Goal: Transaction & Acquisition: Purchase product/service

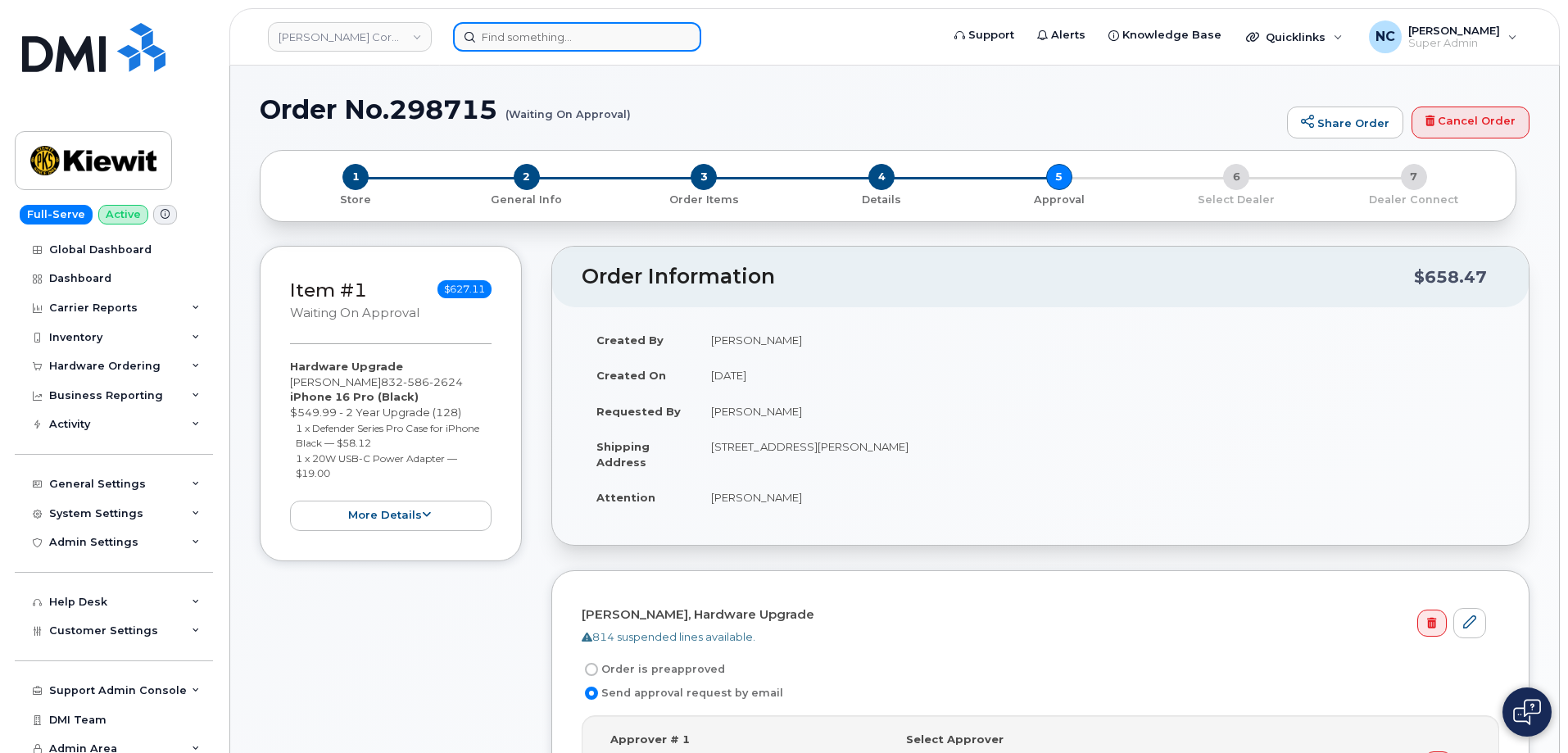
click at [653, 36] on input at bounding box center [577, 37] width 248 height 29
paste input "Justin Smith"
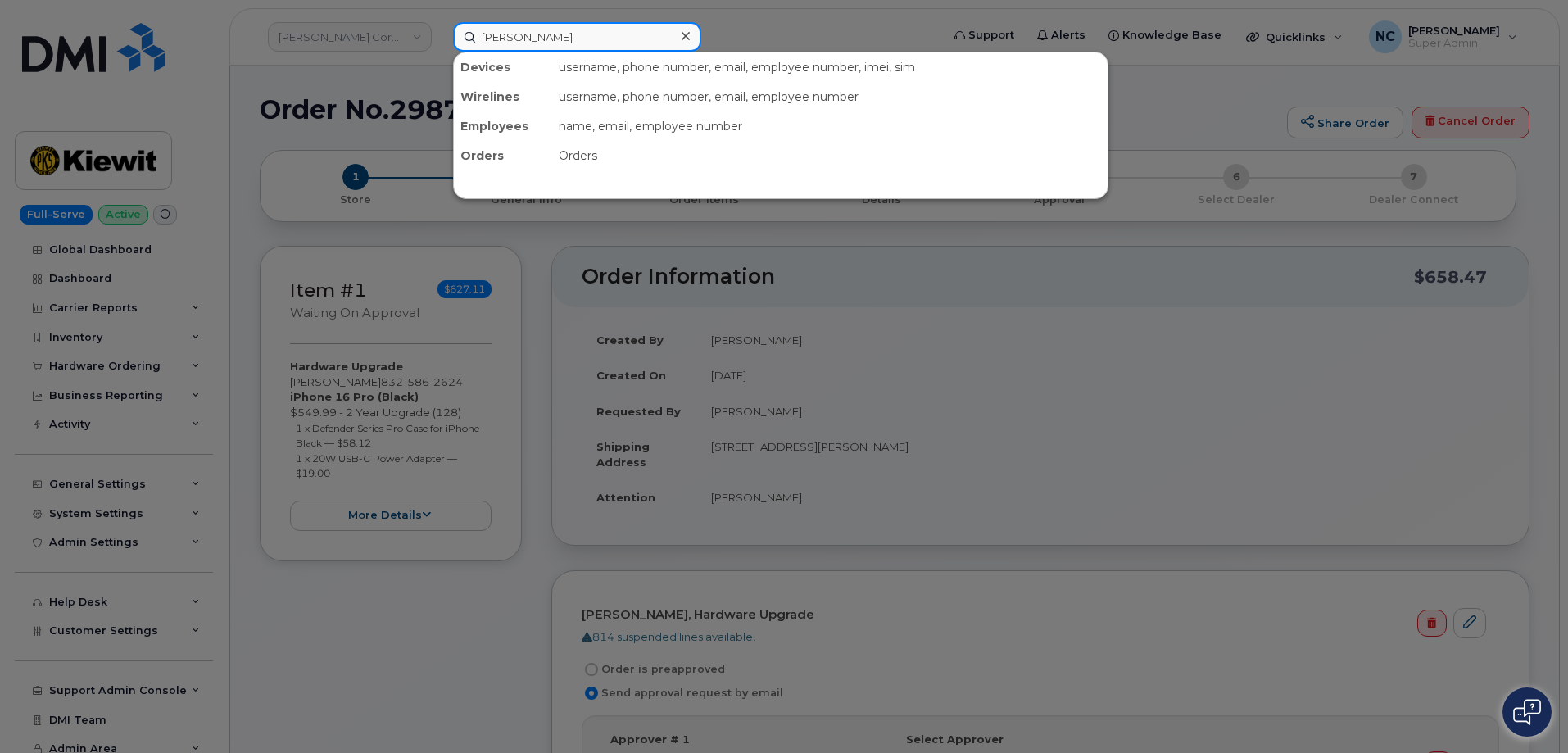
type input "Justin Smith"
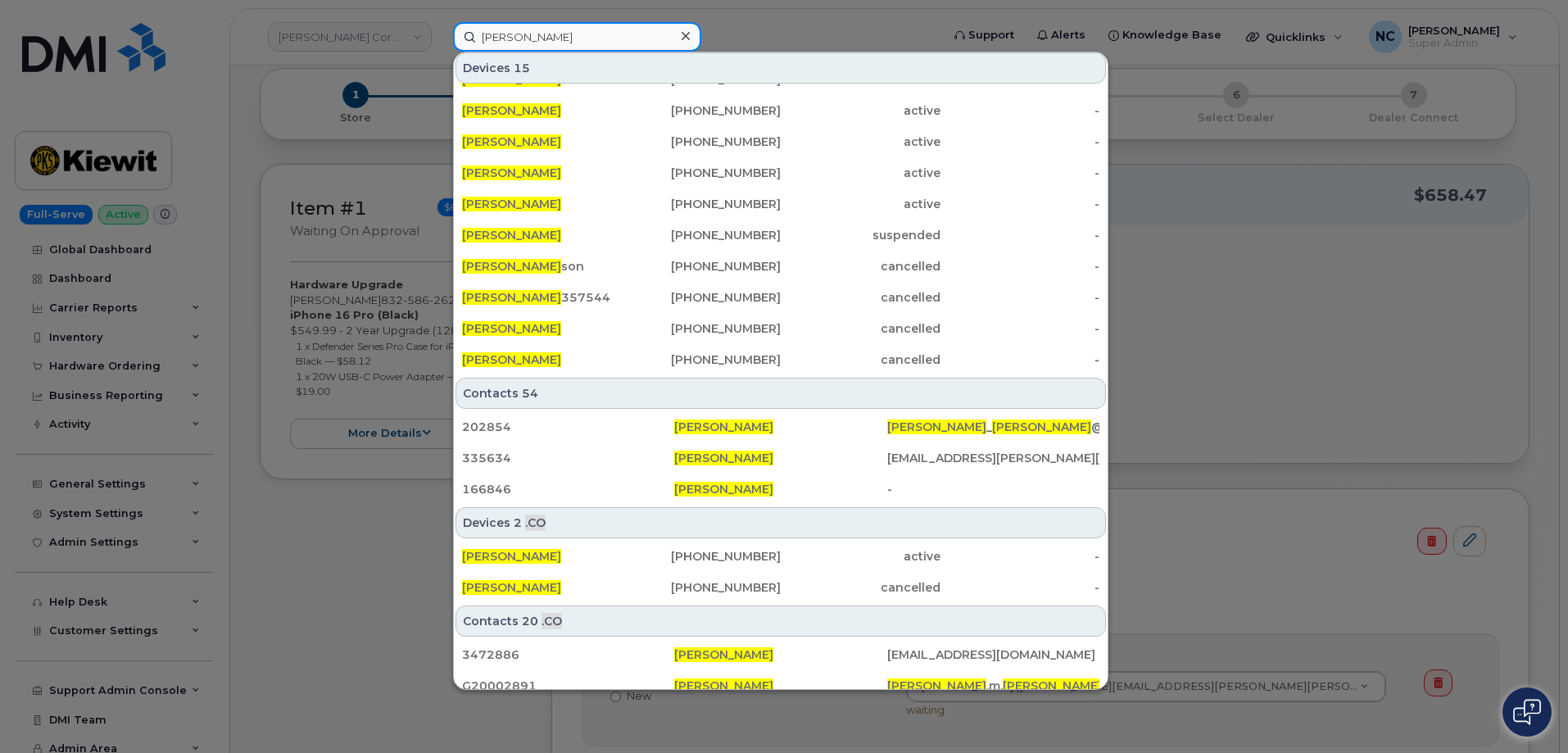
scroll to position [142, 0]
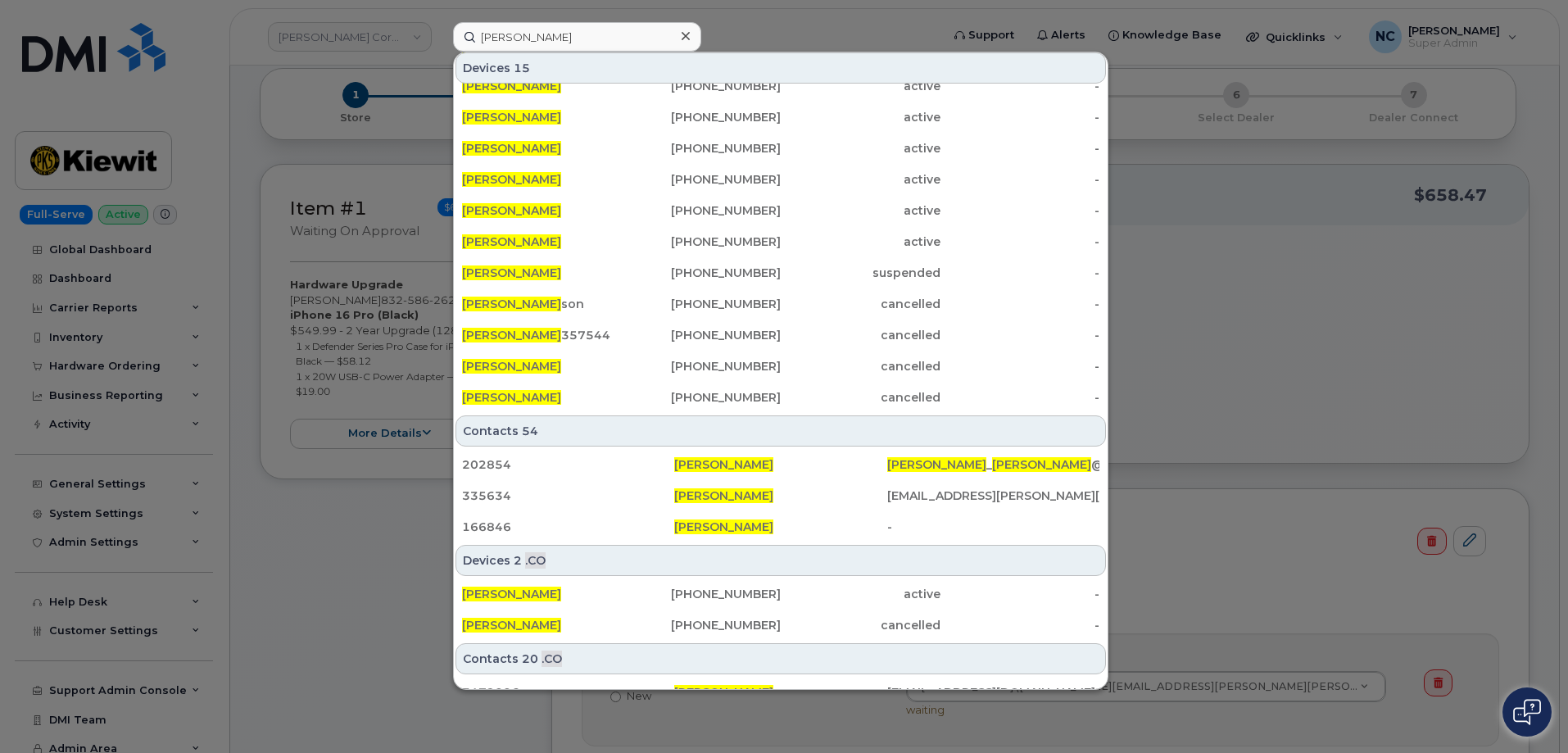
click at [245, 172] on div at bounding box center [784, 376] width 1568 height 753
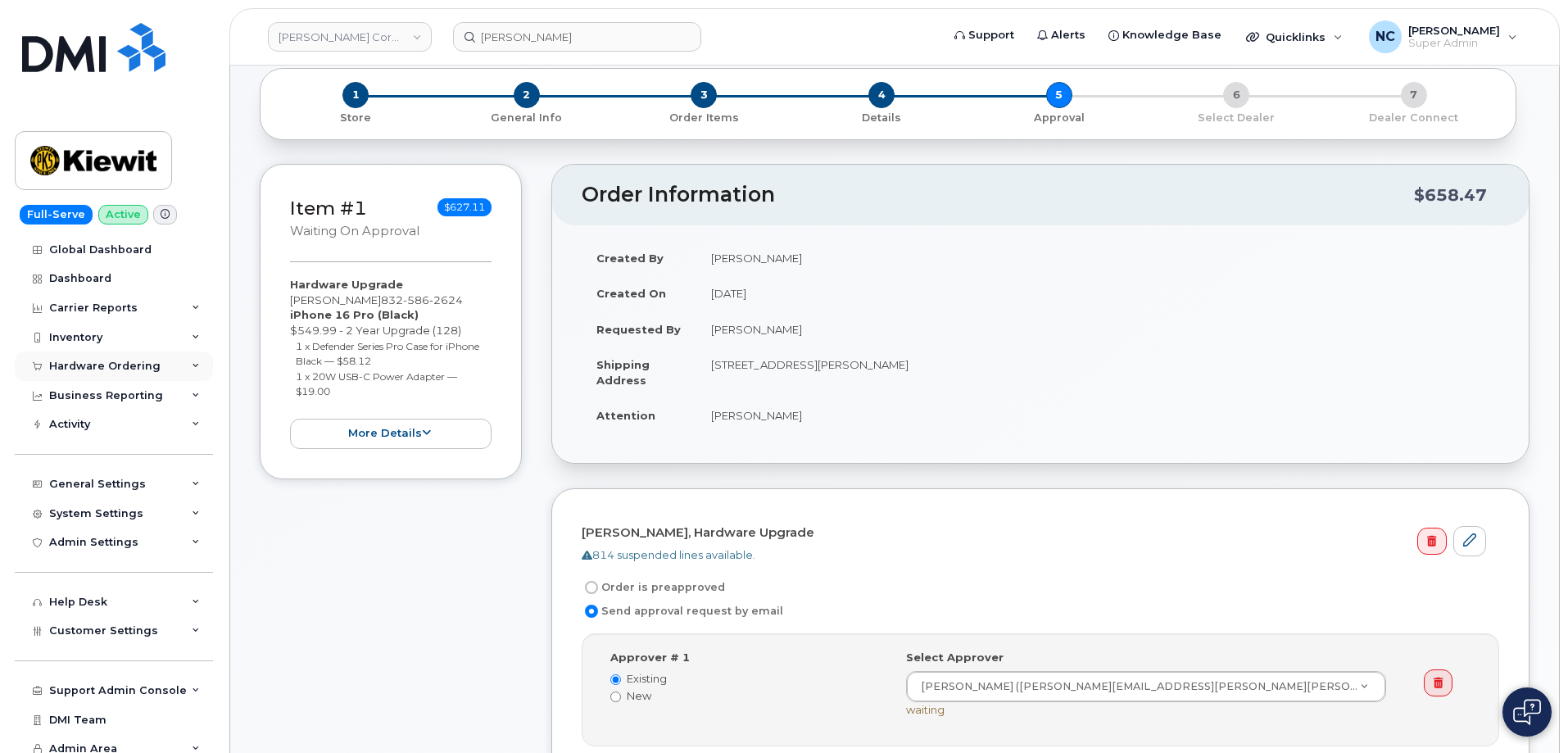
click at [134, 372] on div "Hardware Ordering" at bounding box center [104, 365] width 111 height 13
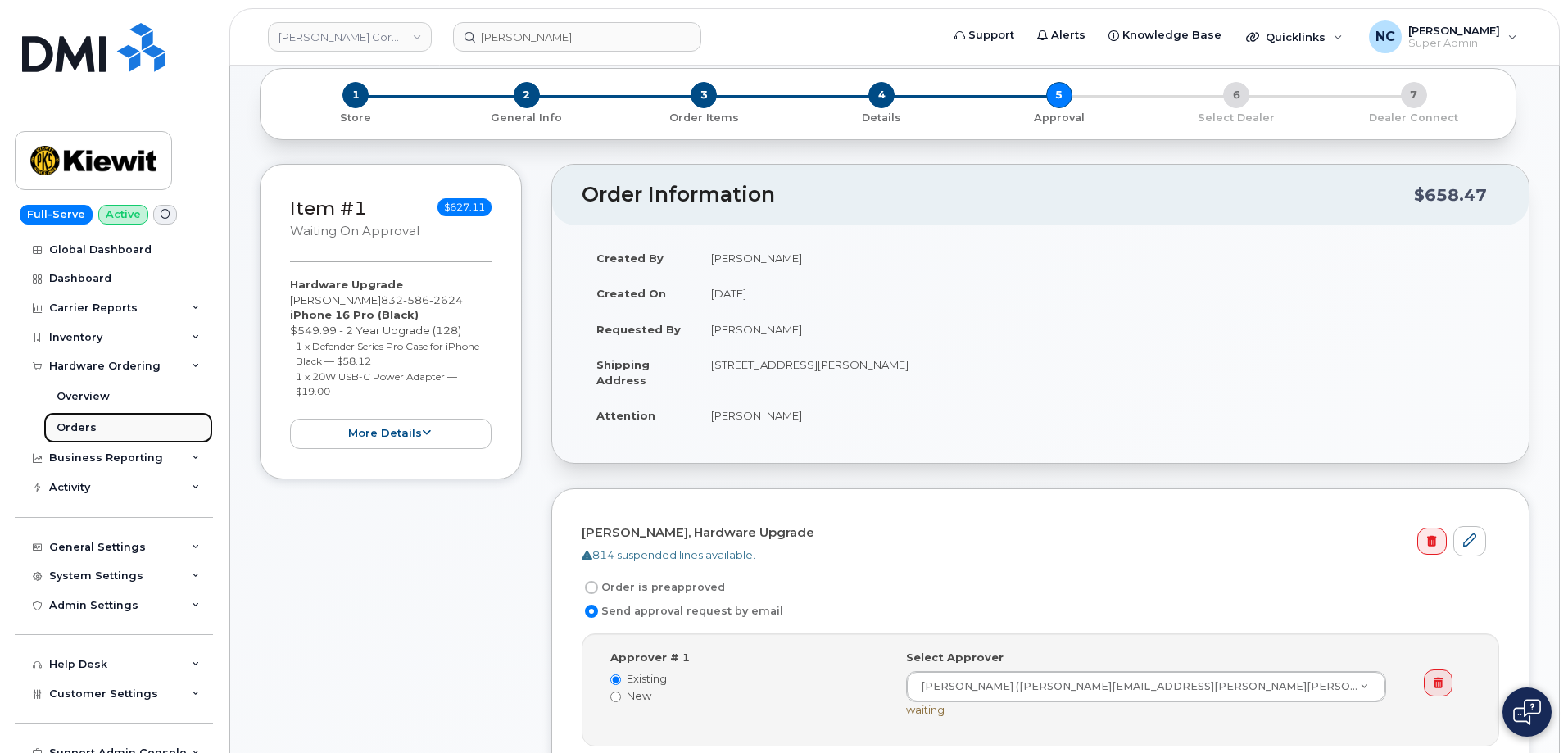
click at [95, 423] on link "Orders" at bounding box center [129, 428] width 169 height 31
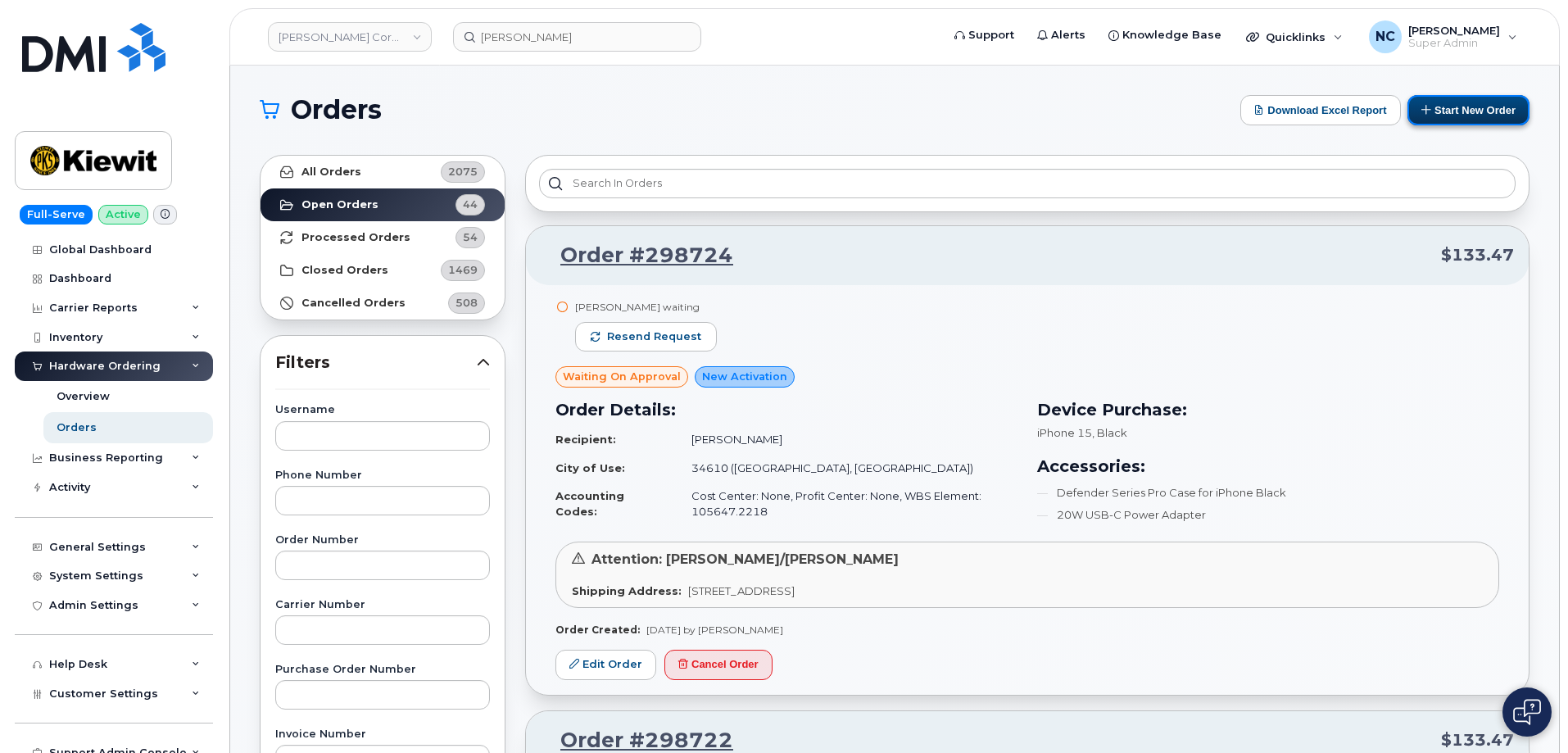
click at [1492, 103] on button "Start New Order" at bounding box center [1468, 110] width 122 height 30
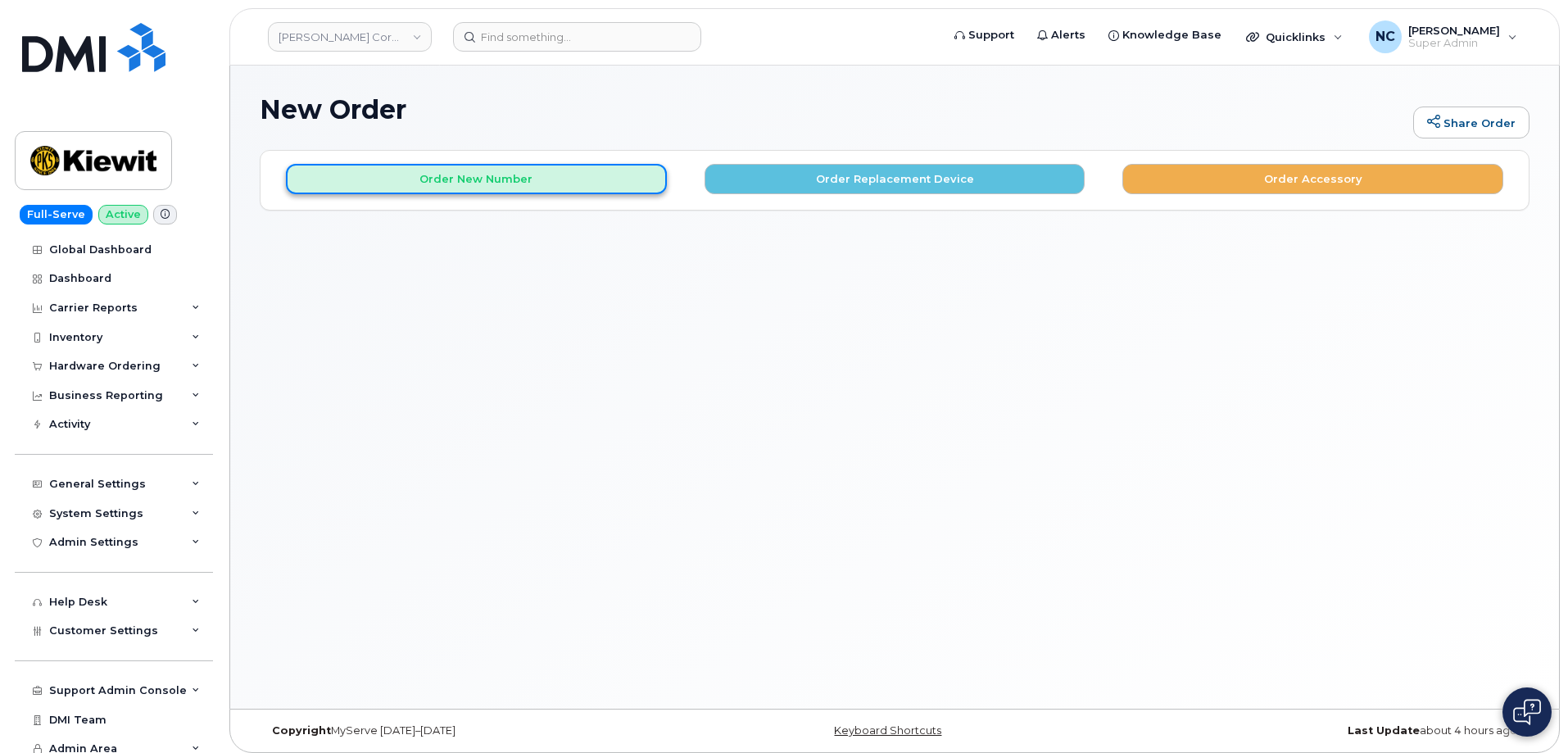
click at [544, 178] on button "Order New Number" at bounding box center [476, 178] width 381 height 30
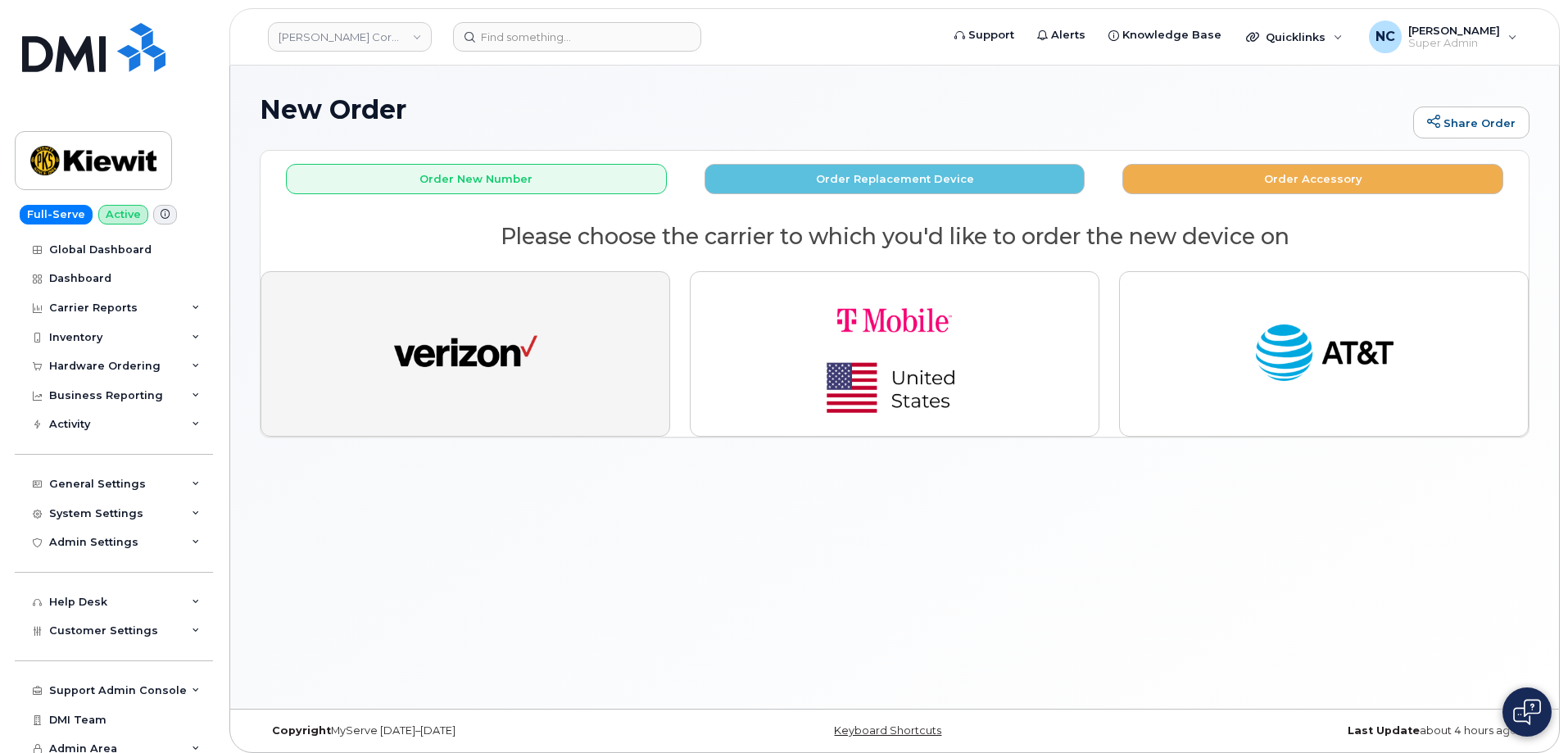
click at [504, 344] on img "button" at bounding box center [466, 355] width 143 height 74
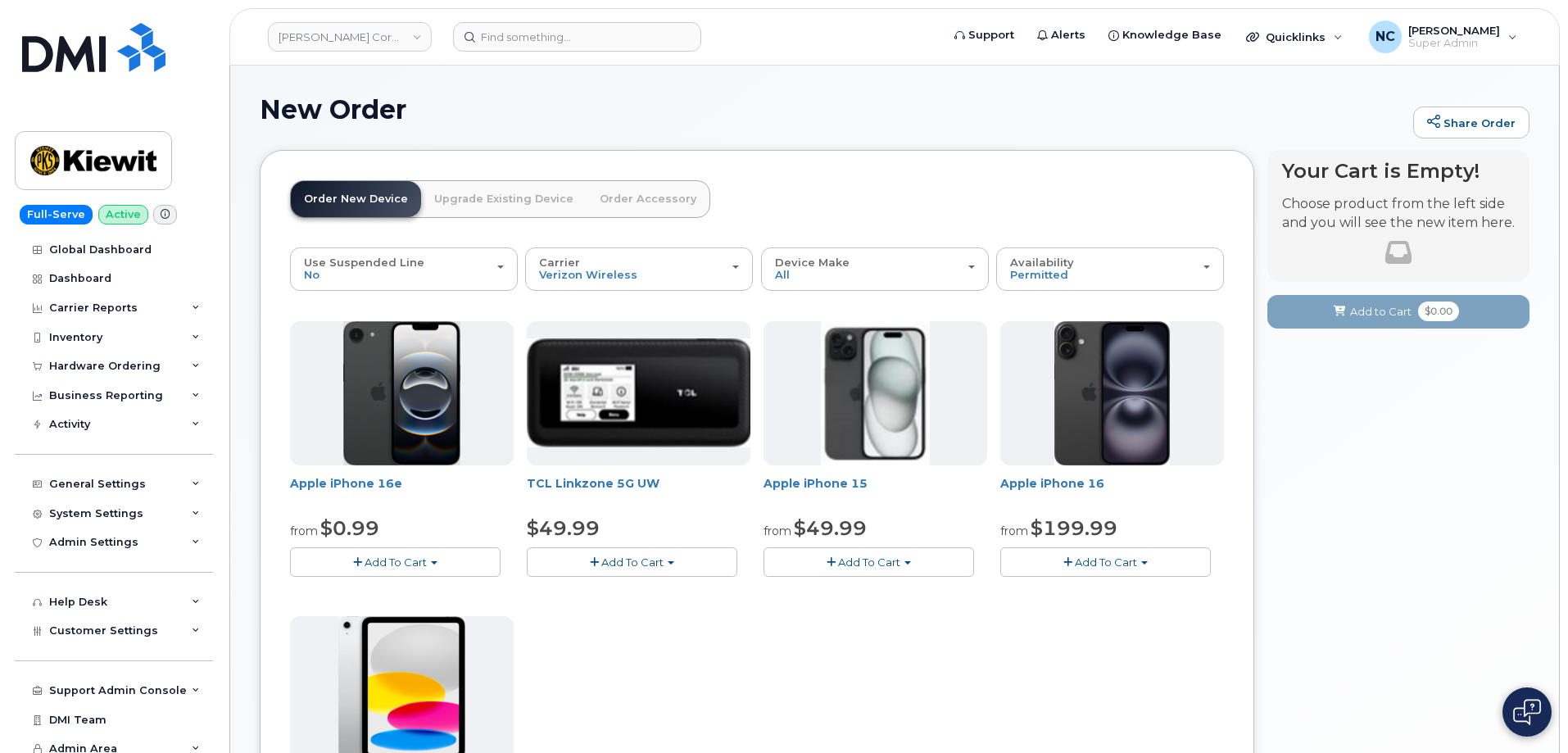
click at [870, 565] on span "Add To Cart" at bounding box center [870, 561] width 62 height 13
drag, startPoint x: 886, startPoint y: 591, endPoint x: 875, endPoint y: 594, distance: 11.4
click at [885, 591] on link "$49.99 - 2 Year Activation (128GB)" at bounding box center [877, 592] width 219 height 20
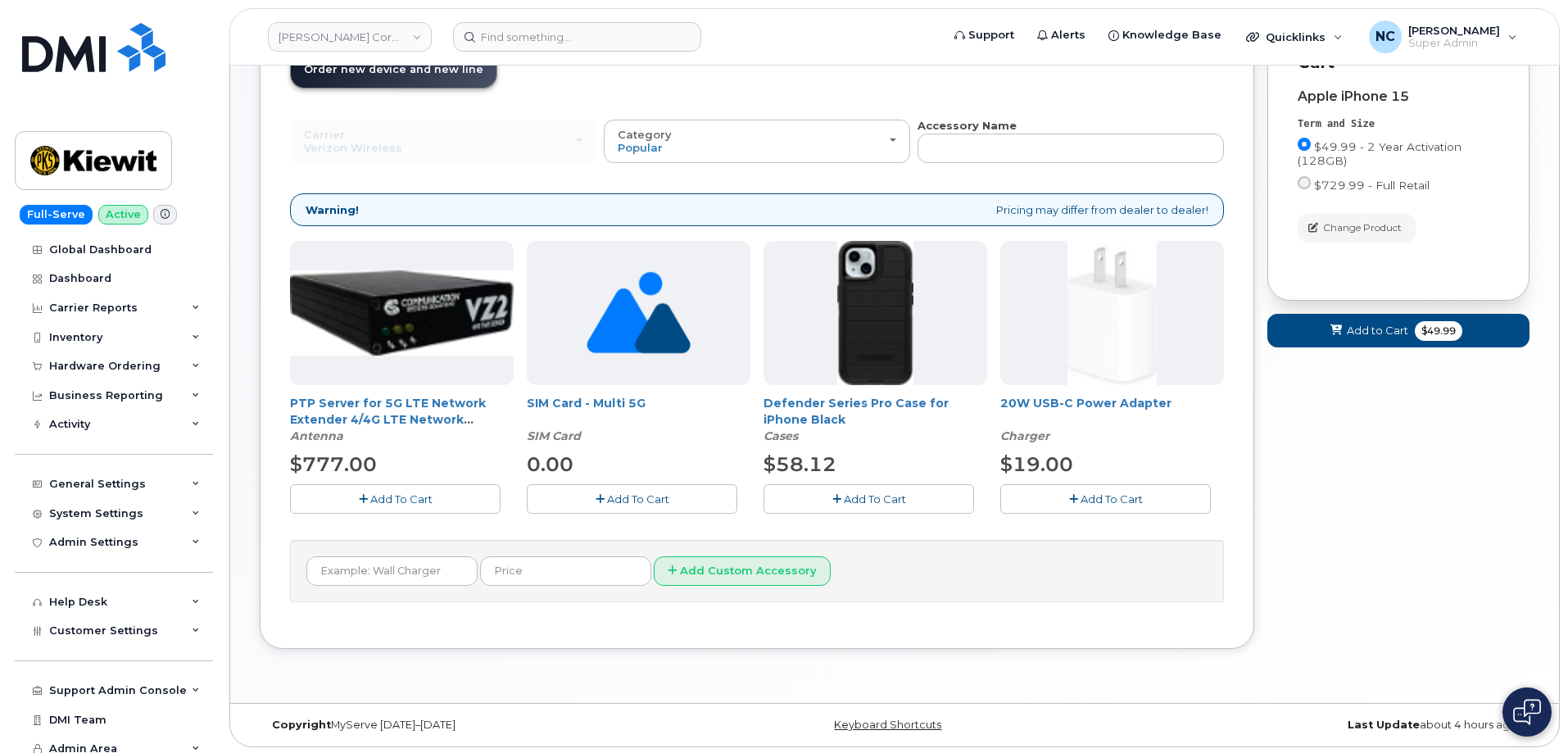
scroll to position [132, 0]
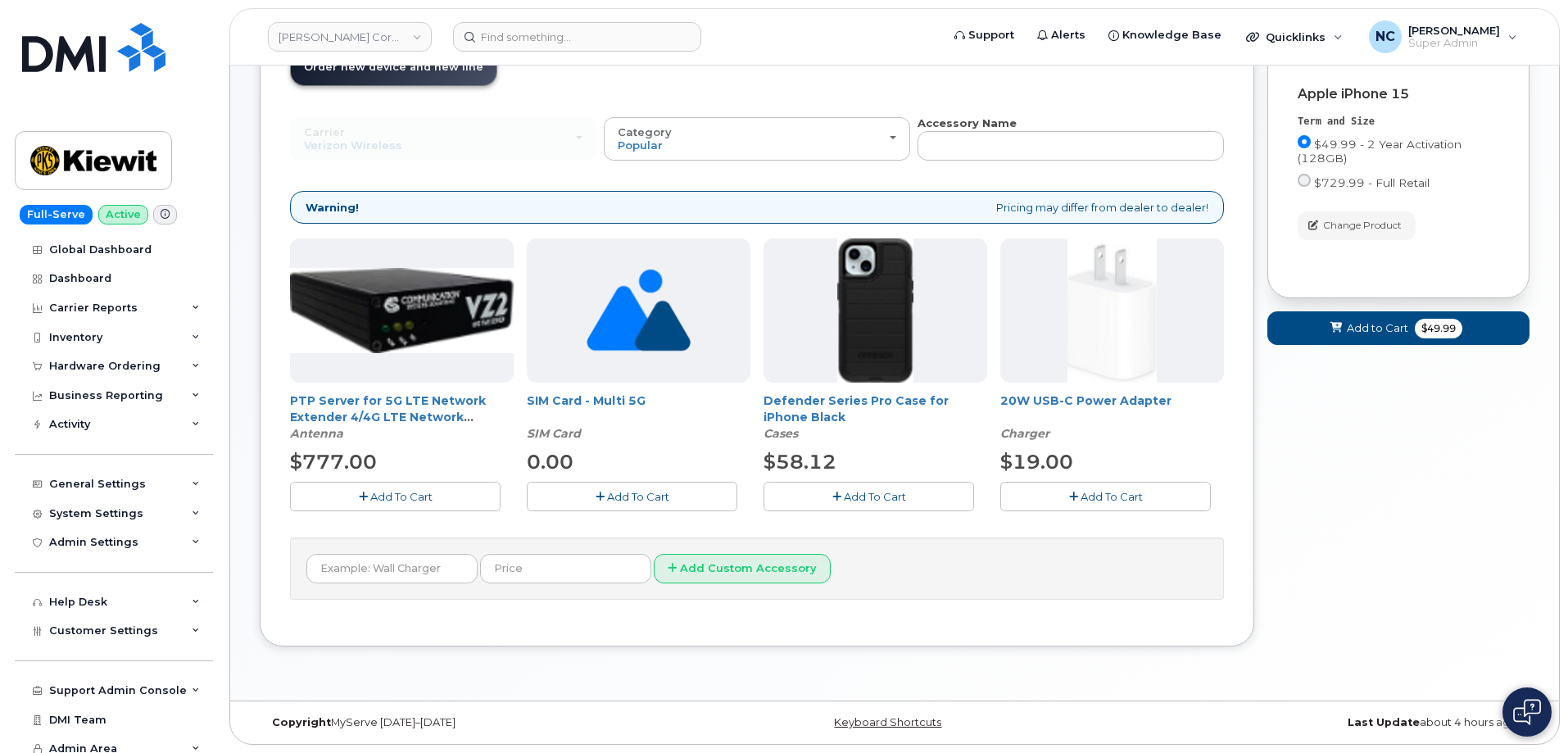
click at [847, 495] on span "Add To Cart" at bounding box center [875, 496] width 62 height 13
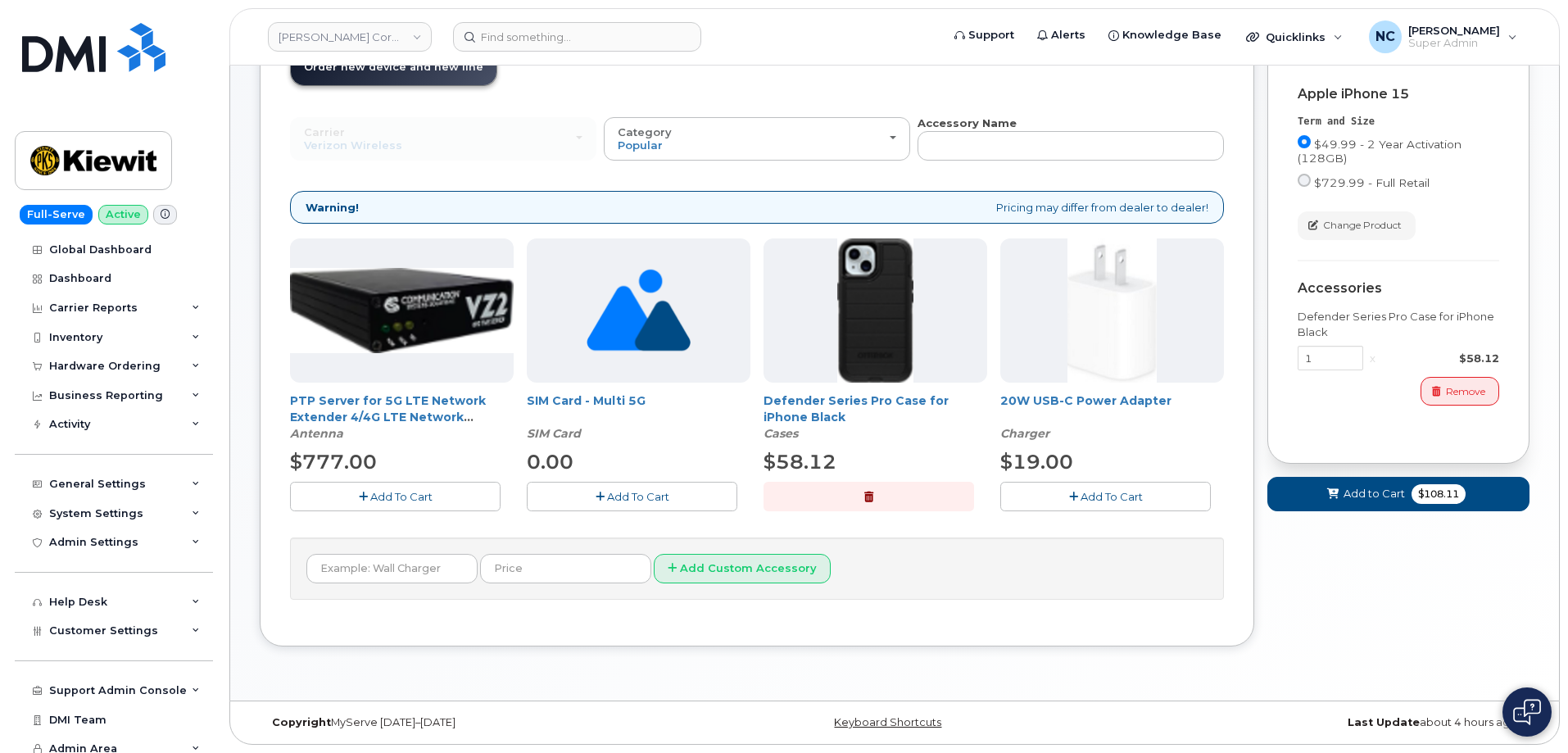
click at [1108, 500] on span "Add To Cart" at bounding box center [1112, 496] width 62 height 13
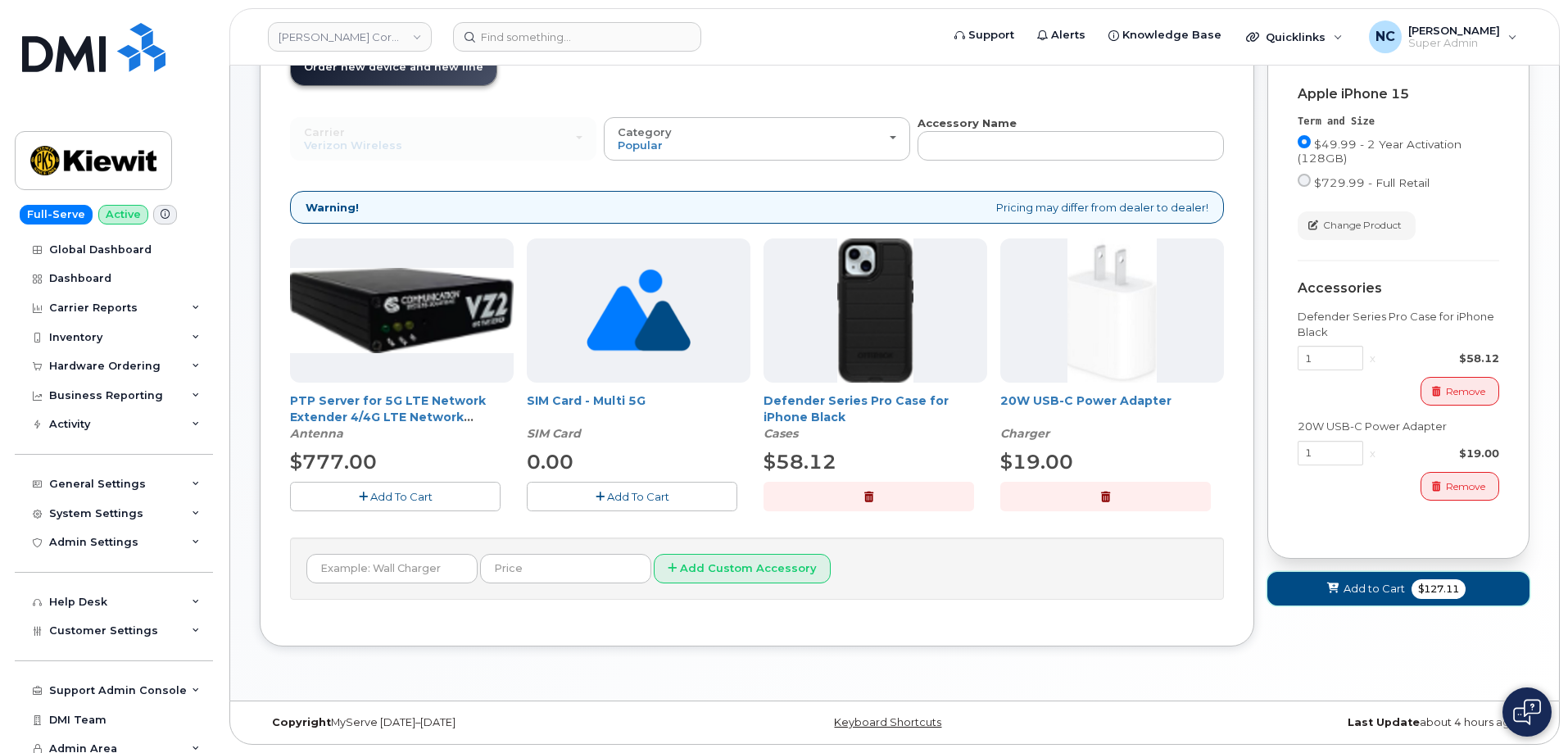
click at [1335, 592] on icon at bounding box center [1333, 588] width 12 height 11
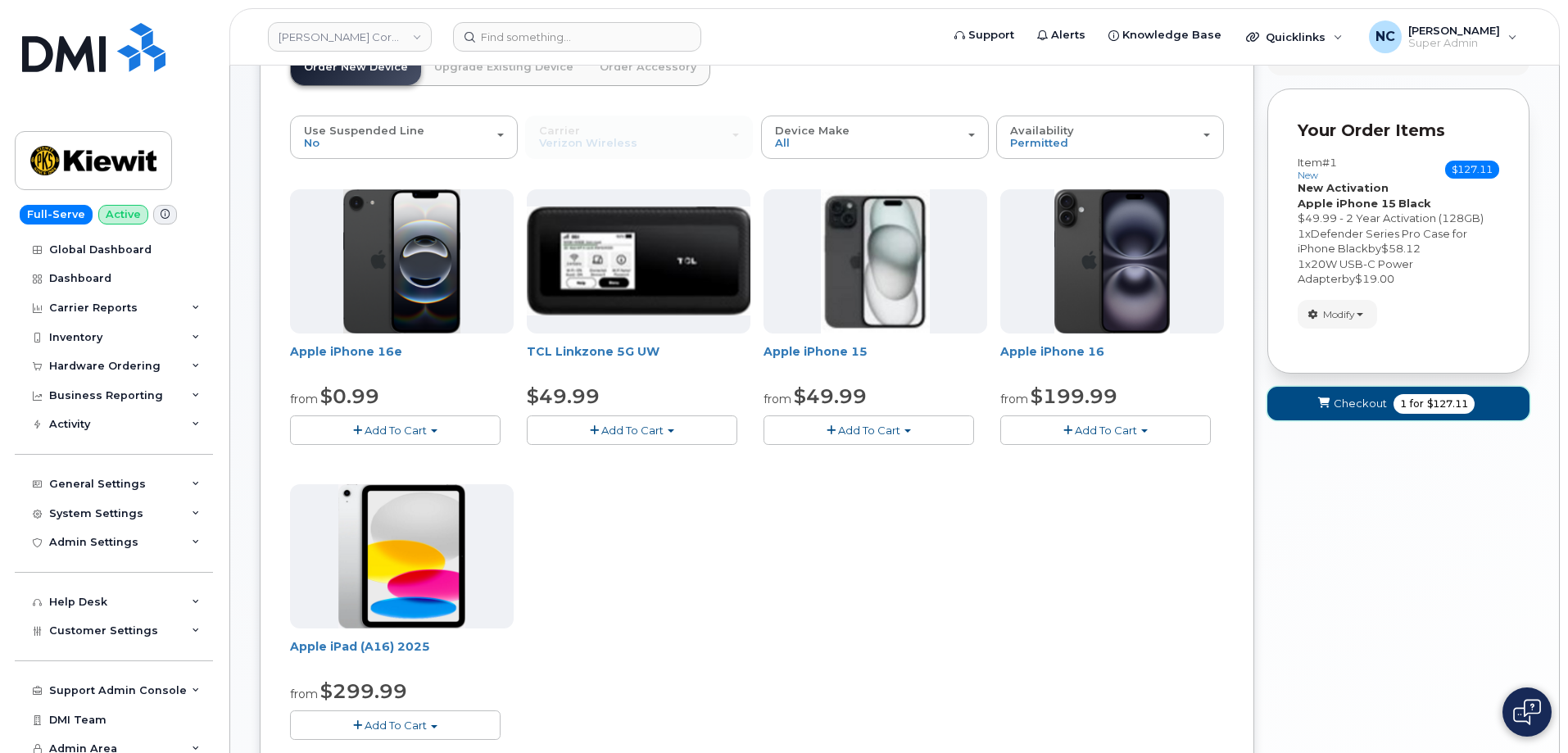
click at [1409, 396] on span "for" at bounding box center [1416, 403] width 20 height 15
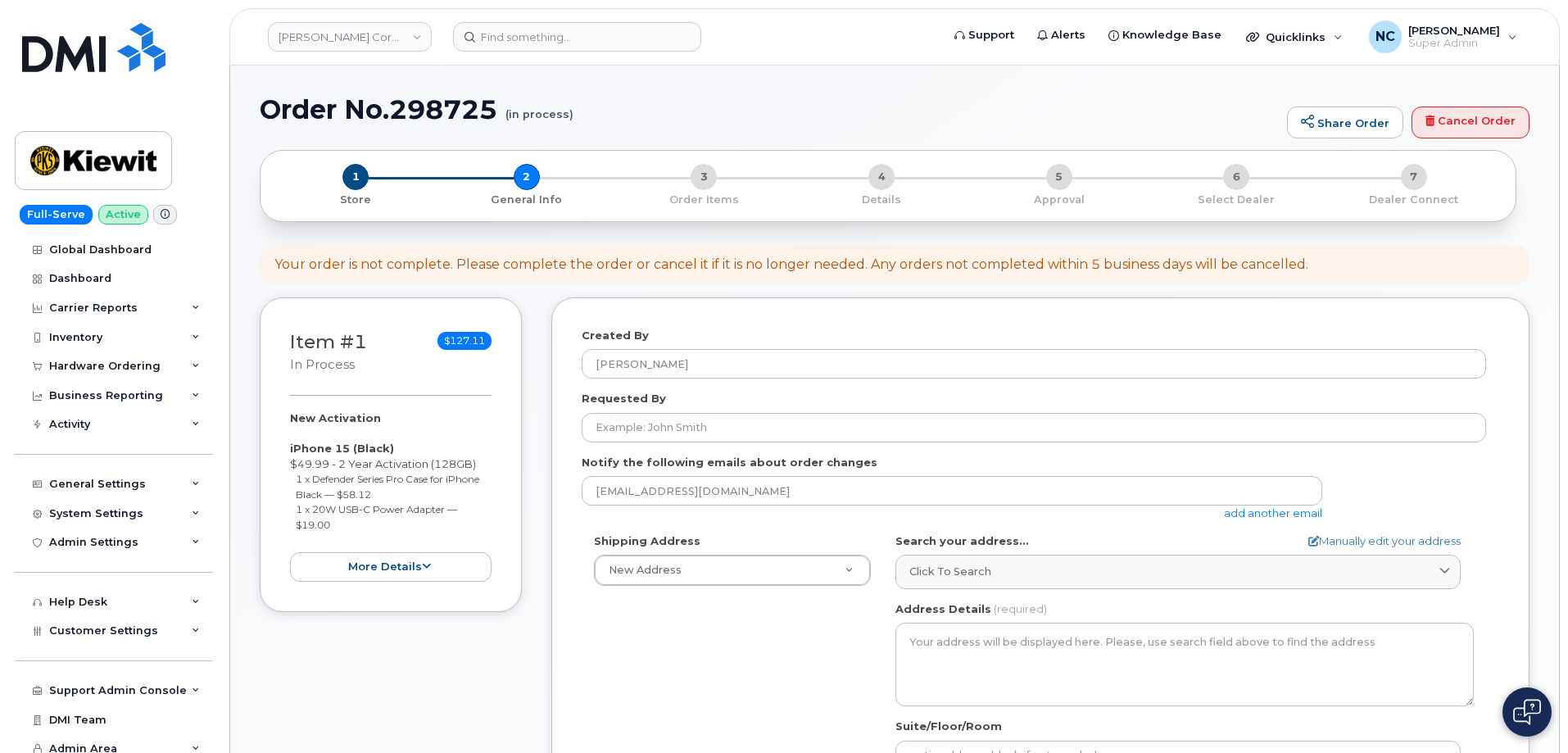
select select
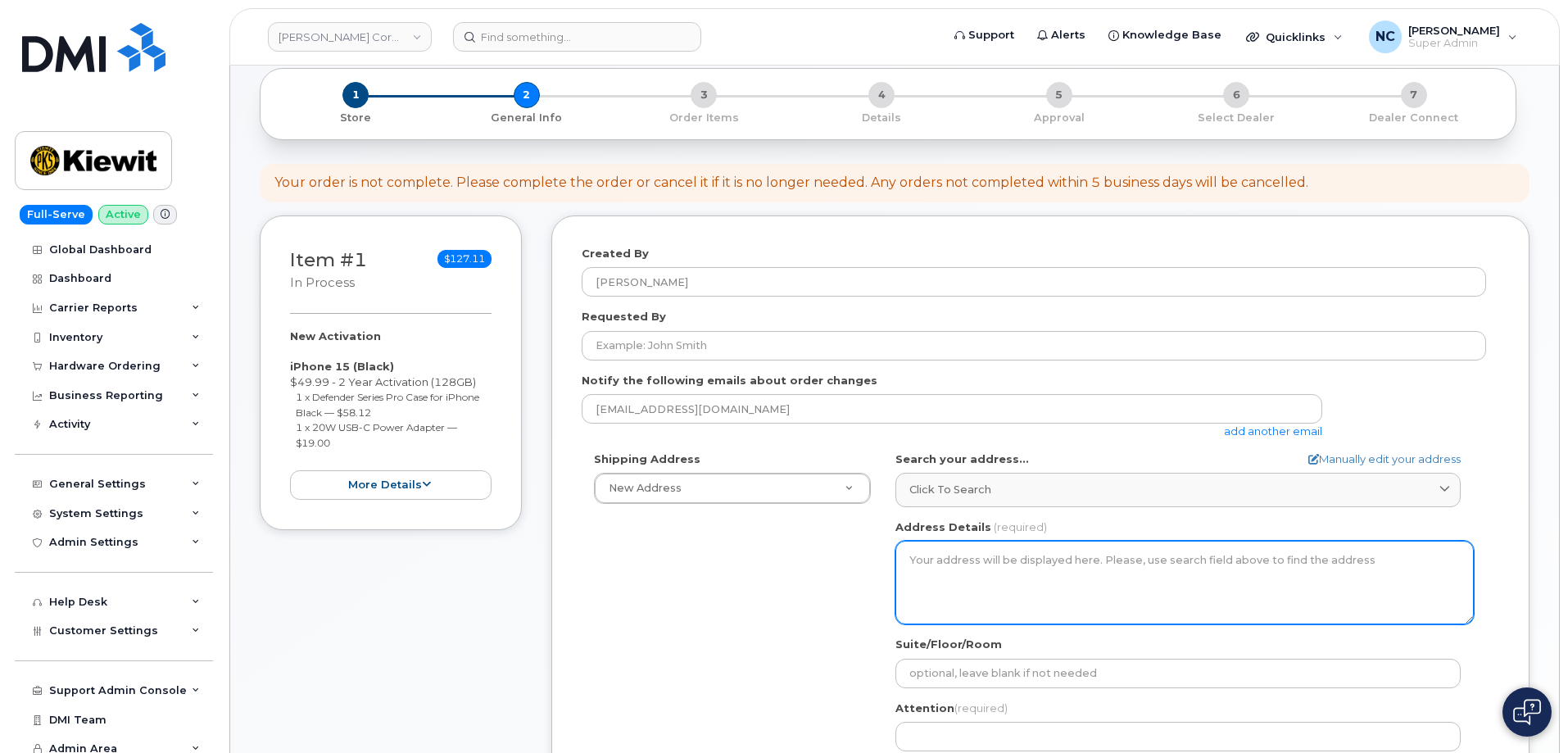
click at [1011, 591] on textarea "Address Details" at bounding box center [1184, 583] width 579 height 84
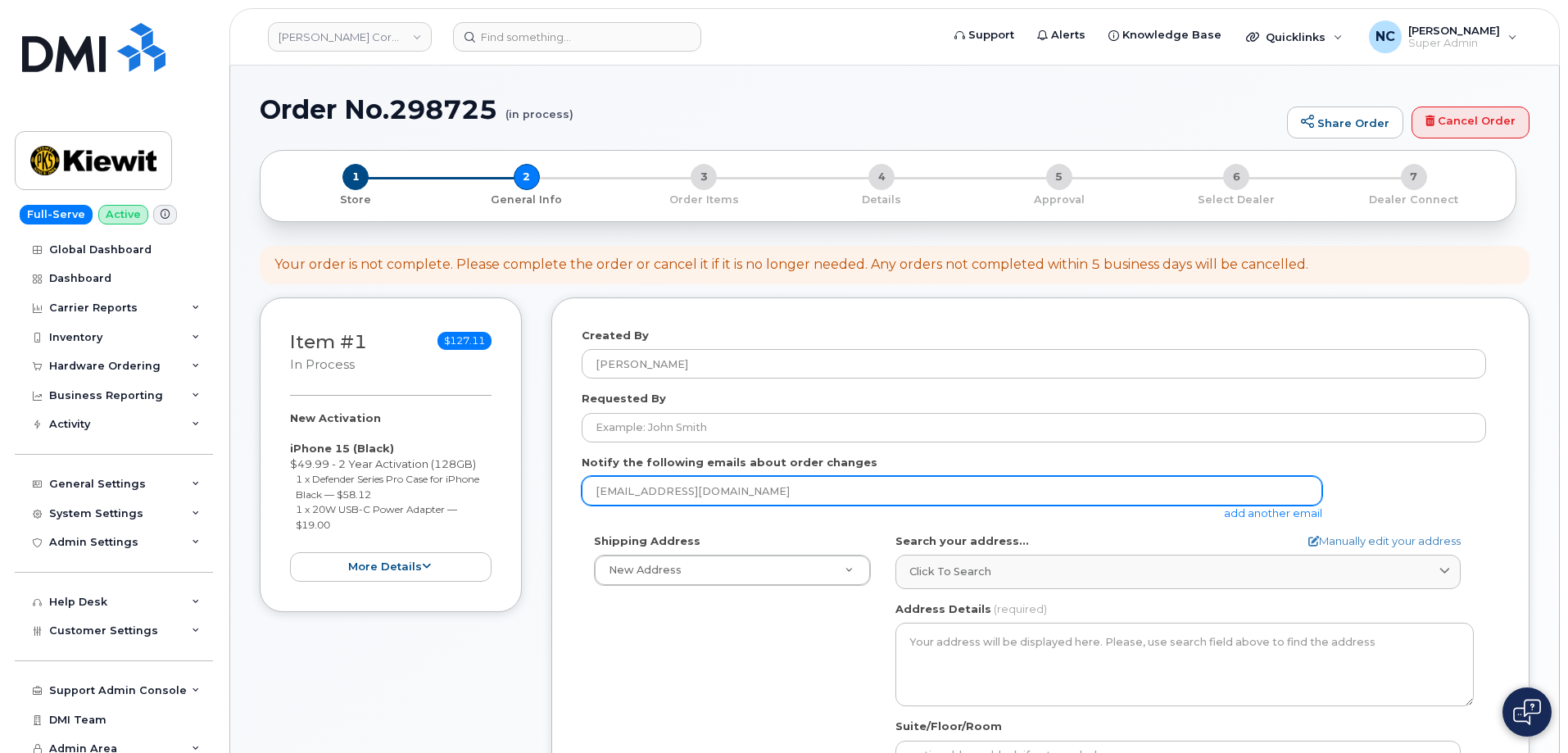
click at [667, 493] on input "ncapella@dminc.com" at bounding box center [952, 491] width 740 height 29
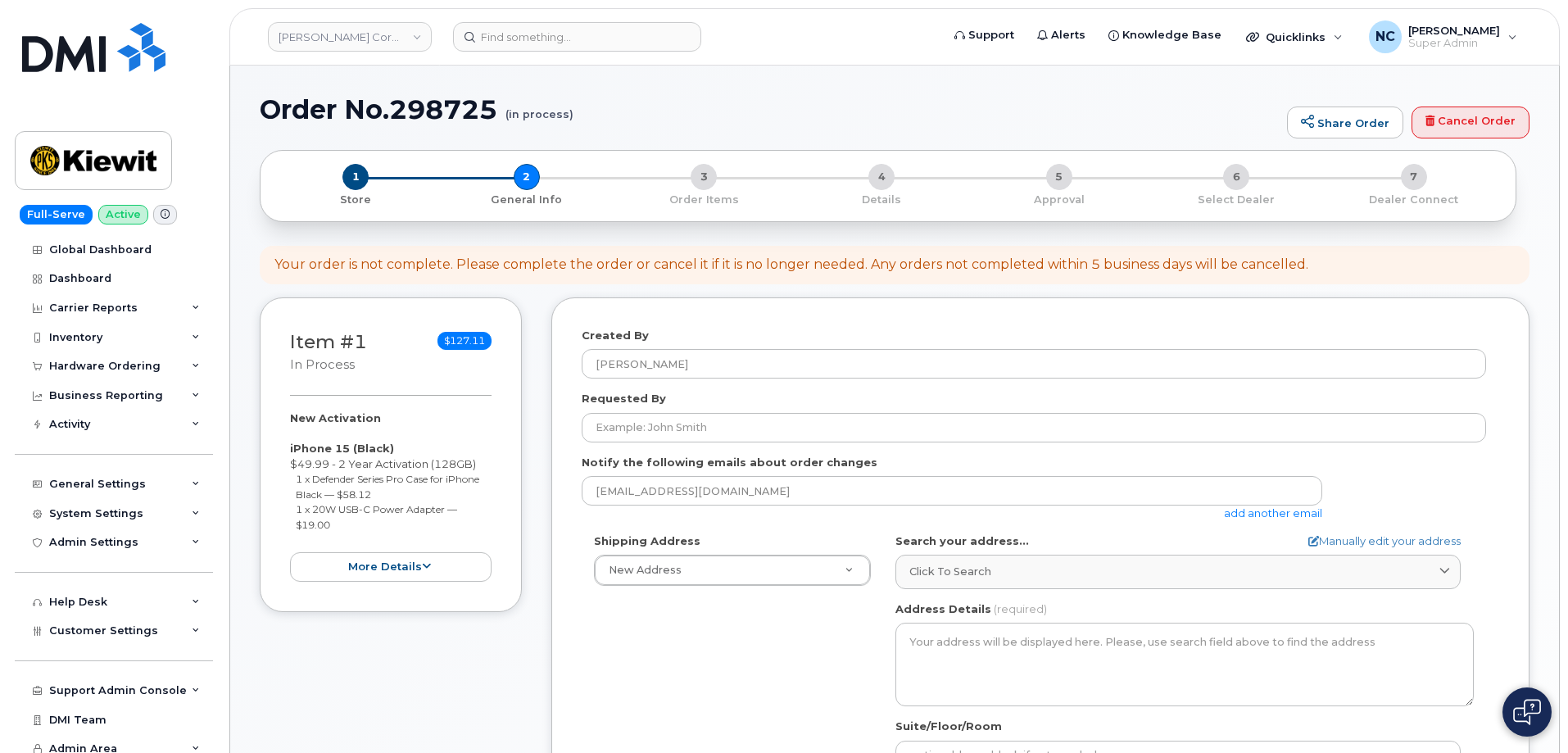
click at [1235, 515] on link "add another email" at bounding box center [1273, 512] width 98 height 13
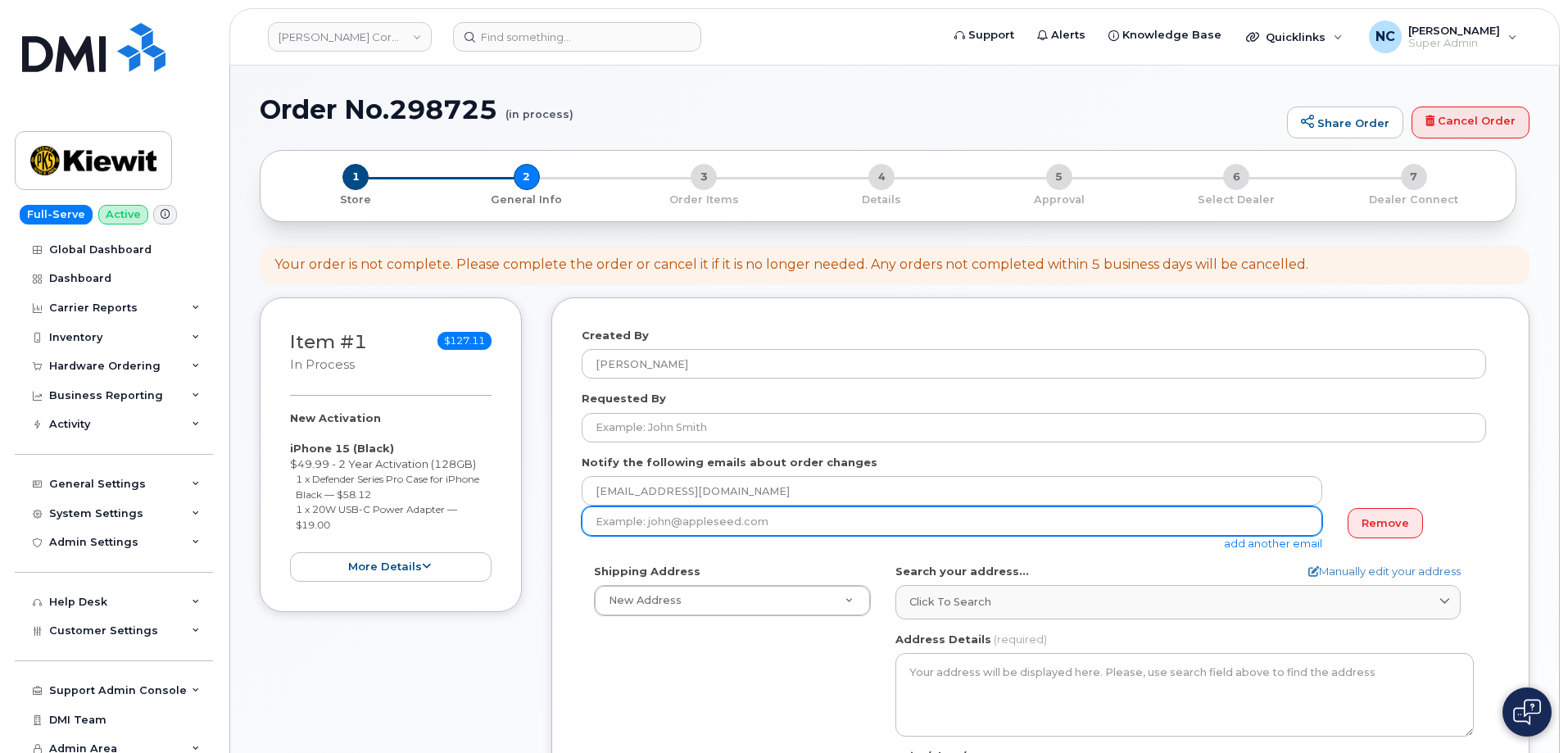
drag, startPoint x: 666, startPoint y: 529, endPoint x: 670, endPoint y: 514, distance: 15.5
click at [666, 528] on input "email" at bounding box center [952, 521] width 740 height 29
paste input "justin.smith@ticus.com"
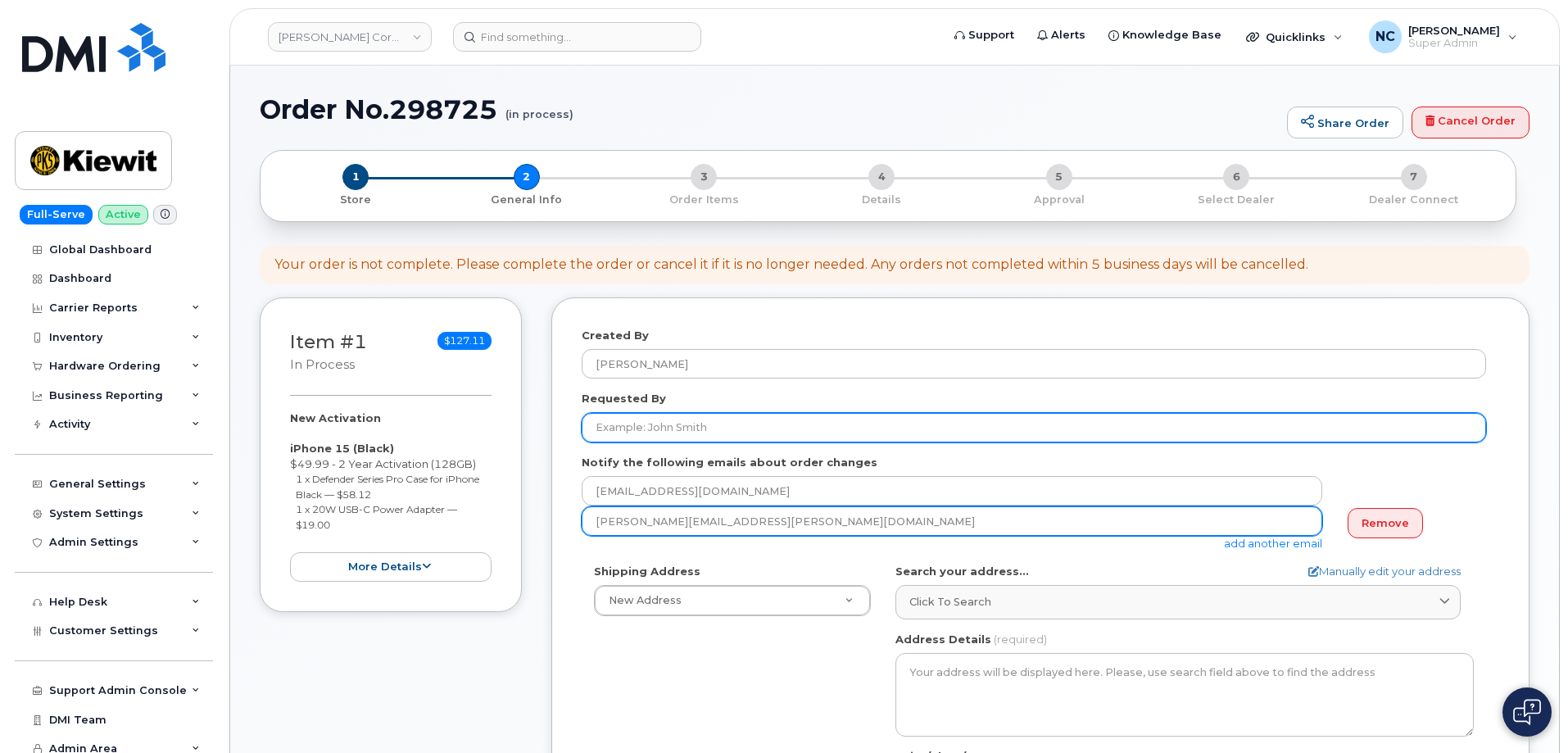
type input "justin.smith@ticus.com"
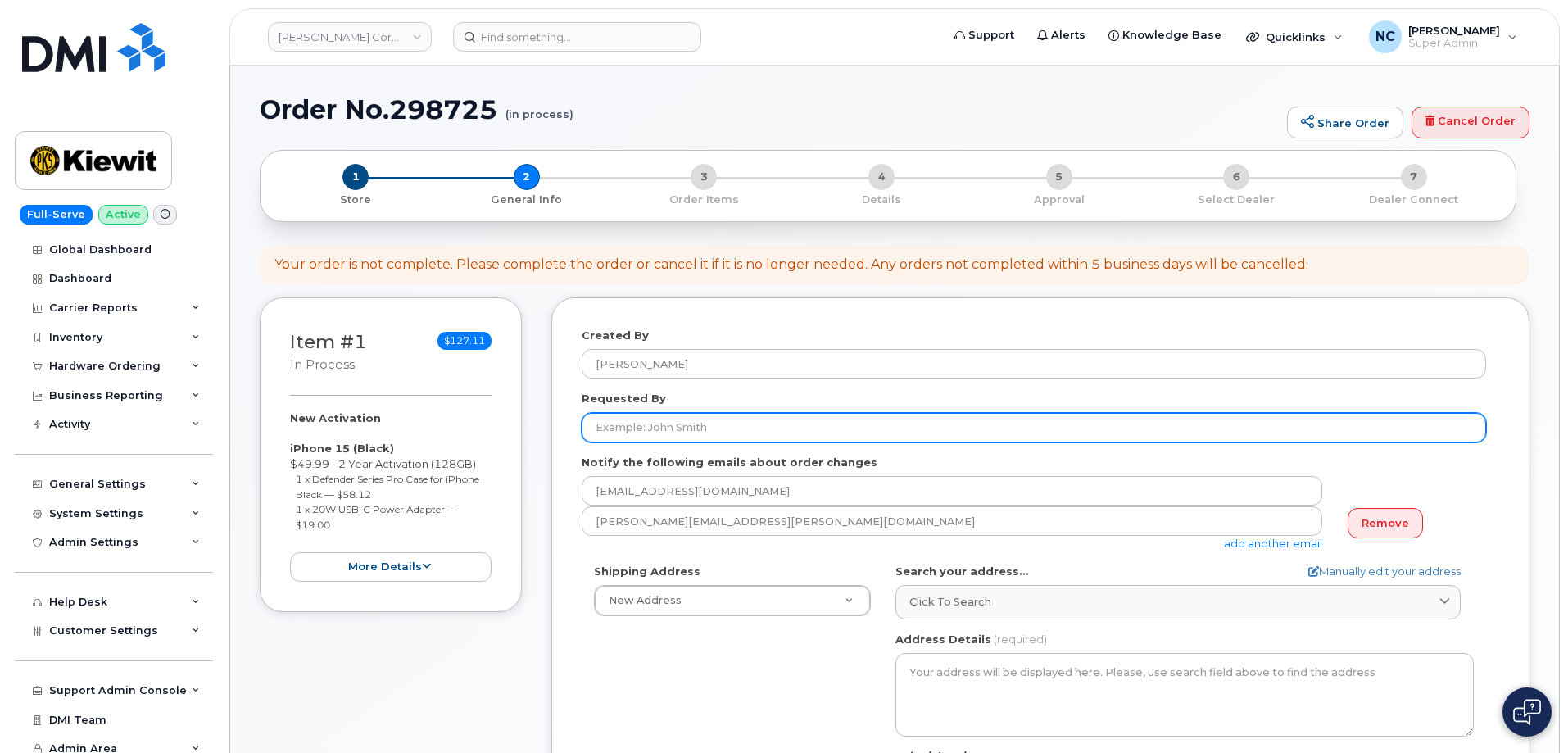
click at [715, 422] on input "Requested By" at bounding box center [1033, 428] width 905 height 29
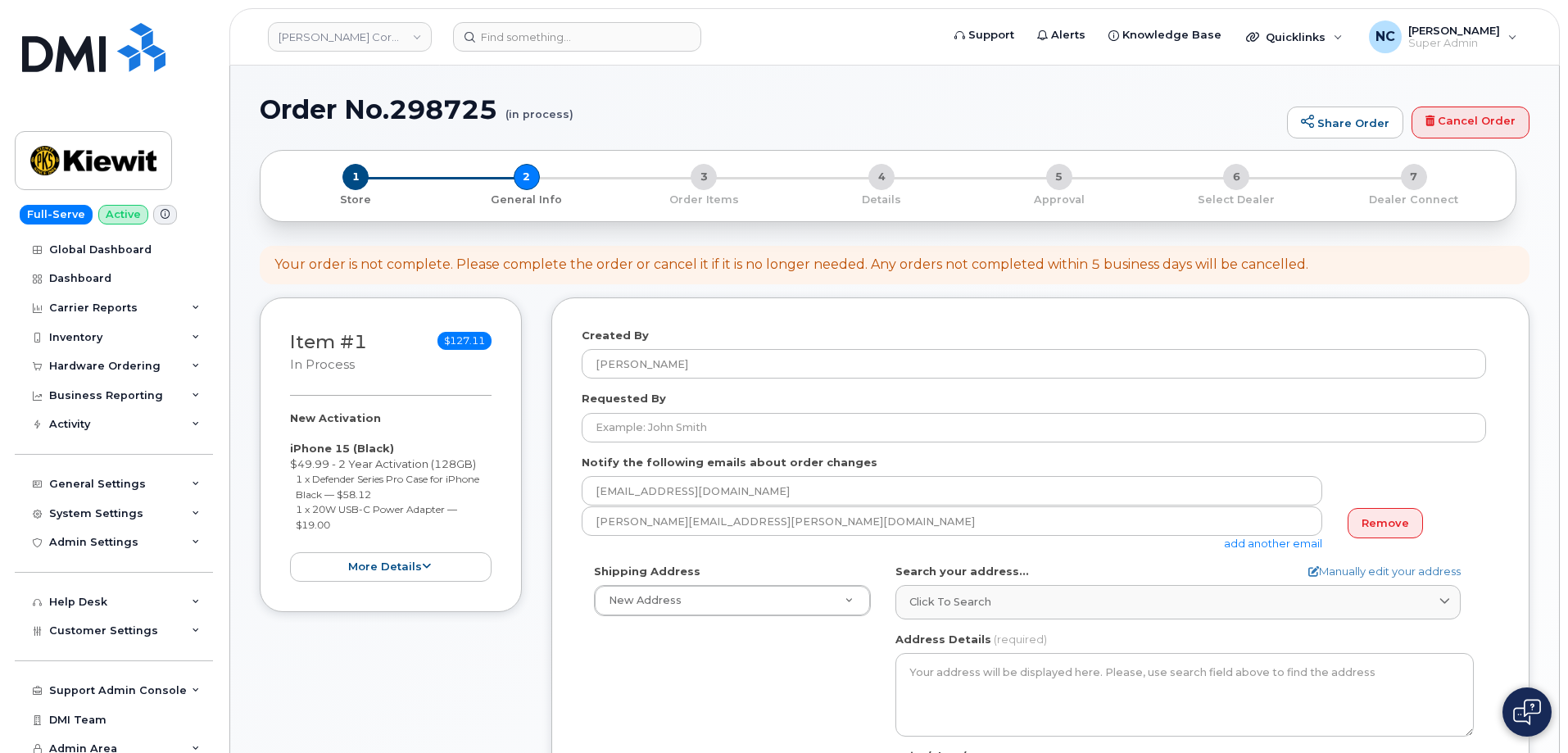
drag, startPoint x: 1061, startPoint y: 544, endPoint x: 1201, endPoint y: 566, distance: 141.7
click at [1062, 544] on div "justin.smith@ticus.com add another email" at bounding box center [958, 529] width 754 height 45
click at [1247, 546] on link "add another email" at bounding box center [1273, 543] width 98 height 13
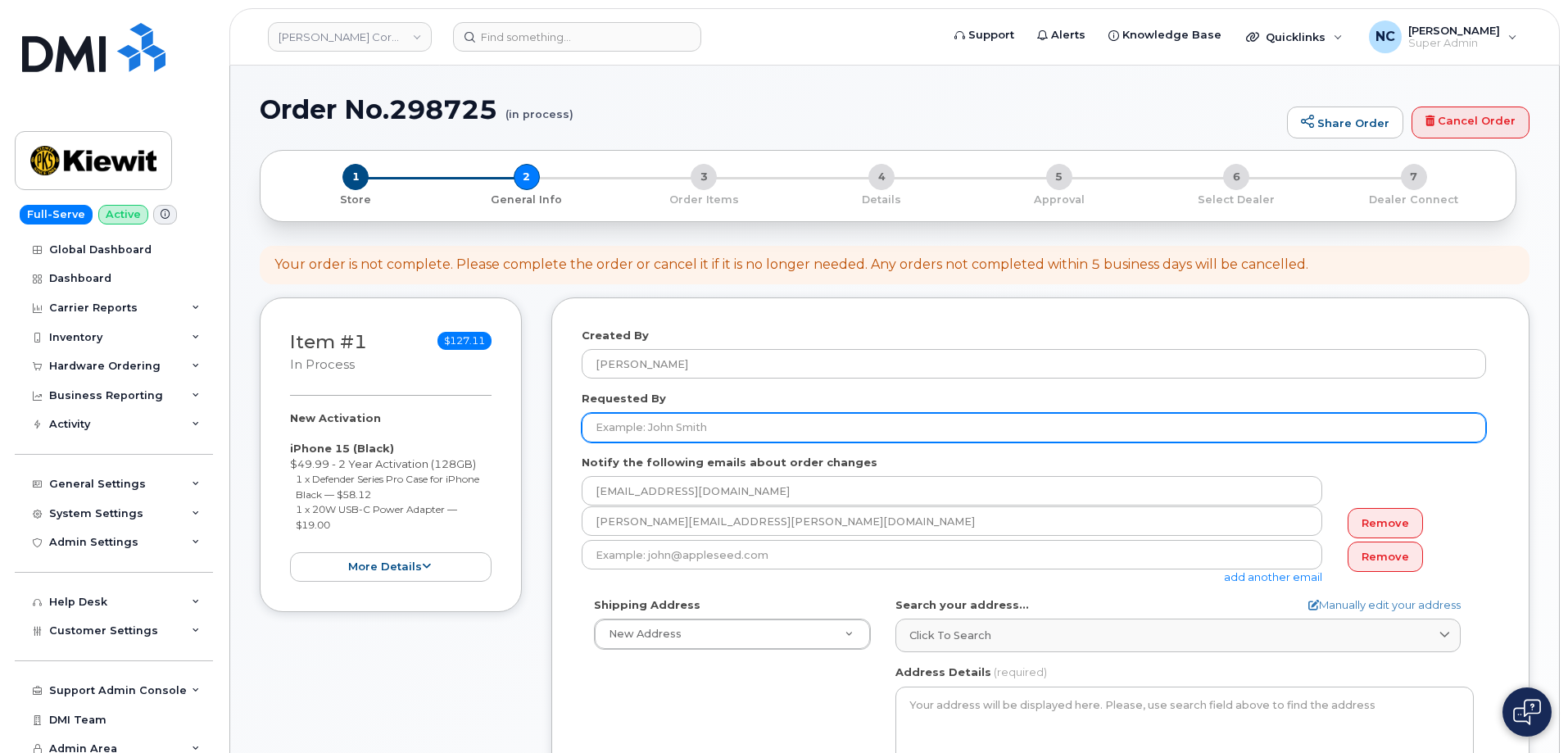
click at [725, 416] on input "Requested By" at bounding box center [1033, 428] width 905 height 29
paste input "TIMOTHY.CLAUSEN@TICUS.COM"
type input "TIMOTHY.CLAUSEN@TICUS.COM"
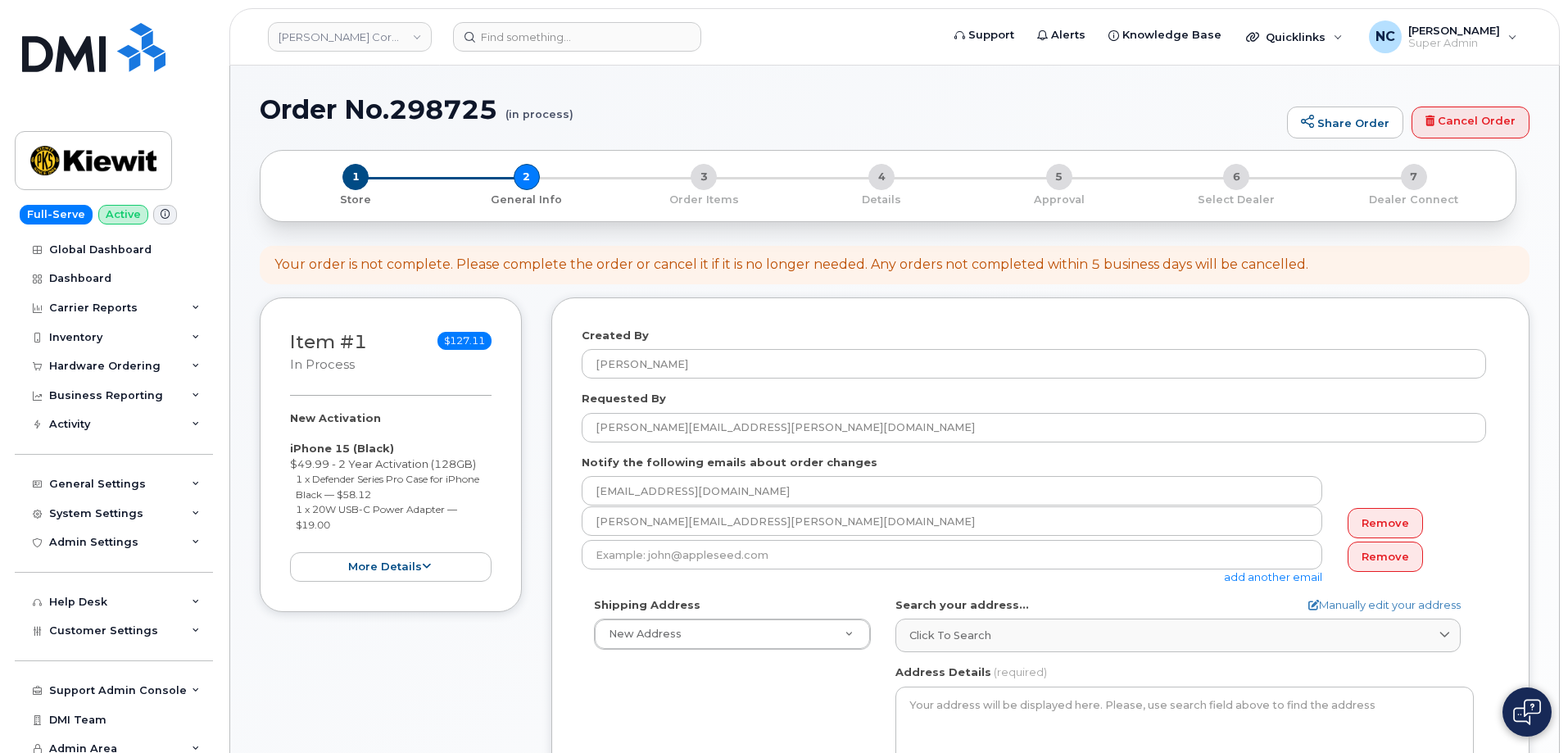
click at [1248, 584] on form "Created By Nicholas Capella Requested By TIMOTHY.CLAUSEN@TICUS.COM Notify the f…" at bounding box center [1040, 671] width 917 height 689
click at [1251, 581] on link "add another email" at bounding box center [1273, 576] width 98 height 13
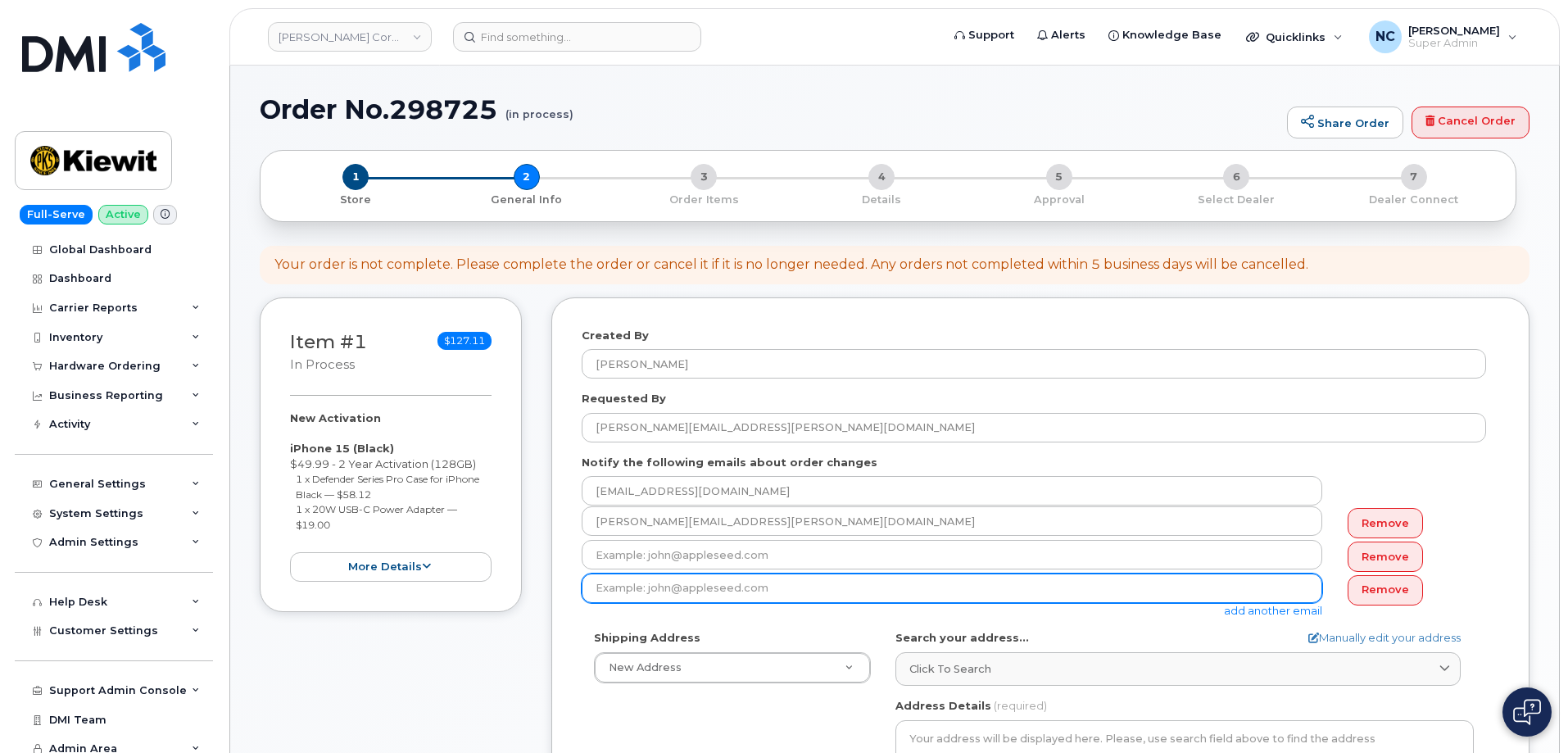
click at [951, 570] on input "email" at bounding box center [952, 554] width 740 height 29
paste input "TIMOTHY.CLAUSEN@TICUS.COM"
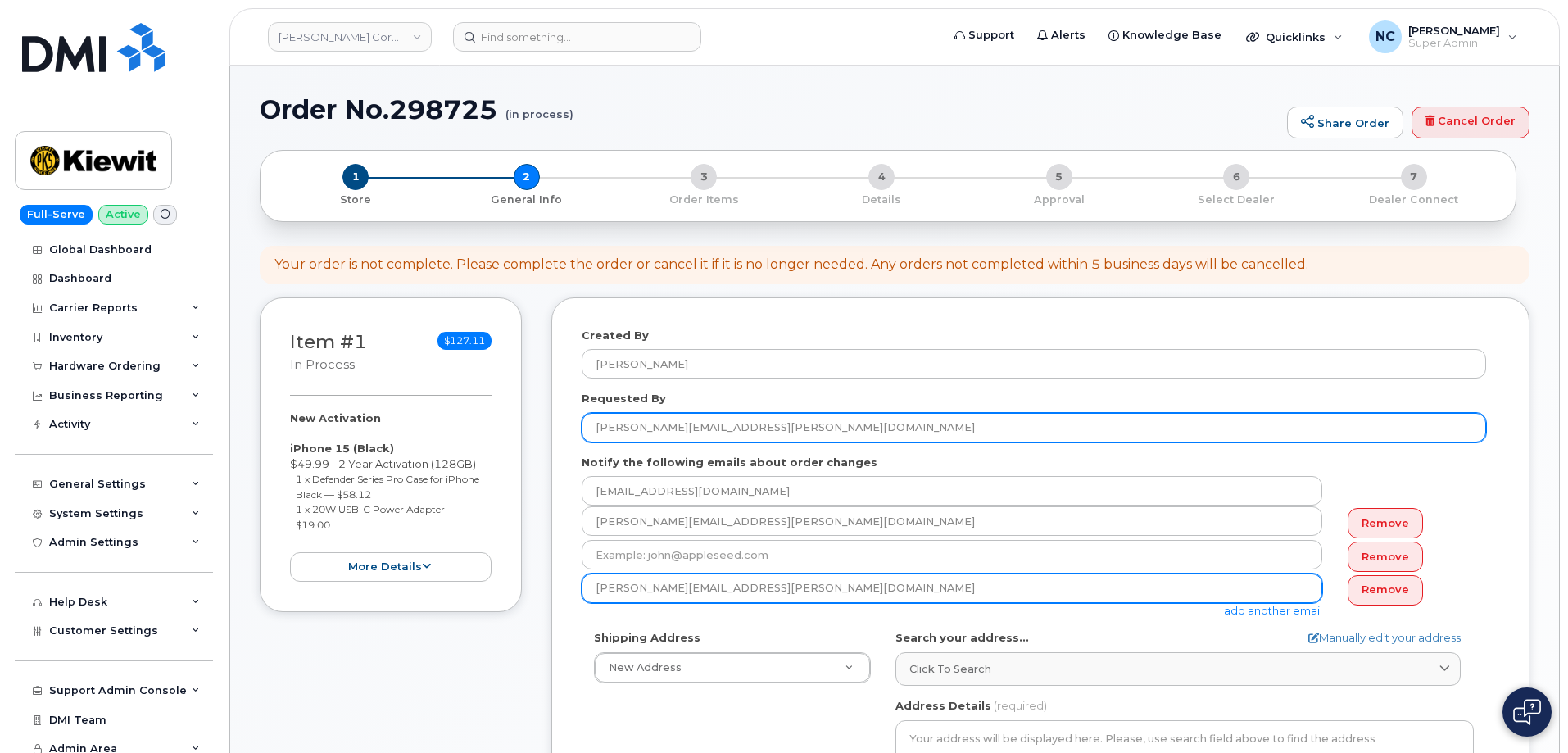
type input "TIMOTHY.CLAUSEN@TICUS.COM"
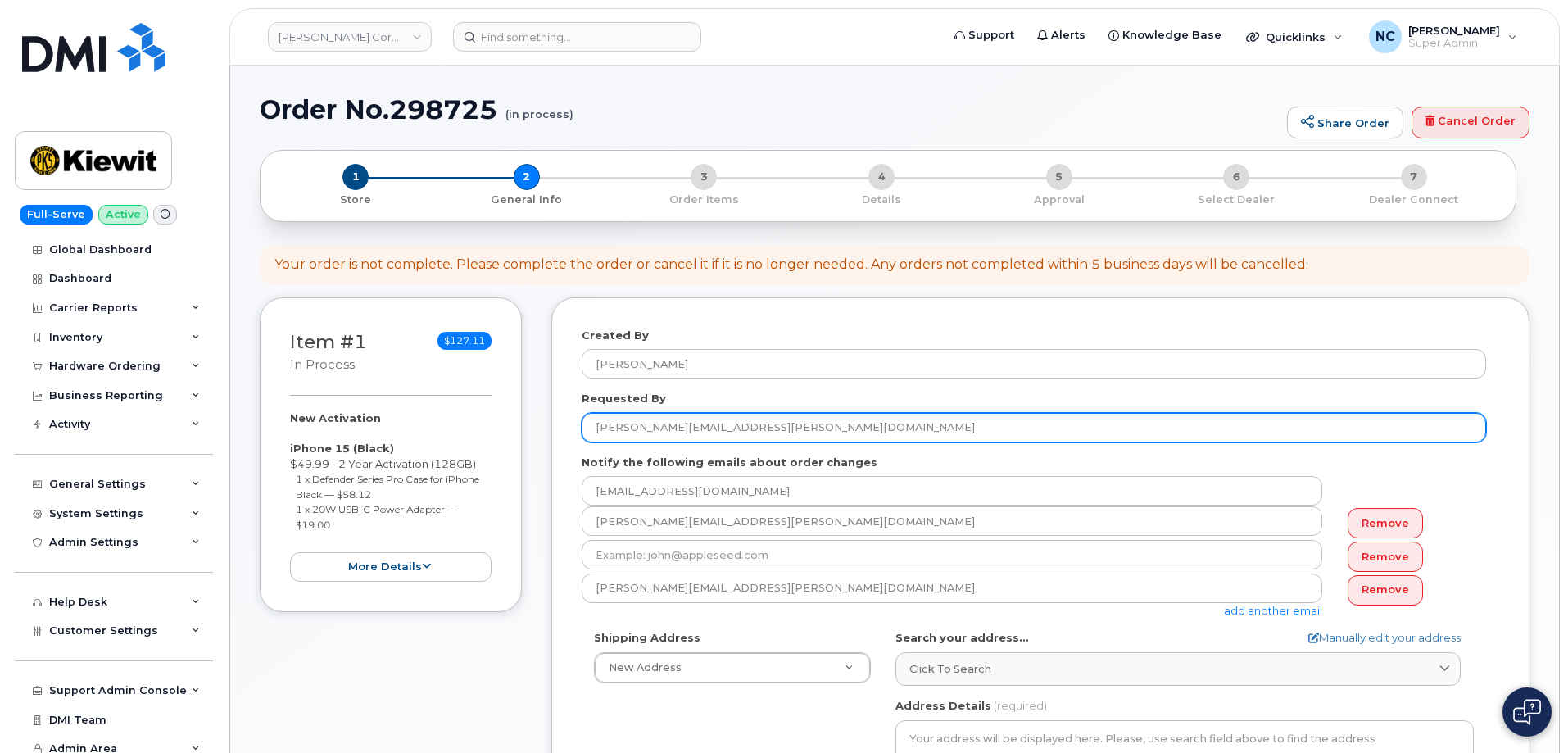
drag, startPoint x: 838, startPoint y: 415, endPoint x: 578, endPoint y: 432, distance: 260.6
click at [578, 432] on div "Created By Nicholas Capella Requested By TIMOTHY.CLAUSEN@TICUS.COM Notify the f…" at bounding box center [1040, 688] width 978 height 782
type input "Timothy Clausen"
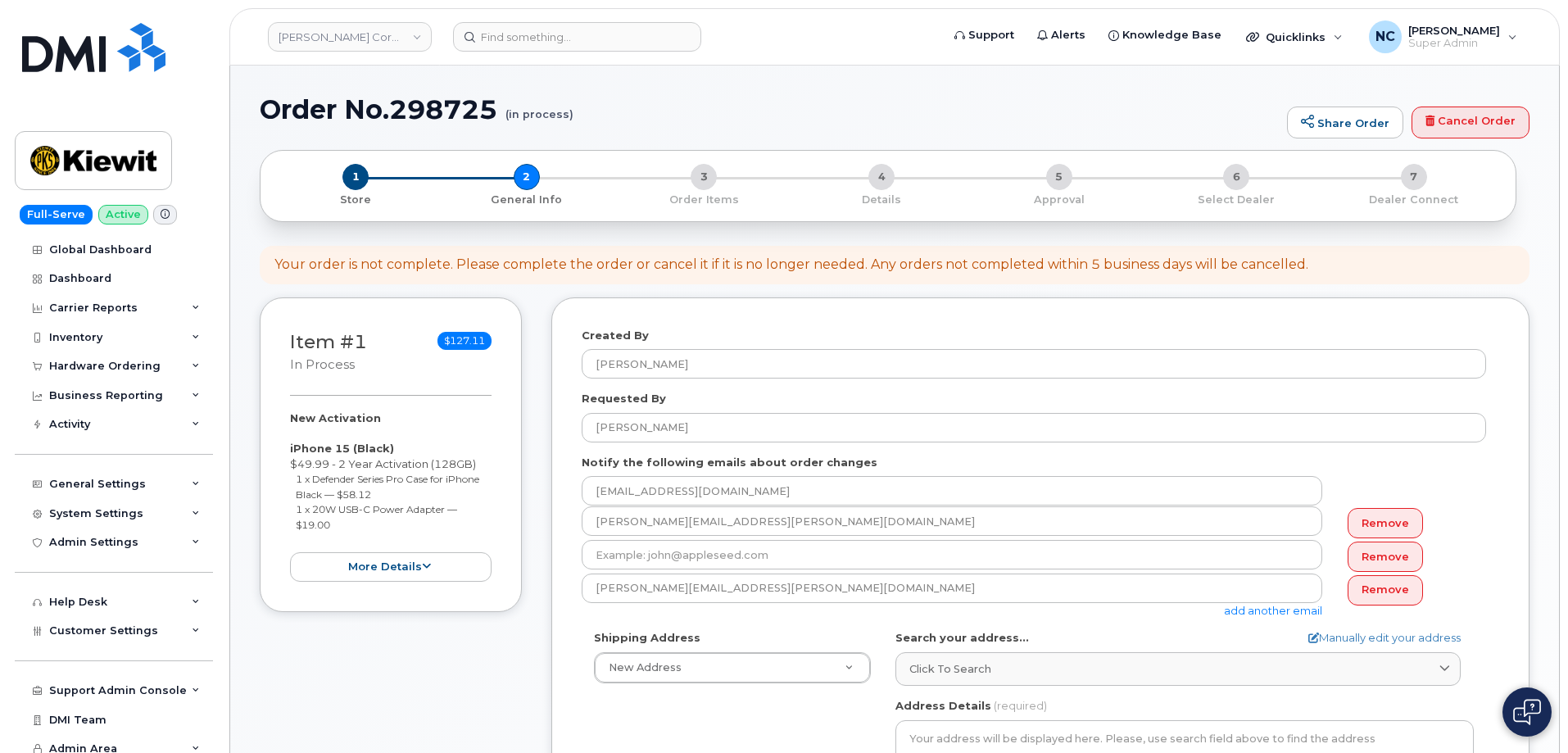
click at [579, 649] on div "Created By Nicholas Capella Requested By Timothy Clausen Notify the following e…" at bounding box center [1040, 688] width 978 height 782
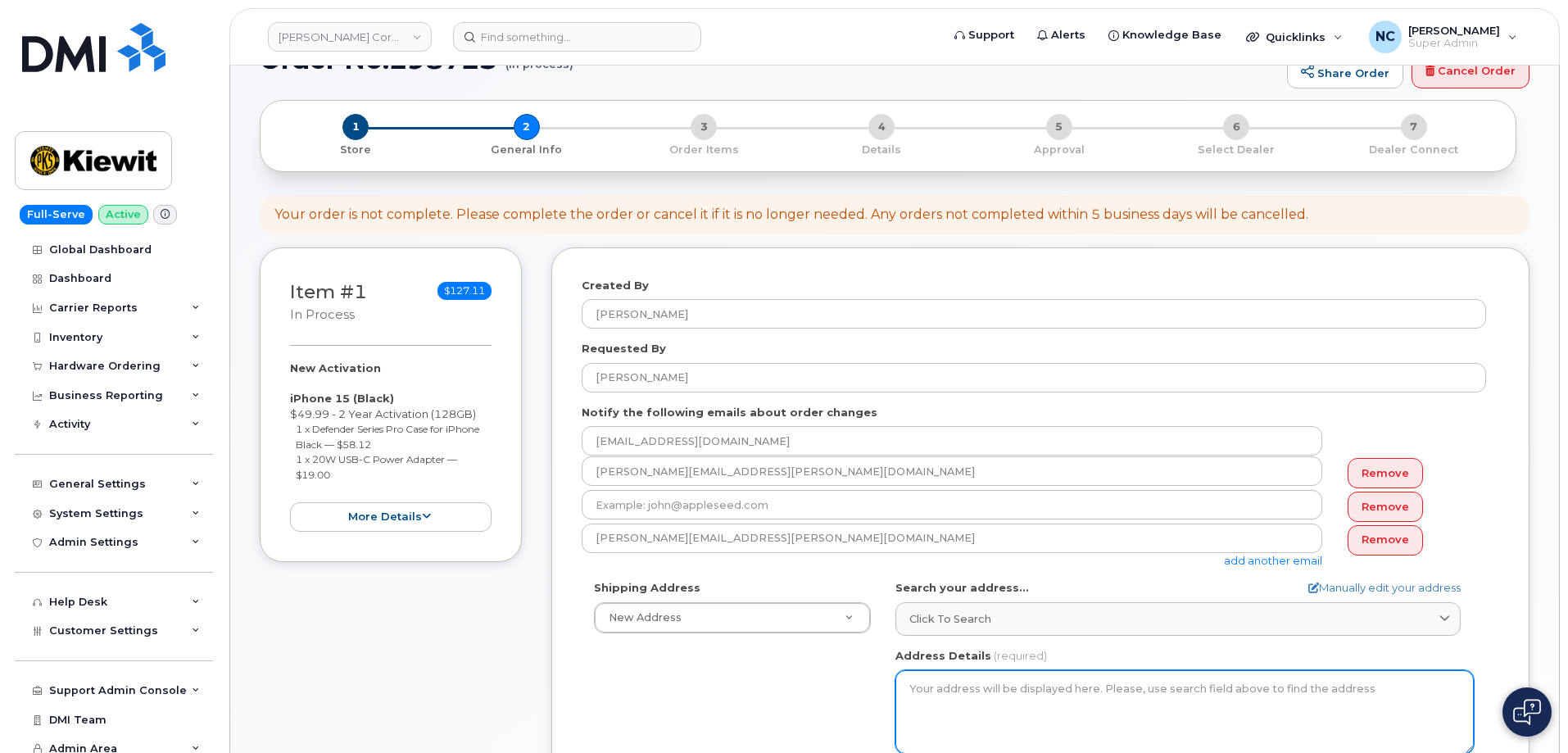
scroll to position [245, 0]
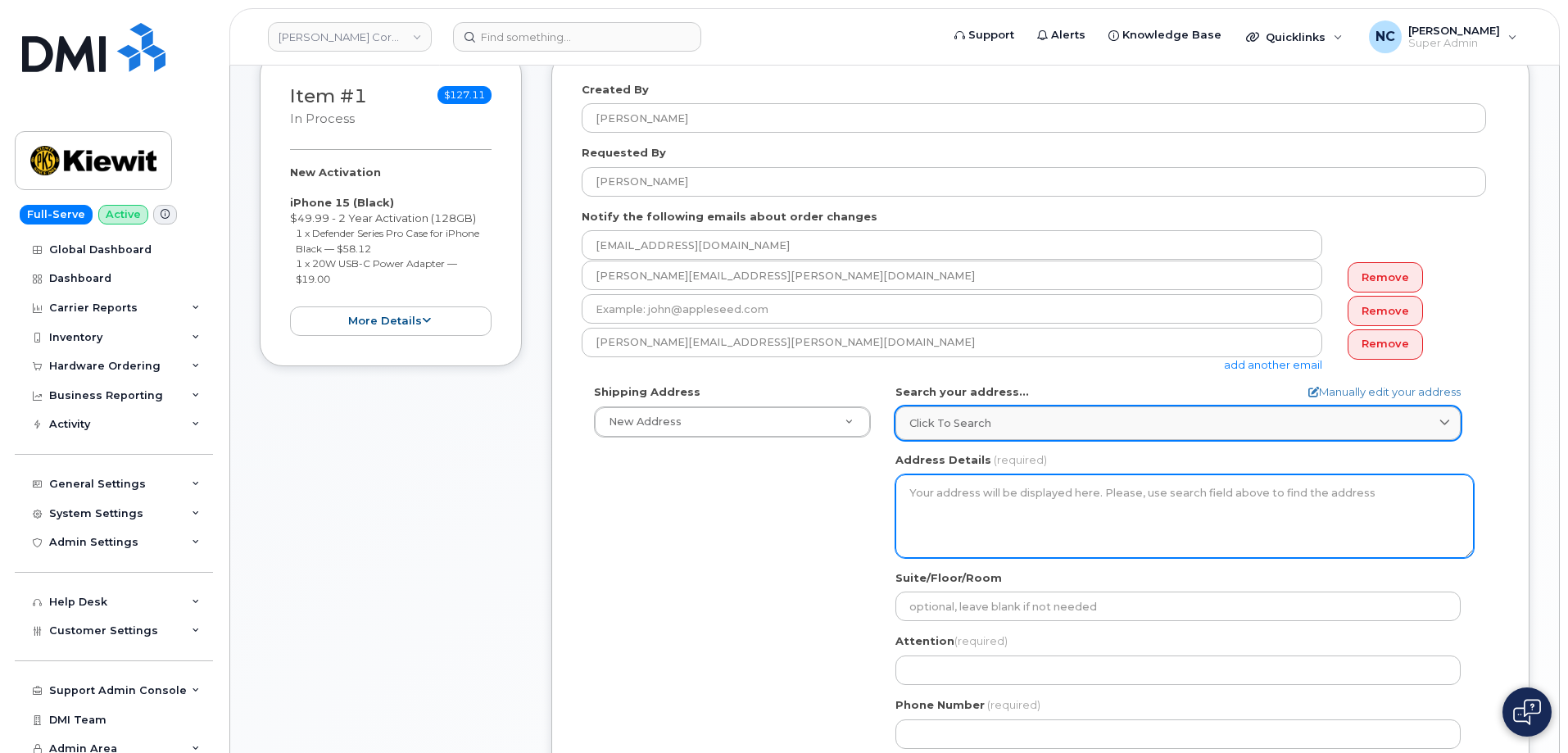
drag, startPoint x: 987, startPoint y: 488, endPoint x: 993, endPoint y: 423, distance: 65.3
click at [987, 482] on textarea "Address Details" at bounding box center [1184, 516] width 579 height 84
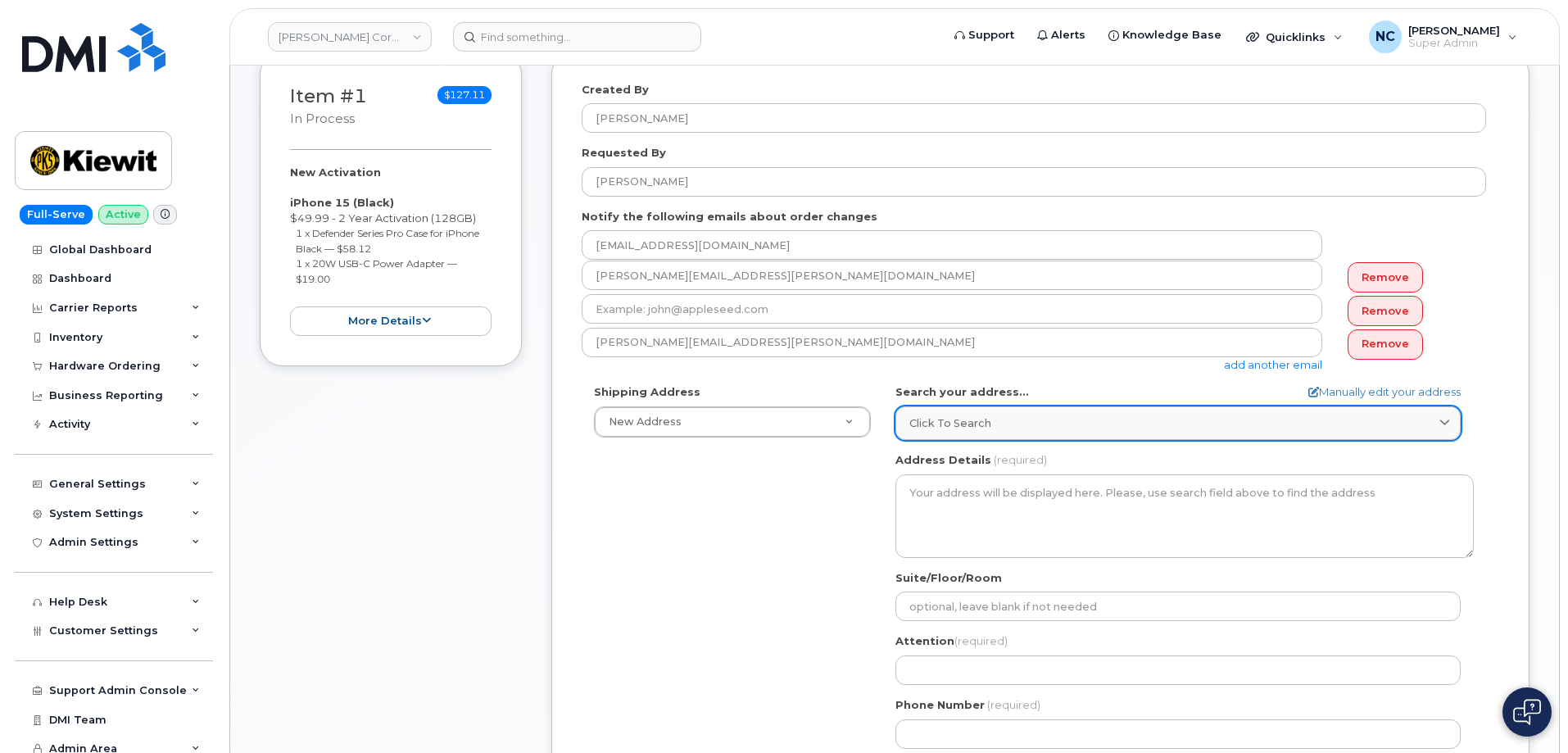
click at [993, 423] on div "Click to search" at bounding box center [1178, 423] width 538 height 16
paste input "10314 North 1000 West, Delta UT, 84624"
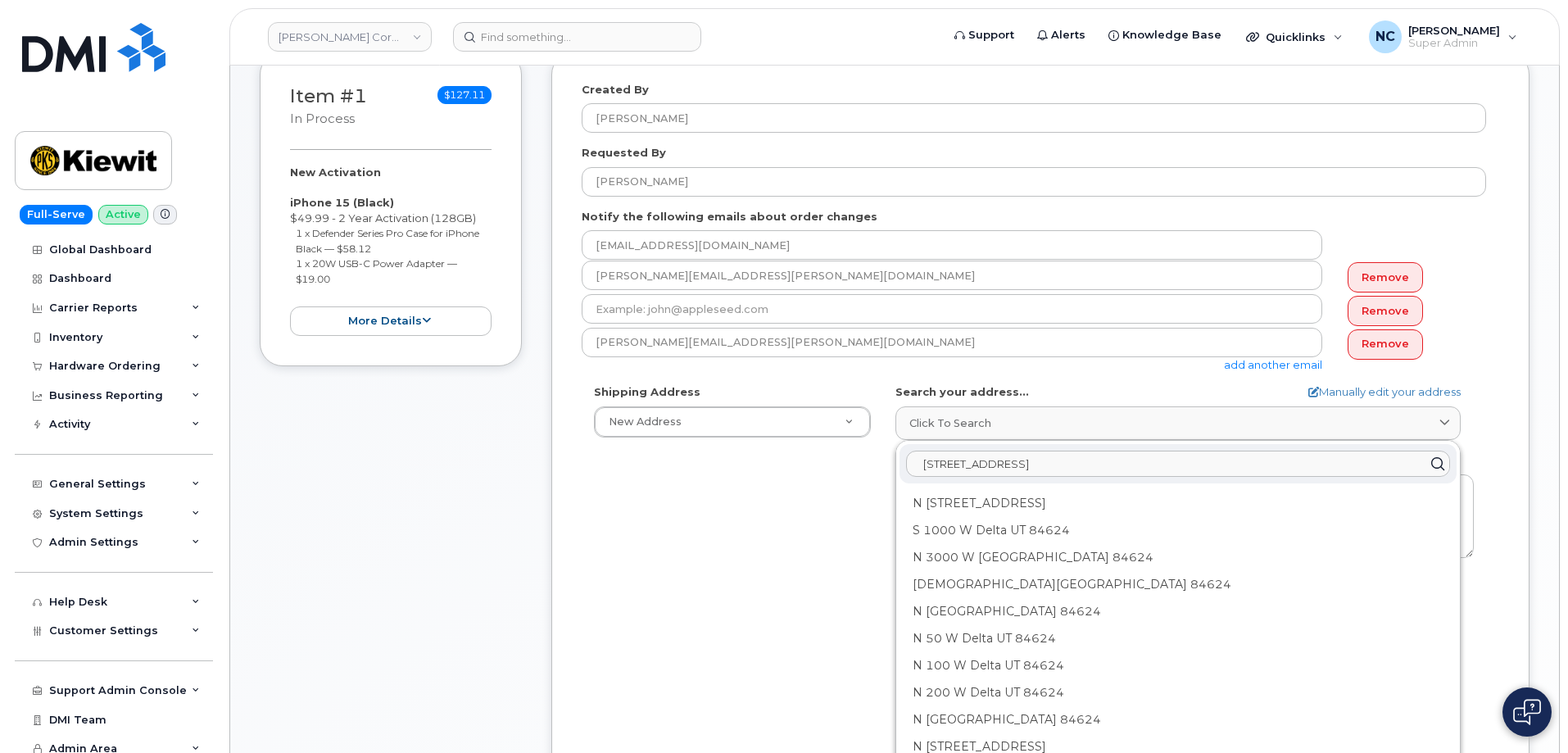
type input "10314 North 1000 West, Delta UT, 84624"
drag, startPoint x: 782, startPoint y: 508, endPoint x: 950, endPoint y: 500, distance: 168.2
click at [787, 503] on div "Shipping Address New Address New Address 4677 Glenforest Dr NE 16301 Texas 249 …" at bounding box center [1033, 573] width 905 height 376
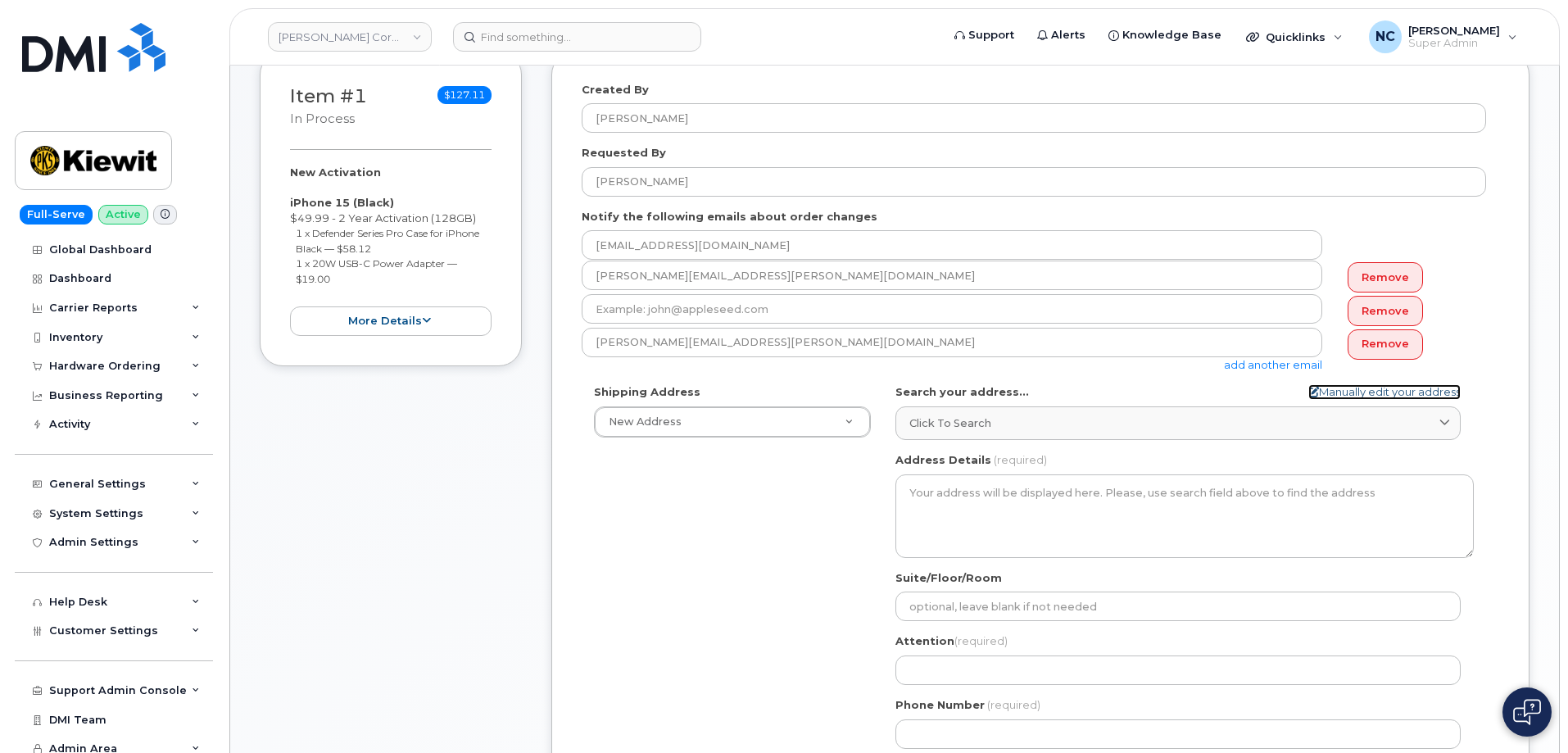
click at [1391, 390] on link "Manually edit your address" at bounding box center [1384, 393] width 152 height 16
select select
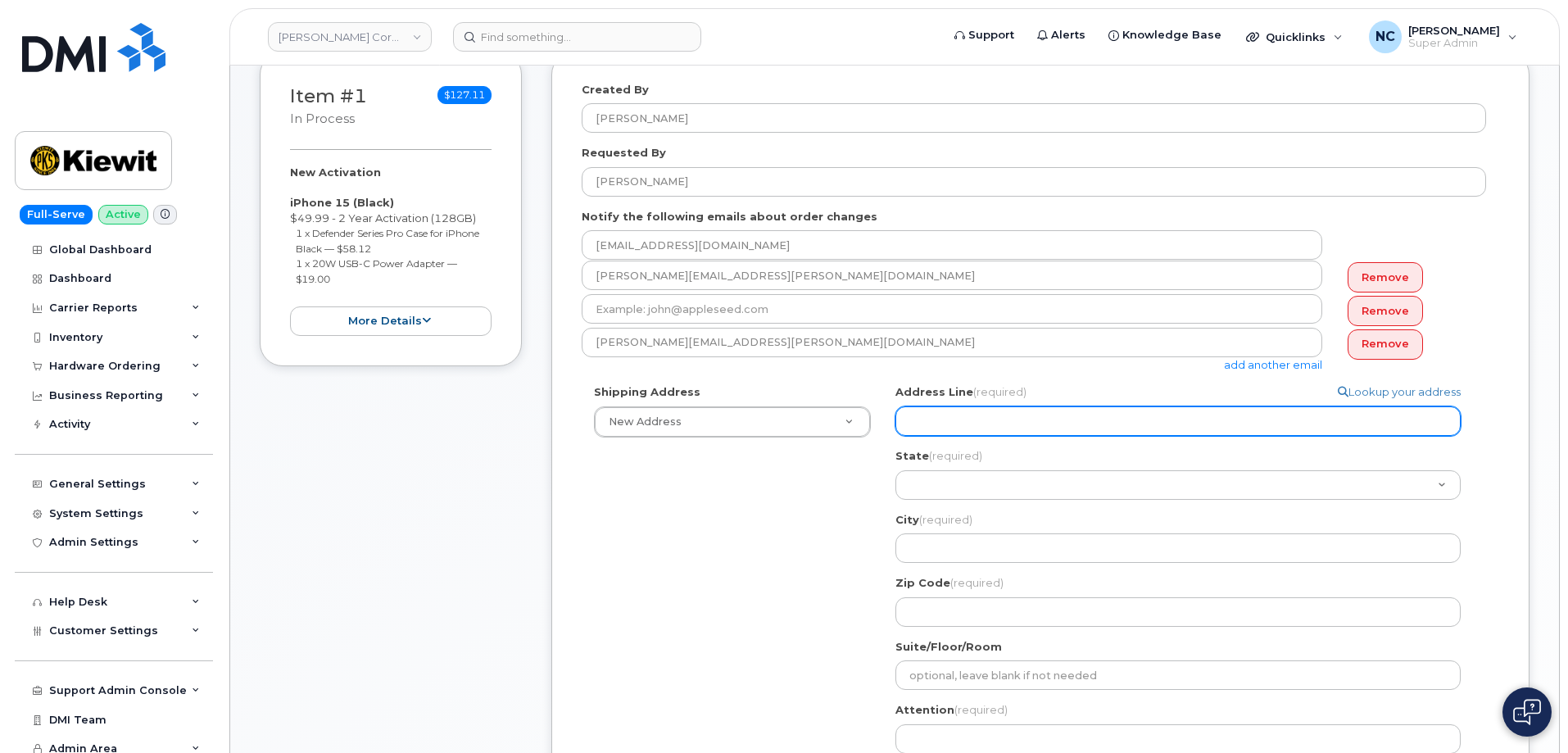
click at [1067, 418] on input "Address Line (required)" at bounding box center [1177, 421] width 565 height 29
paste input "10314 North 1000 West, Delta UT, 84624"
select select
drag, startPoint x: 912, startPoint y: 422, endPoint x: 854, endPoint y: 426, distance: 58.1
click at [856, 426] on div "Shipping Address New Address New Address 4677 Glenforest Dr NE 16301 Texas 249 …" at bounding box center [1033, 607] width 905 height 445
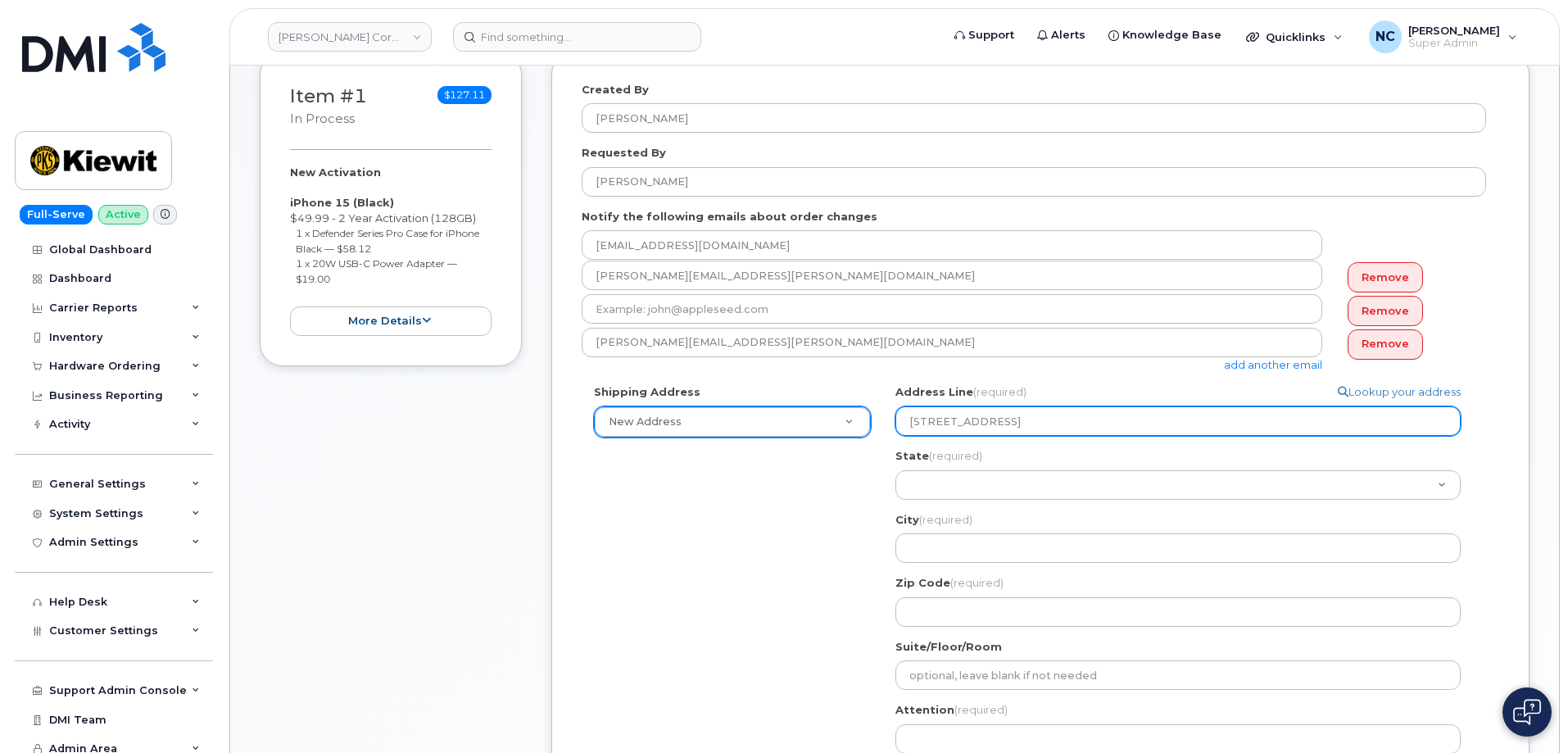
type input "10314 North 1000 West, Delta UT, 84624"
select select
type input "0314 North 1000 West, Delta UT, 84624"
select select
type input "10314 North 1000 West, Delta UT, 84624"
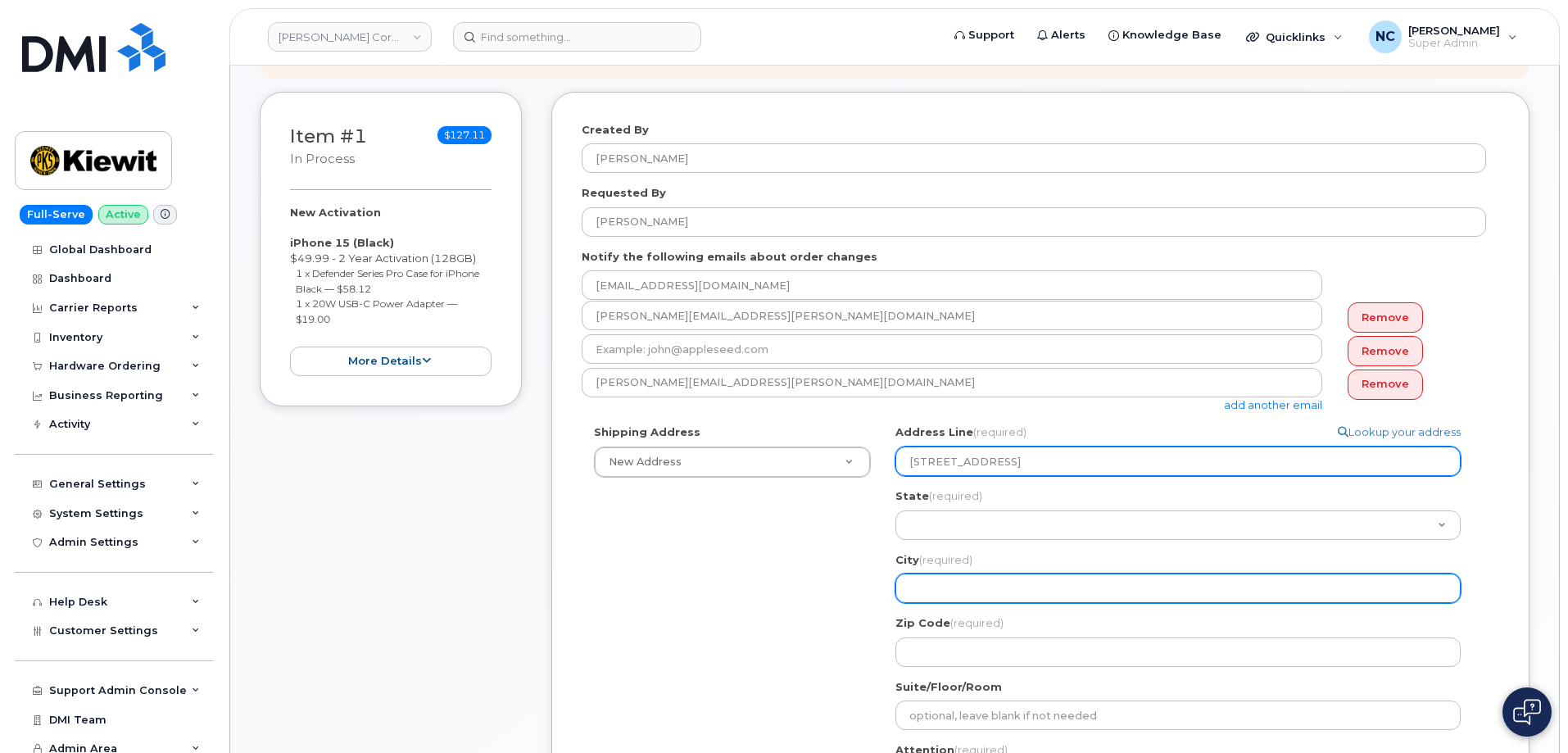
scroll to position [327, 0]
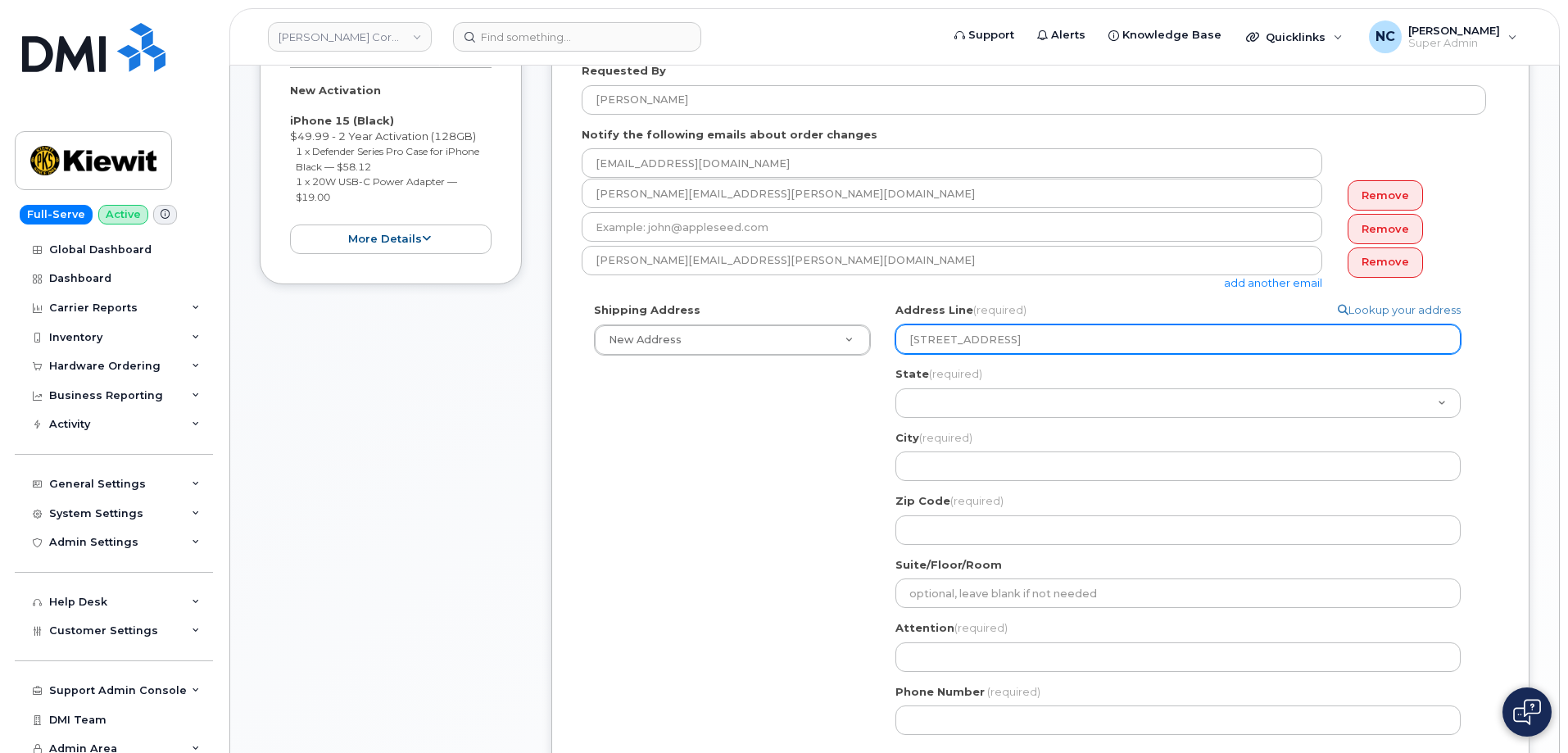
drag, startPoint x: 1050, startPoint y: 339, endPoint x: 1077, endPoint y: 345, distance: 27.7
click at [1077, 345] on input "10314 North 1000 West, Delta UT, 84624" at bounding box center [1177, 339] width 565 height 29
select select
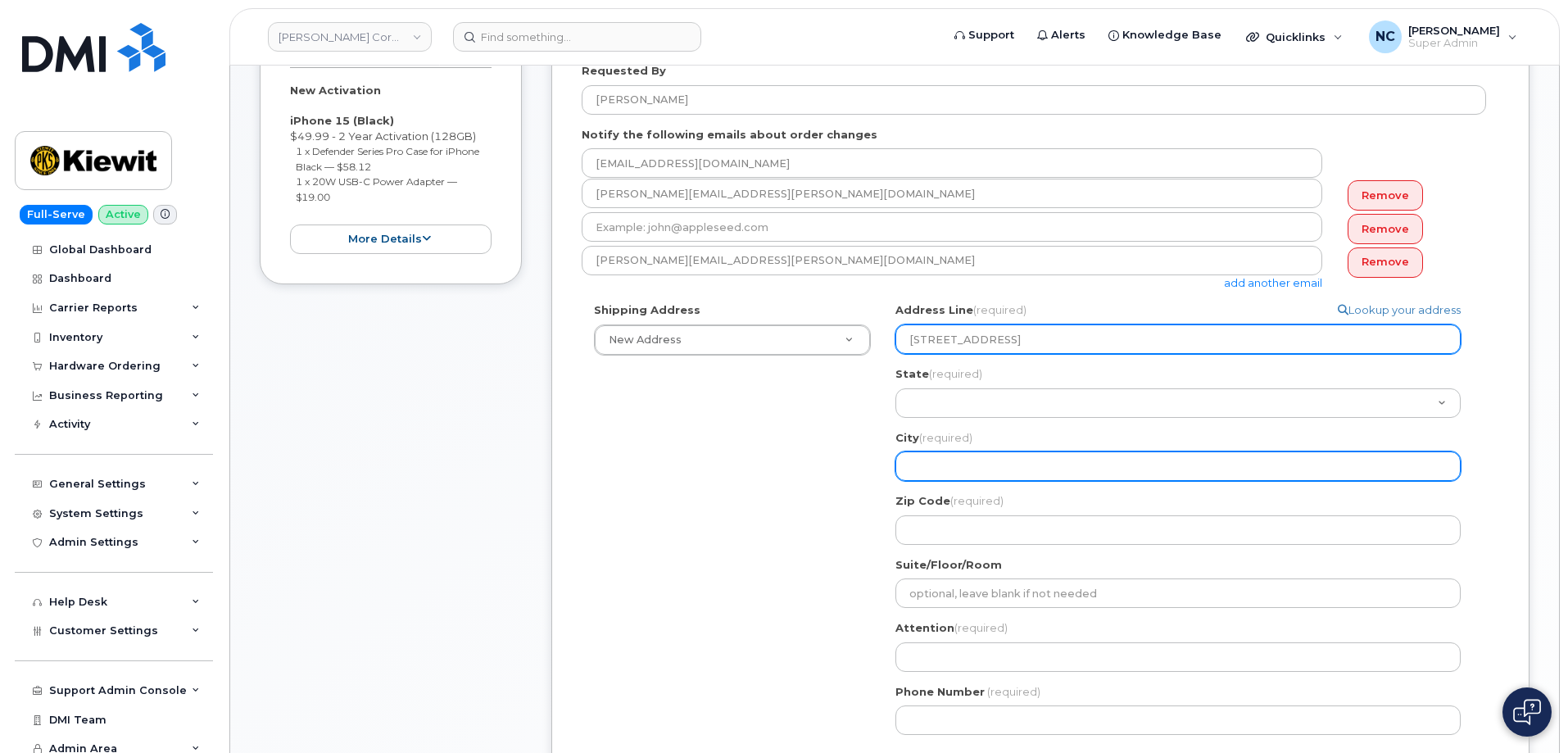
type input "10314 North 1000 West, UT, 84624"
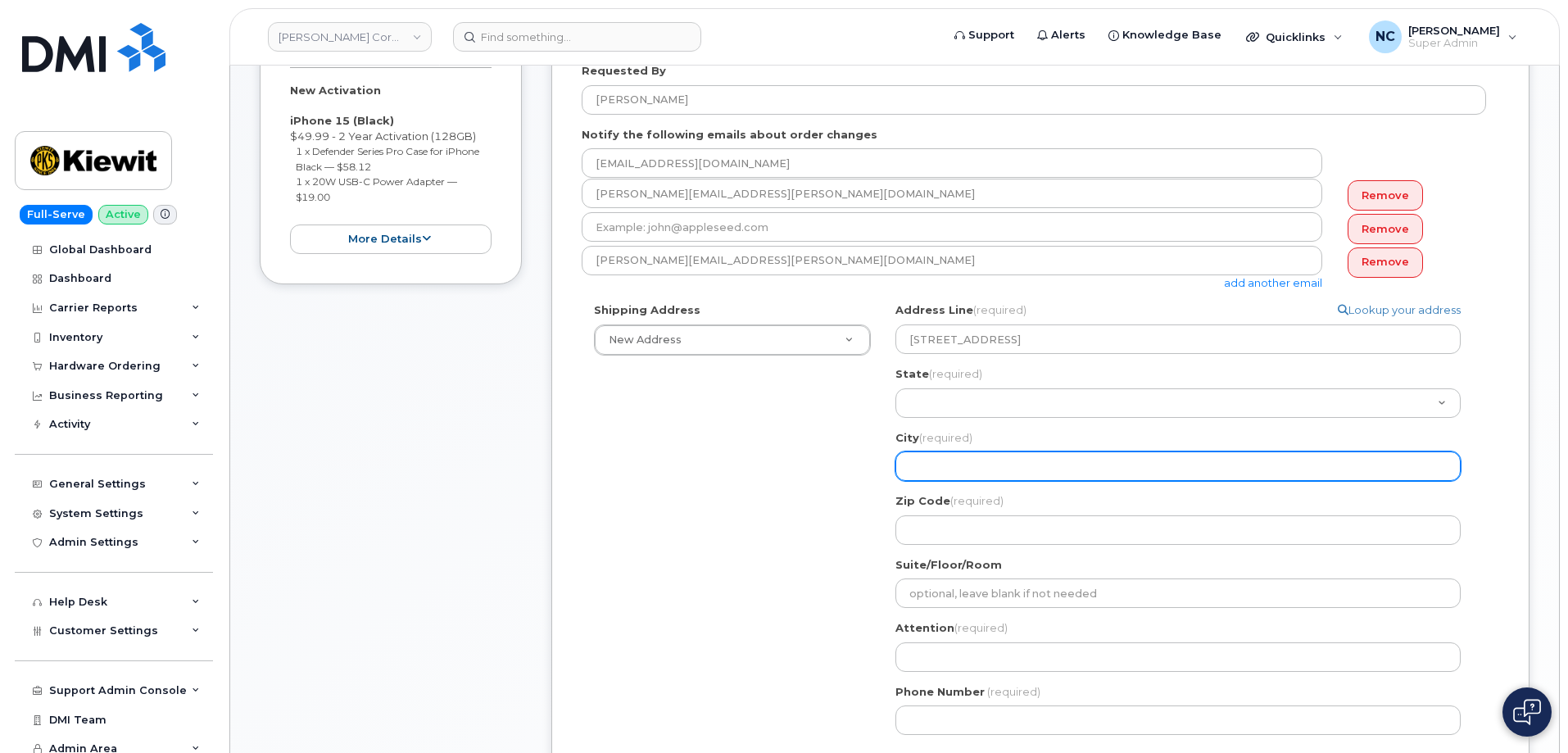
click at [964, 458] on input "City (required)" at bounding box center [1177, 467] width 565 height 29
paste input "Delta"
select select
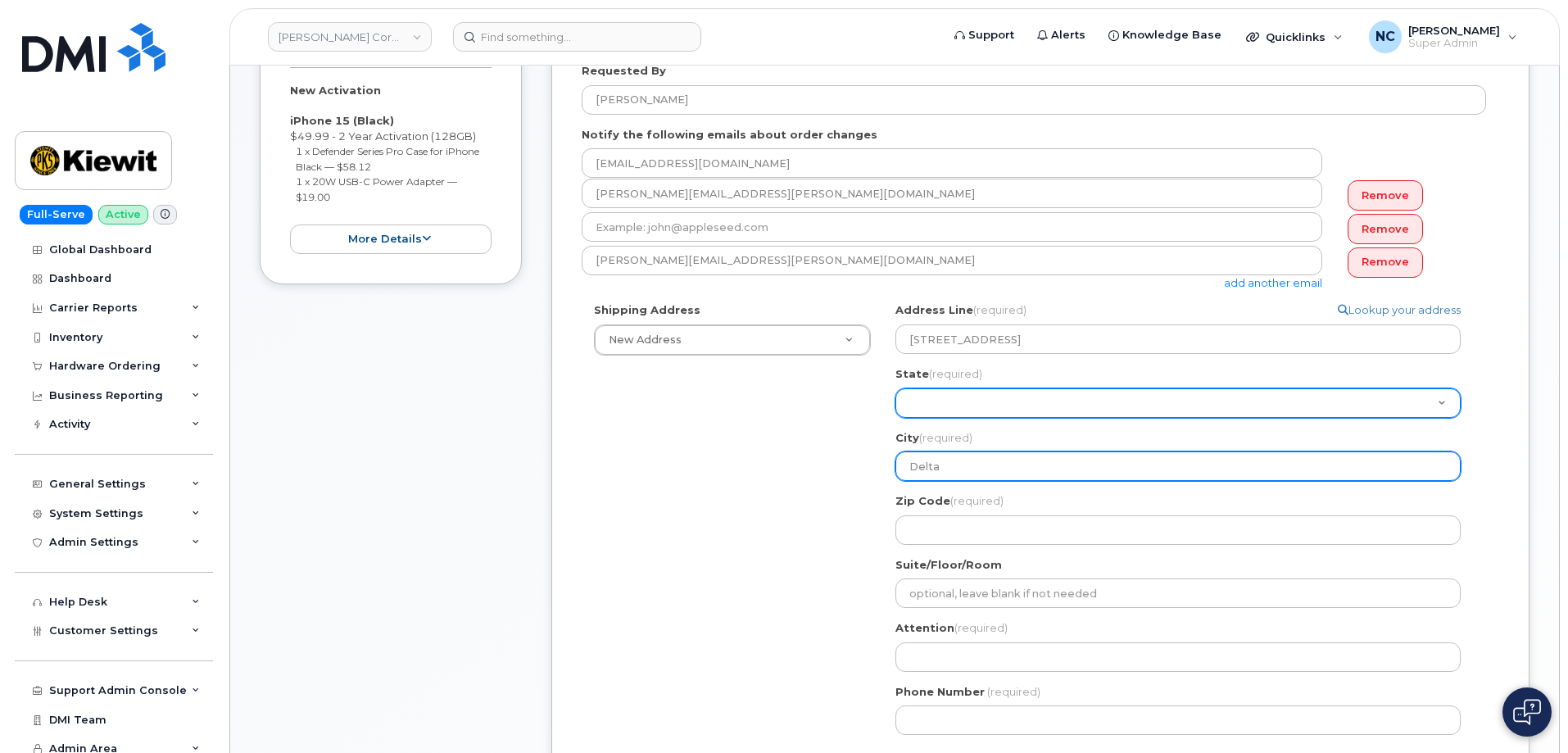
type input "Delta"
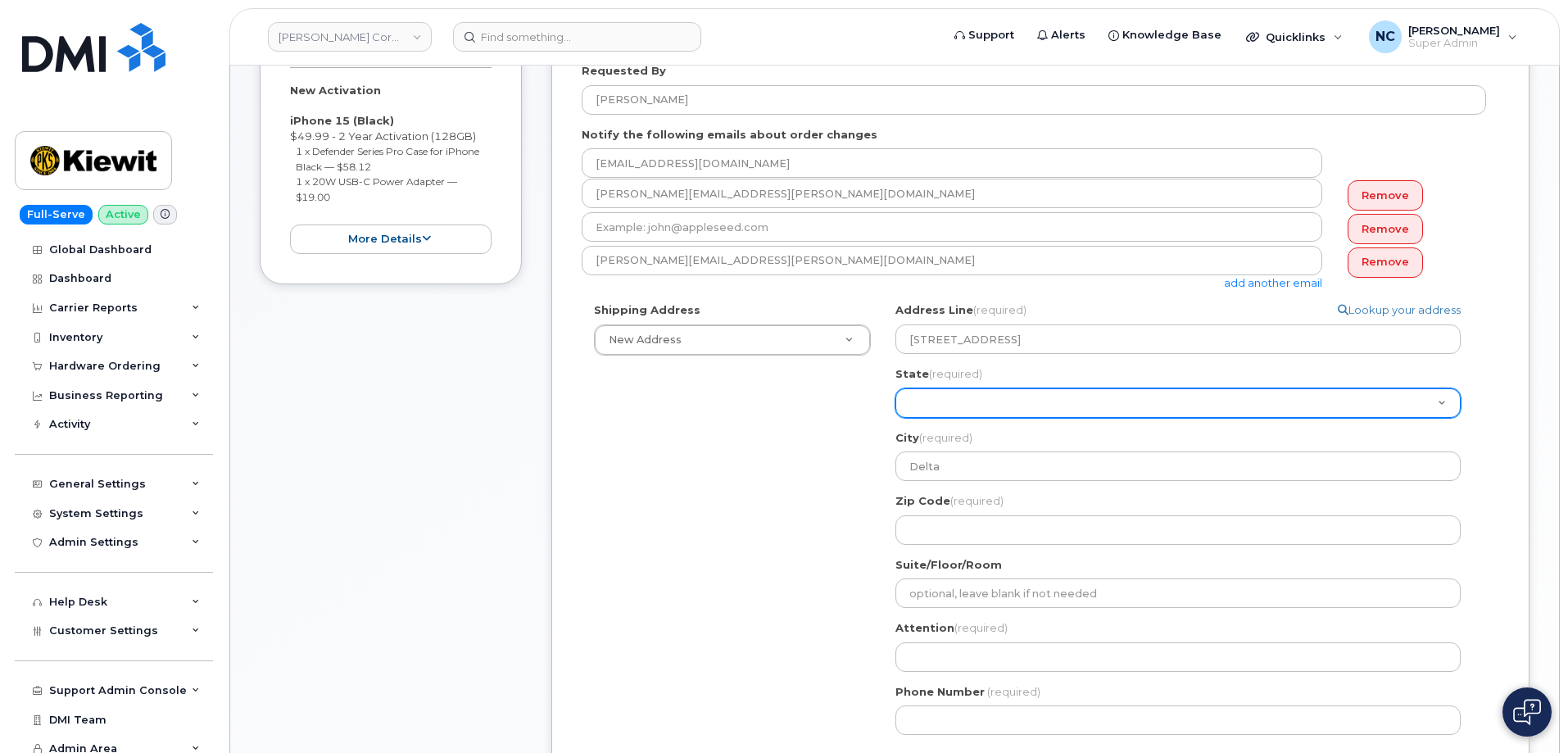
click at [952, 405] on select "Alabama Alaska American Samoa Arizona Arkansas California Colorado Connecticut …" at bounding box center [1177, 403] width 565 height 29
select select "UT"
click at [895, 389] on select "Alabama Alaska American Samoa Arizona Arkansas California Colorado Connecticut …" at bounding box center [1177, 403] width 565 height 29
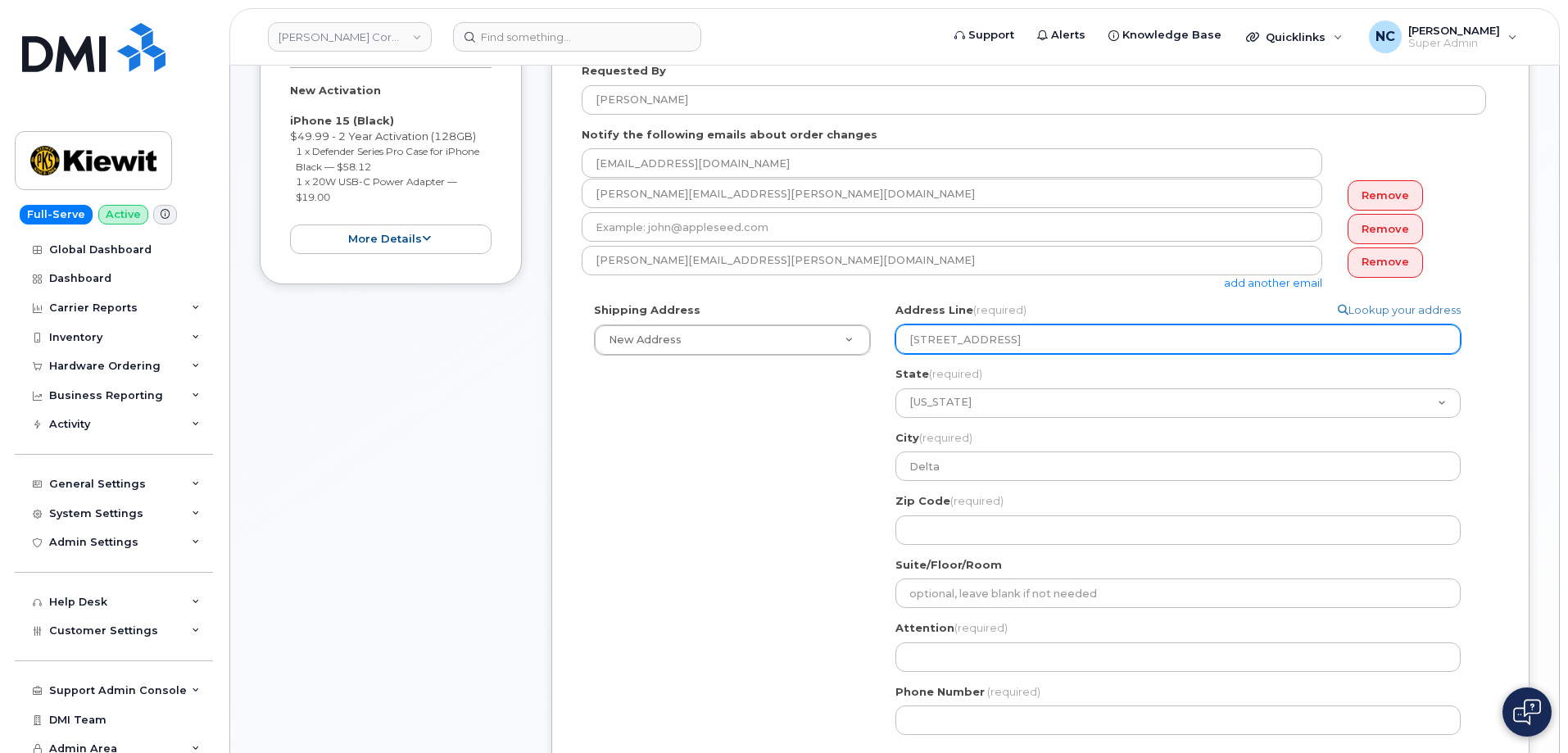
drag, startPoint x: 1069, startPoint y: 343, endPoint x: 1154, endPoint y: 346, distance: 85.1
click at [1158, 342] on input "10314 North 1000 West, UT, 84624" at bounding box center [1177, 339] width 565 height 29
select select
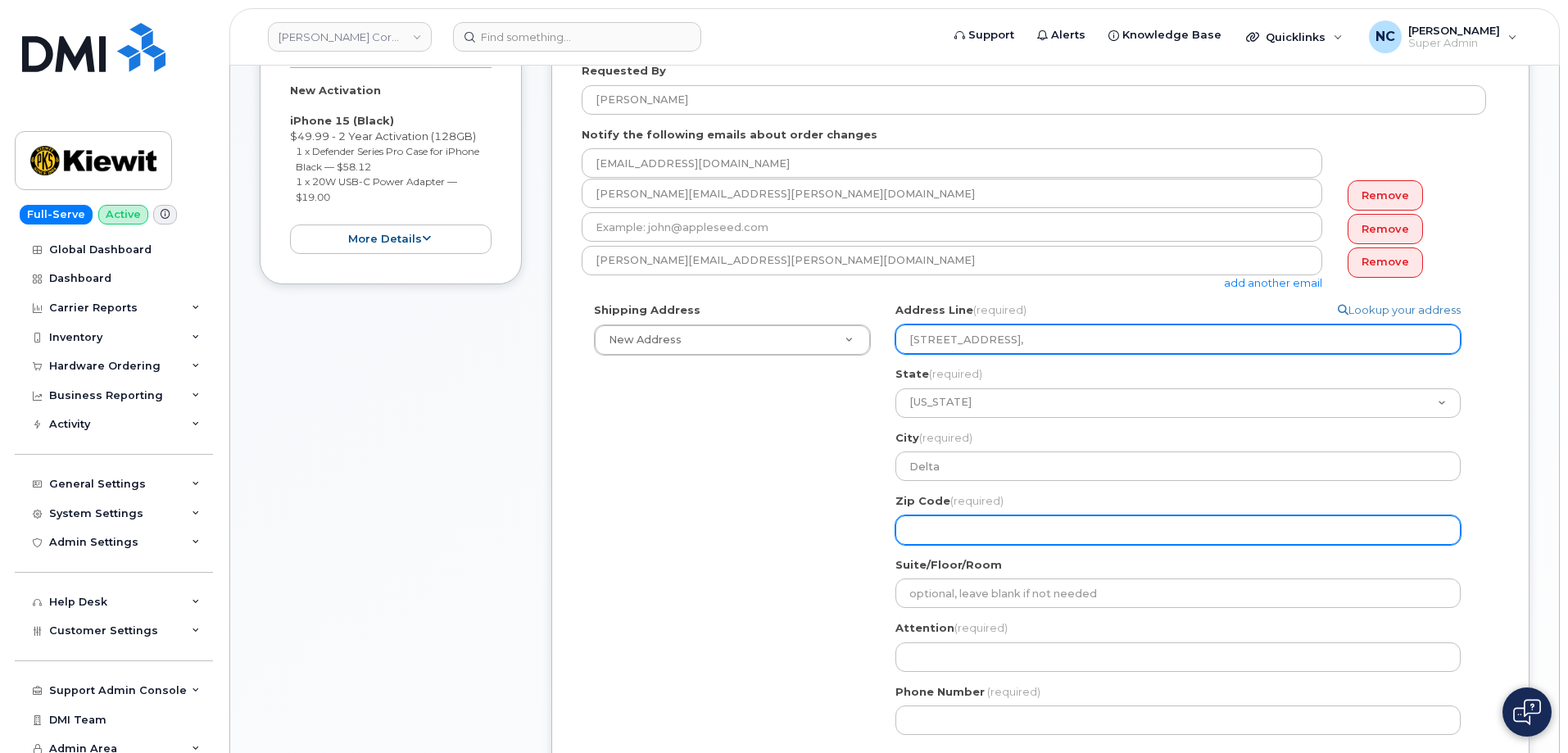
type input "10314 North 1000 West, UT,"
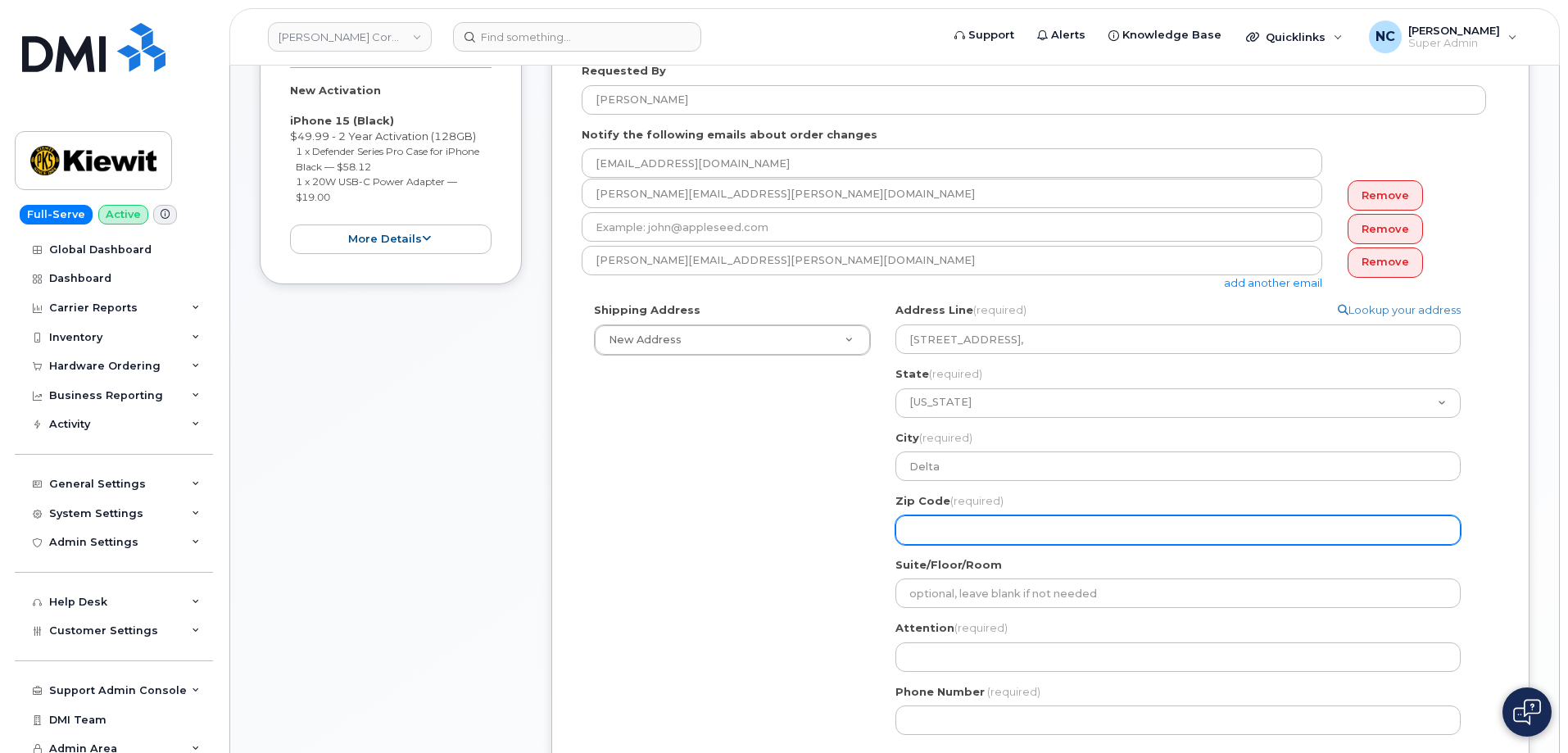
click at [959, 519] on input "Zip Code (required)" at bounding box center [1177, 530] width 565 height 29
paste input "84624"
select select
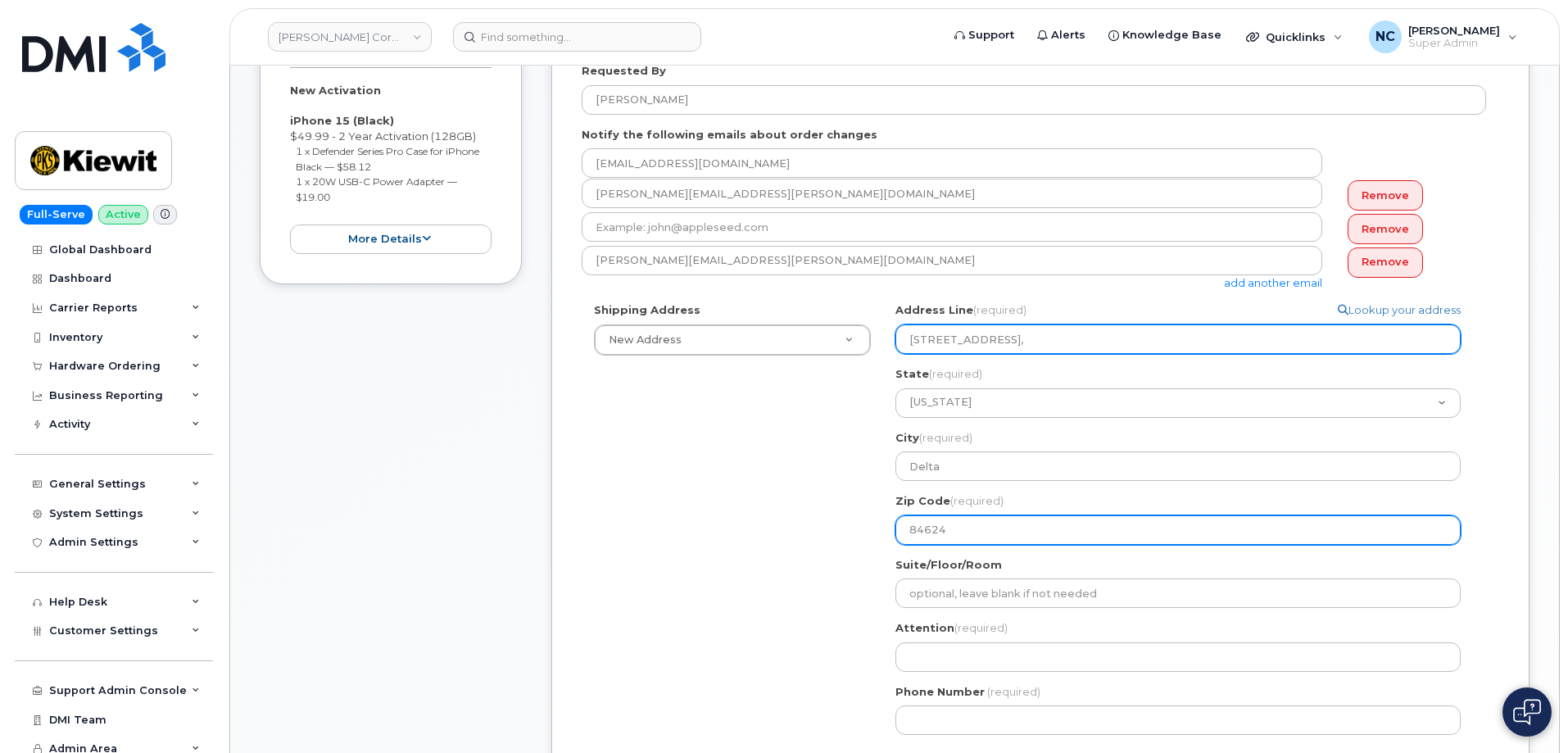
type input "84624"
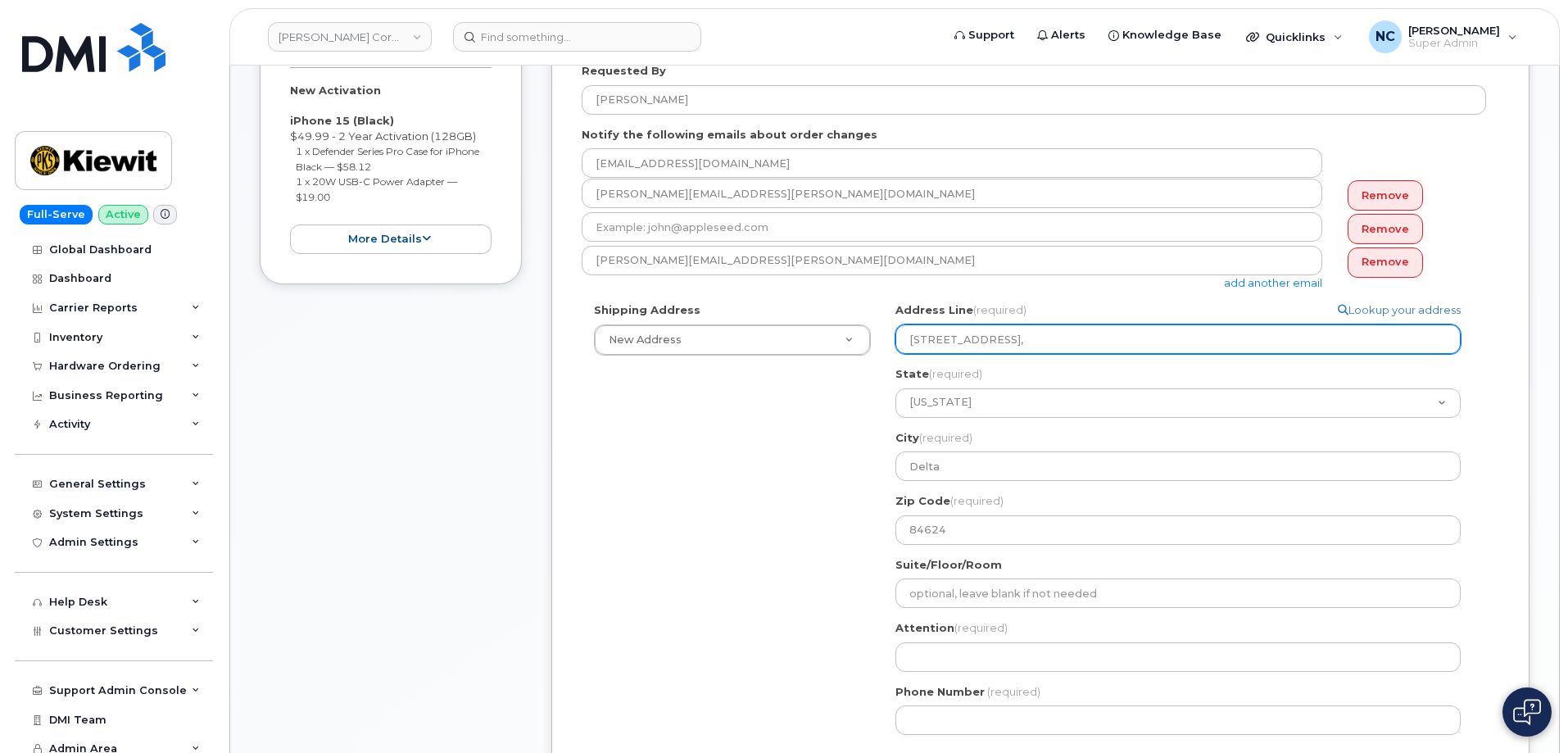
drag, startPoint x: 1078, startPoint y: 338, endPoint x: 1040, endPoint y: 348, distance: 39.3
click at [1040, 348] on input "10314 North 1000 West, UT," at bounding box center [1177, 339] width 565 height 29
select select
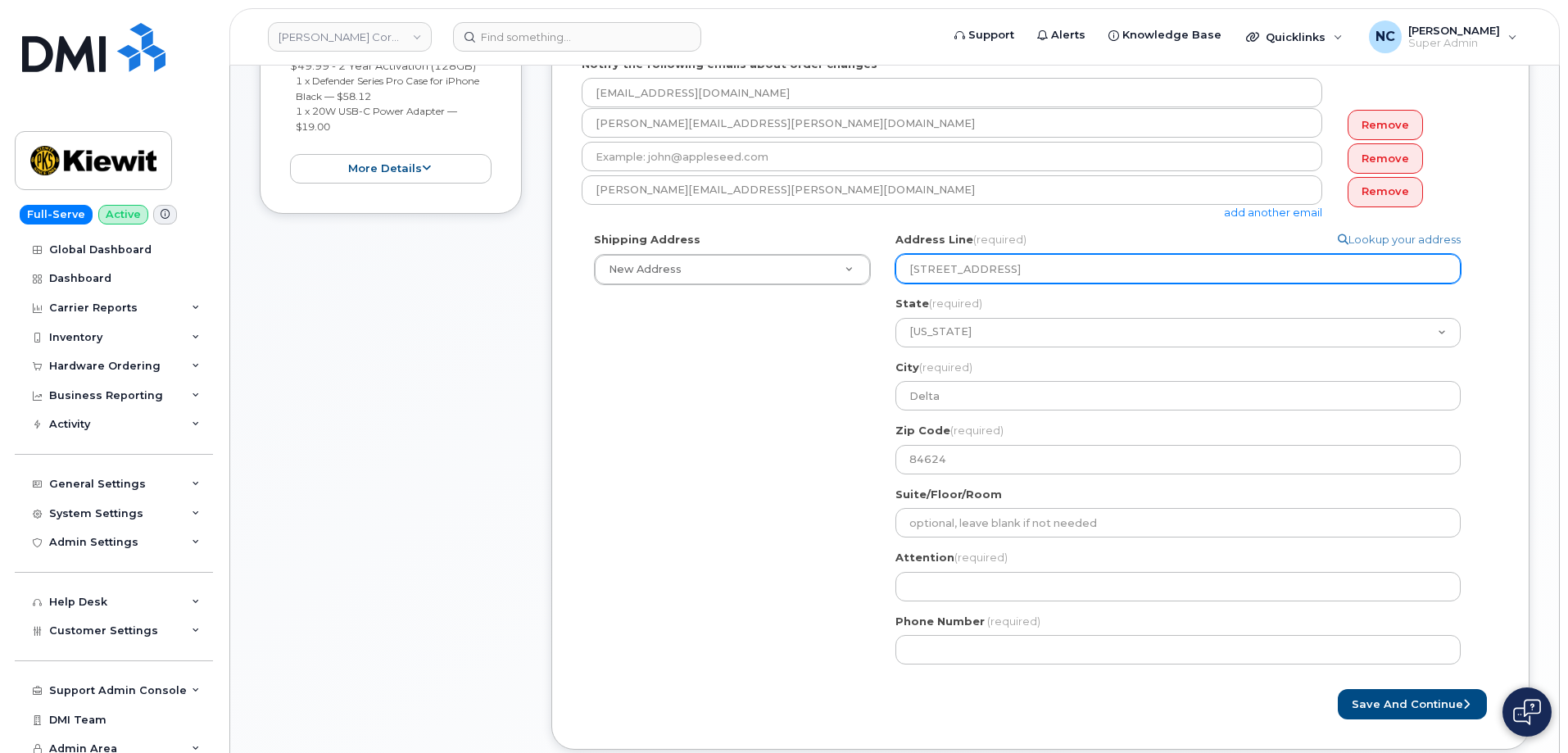
scroll to position [492, 0]
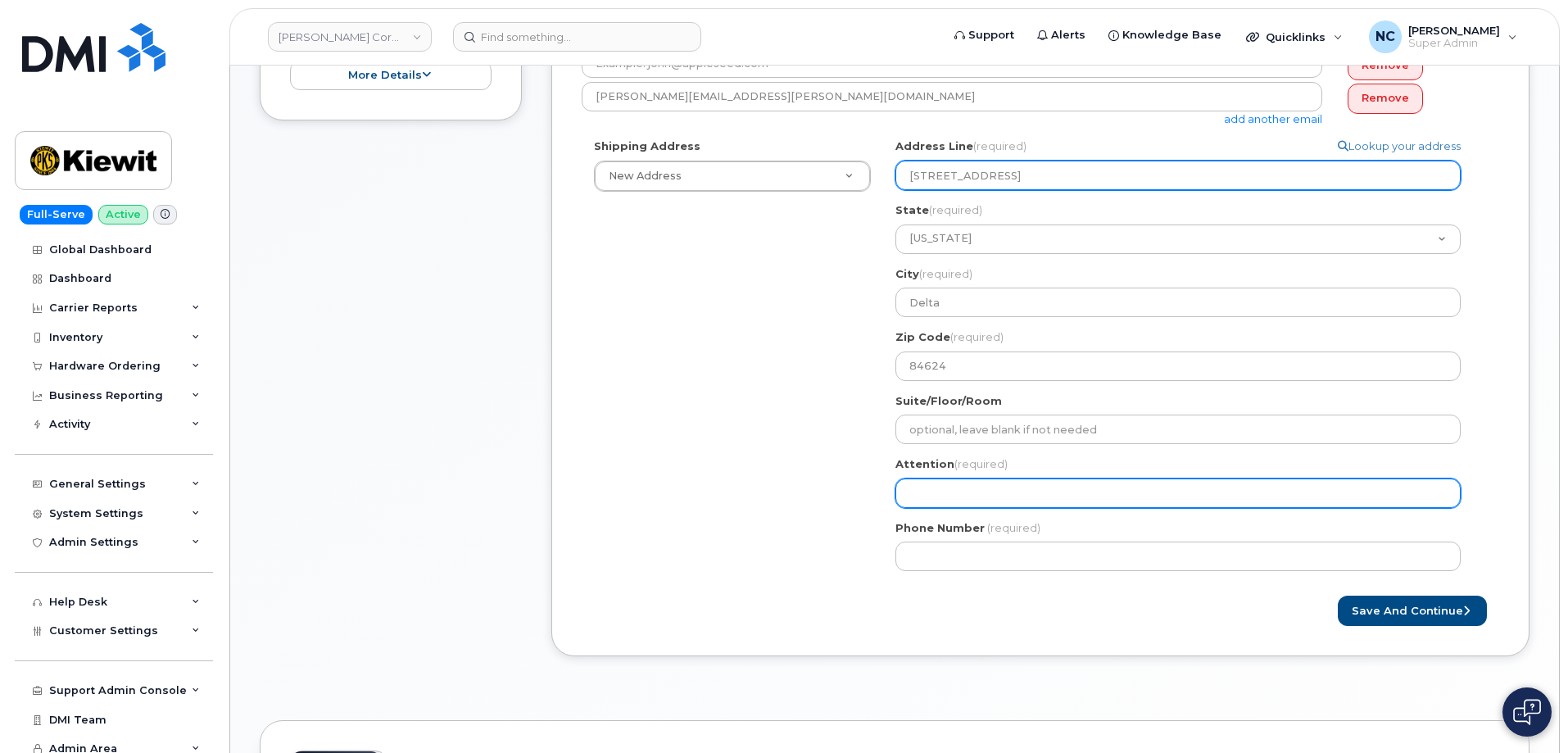
type input "10314 North 1000 West"
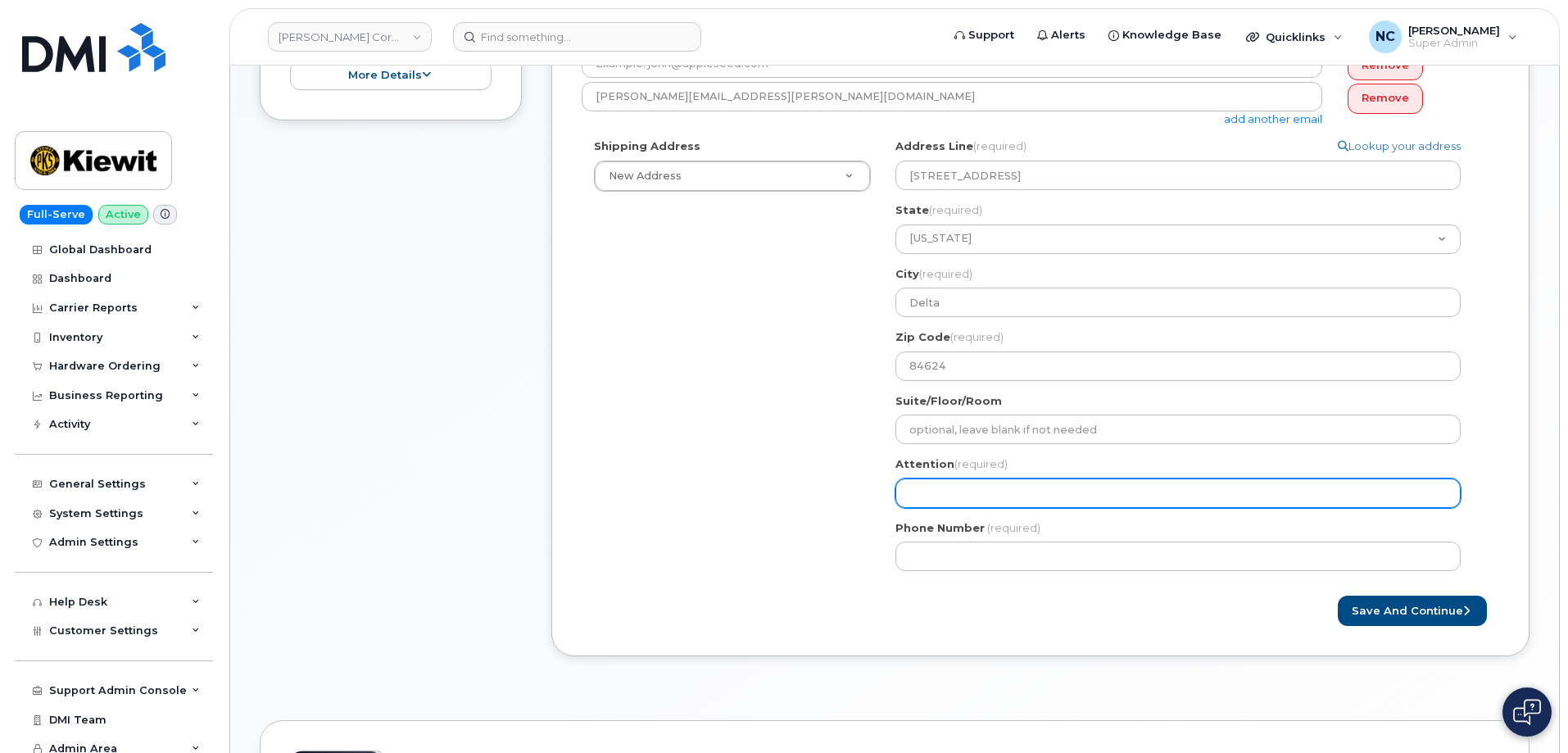
click at [1046, 493] on input "Attention (required)" at bounding box center [1177, 493] width 565 height 29
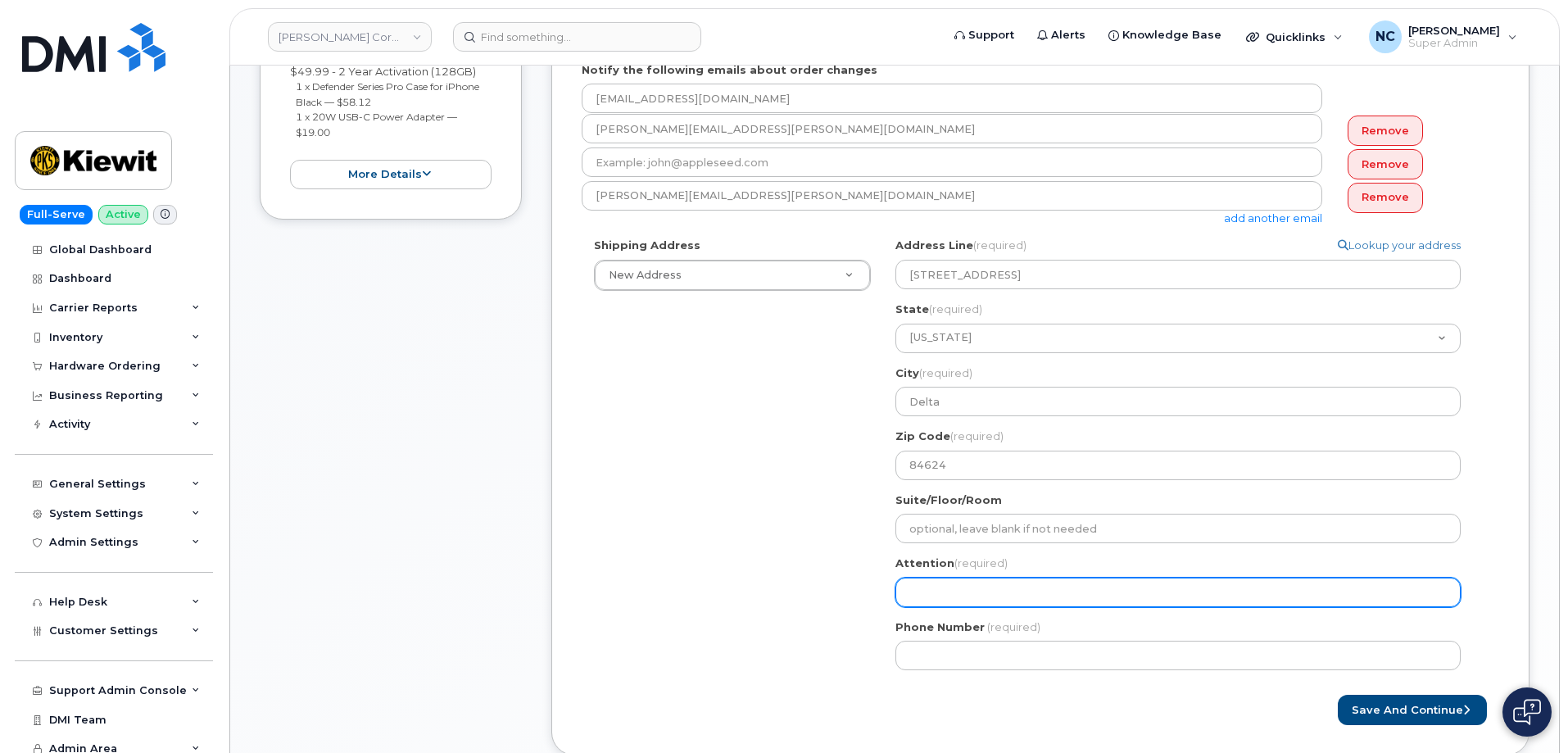
scroll to position [245, 0]
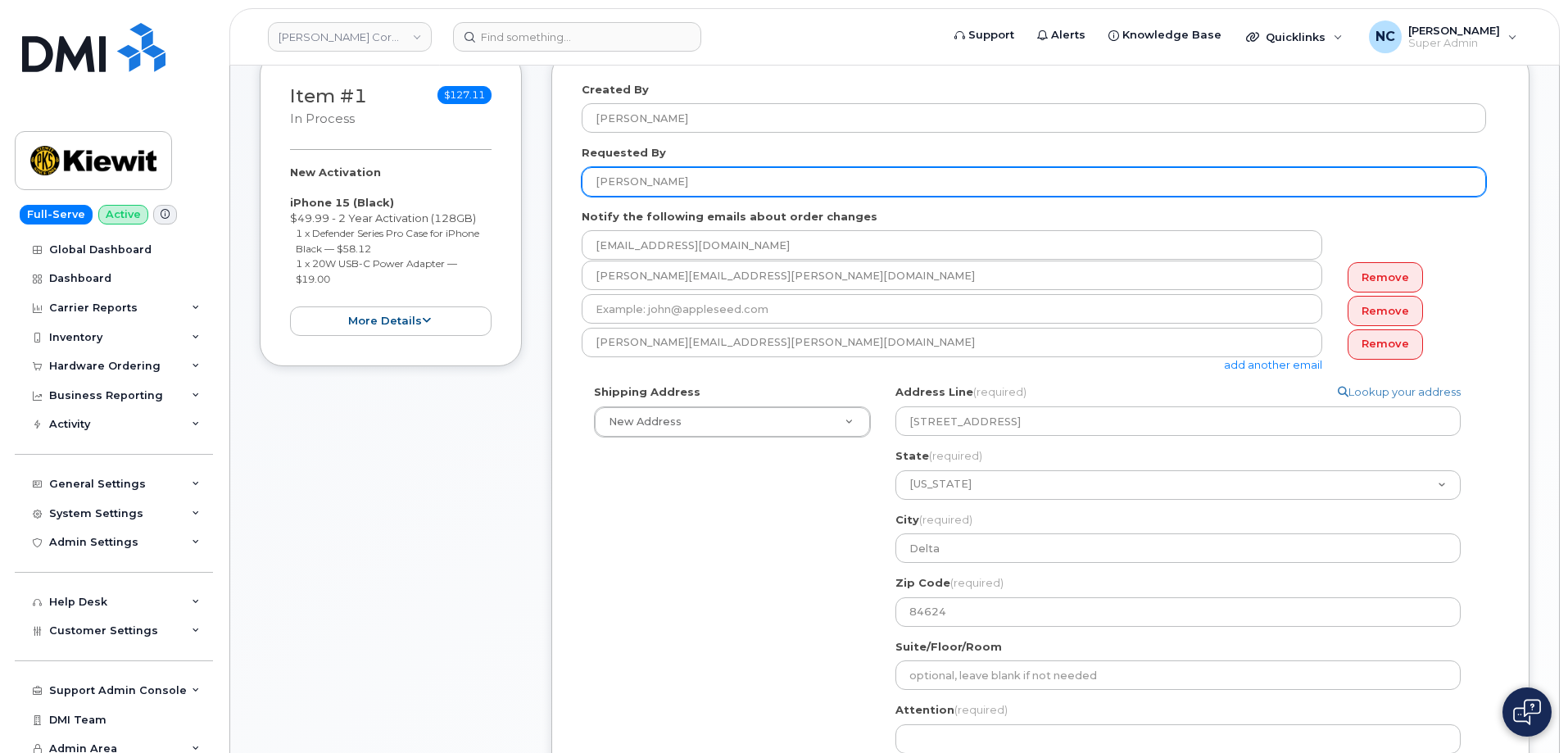
click at [717, 173] on input "[PERSON_NAME]" at bounding box center [1033, 182] width 905 height 29
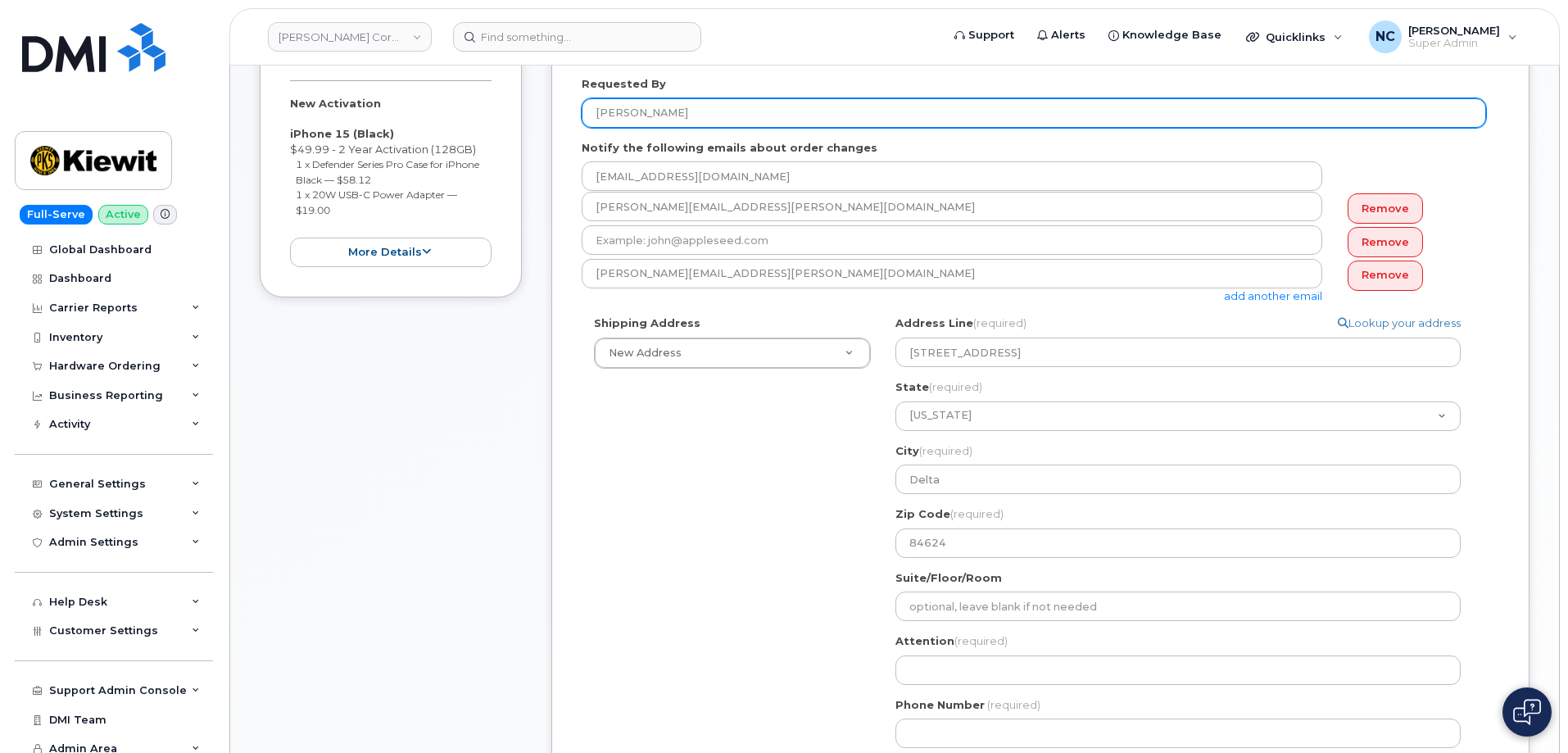
scroll to position [410, 0]
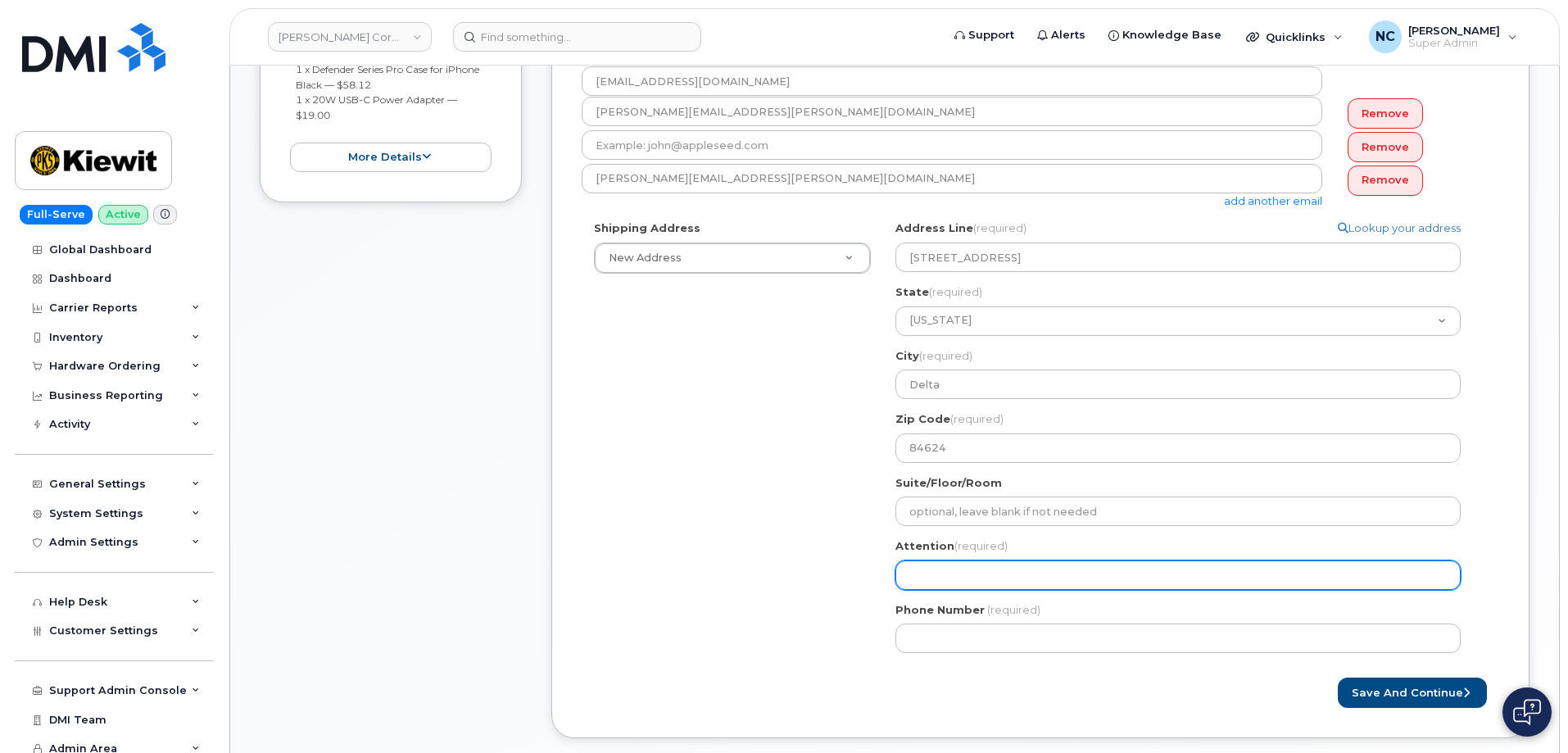
drag, startPoint x: 975, startPoint y: 571, endPoint x: 989, endPoint y: 560, distance: 17.8
click at [975, 571] on input "Attention (required)" at bounding box center [1177, 575] width 565 height 29
paste input "[PERSON_NAME]"
select select
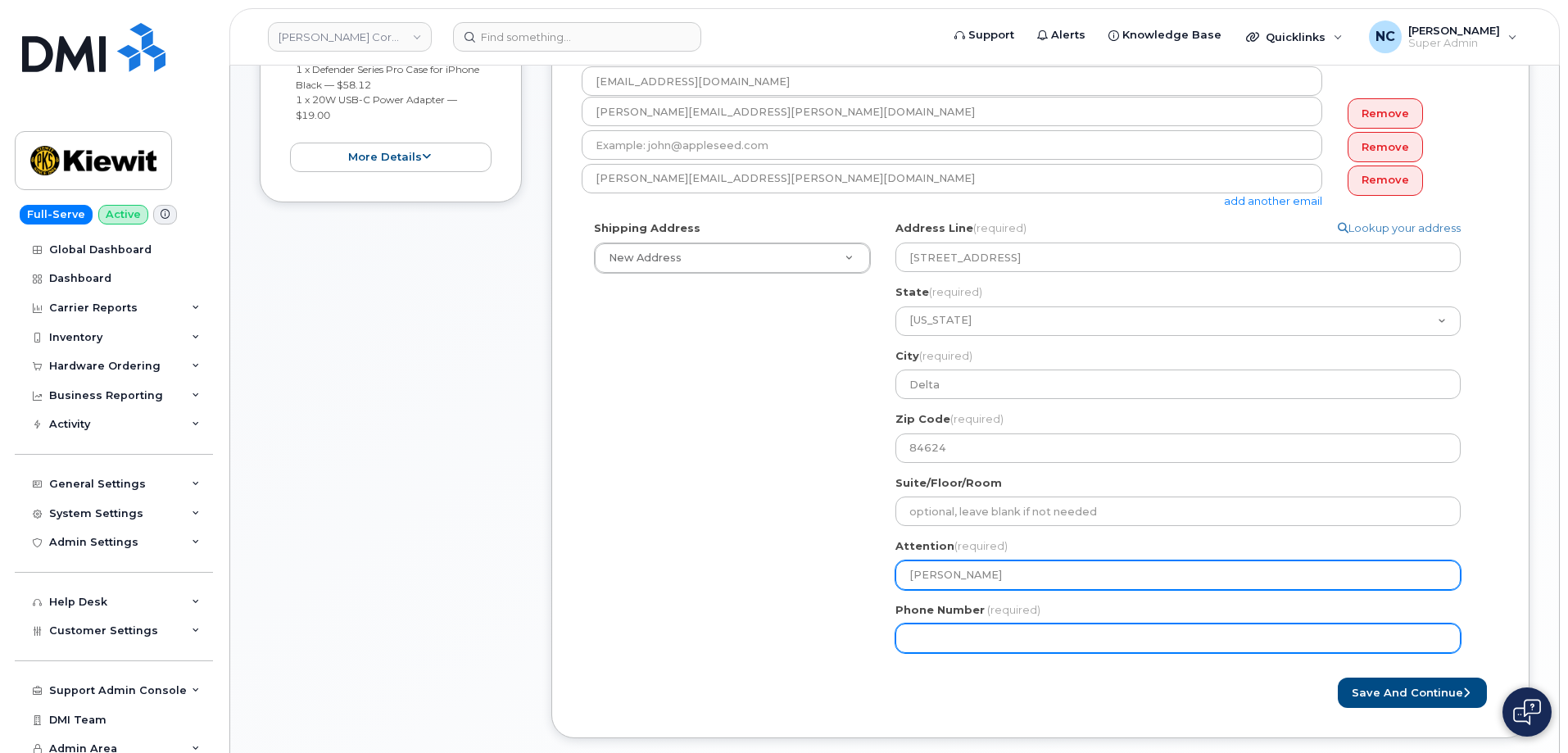
type input "[PERSON_NAME]"
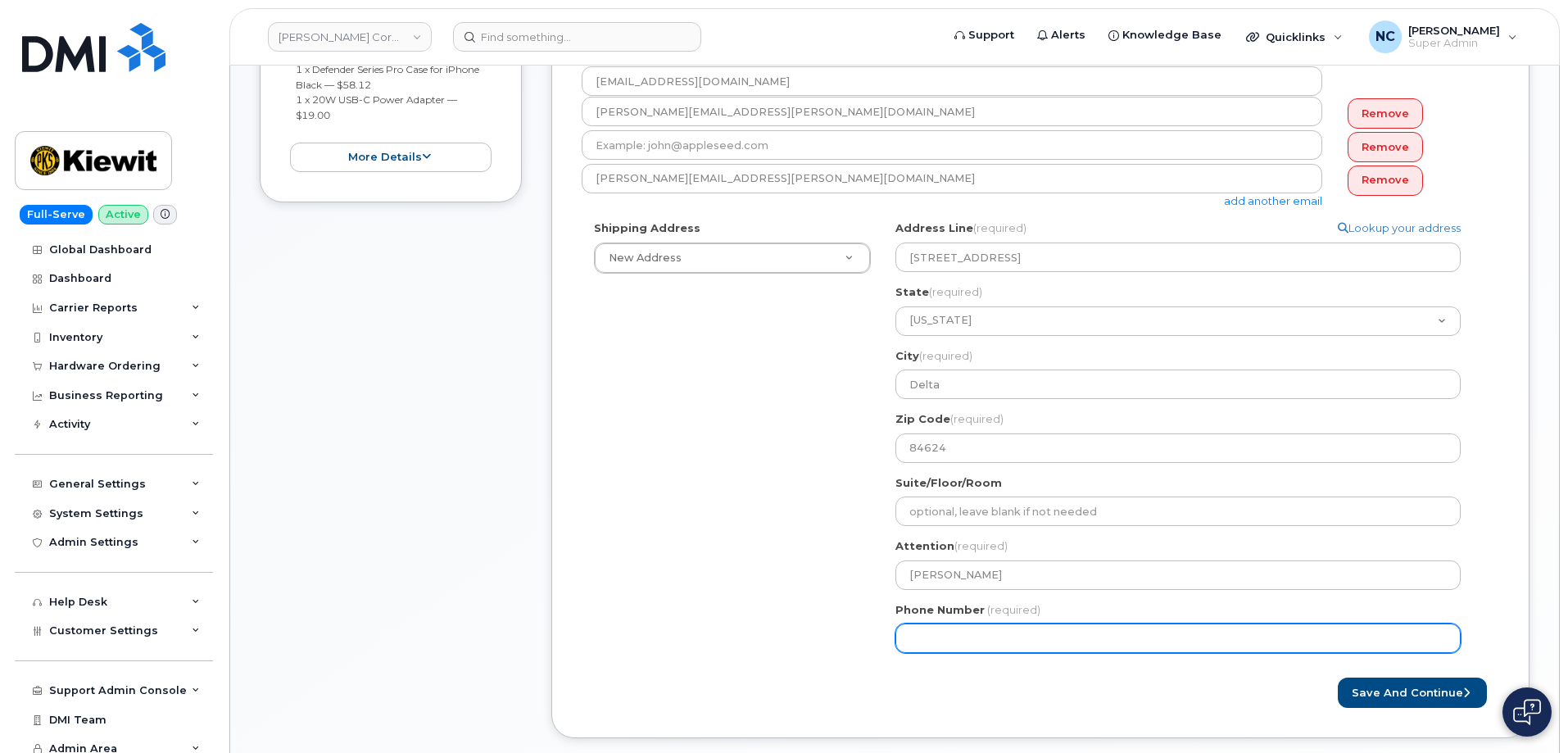
click at [978, 626] on input "Phone Number" at bounding box center [1177, 638] width 565 height 29
paste input "4352011987"
click at [963, 634] on input "Phone Number" at bounding box center [1177, 638] width 565 height 29
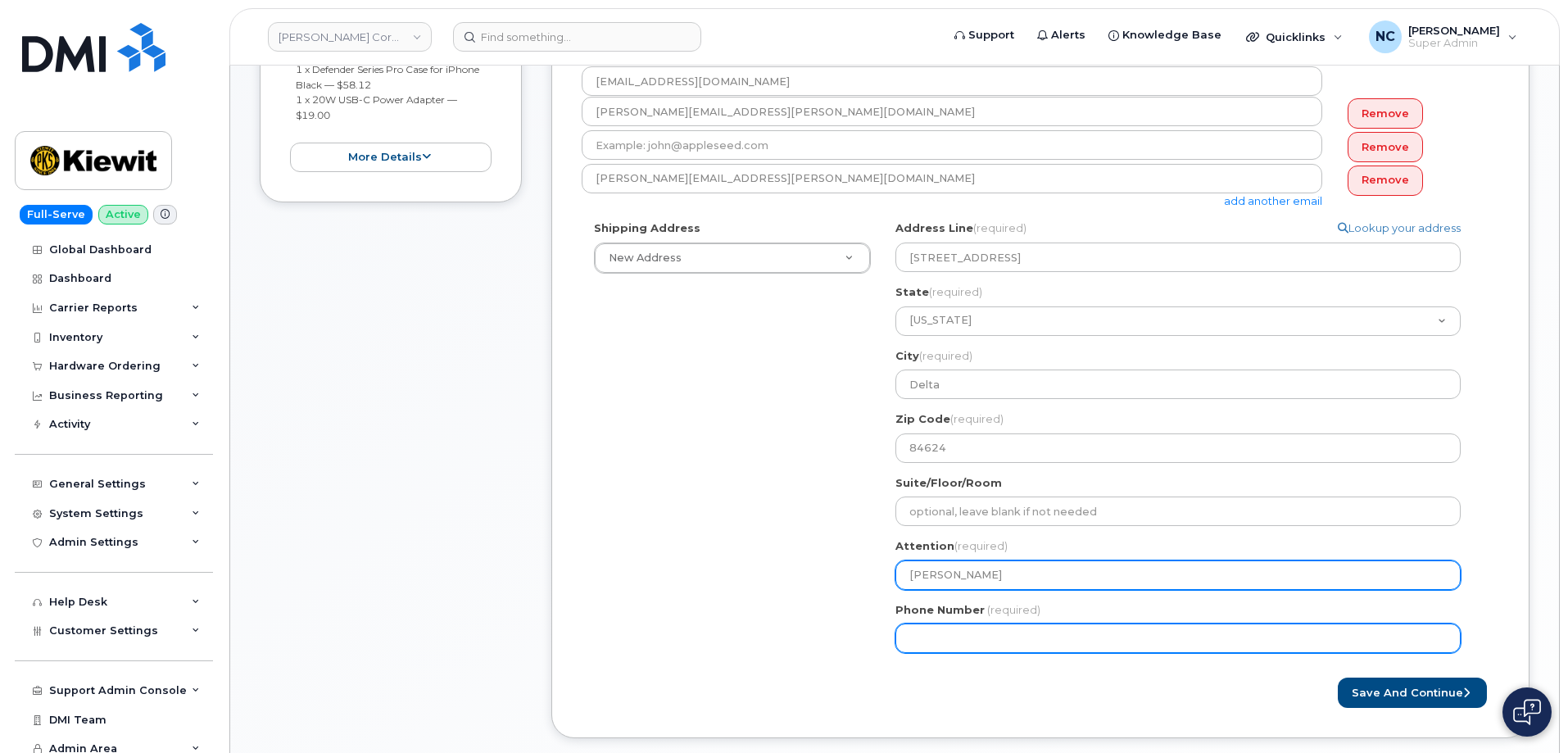
select select
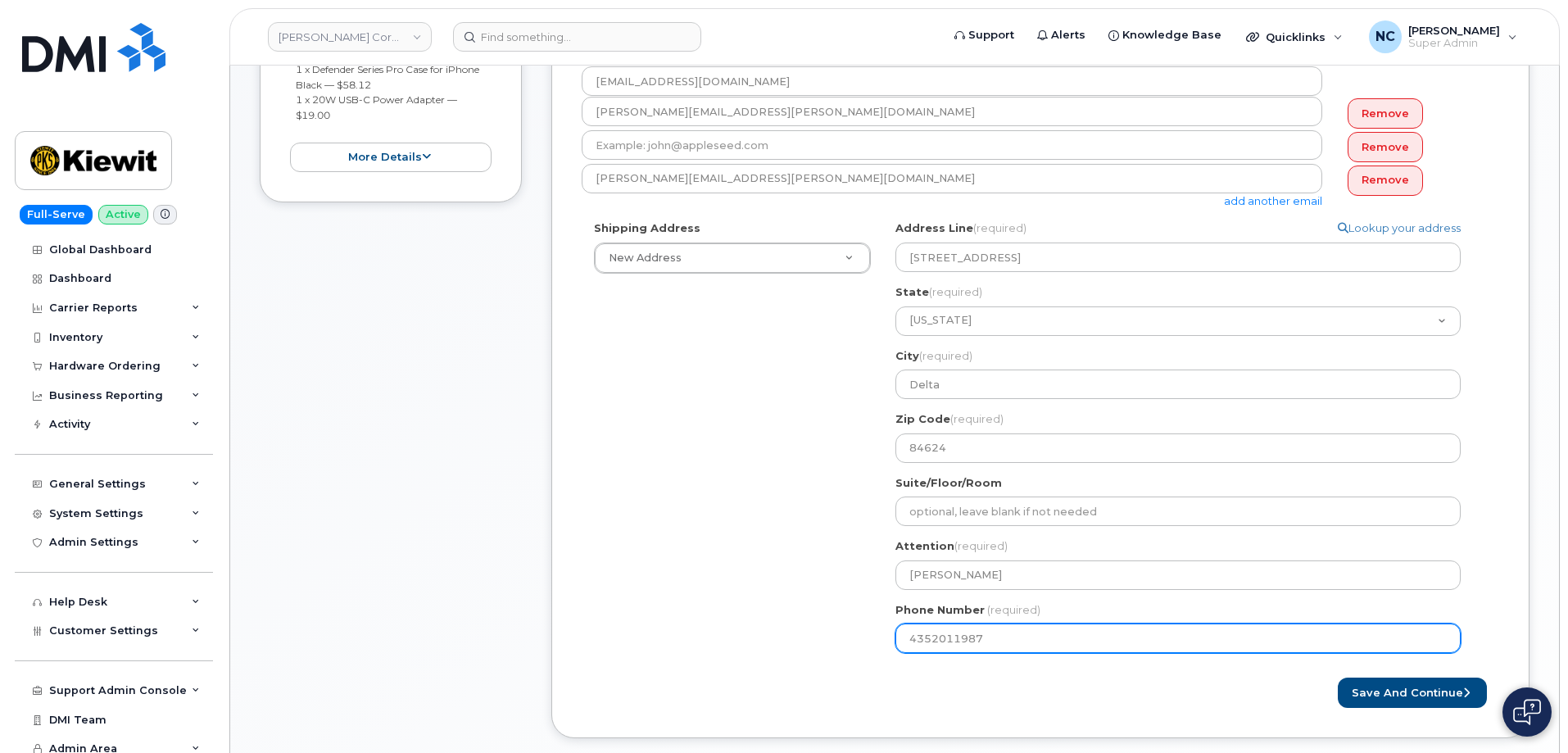
type input "4352011987"
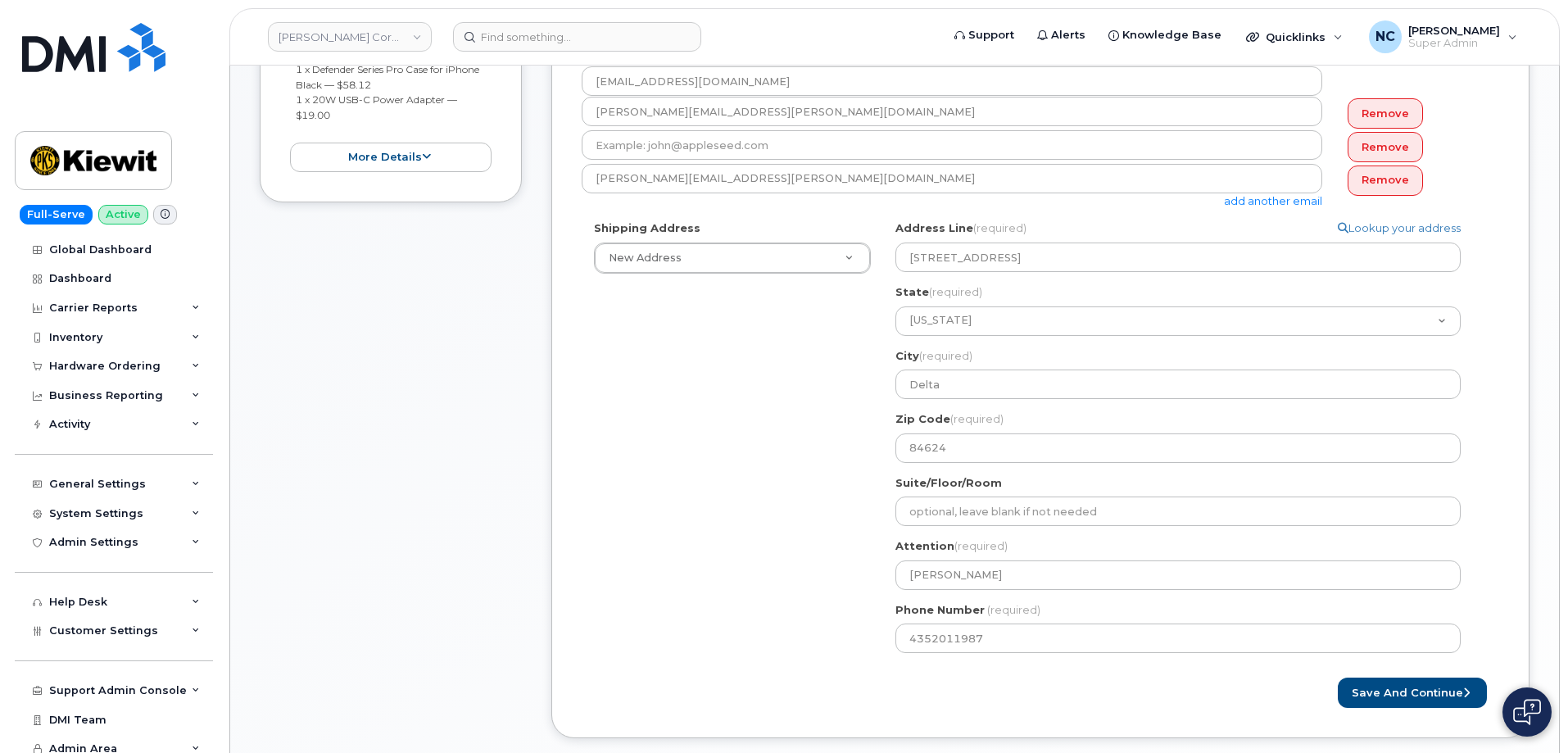
click at [1039, 548] on div "Attention (required) Timothy Clausen" at bounding box center [1184, 564] width 579 height 52
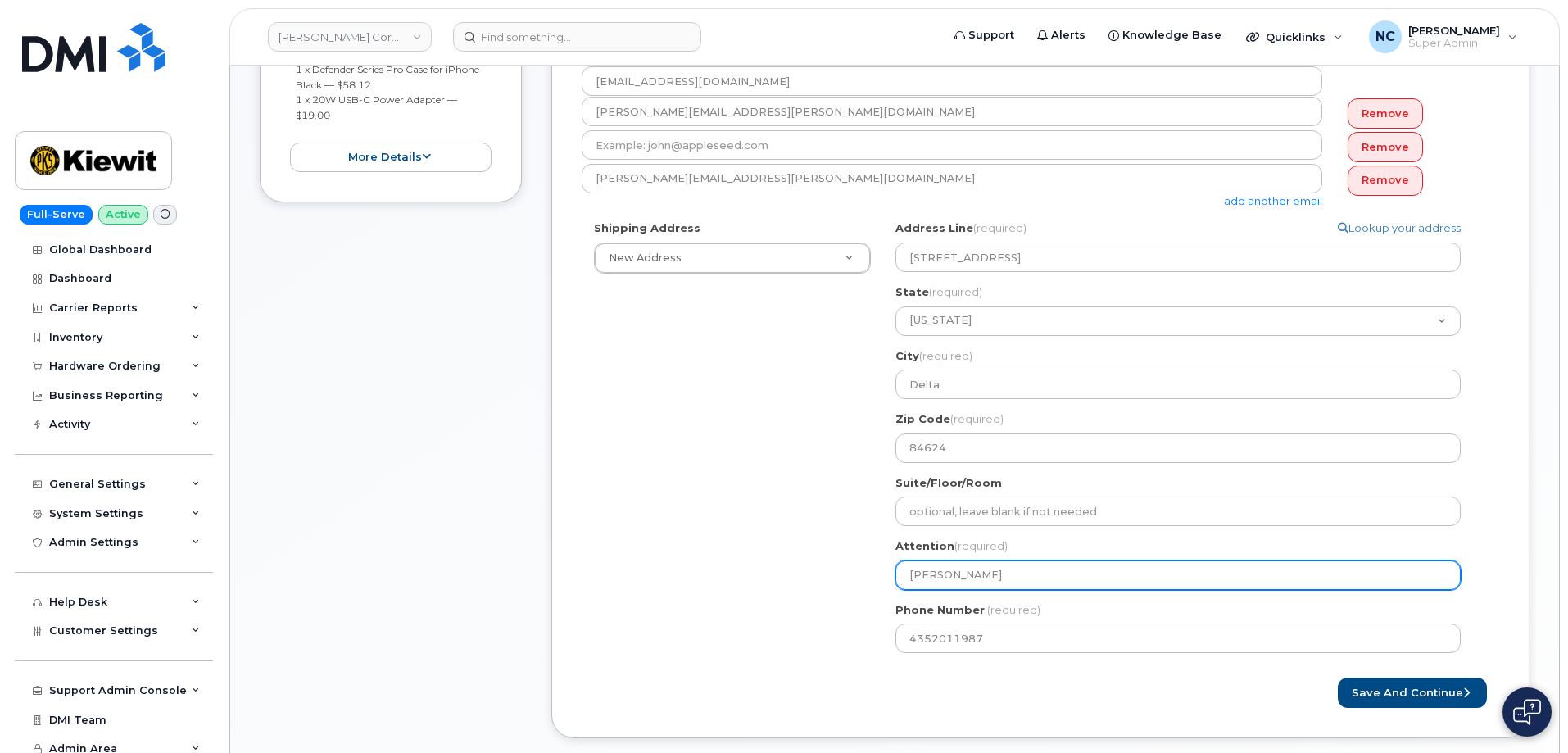
click at [1042, 571] on input "Timothy Clausen" at bounding box center [1177, 575] width 565 height 29
type input "Timothy Clausen"
select select
type input "Timothy Clausen |"
select select
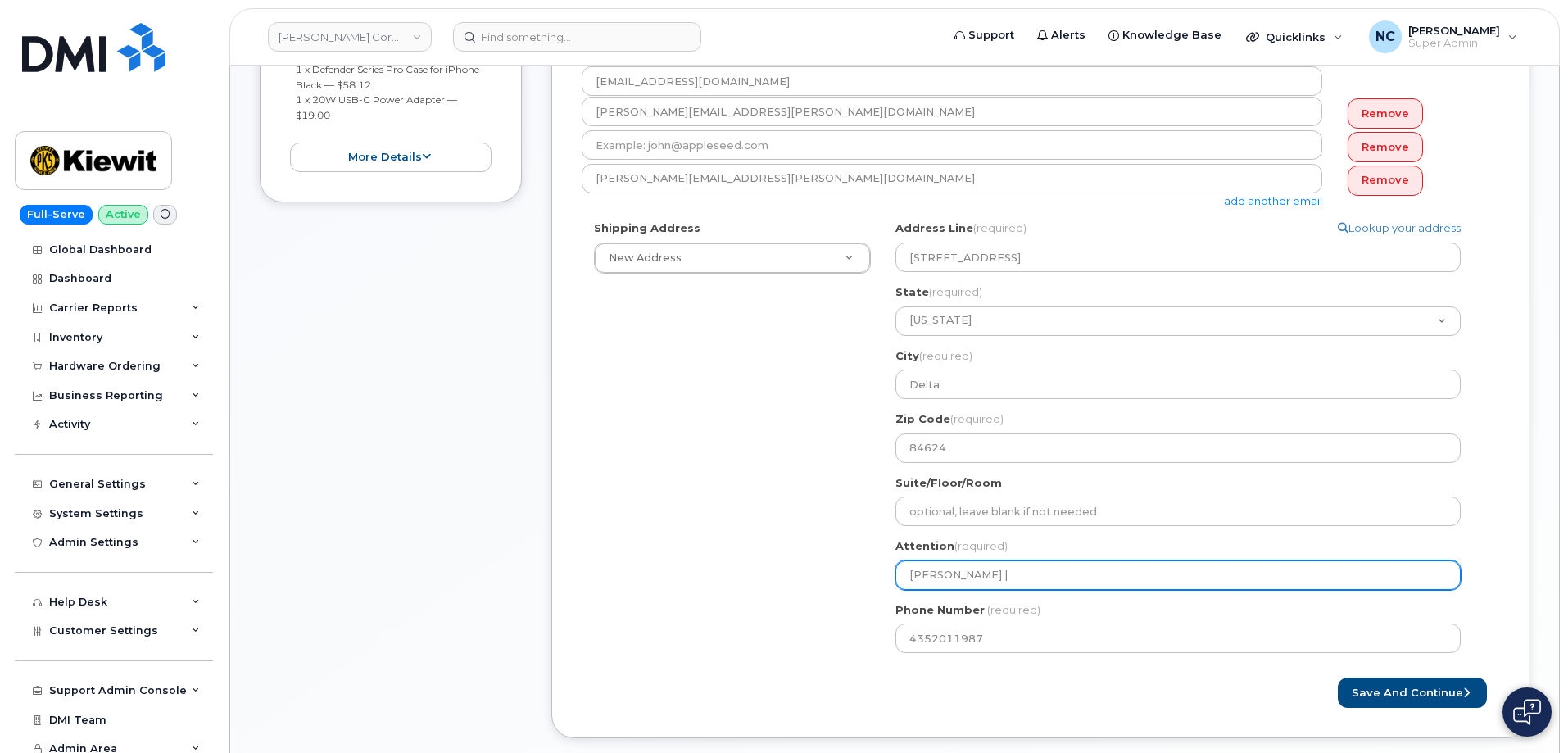
type input "Timothy Clausen | J"
select select
type input "Timothy Clausen | Ju"
select select
type input "Timothy Clausen | Jus"
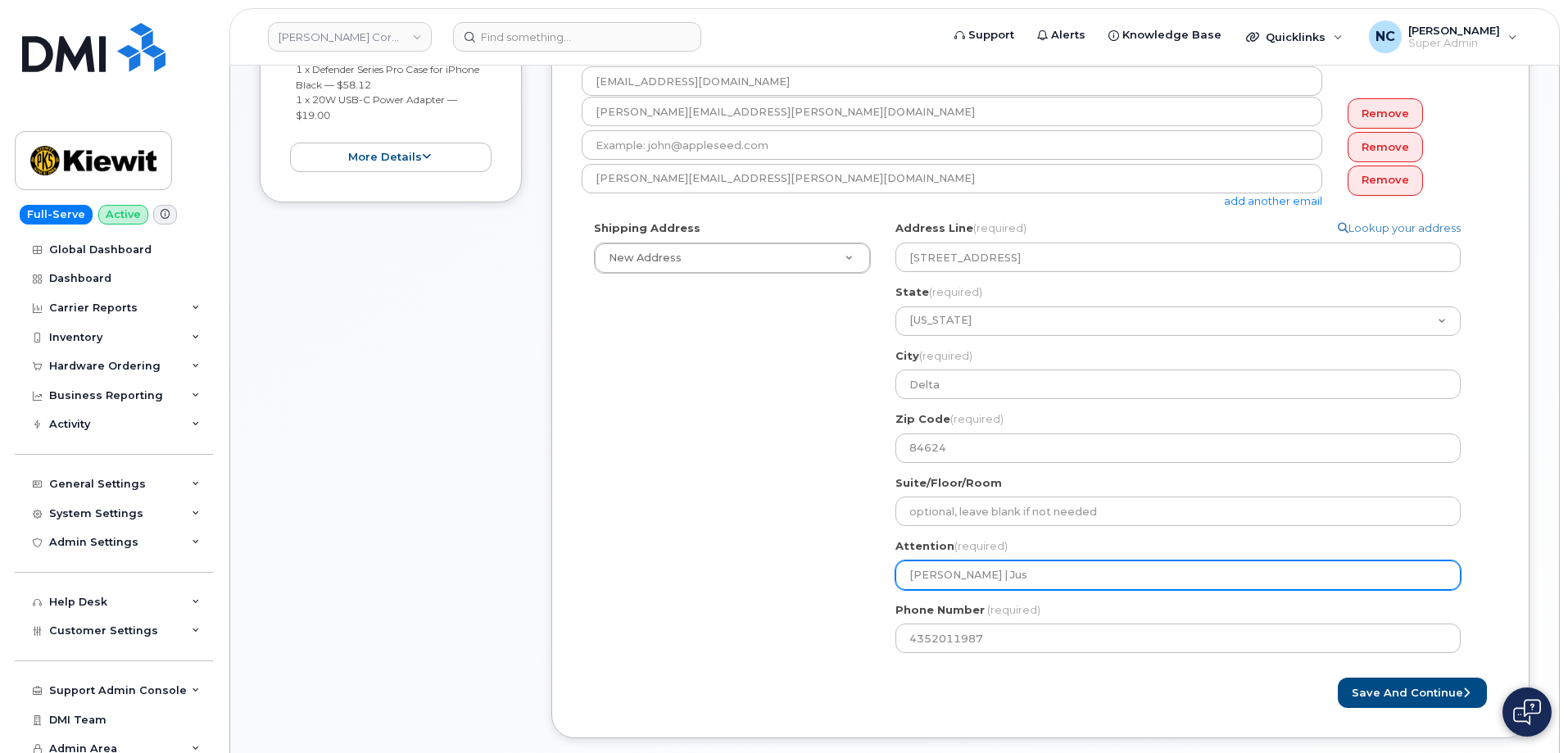
select select
type input "Timothy Clausen | Just"
select select
type input "Timothy Clausen | Justi"
select select
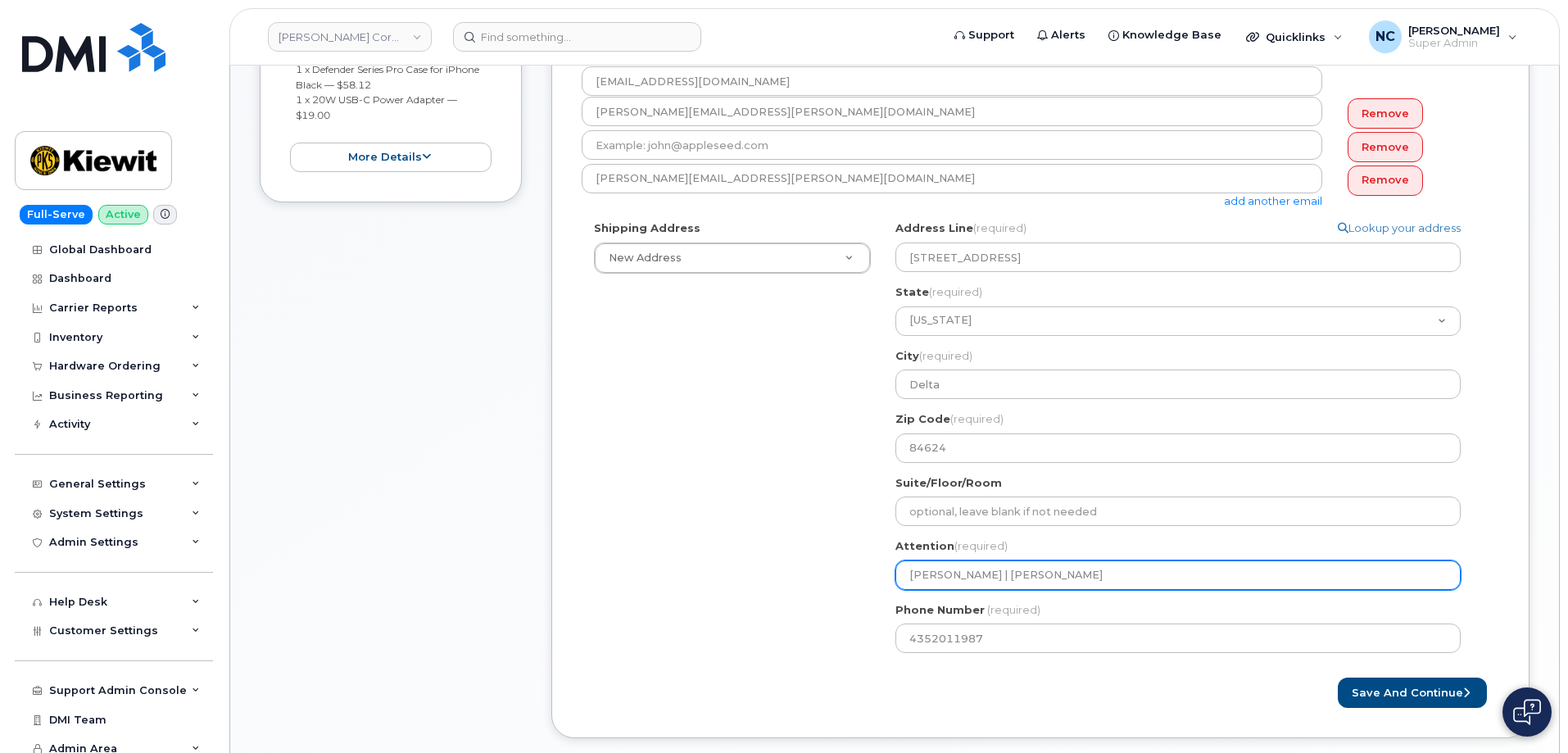
type input "Timothy Clausen | Justin"
select select
type input "Timothy Clausen | Justin S"
select select
type input "Timothy Clausen | Justin Sm"
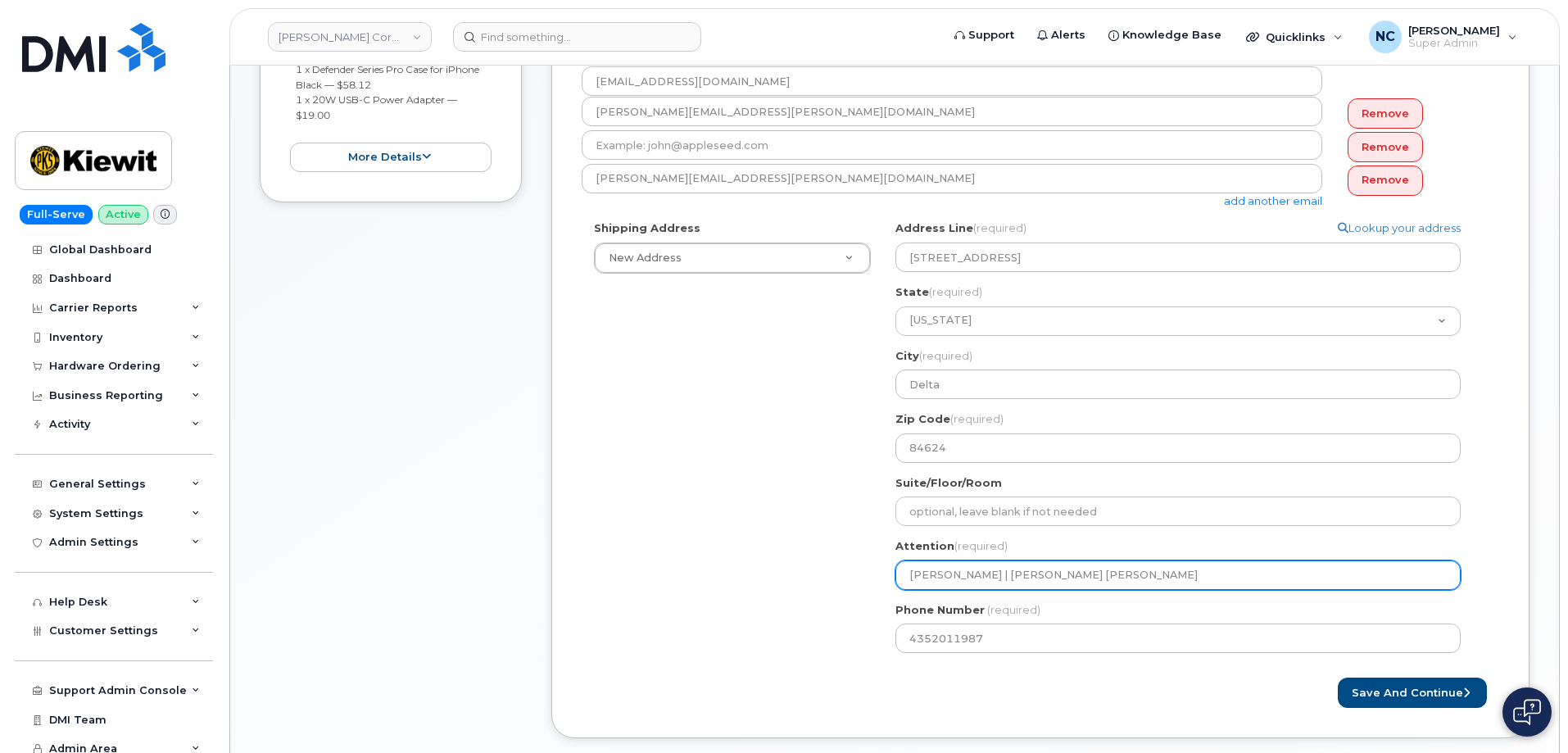
select select
type input "Timothy Clausen | Justin Smi"
select select
type input "Timothy Clausen | Justin Smit"
select select
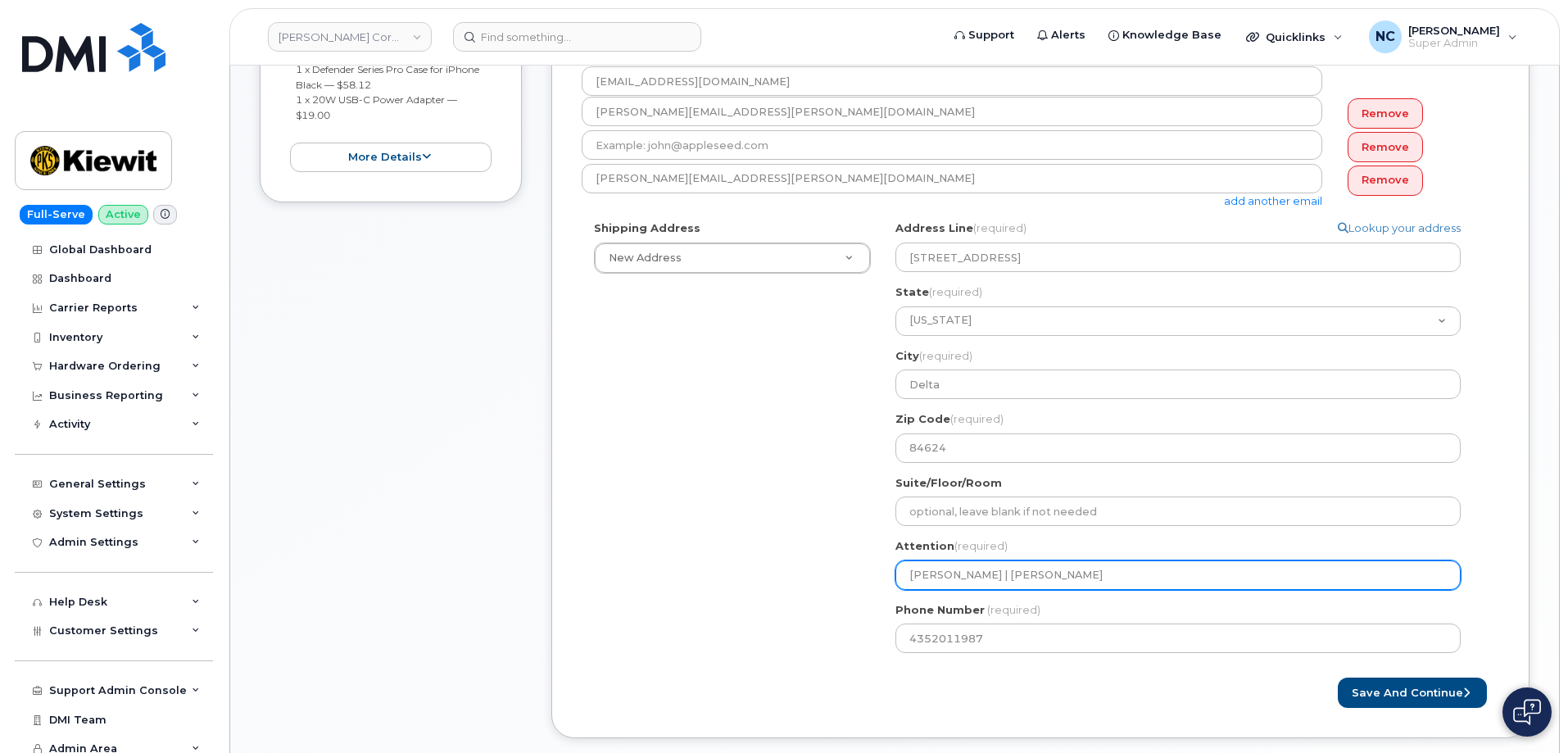
type input "Timothy Clausen | Justin Smith"
drag, startPoint x: 1005, startPoint y: 580, endPoint x: 1096, endPoint y: 559, distance: 93.4
click at [1006, 579] on input "Timothy Clausen | Justin Smith" at bounding box center [1177, 575] width 565 height 29
select select
type input "Timothy Clausen | Justin Smith"
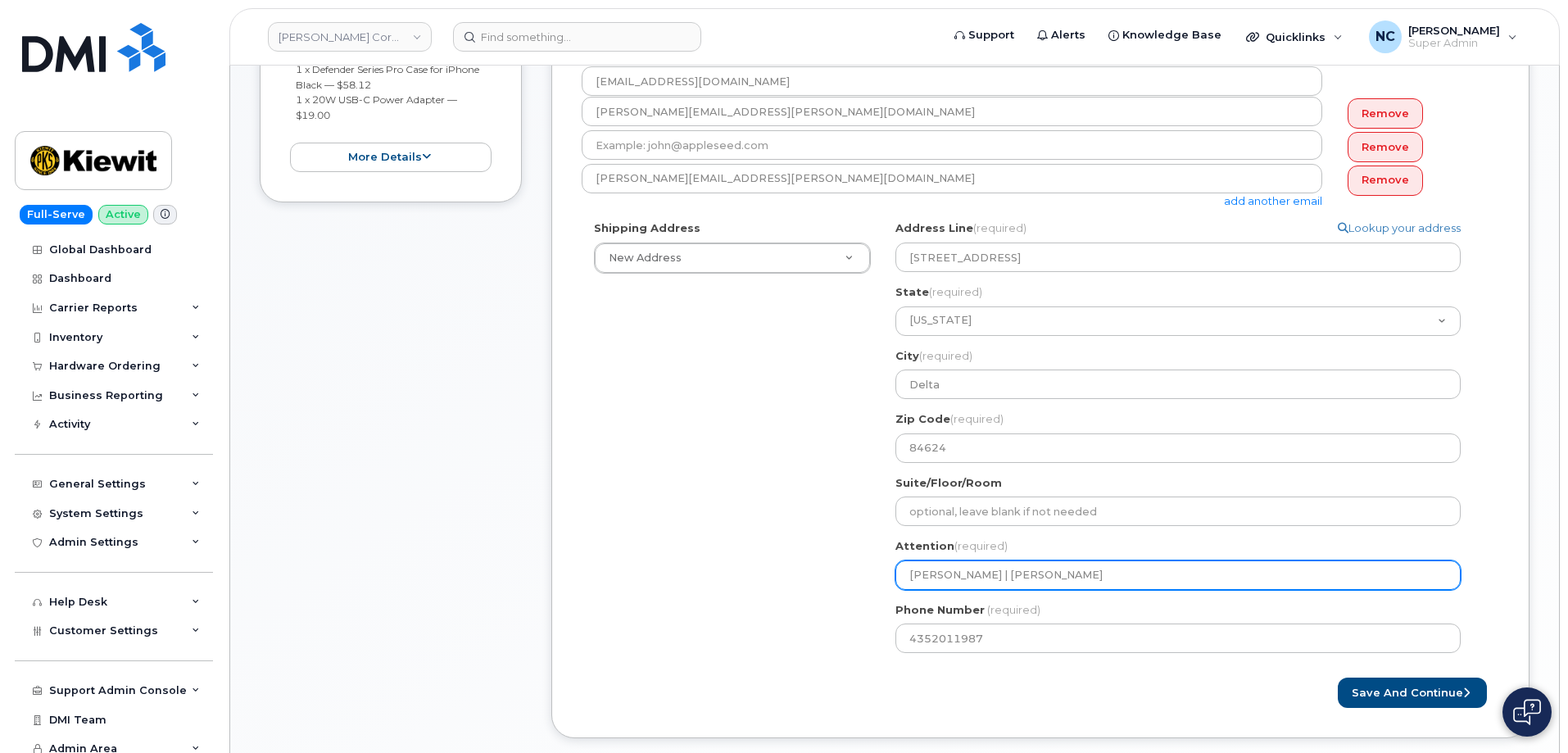
select select
type input "Timothy Clausen |\ Justin Smith"
select select
type input "Timothy Clausen | Justin Smith"
select select
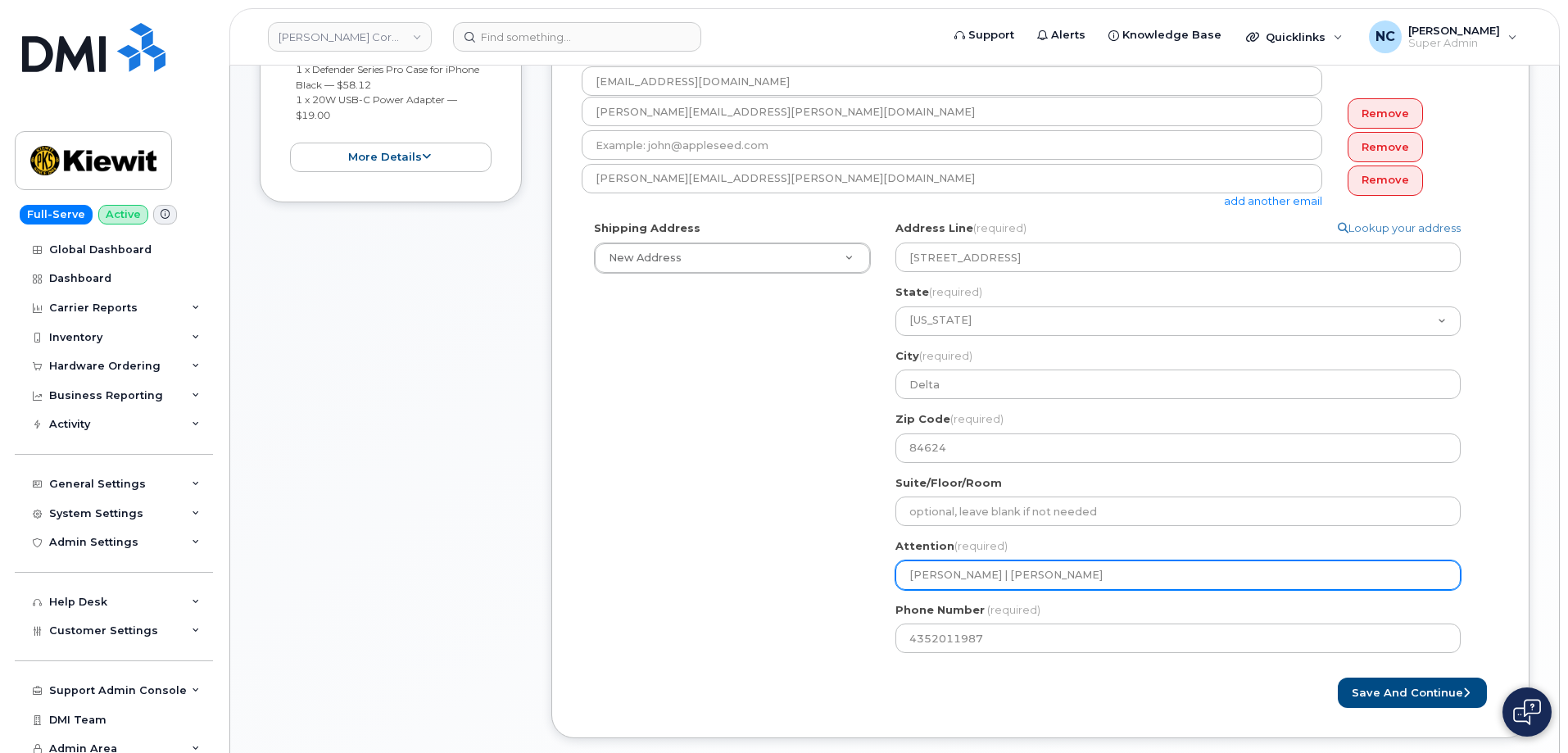
type input "Timothy Clausen Justin Smith"
select select
type input "Timothy Clausen Justin Smith"
select select
type input "Timothy Clausen Justin Smith"
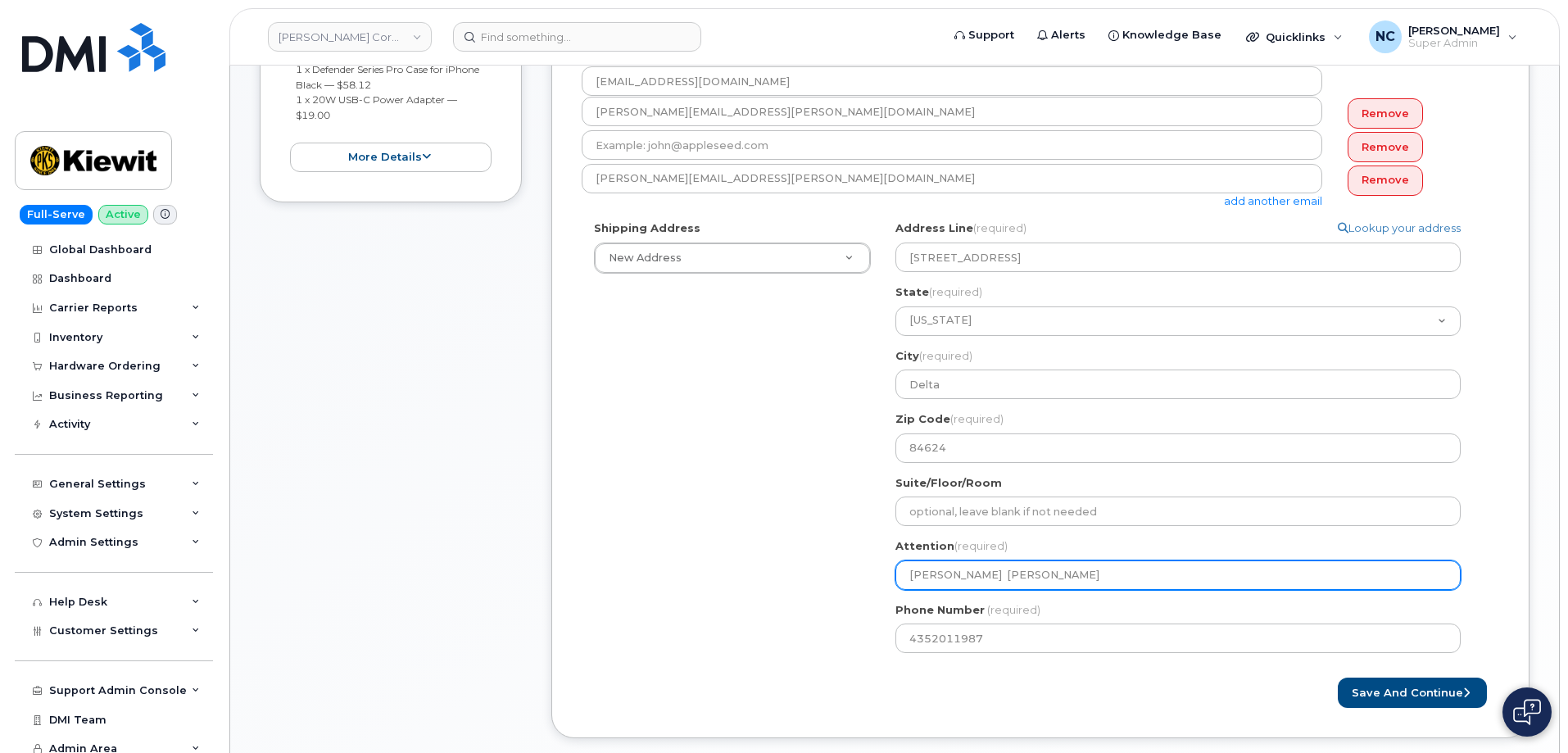
select select
type input "Timothy Clausen o Justin Smith"
select select
type input "Timothy Clausen or Justin Smith"
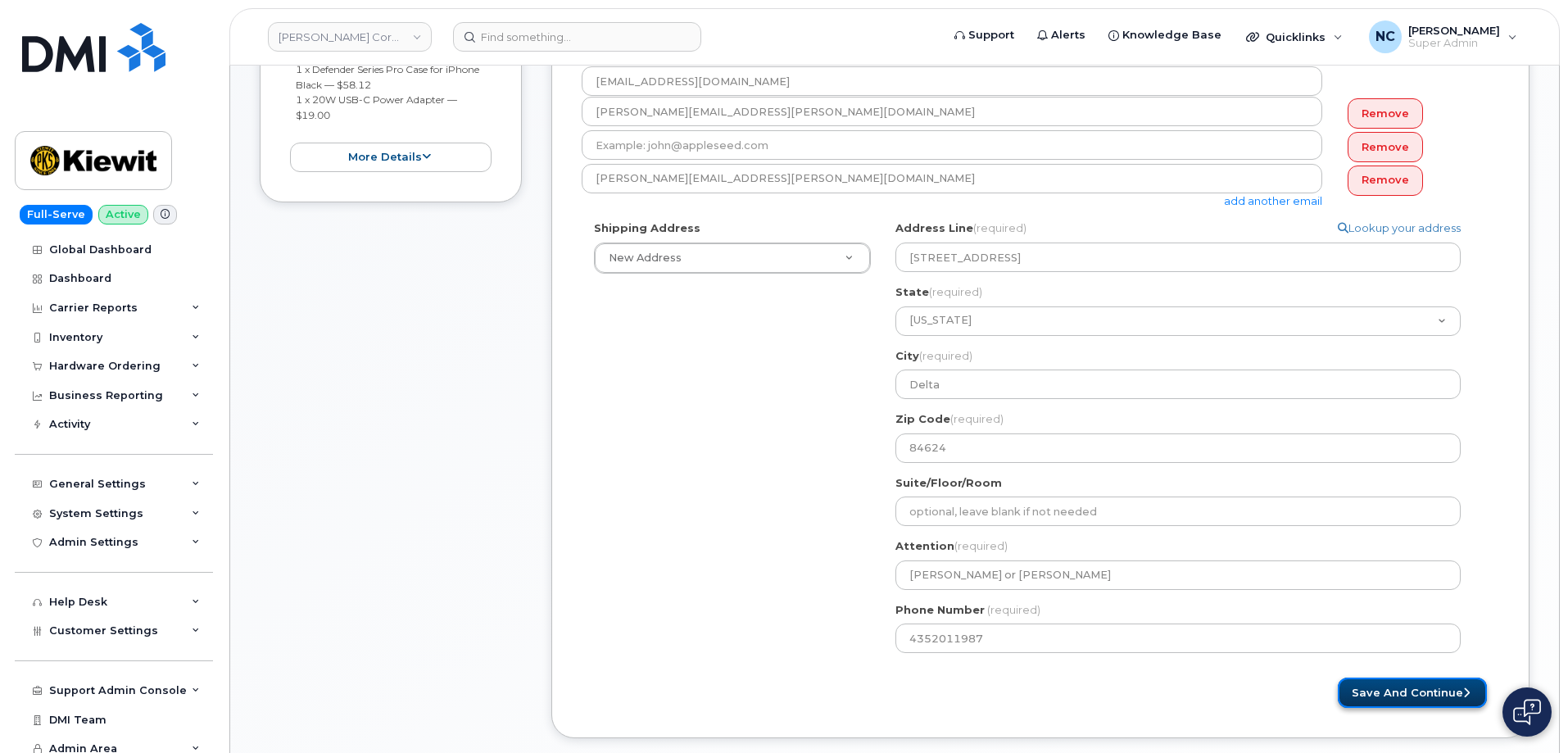
click at [1409, 689] on button "Save and Continue" at bounding box center [1412, 693] width 149 height 30
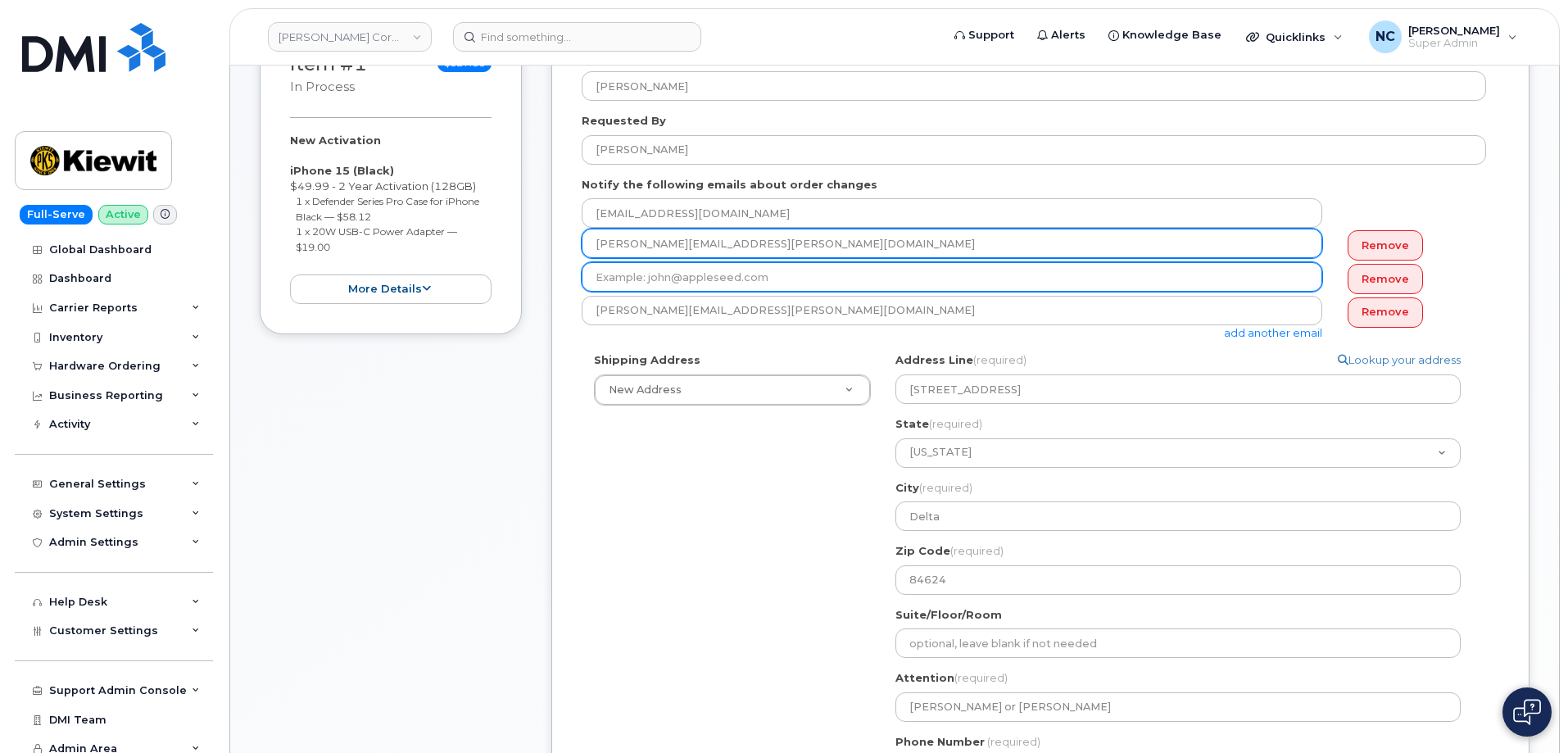
scroll to position [164, 0]
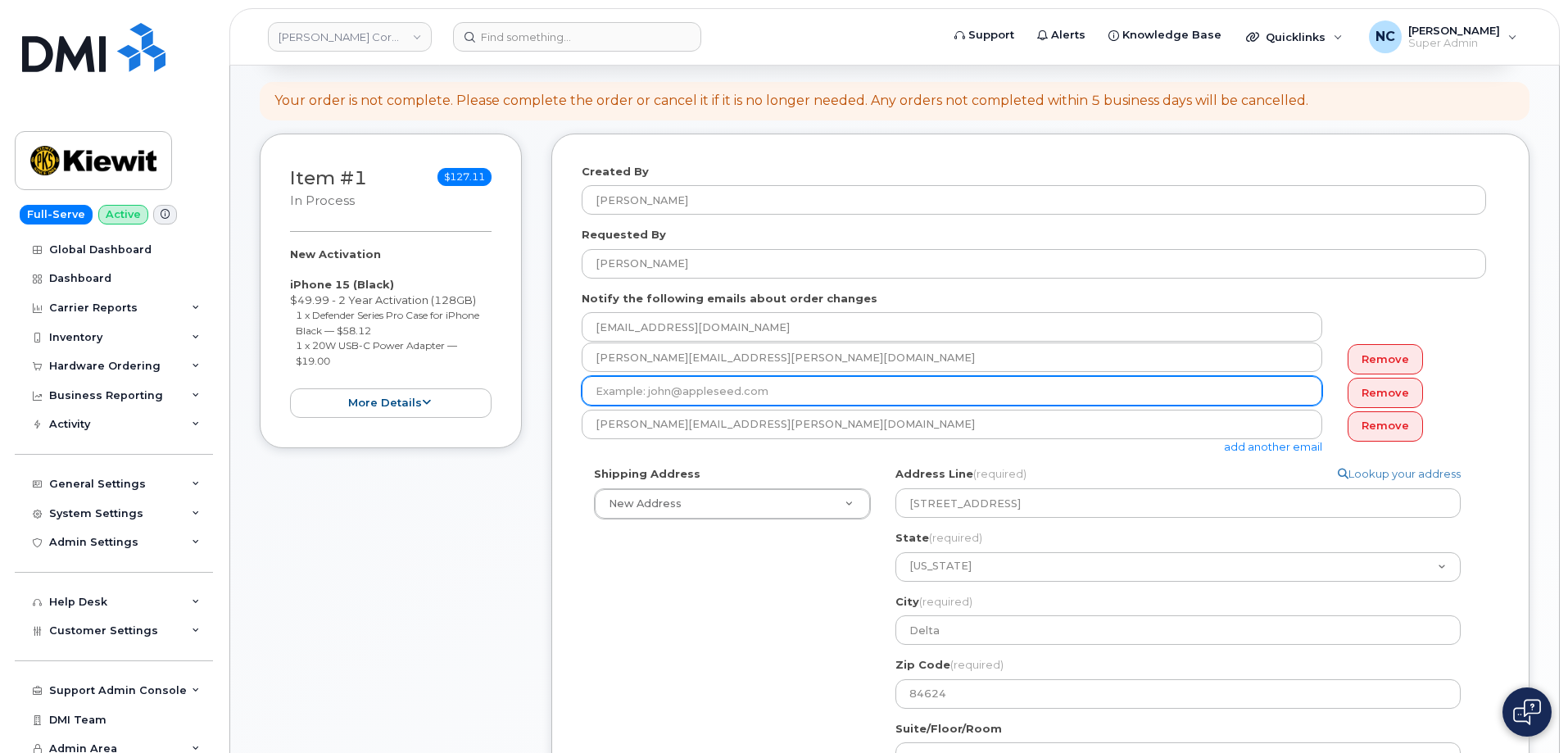
click at [781, 390] on input "email" at bounding box center [952, 391] width 740 height 29
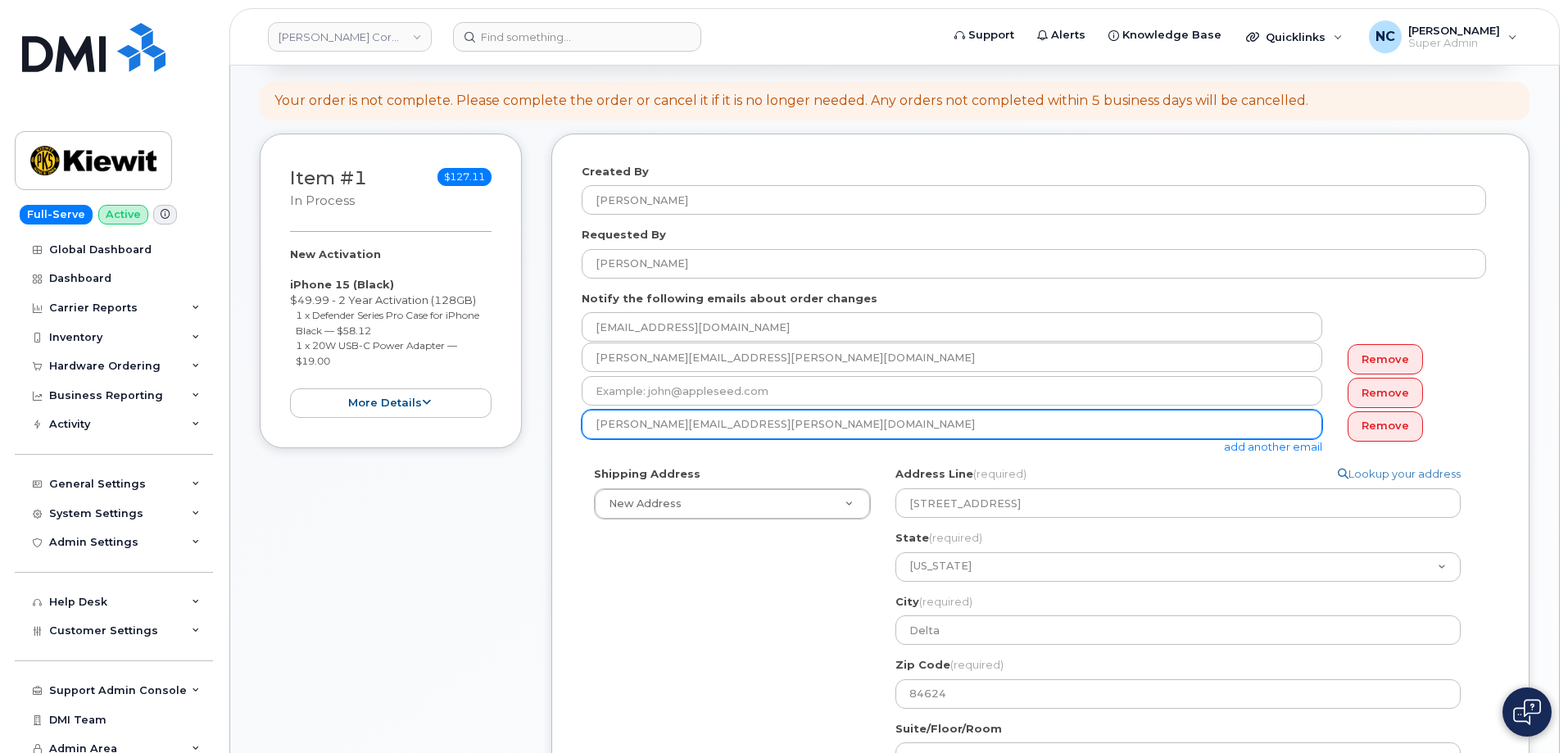
drag, startPoint x: 570, startPoint y: 426, endPoint x: 585, endPoint y: 424, distance: 15.1
click at [570, 426] on div "Created By Nicholas Capella Requested By Timothy Clausen Notify the following e…" at bounding box center [1040, 559] width 978 height 851
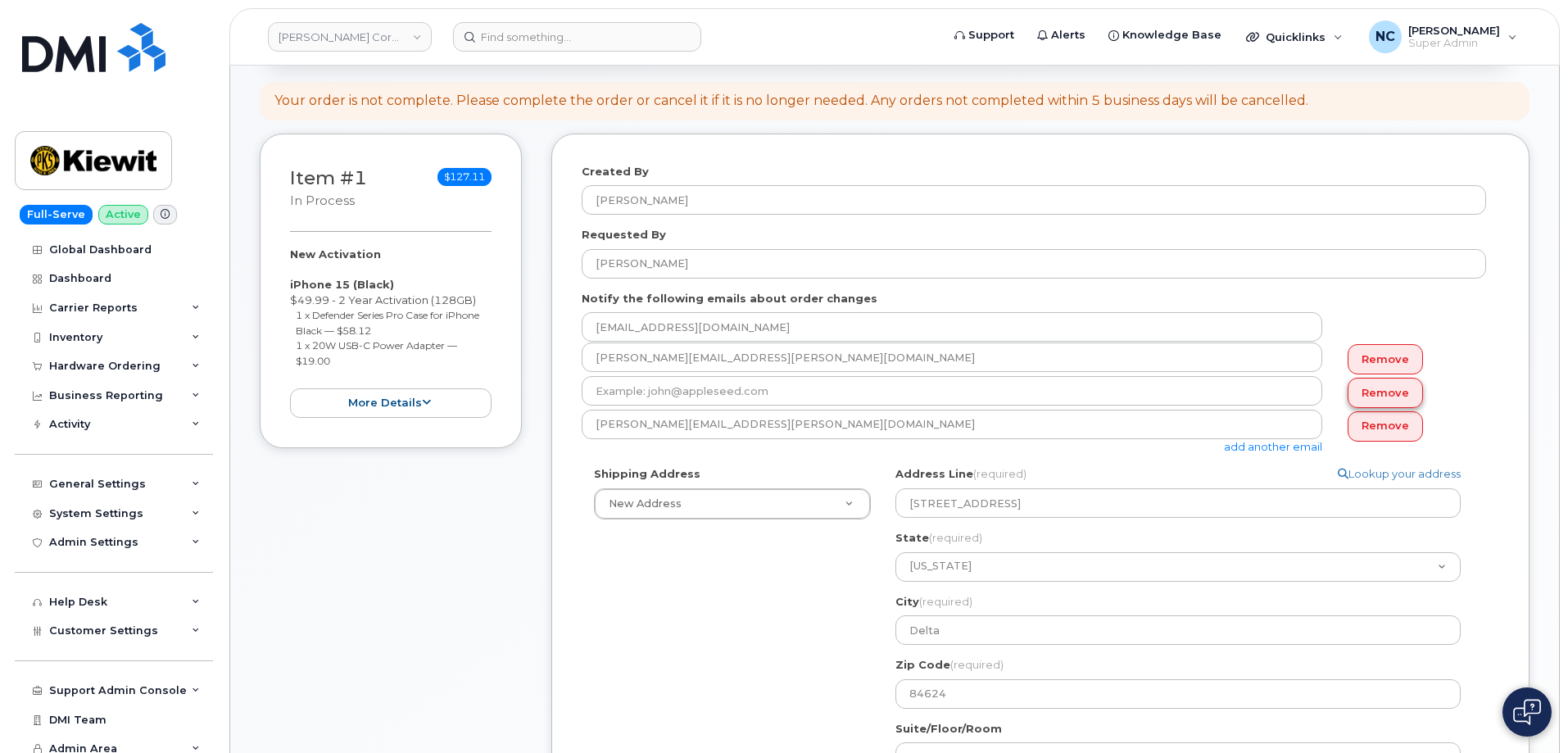
click at [1382, 390] on link "Remove" at bounding box center [1385, 393] width 75 height 30
type input "TIMOTHY.CLAUSEN@TICUS.COM"
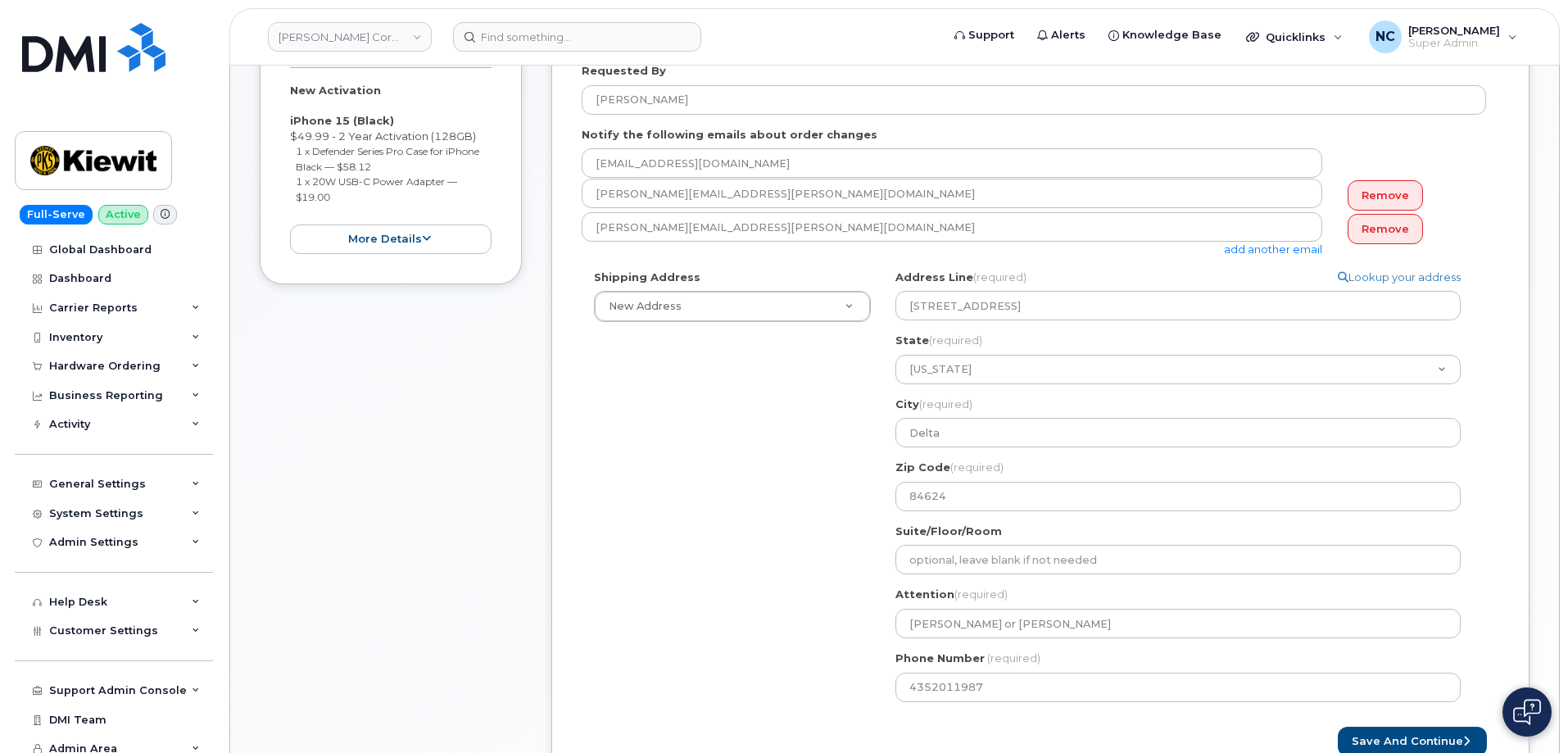
scroll to position [574, 0]
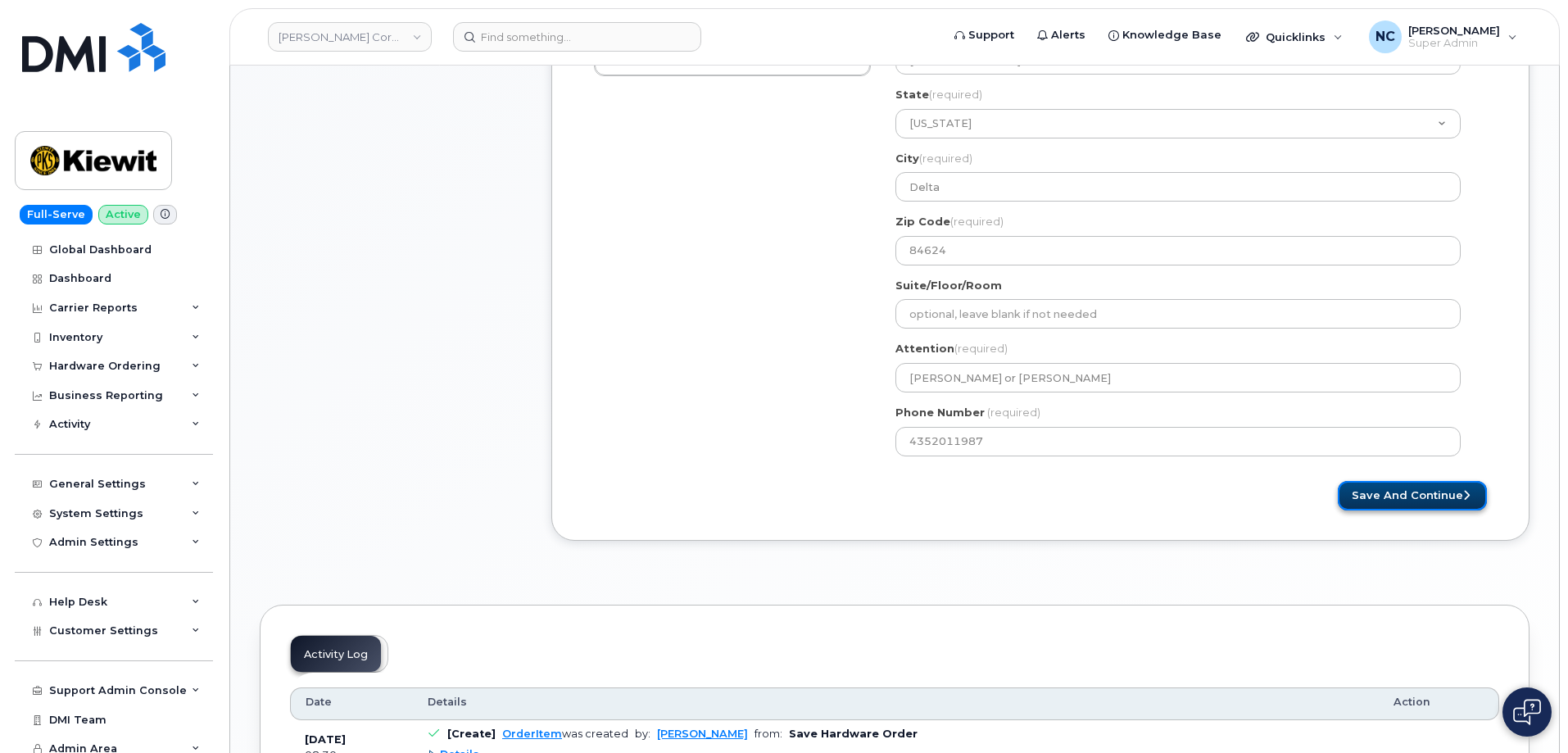
click at [1369, 497] on button "Save and Continue" at bounding box center [1412, 496] width 149 height 30
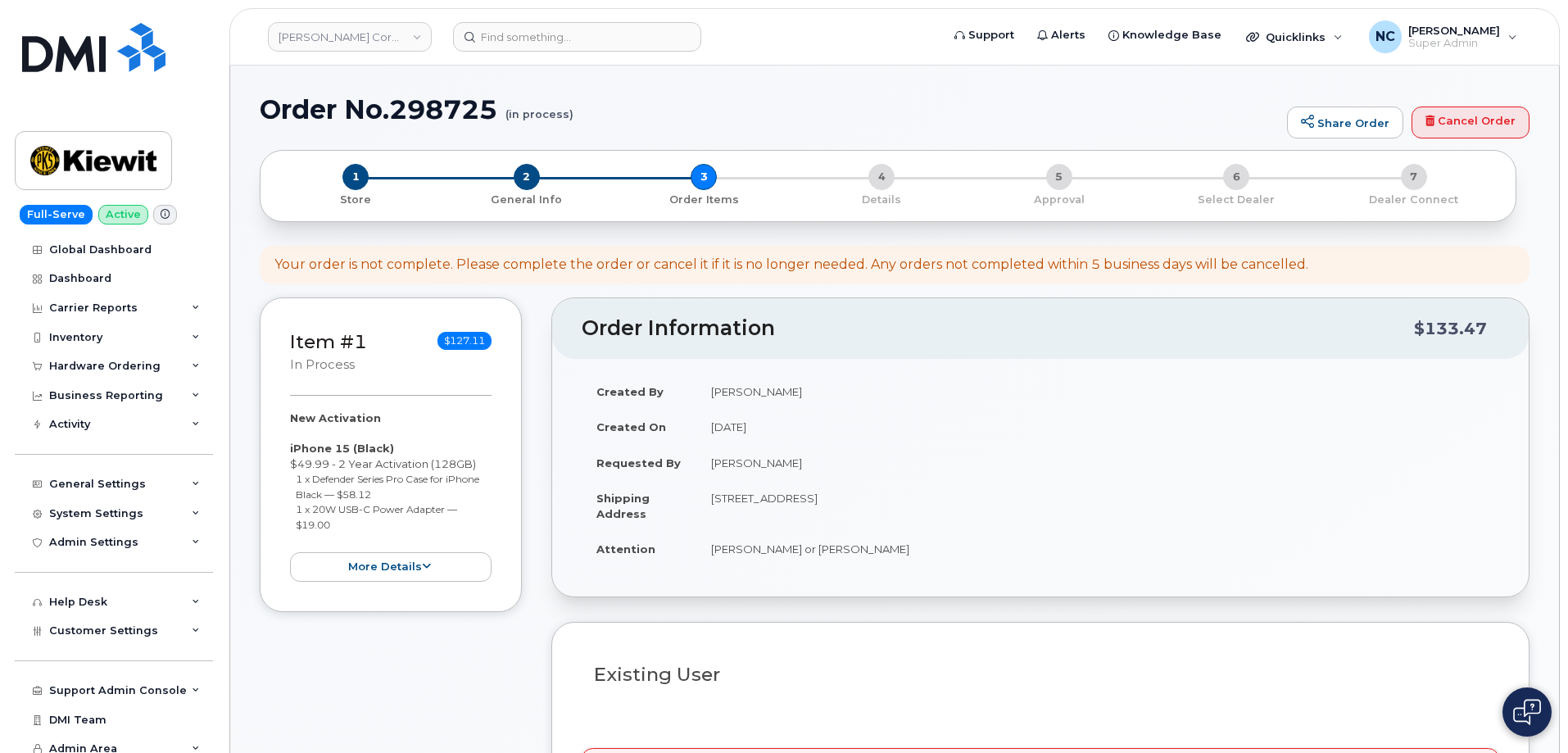
select select
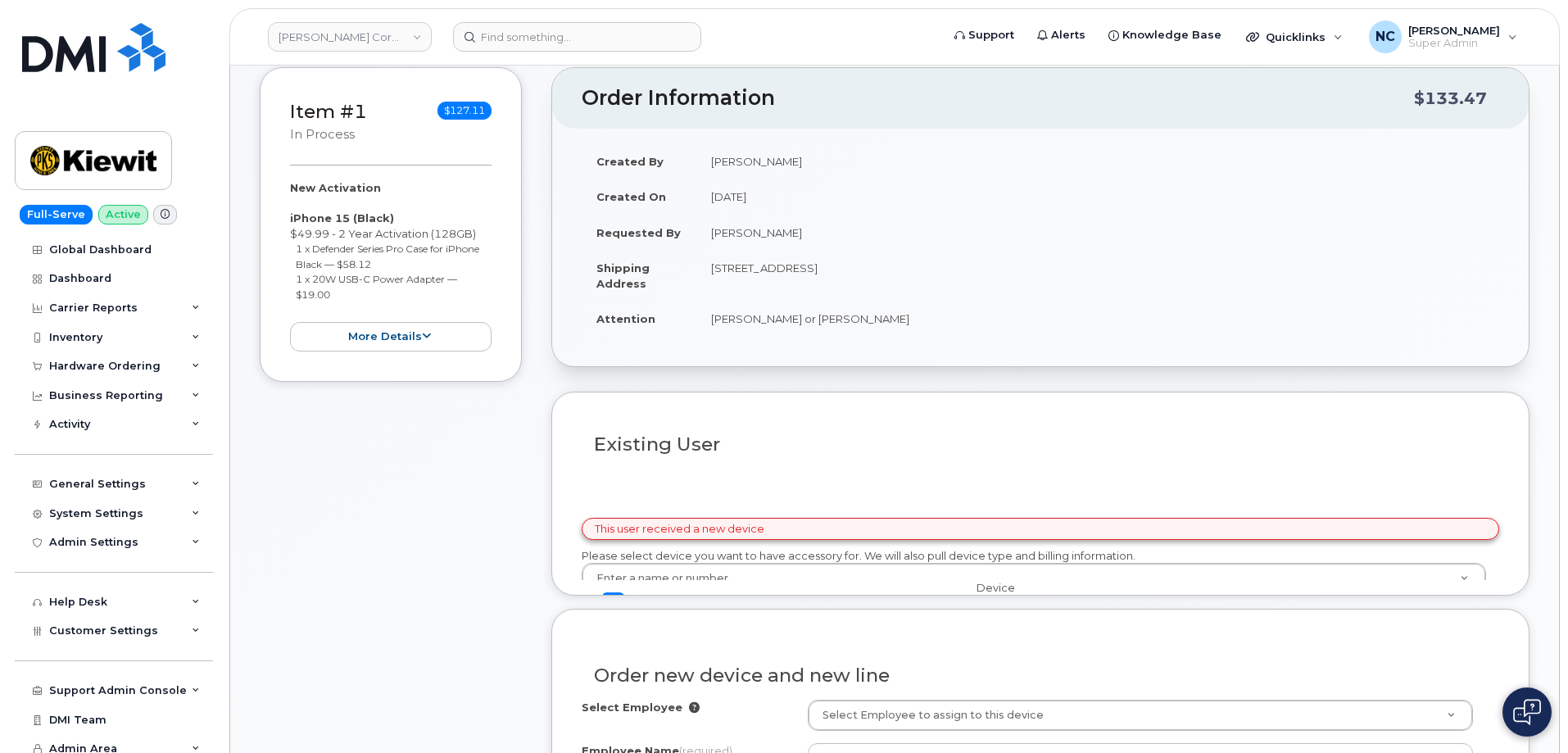
scroll to position [327, 0]
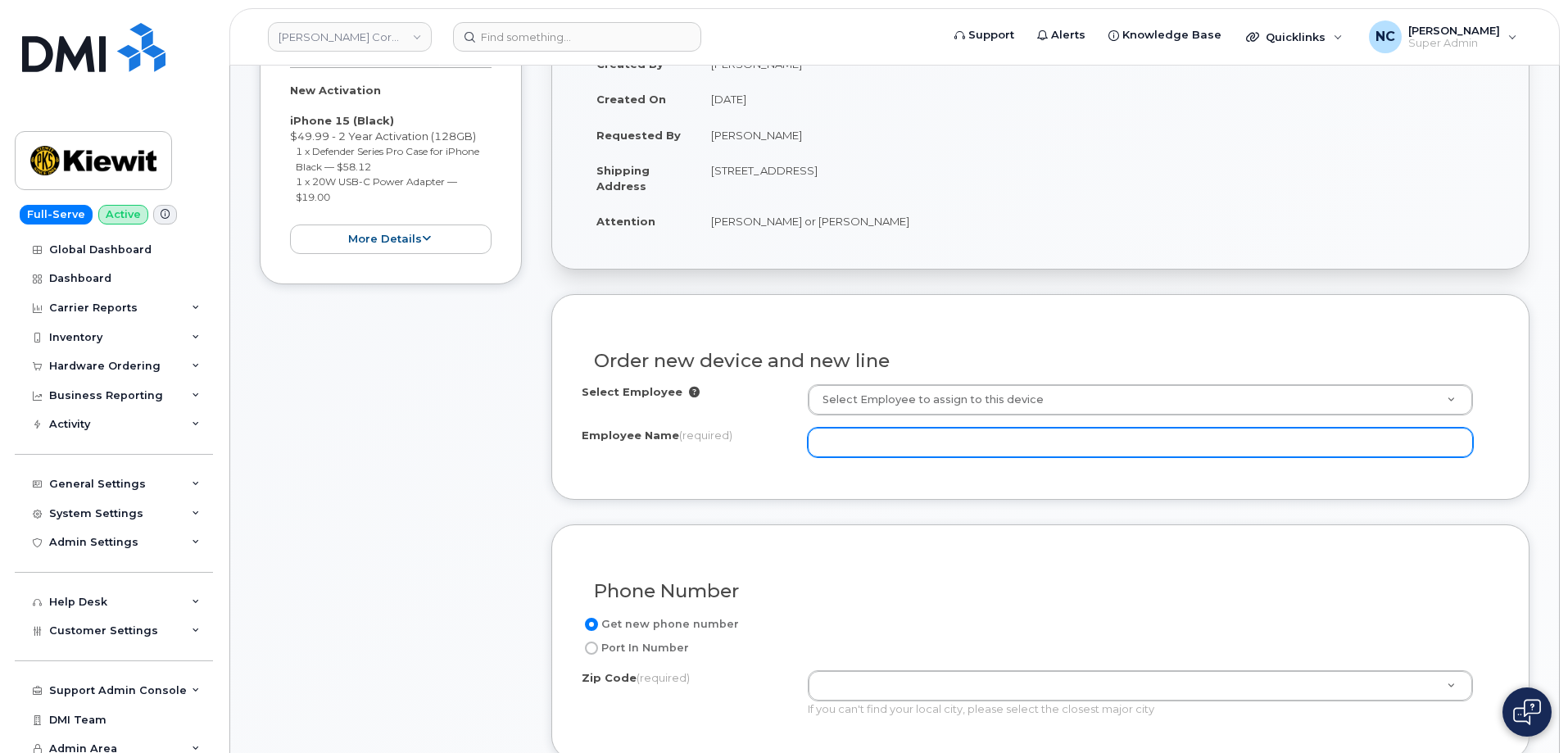
click at [906, 445] on input "Employee Name (required)" at bounding box center [1139, 442] width 665 height 29
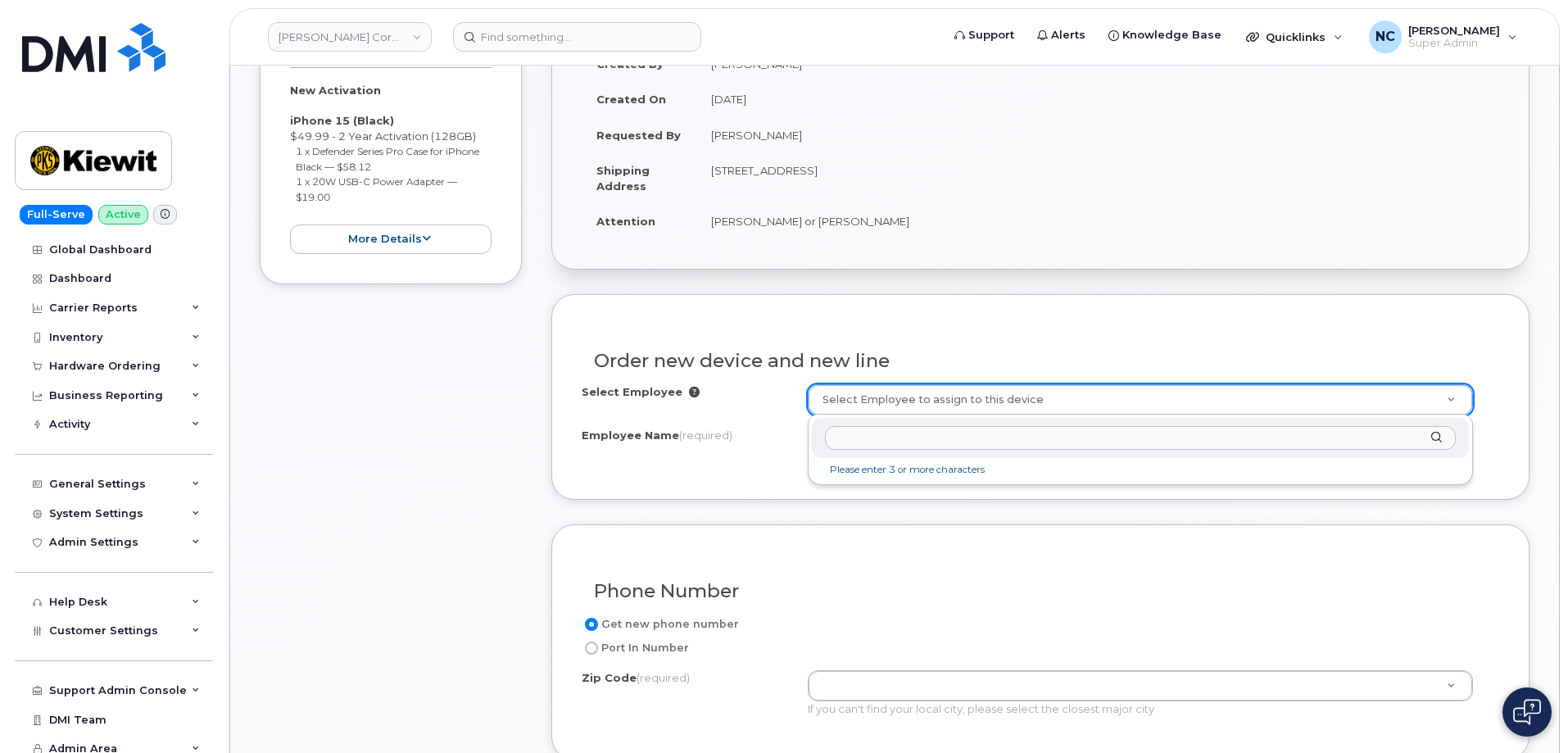
paste input "Justin Smith"
type input "Justin Smith"
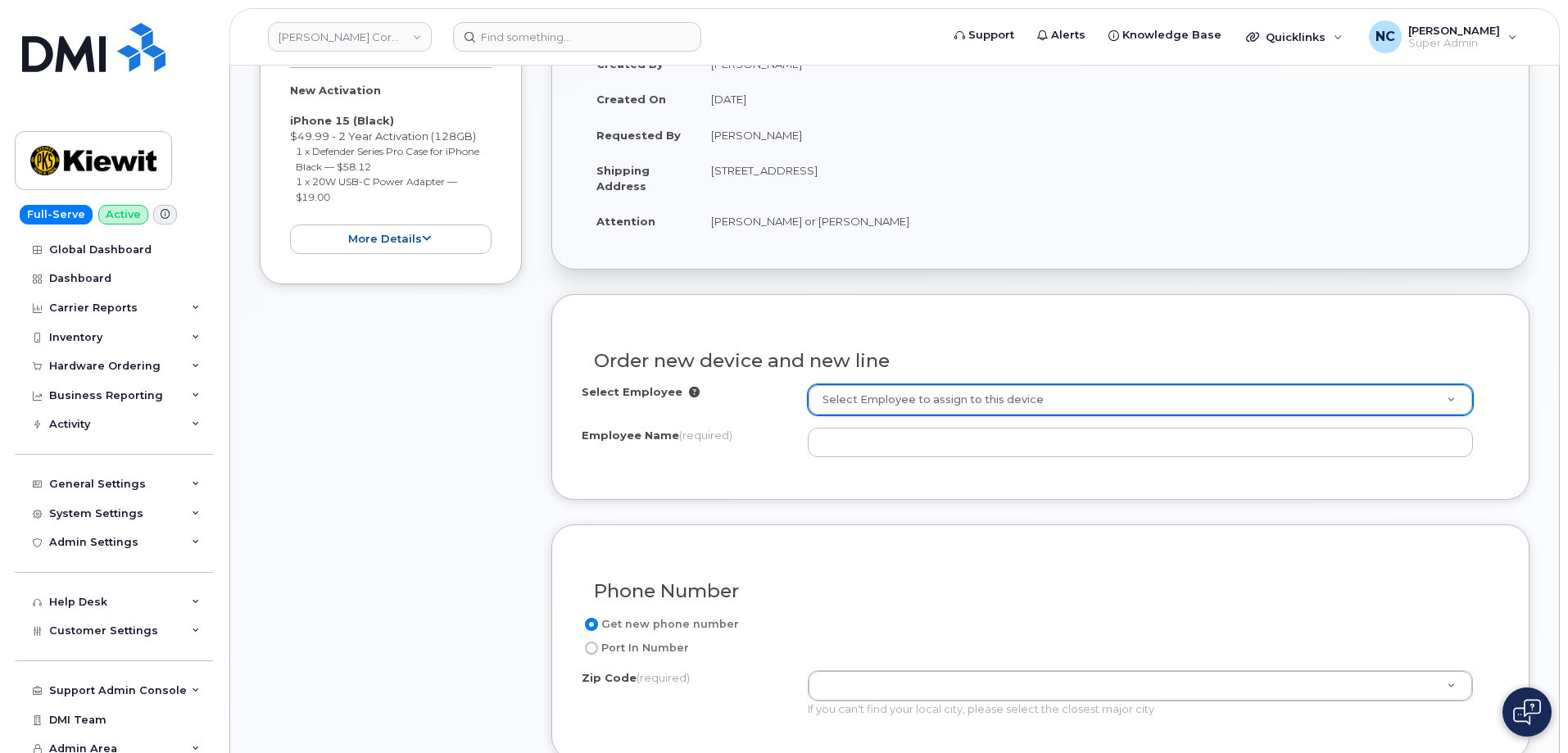
drag, startPoint x: 718, startPoint y: 467, endPoint x: 916, endPoint y: 391, distance: 212.1
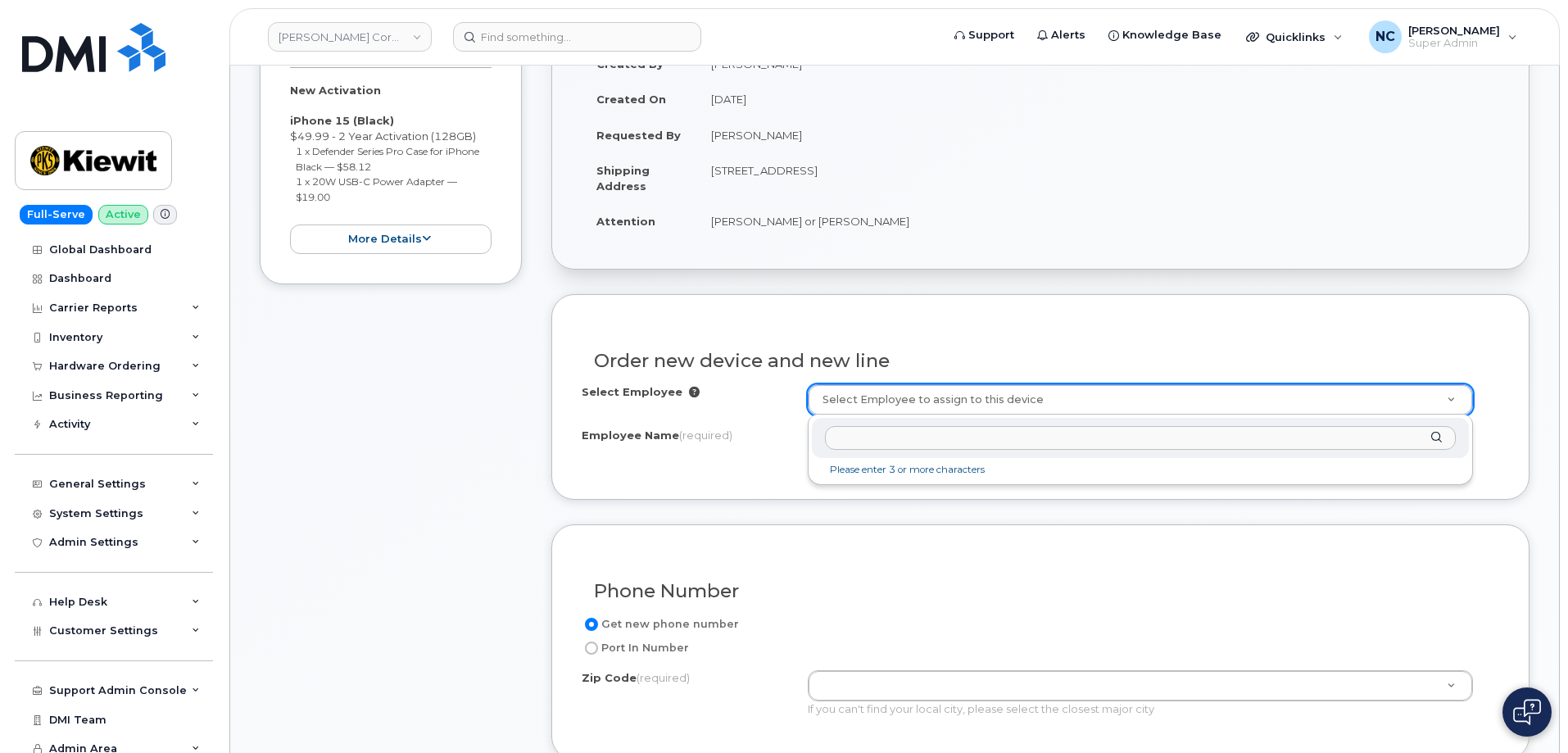
drag, startPoint x: 911, startPoint y: 441, endPoint x: 912, endPoint y: 431, distance: 10.0
click at [910, 441] on input "text" at bounding box center [1140, 437] width 631 height 23
paste input "Justin Smith"
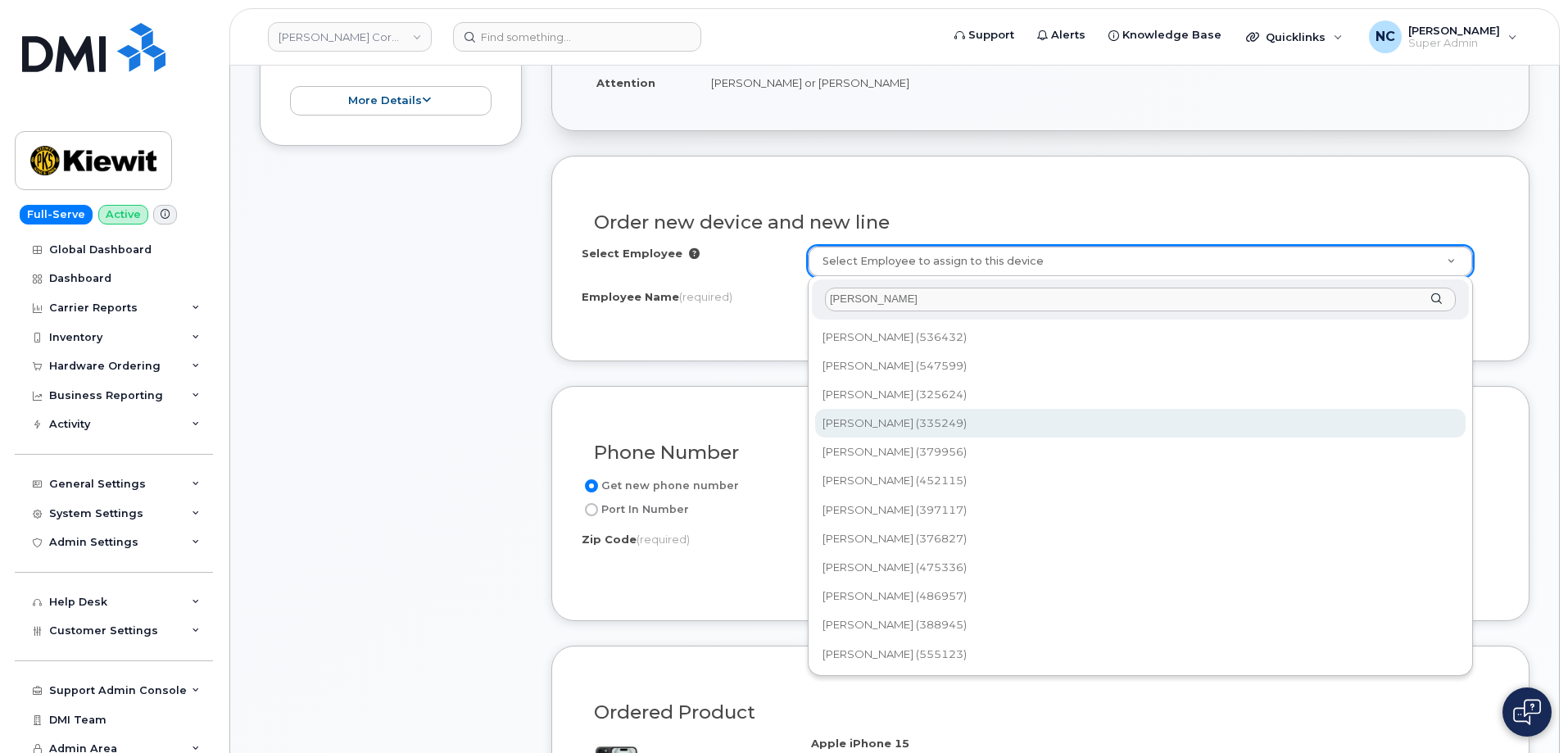
scroll to position [492, 0]
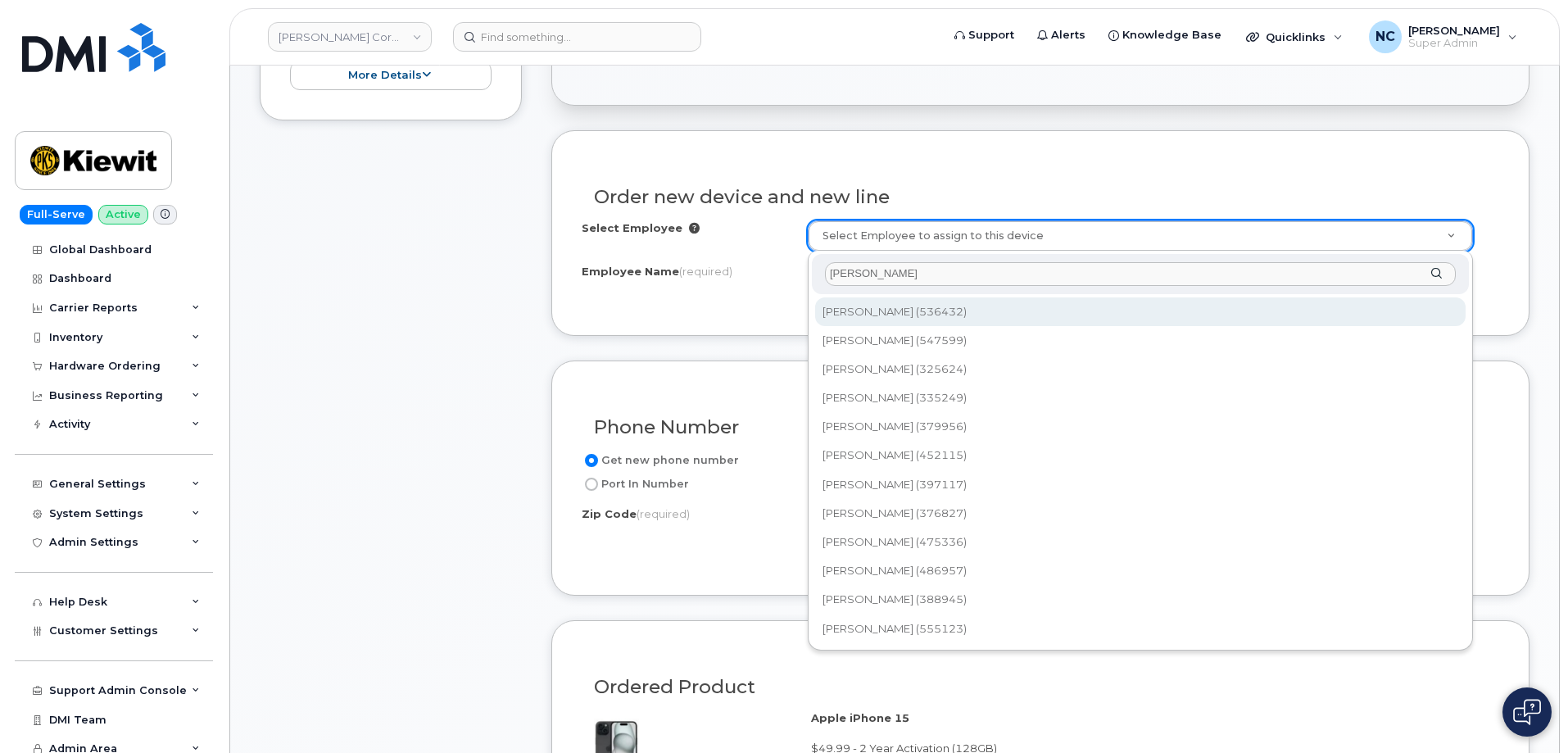
type input "Justin Smith"
type input "2168340"
type input "Justin Smith"
type input "850 W Brush Wellman Rd"
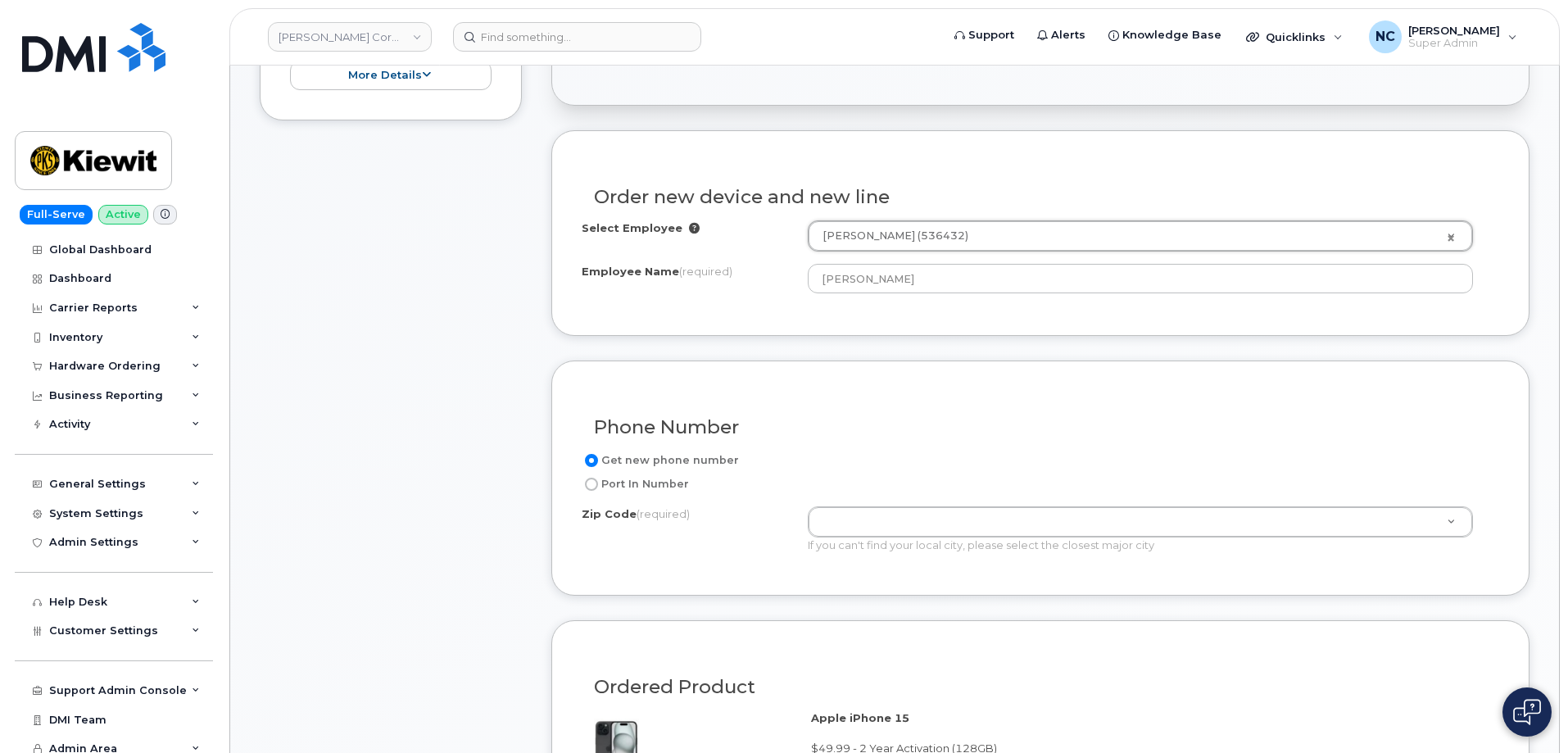
paste input "84624"
type input "84624"
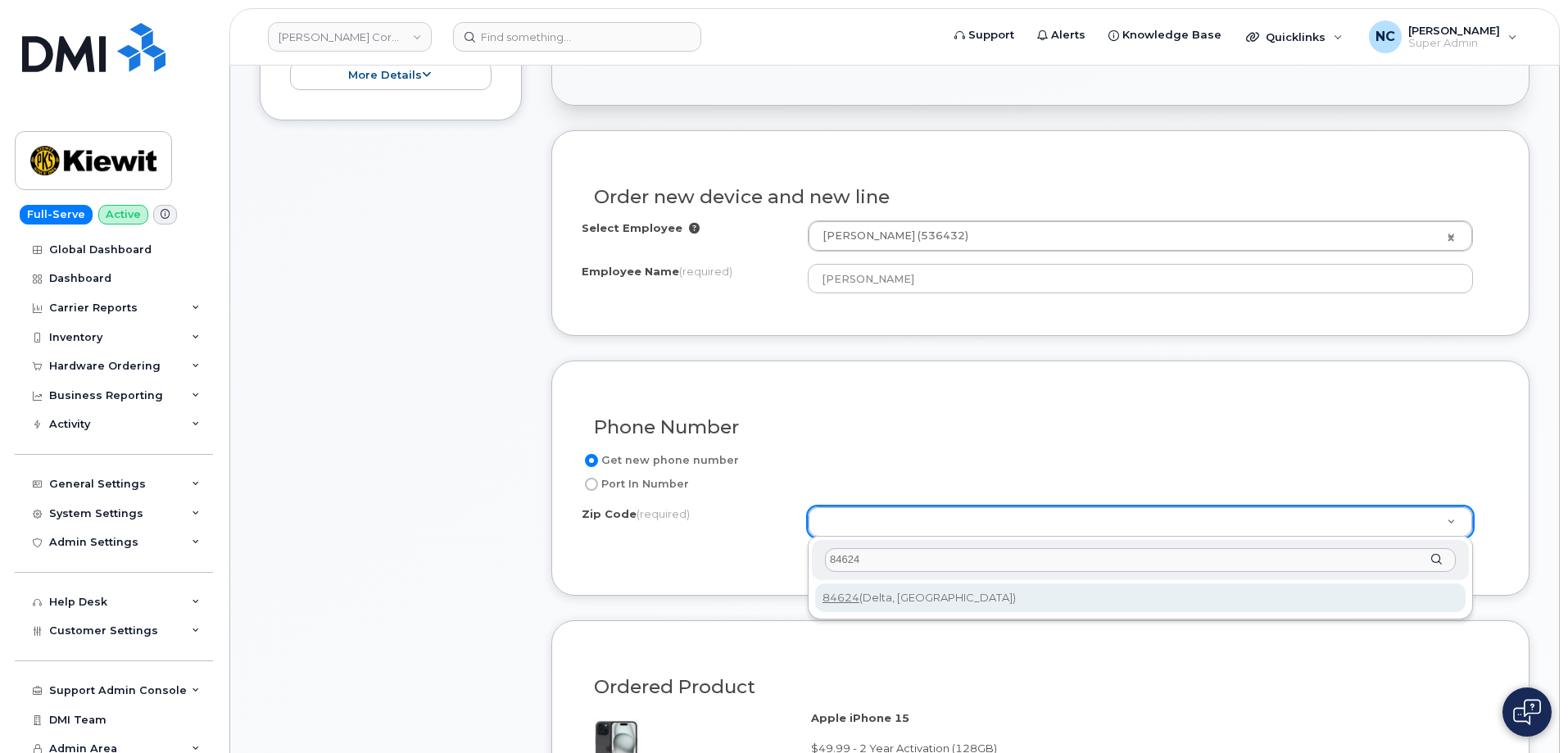
type input "84624"
type input "84624 (Delta, UT)"
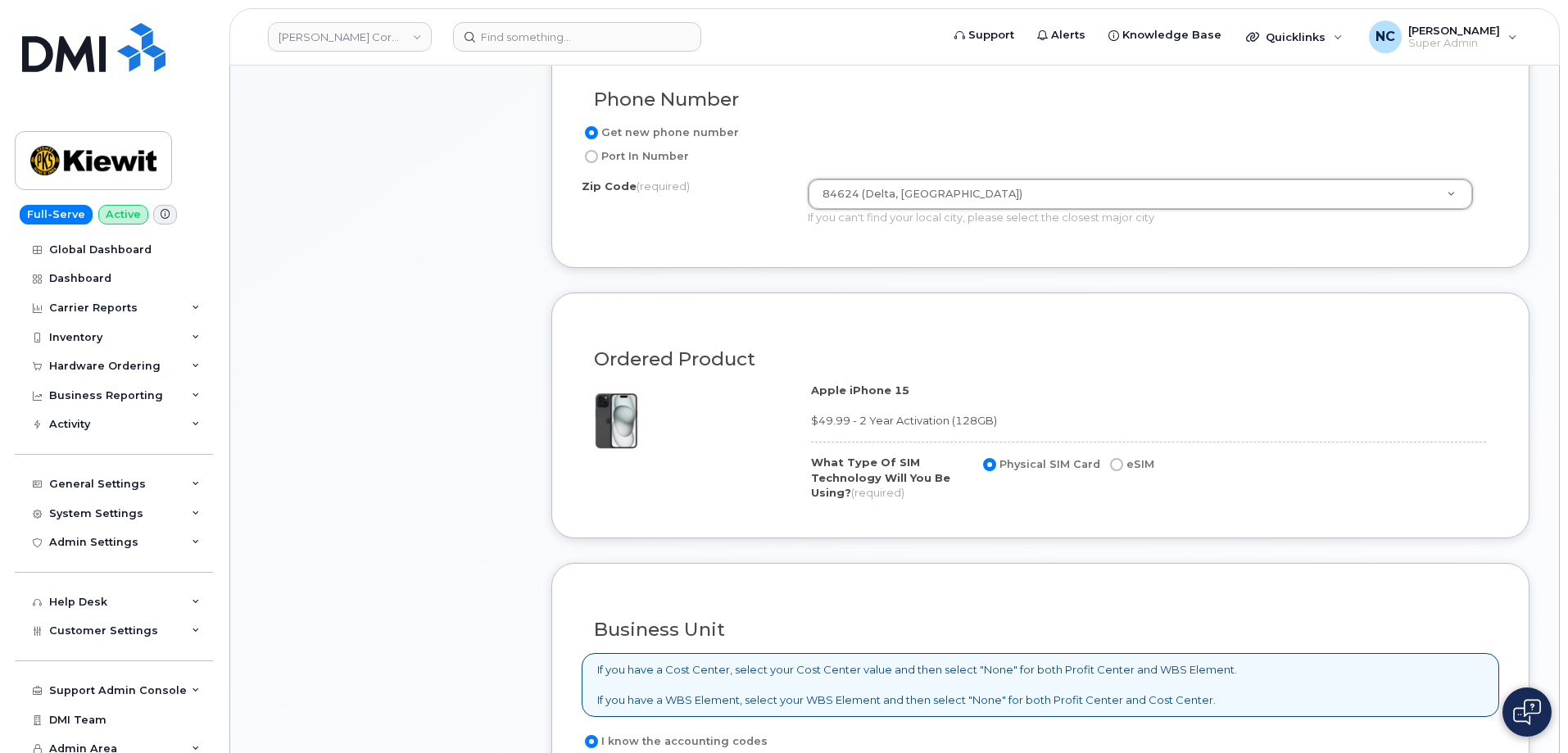
scroll to position [983, 0]
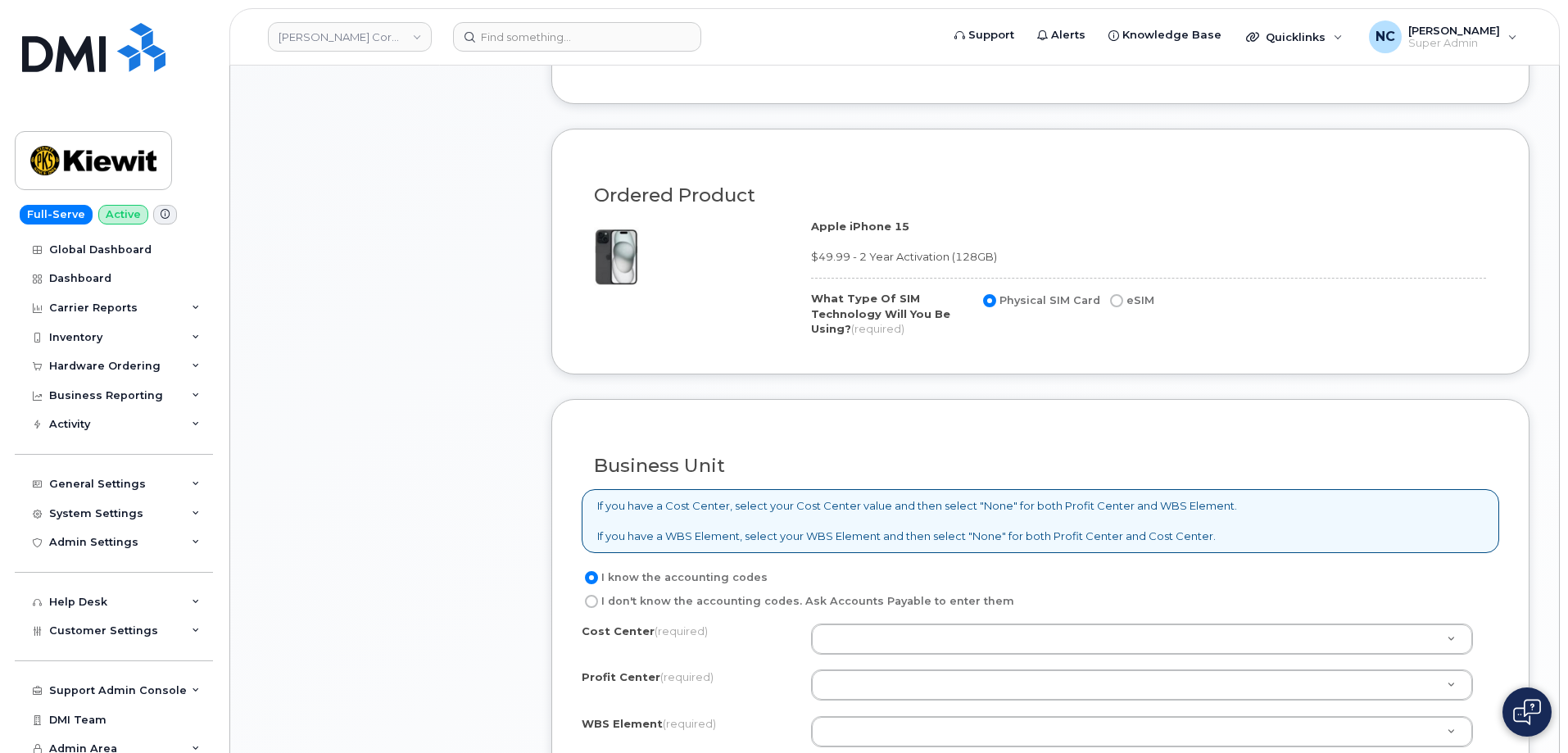
click at [1112, 293] on label "eSIM" at bounding box center [1130, 301] width 48 height 19
click at [1112, 294] on input "eSIM" at bounding box center [1116, 300] width 13 height 13
radio input "true"
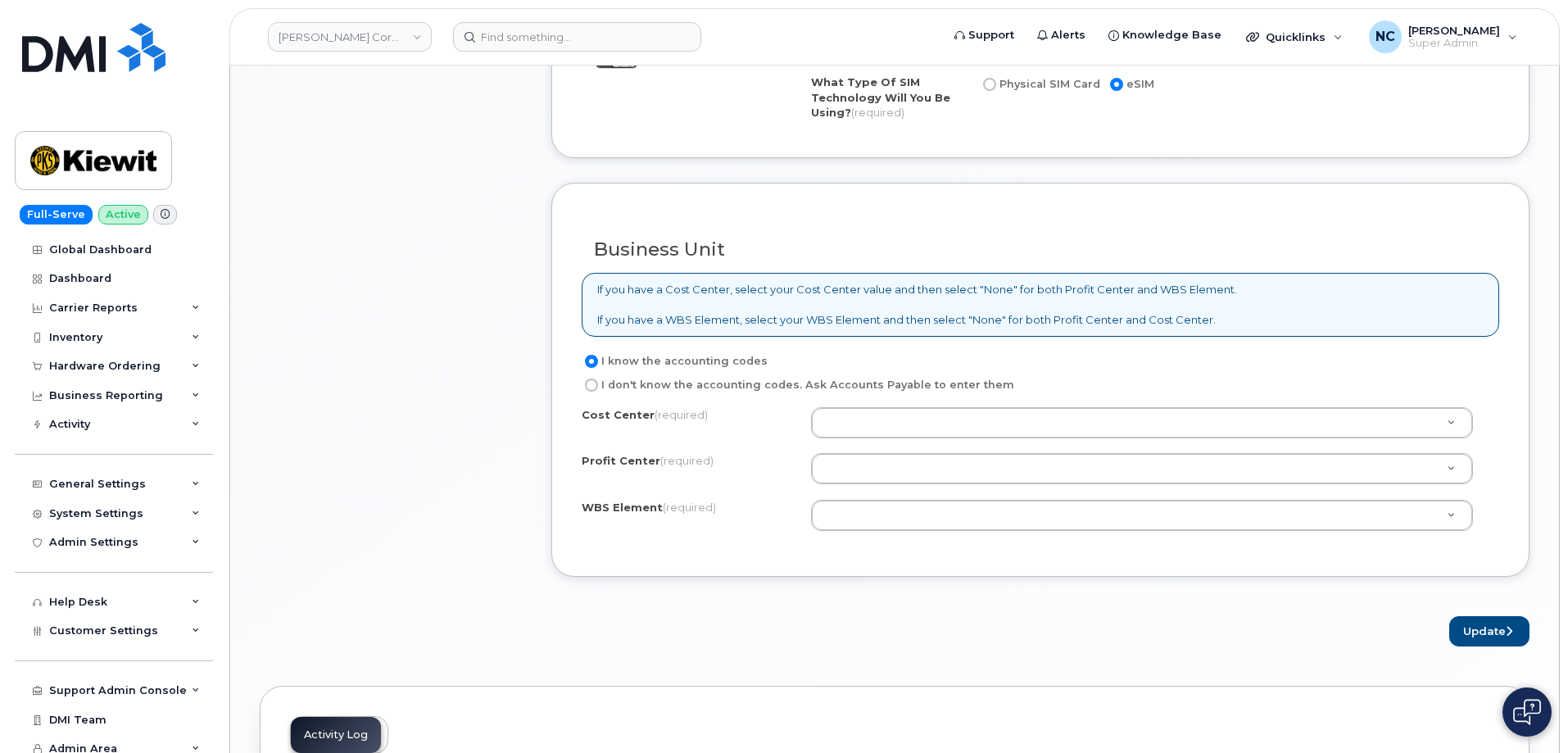
scroll to position [1229, 0]
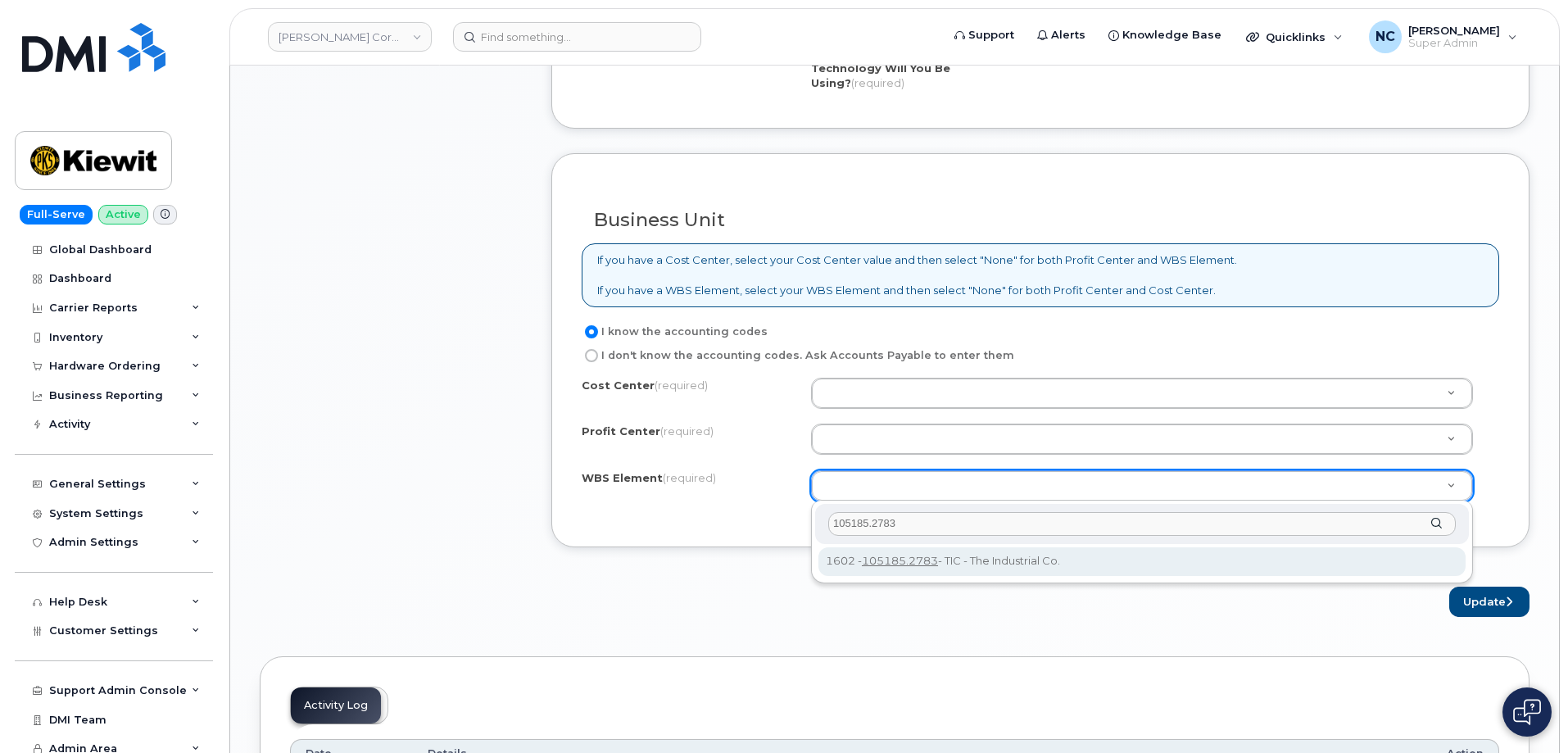
type input "105185.2783"
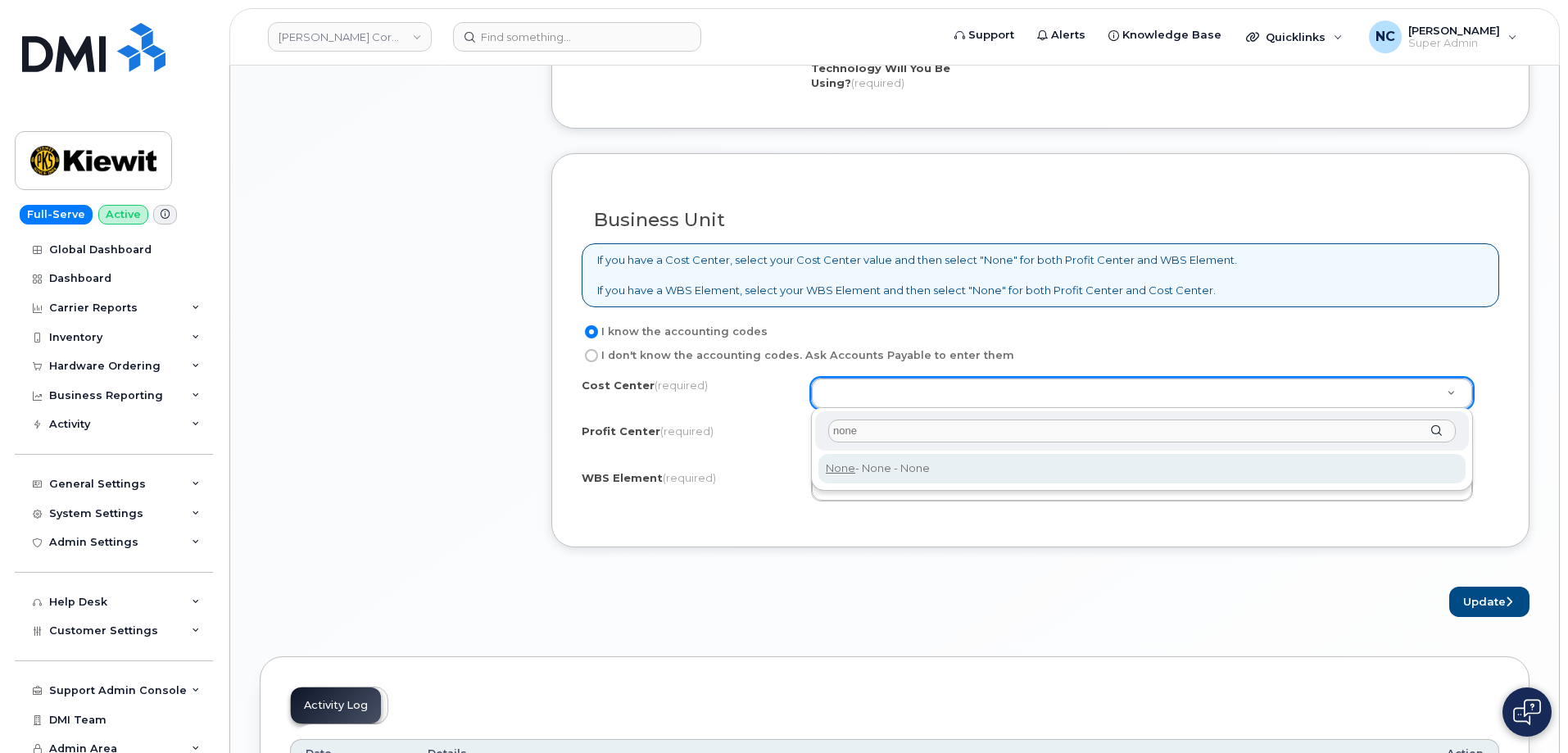
type input "none"
click at [909, 484] on div "none None - None - None" at bounding box center [1142, 449] width 662 height 83
type input "None"
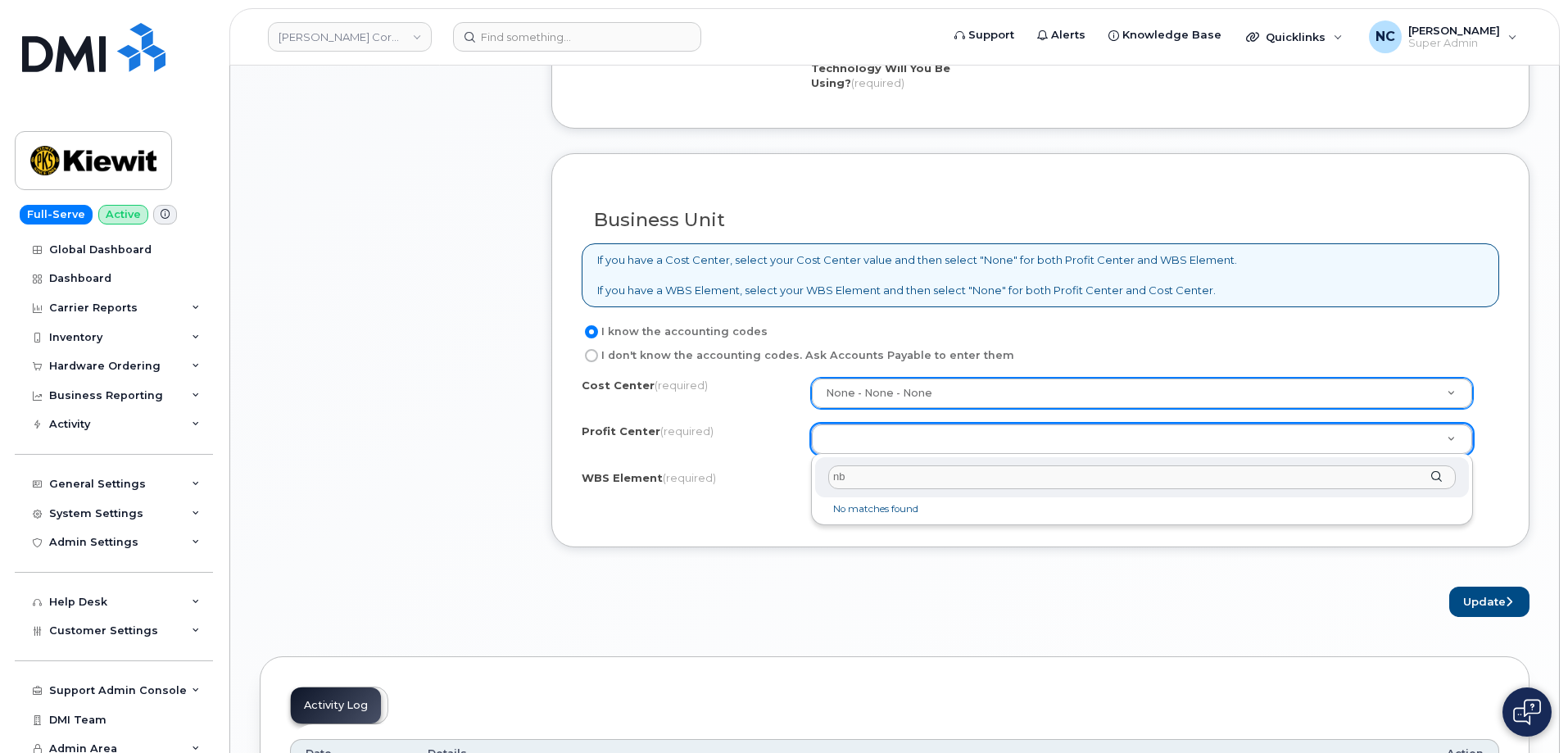
type input "n"
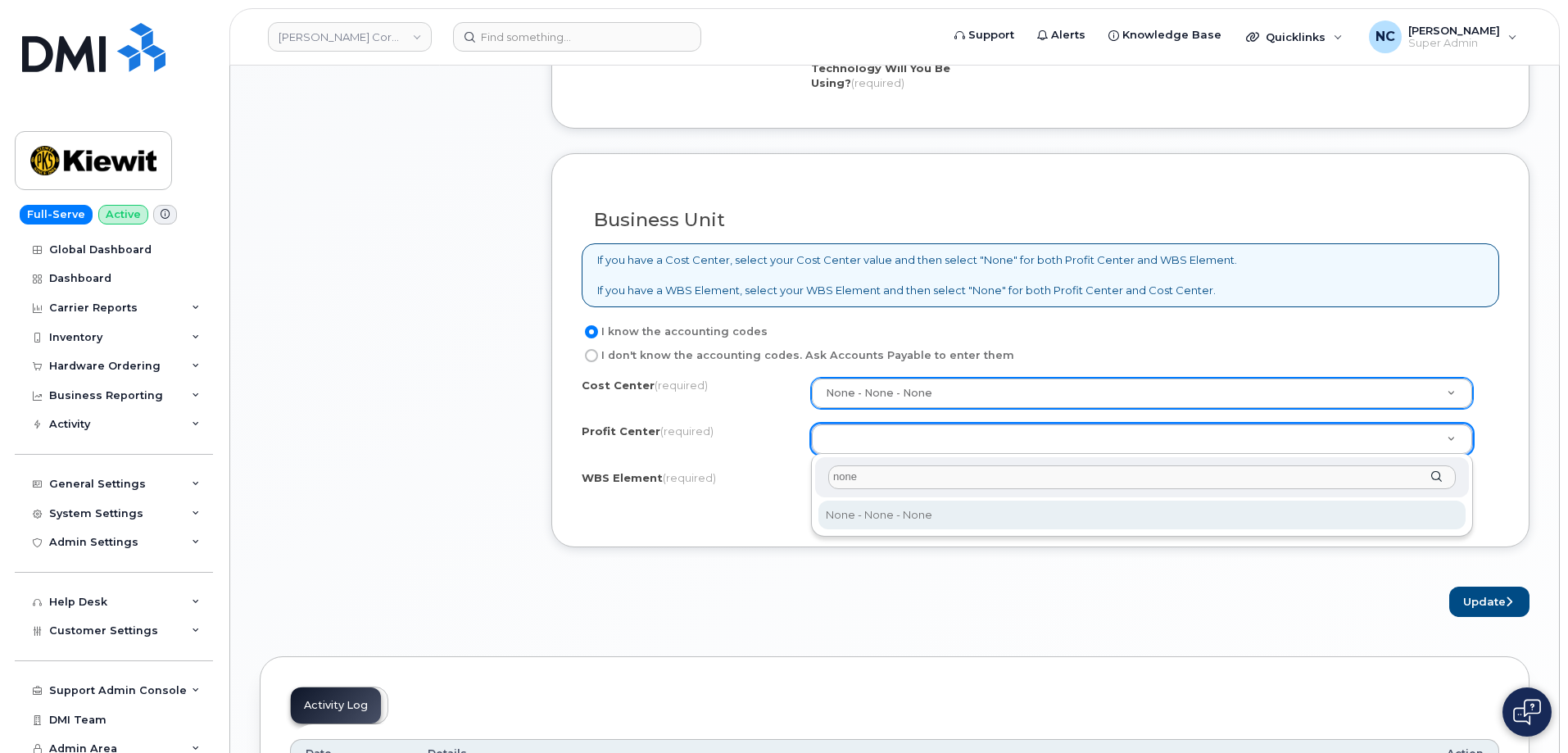
type input "none"
select select "None"
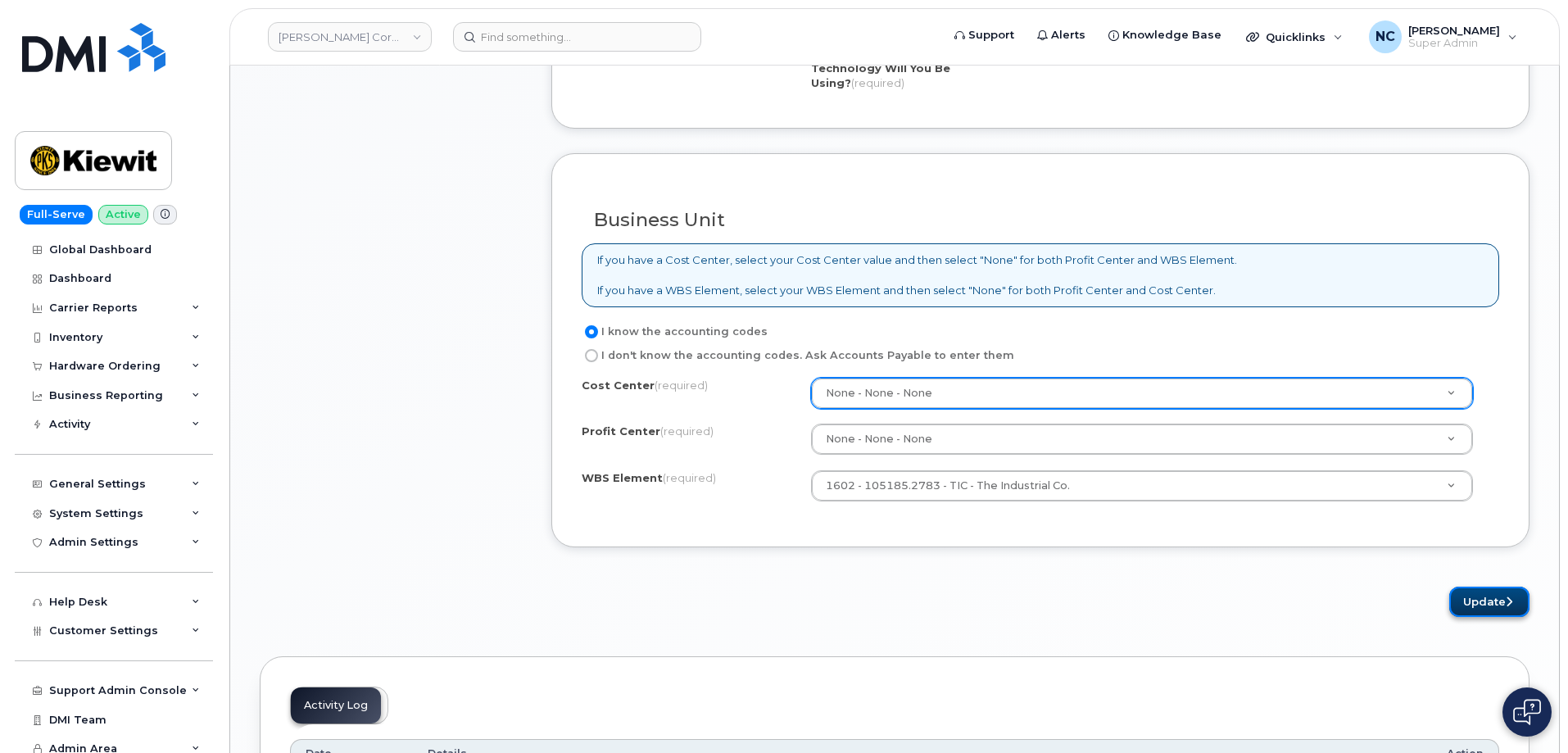
click at [1497, 606] on button "Update" at bounding box center [1489, 601] width 80 height 30
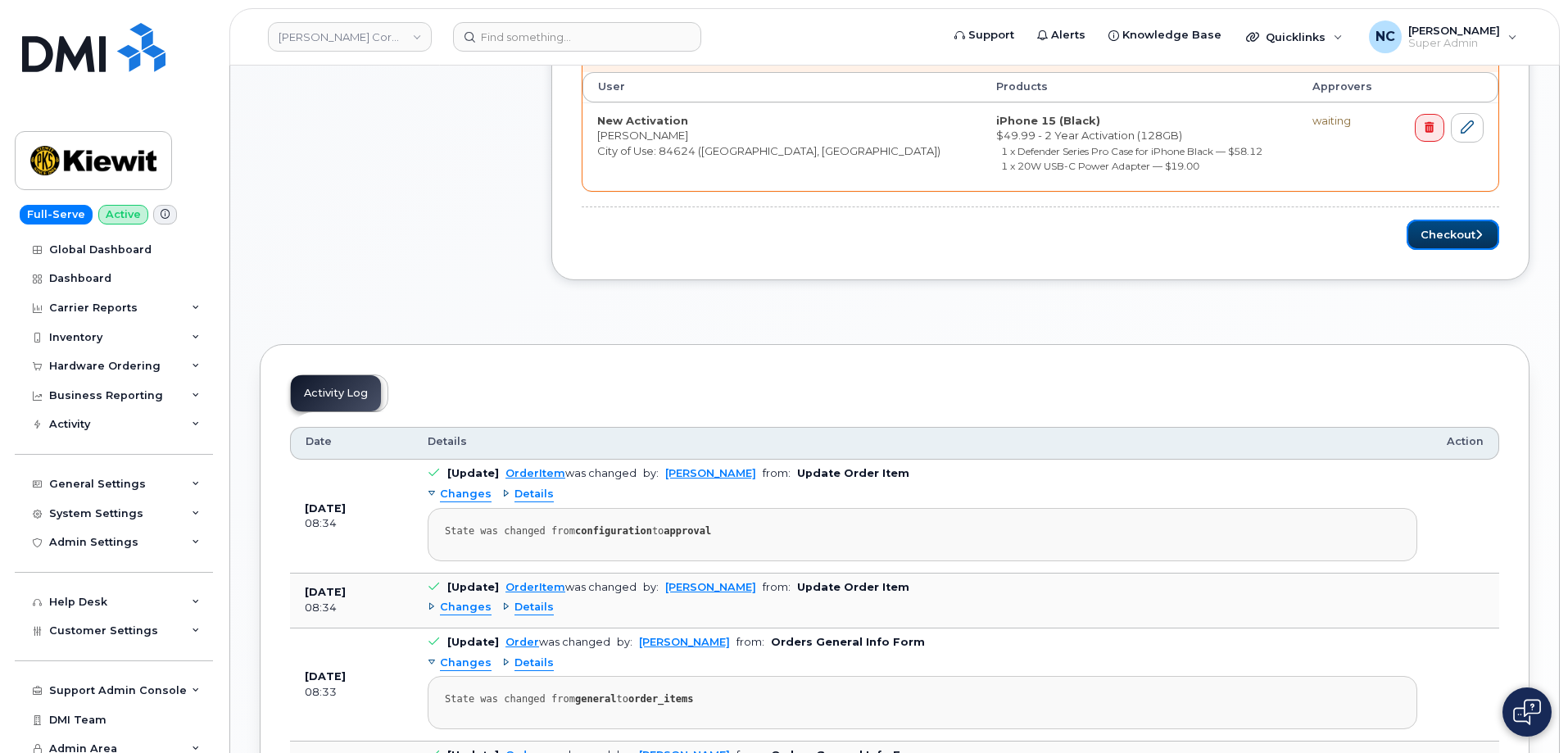
drag, startPoint x: 1490, startPoint y: 225, endPoint x: 994, endPoint y: 262, distance: 497.4
click at [1489, 225] on button "Checkout" at bounding box center [1452, 234] width 93 height 30
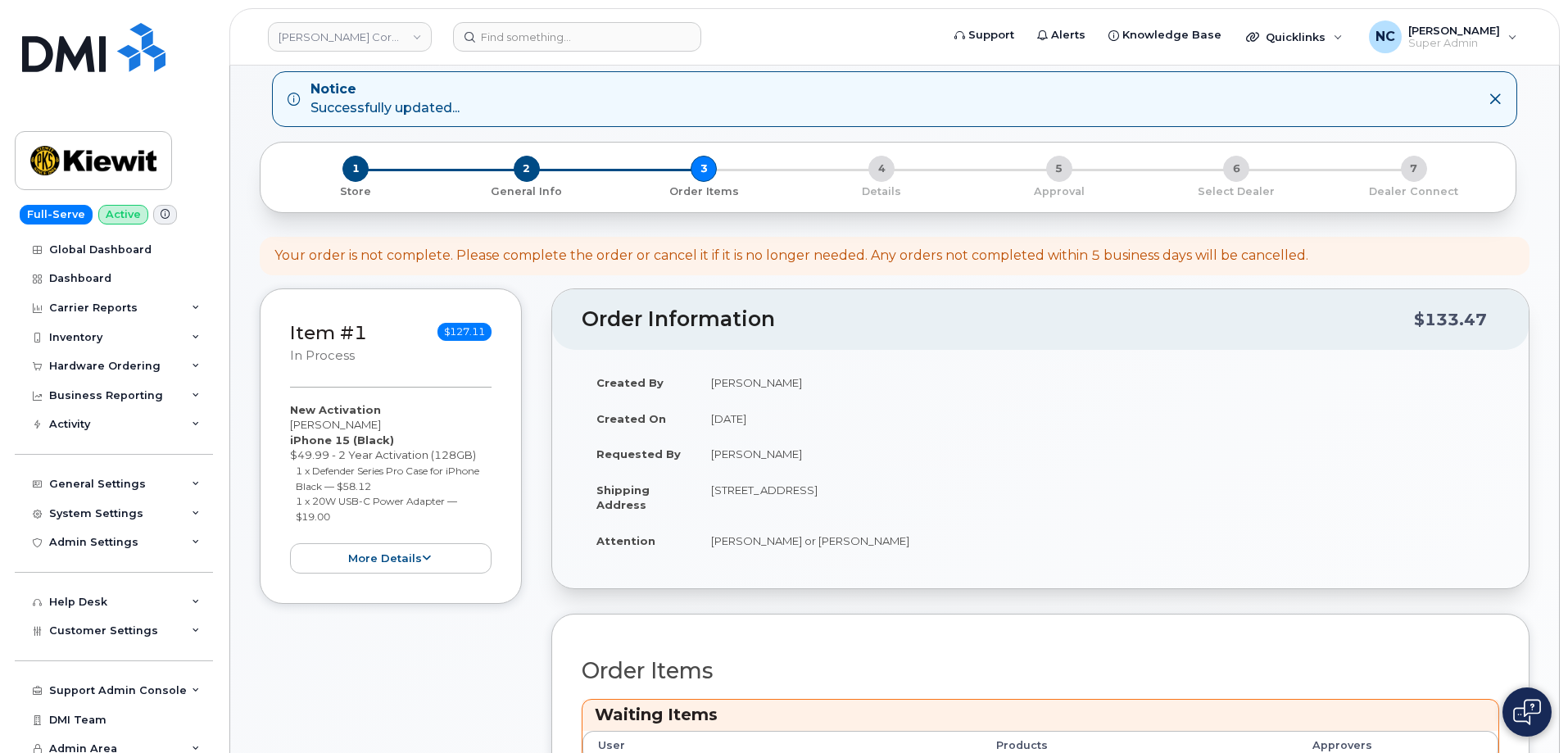
scroll to position [1, 0]
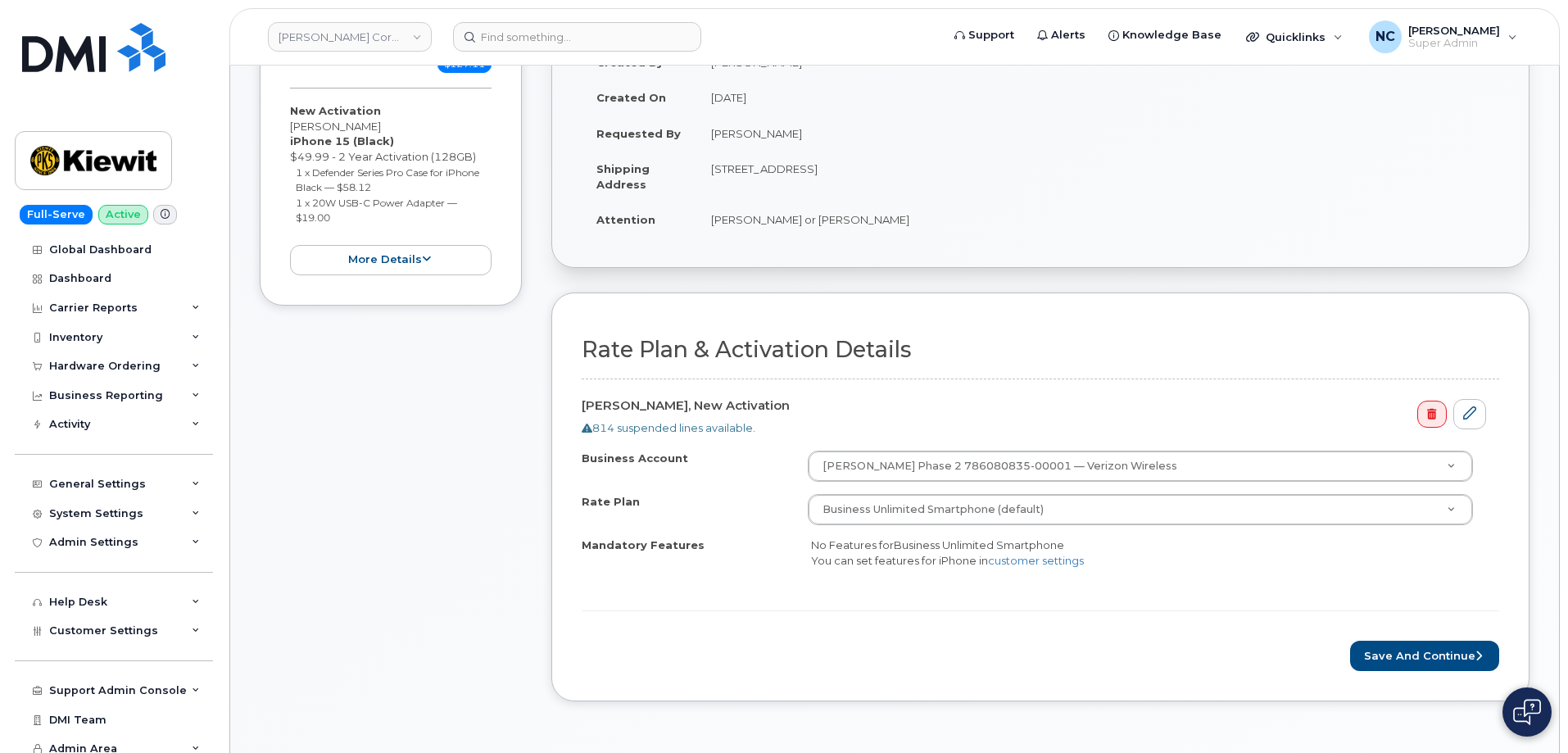
scroll to position [492, 0]
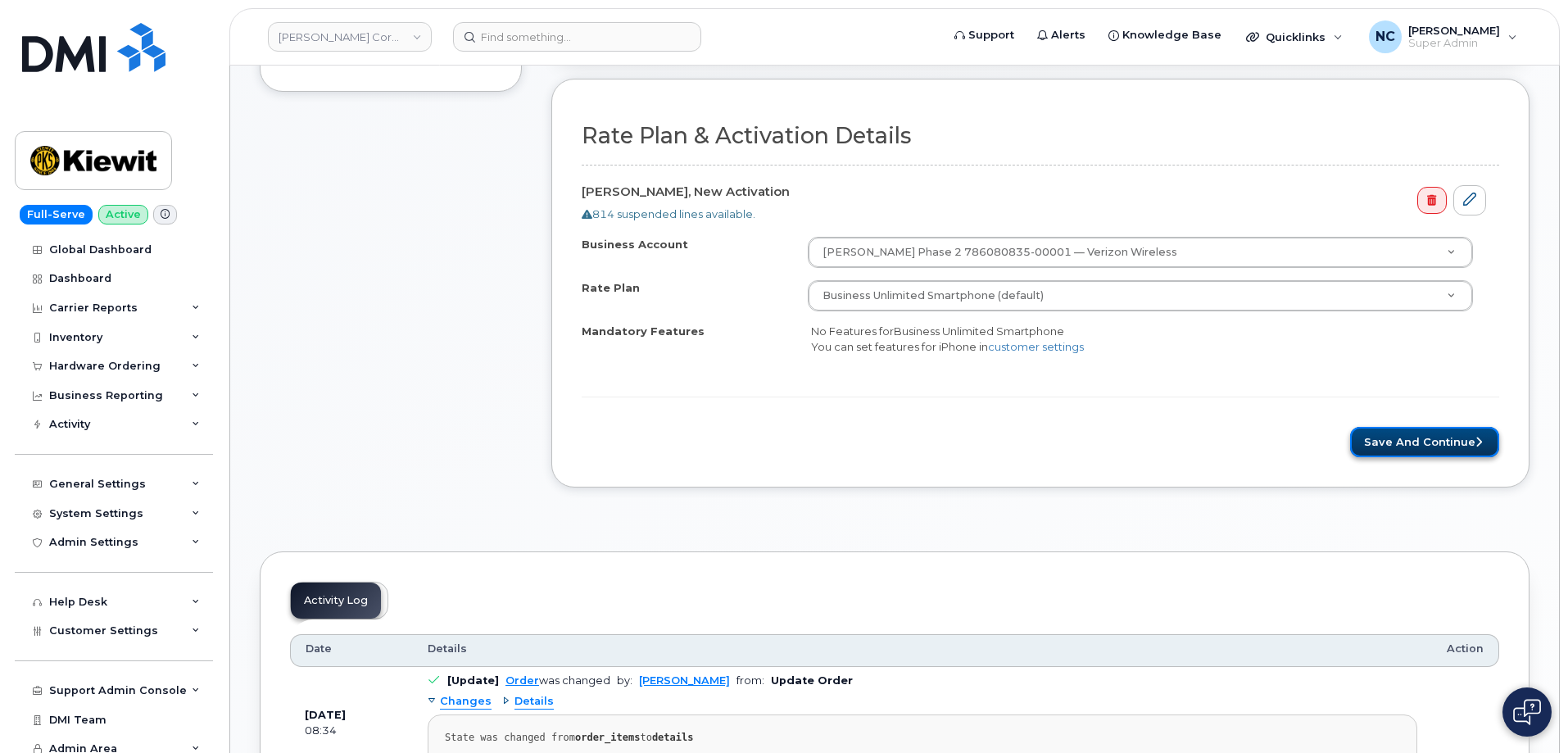
click at [1411, 450] on button "Save and Continue" at bounding box center [1424, 441] width 149 height 30
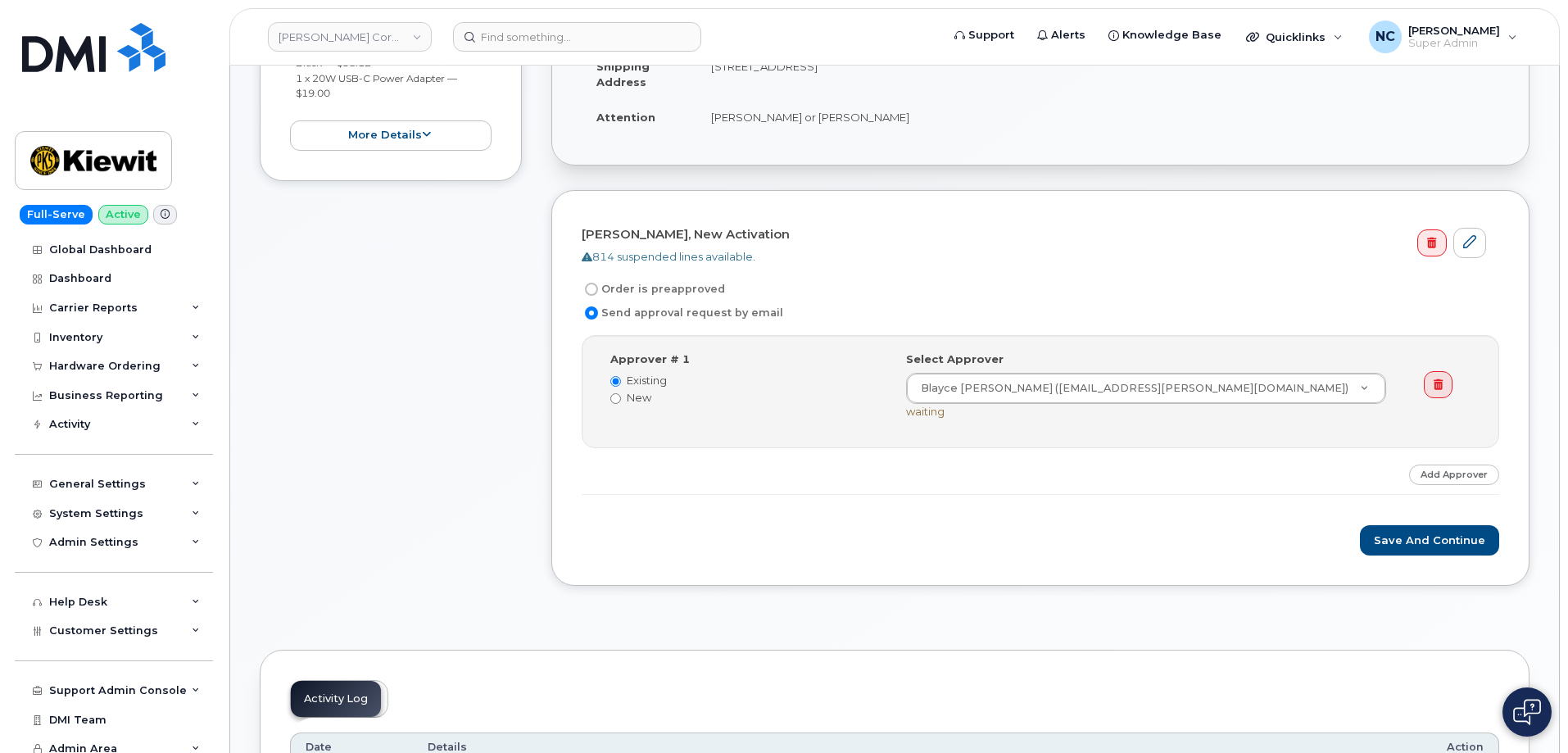
scroll to position [410, 0]
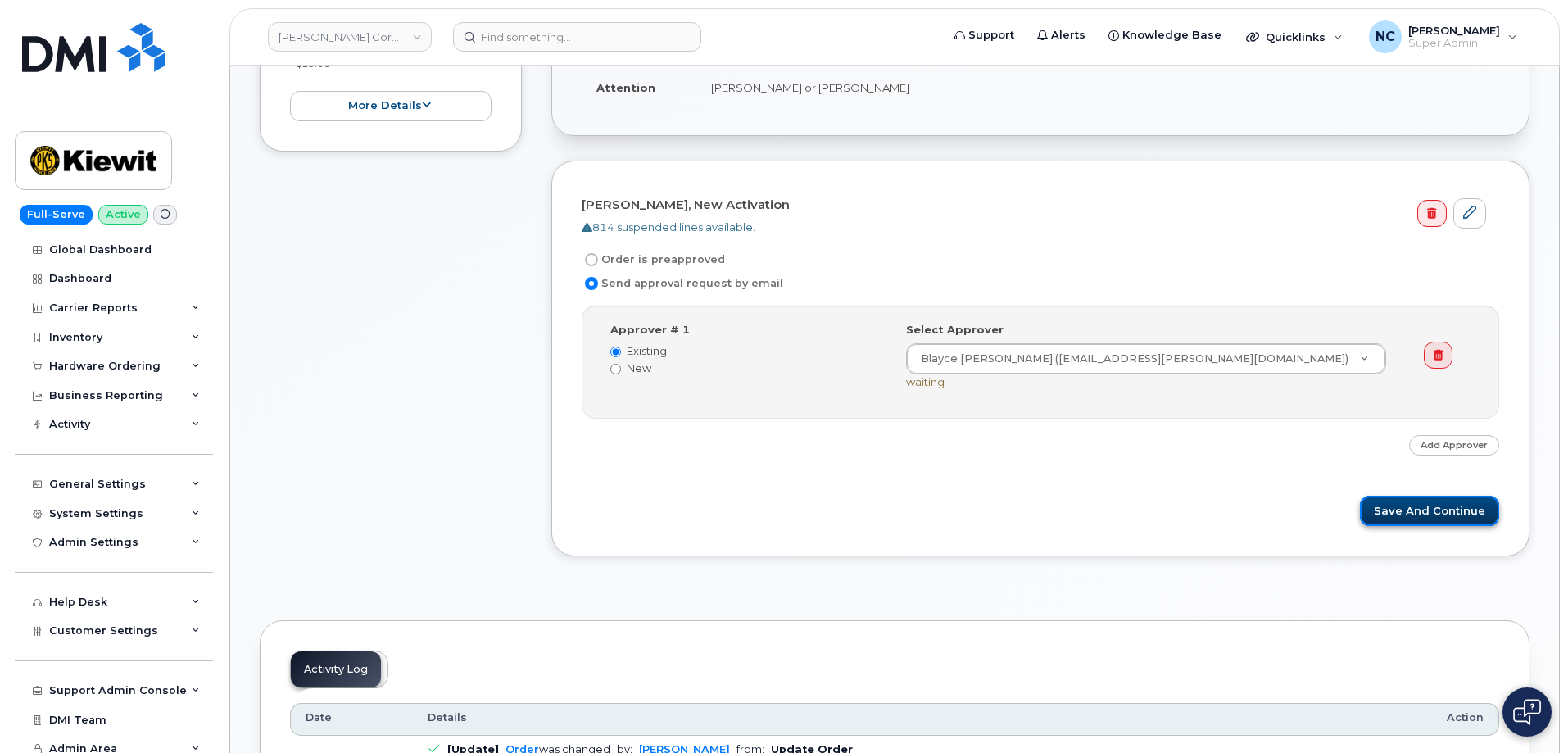
click at [1386, 518] on button "Save and Continue" at bounding box center [1429, 510] width 139 height 30
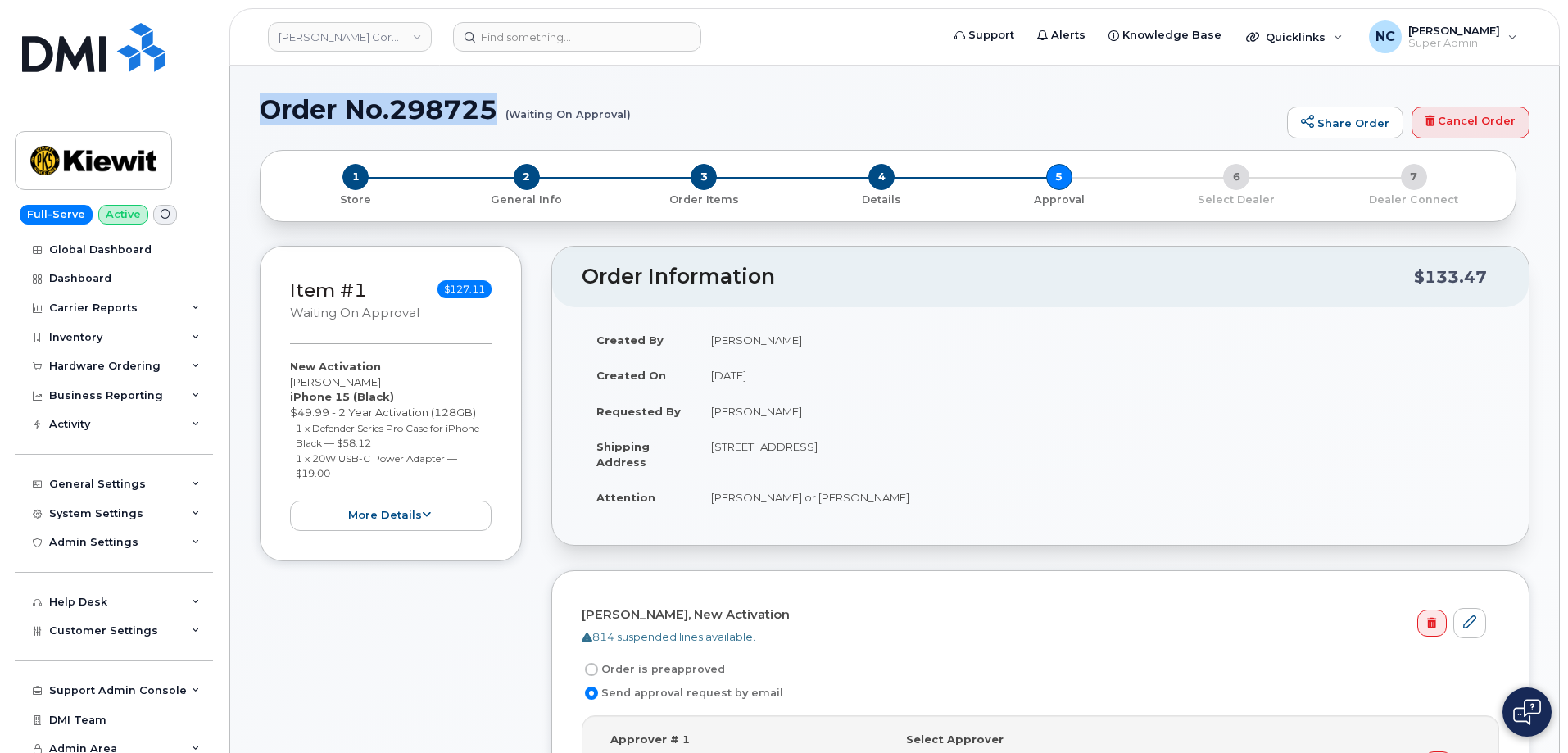
drag, startPoint x: 508, startPoint y: 106, endPoint x: 266, endPoint y: 110, distance: 242.0
click at [266, 110] on h1 "Order No.298725 (Waiting On Approval)" at bounding box center [769, 109] width 1019 height 28
copy h1 "Order No.298725"
click at [84, 49] on img at bounding box center [93, 48] width 143 height 49
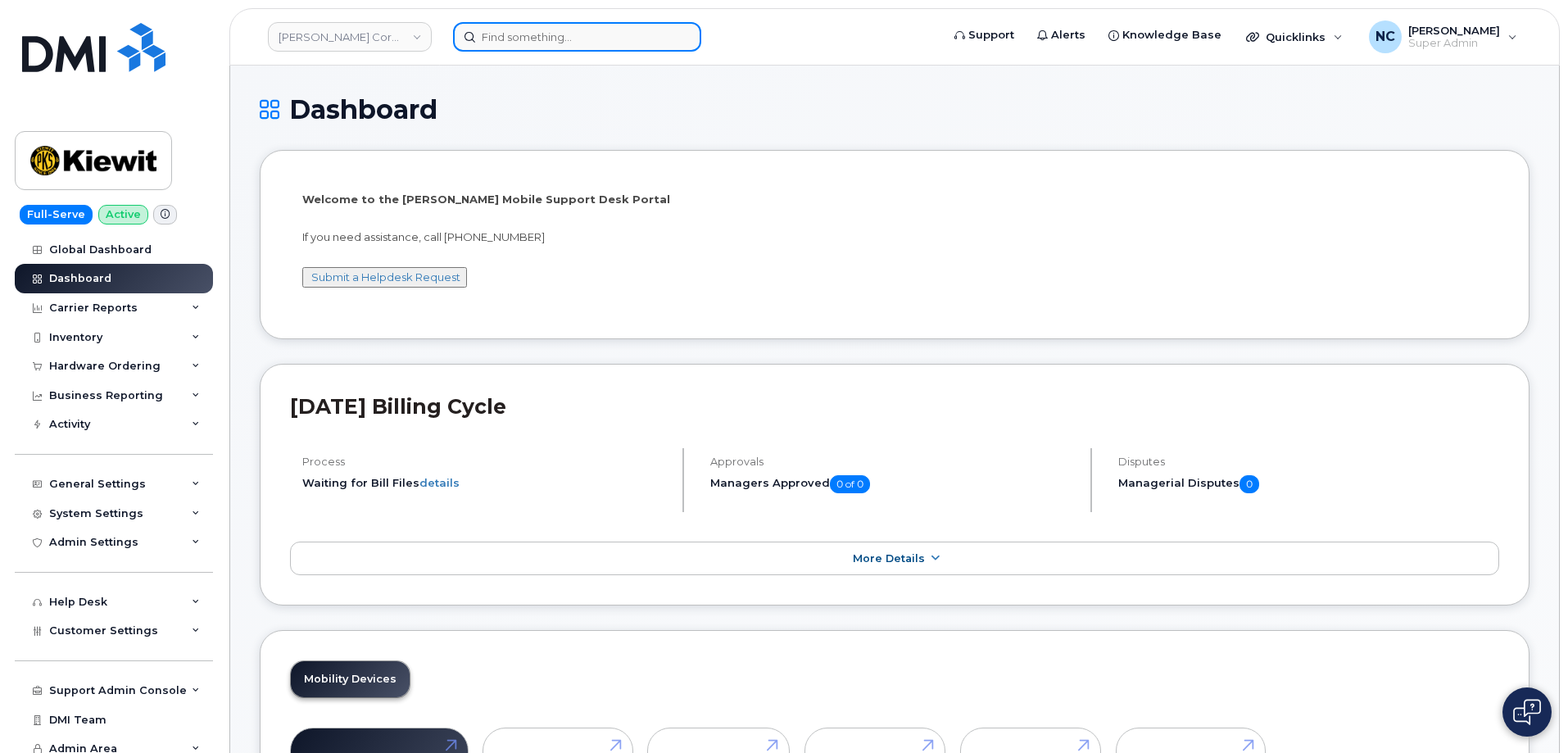
click at [544, 28] on input at bounding box center [577, 37] width 248 height 29
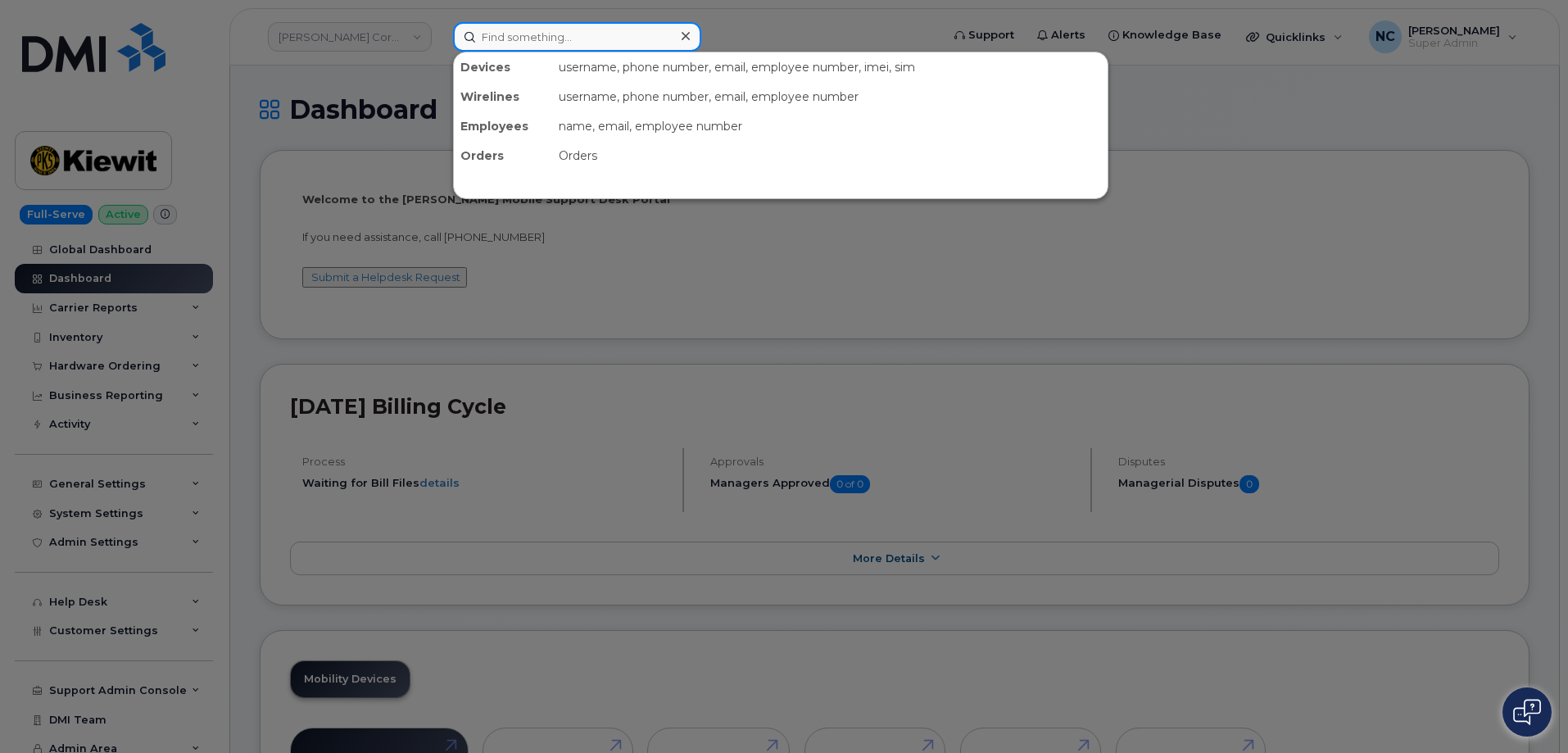
paste input "330-414-9009"
type input "330-414-9009"
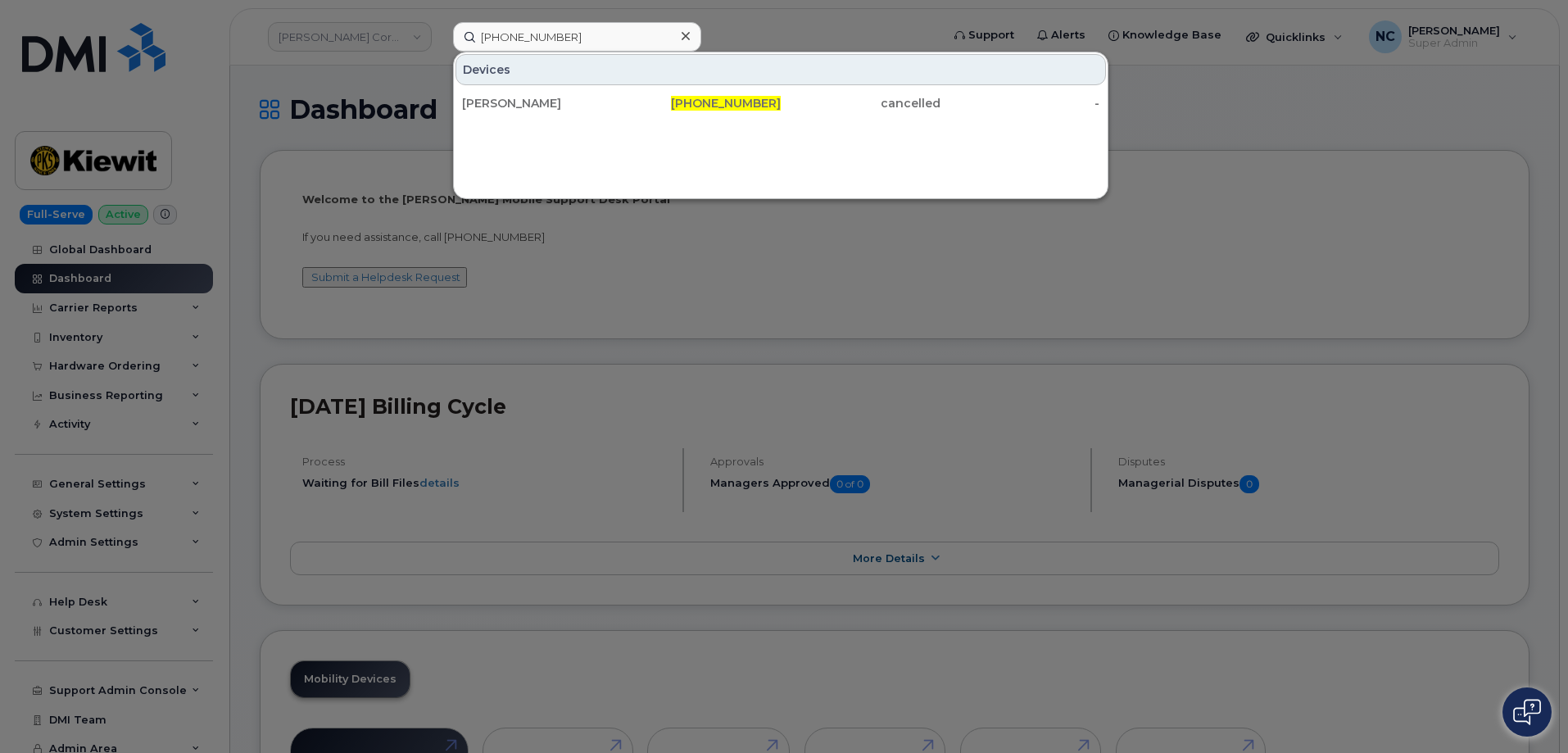
click at [667, 131] on div "Devices MICHAEL MAMONE III 330-414-9009 cancelled -" at bounding box center [780, 125] width 655 height 147
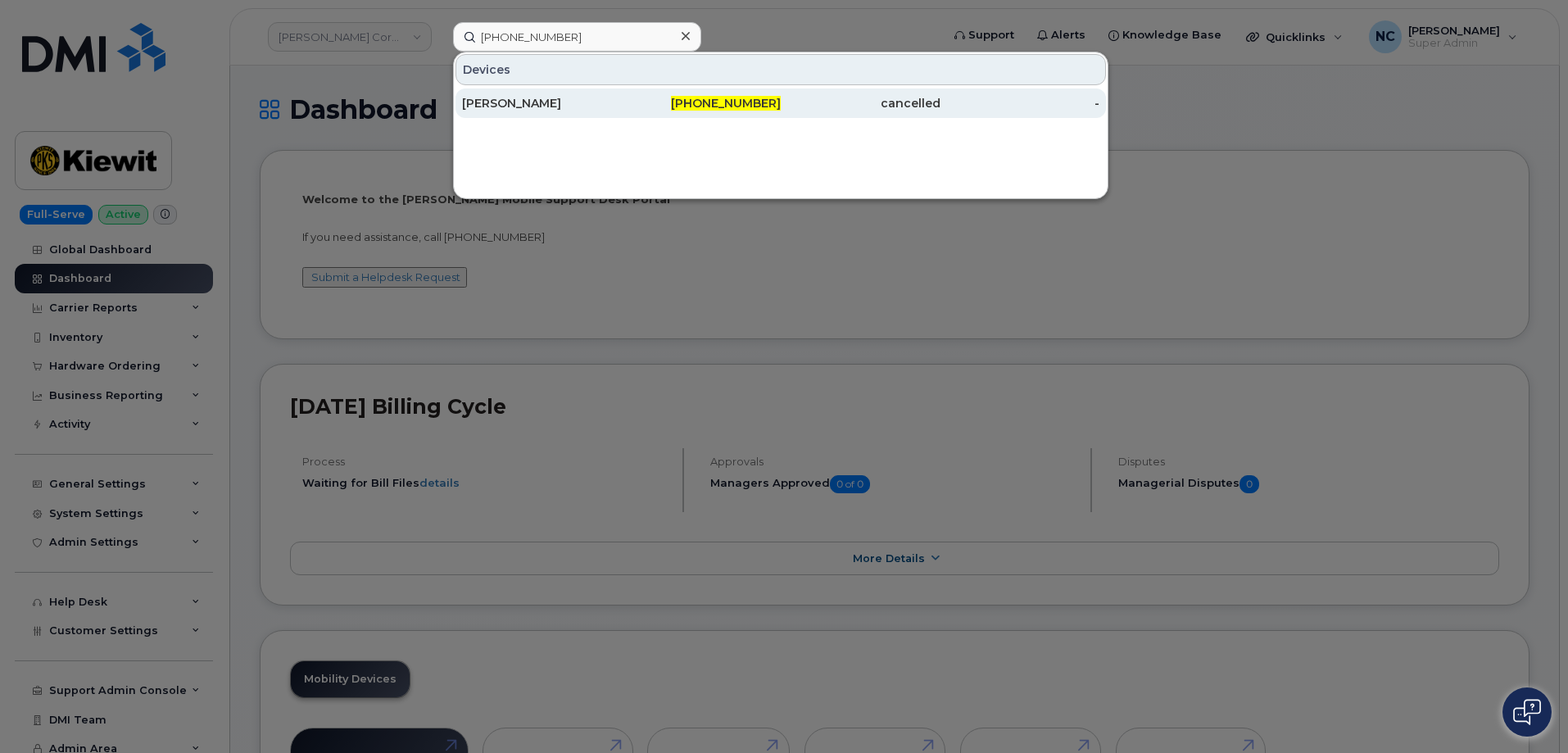
click at [653, 103] on div "330-414-9009" at bounding box center [701, 103] width 160 height 17
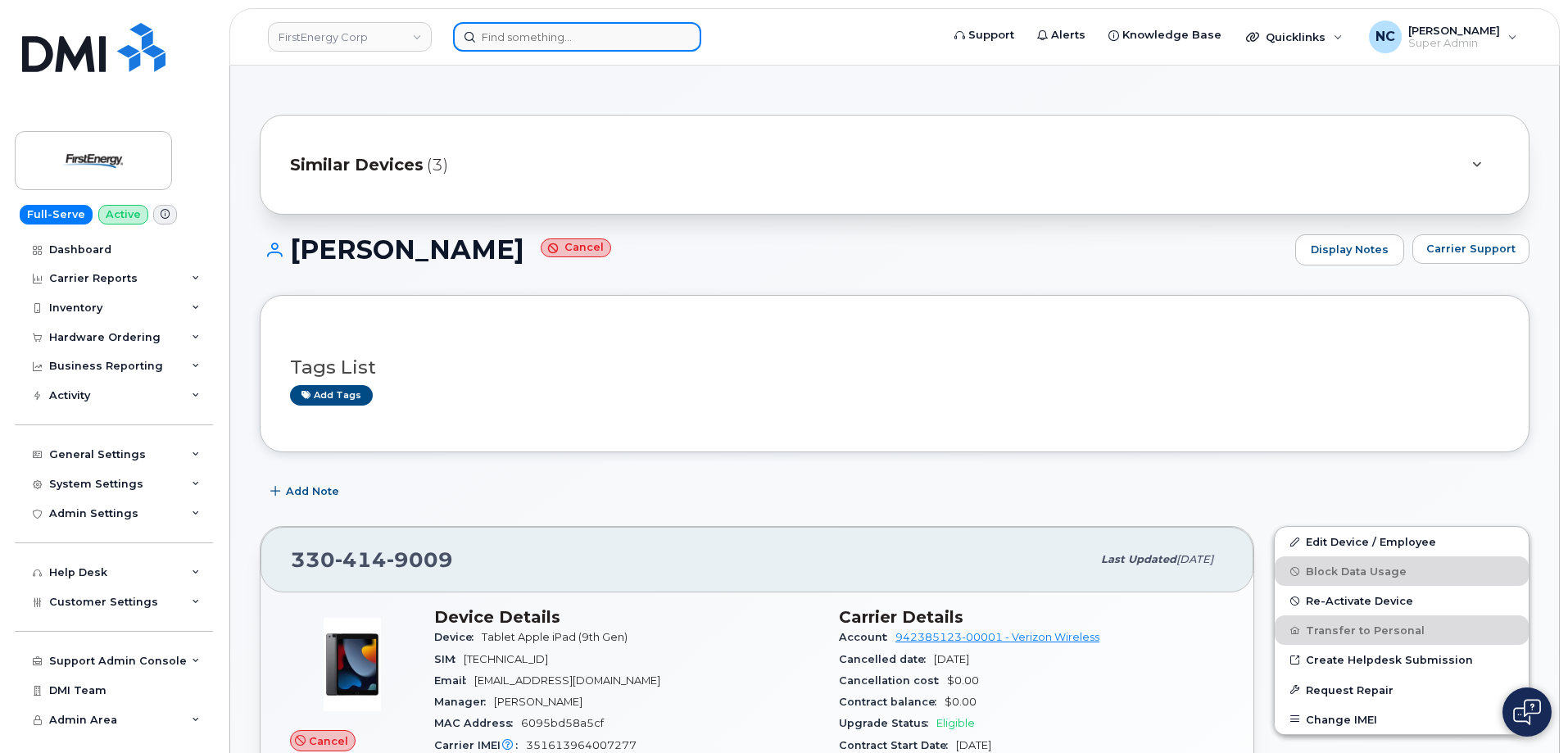
click at [603, 33] on input at bounding box center [577, 37] width 248 height 29
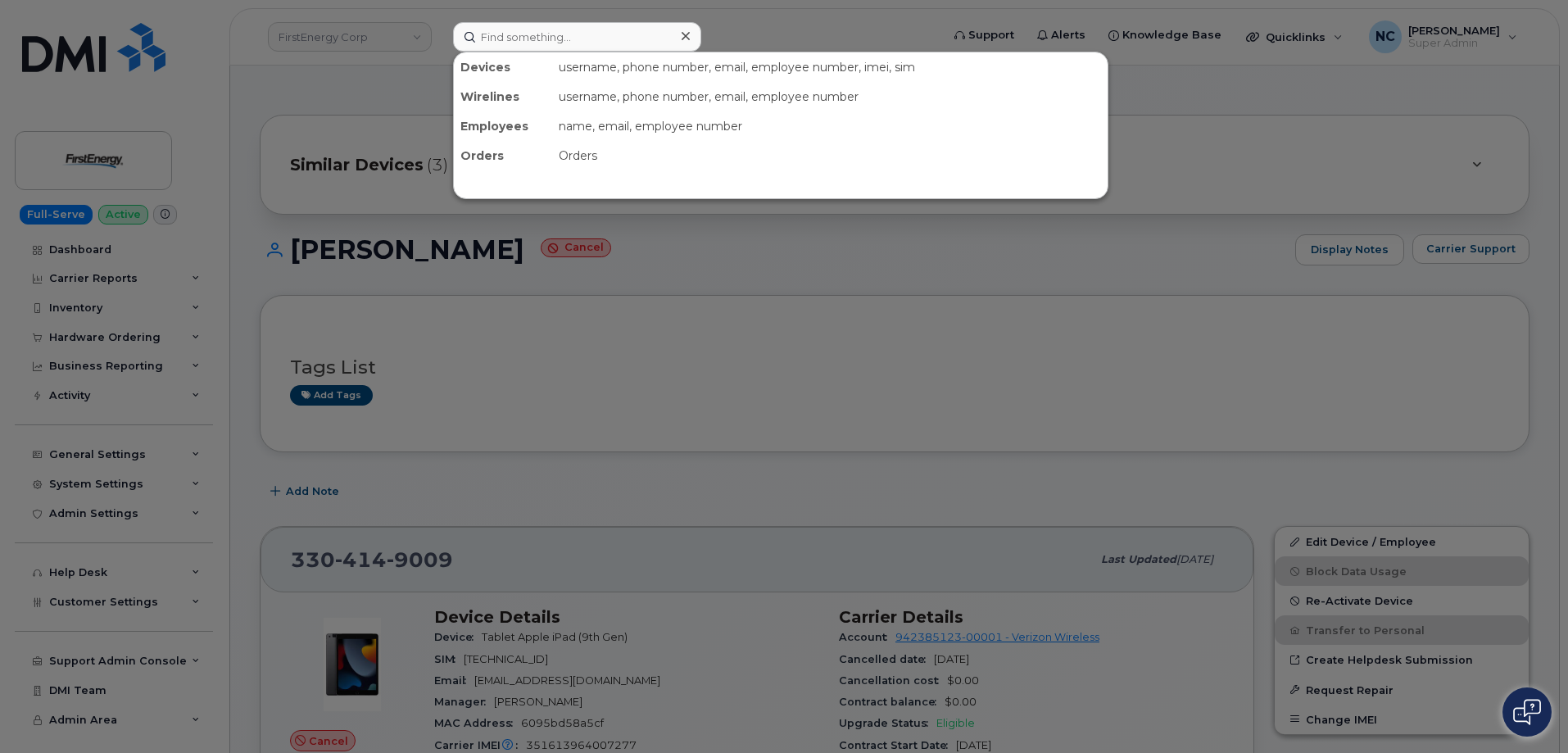
drag, startPoint x: 769, startPoint y: 394, endPoint x: 787, endPoint y: 436, distance: 45.7
click at [766, 391] on div at bounding box center [784, 376] width 1568 height 753
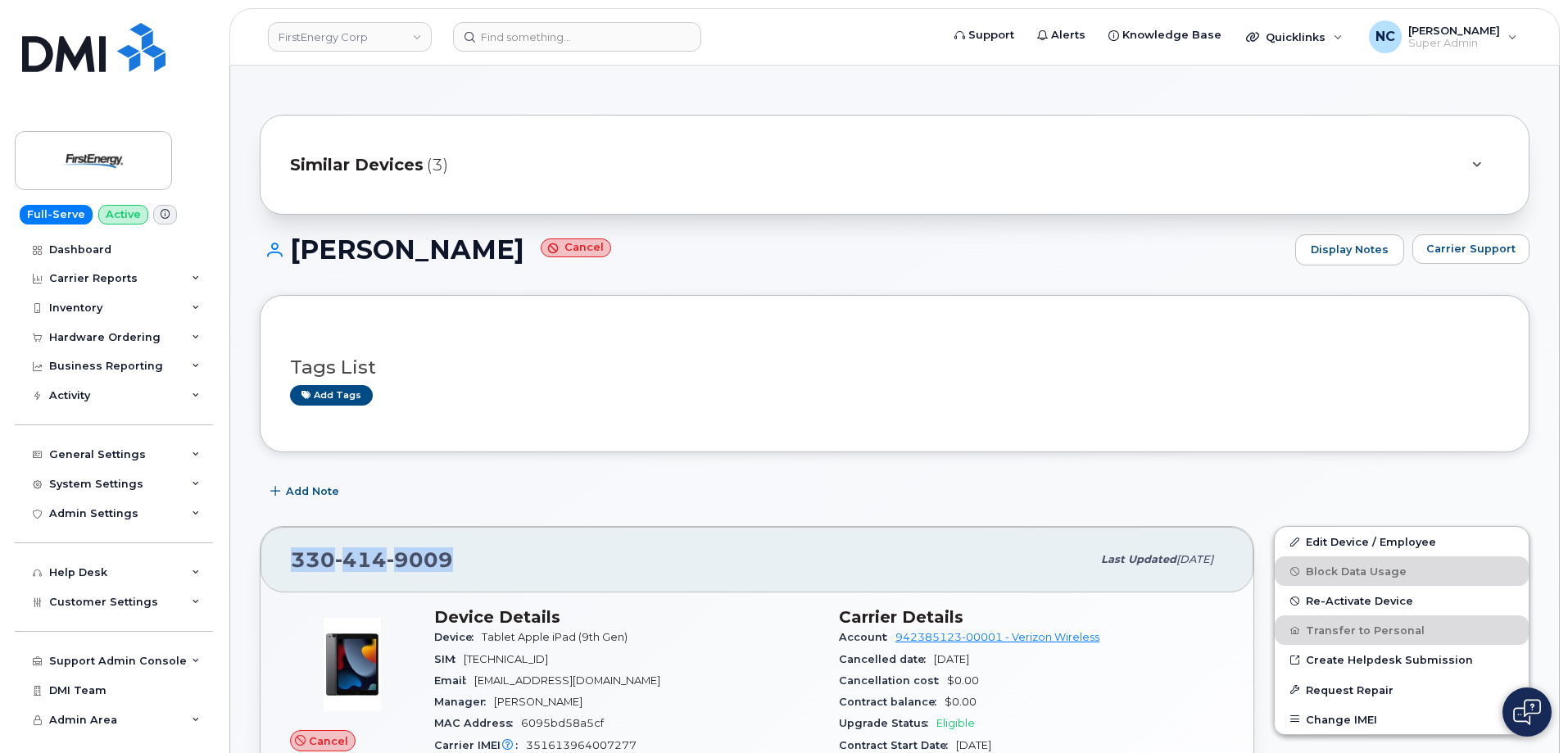
drag, startPoint x: 471, startPoint y: 580, endPoint x: 273, endPoint y: 583, distance: 198.0
click at [273, 583] on div "[PHONE_NUMBER] Last updated [DATE]" at bounding box center [758, 559] width 993 height 65
copy span "[PHONE_NUMBER]"
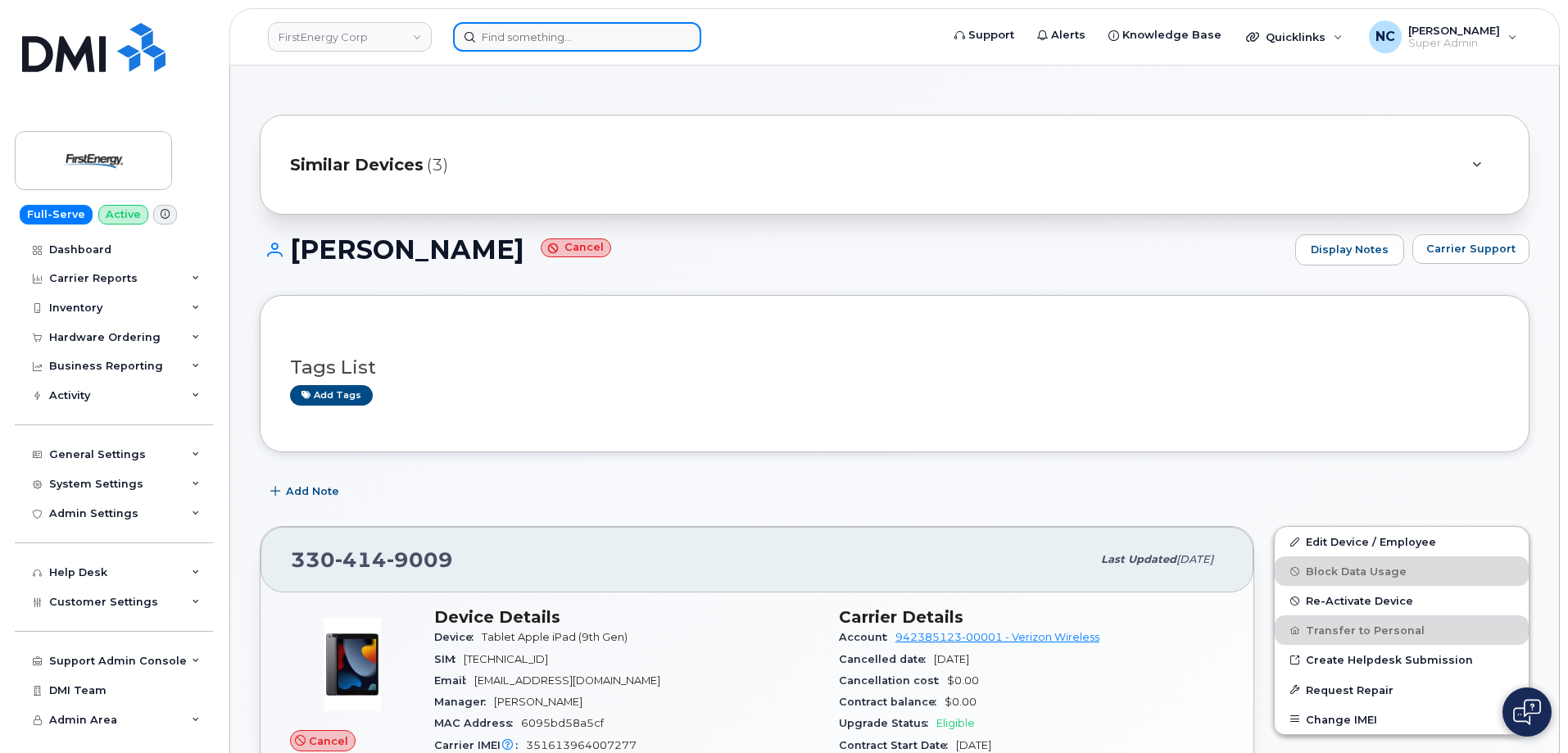
click at [473, 32] on input at bounding box center [577, 37] width 248 height 29
paste input "330-760-7362"
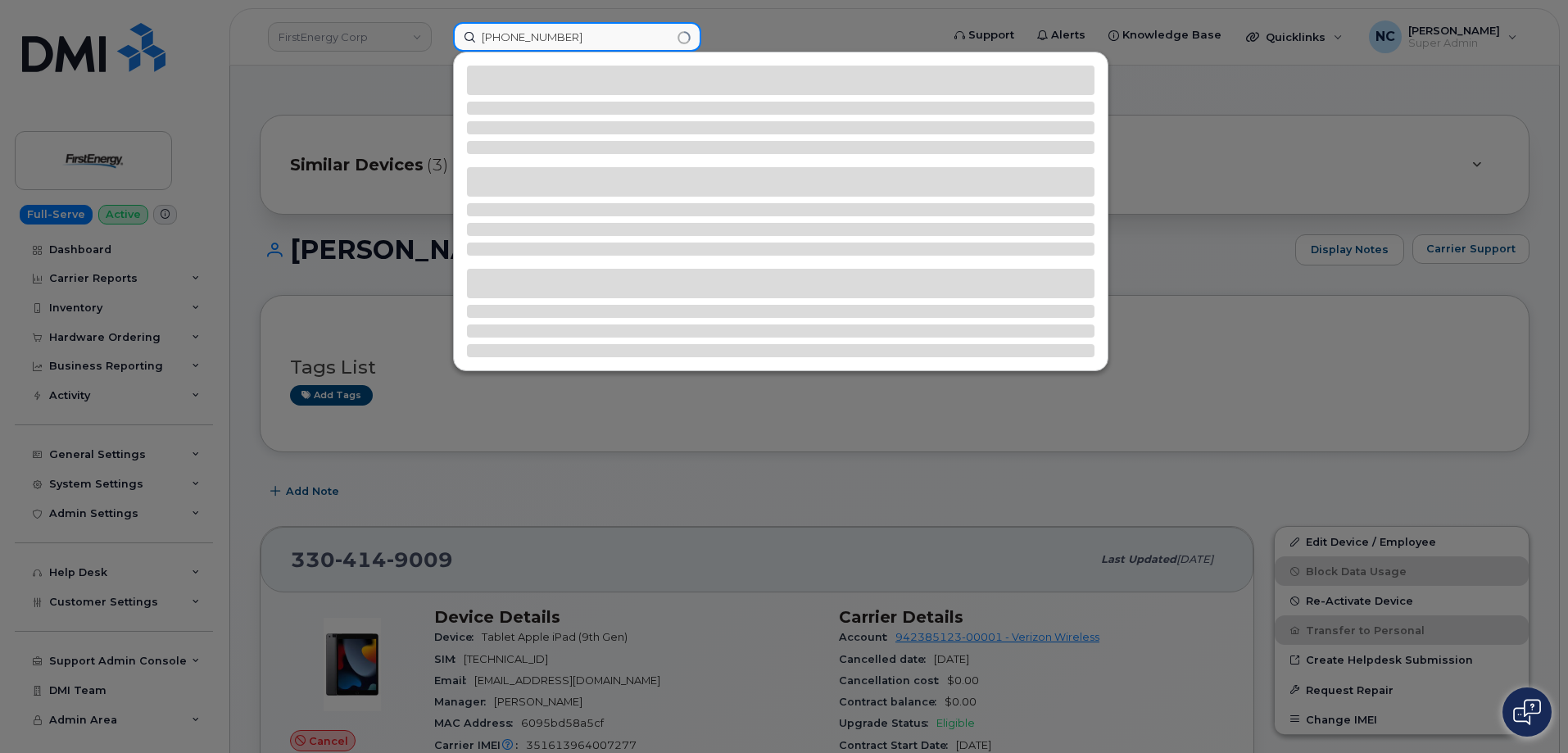
type input "330-760-7362"
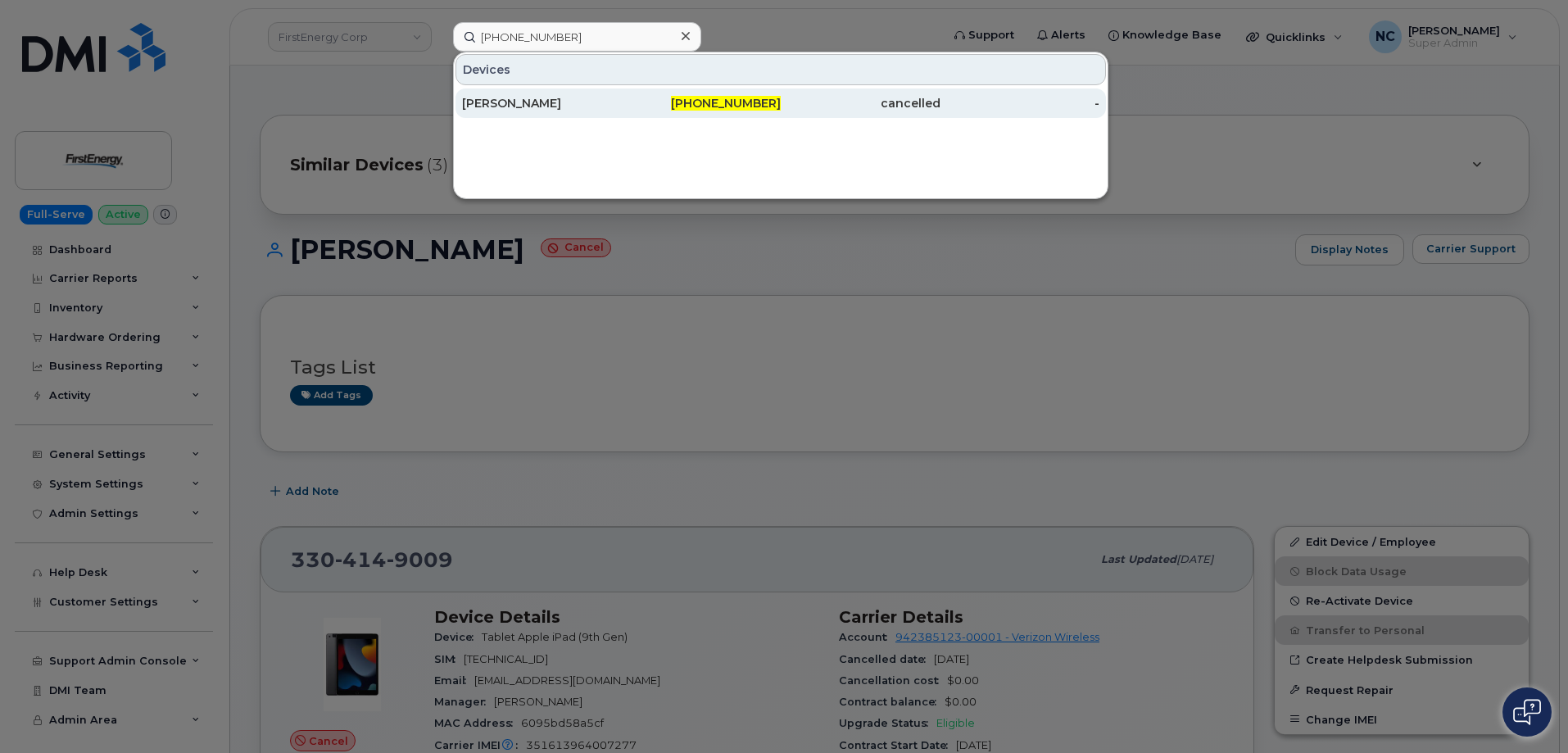
click at [659, 100] on div "330-760-7362" at bounding box center [701, 103] width 160 height 17
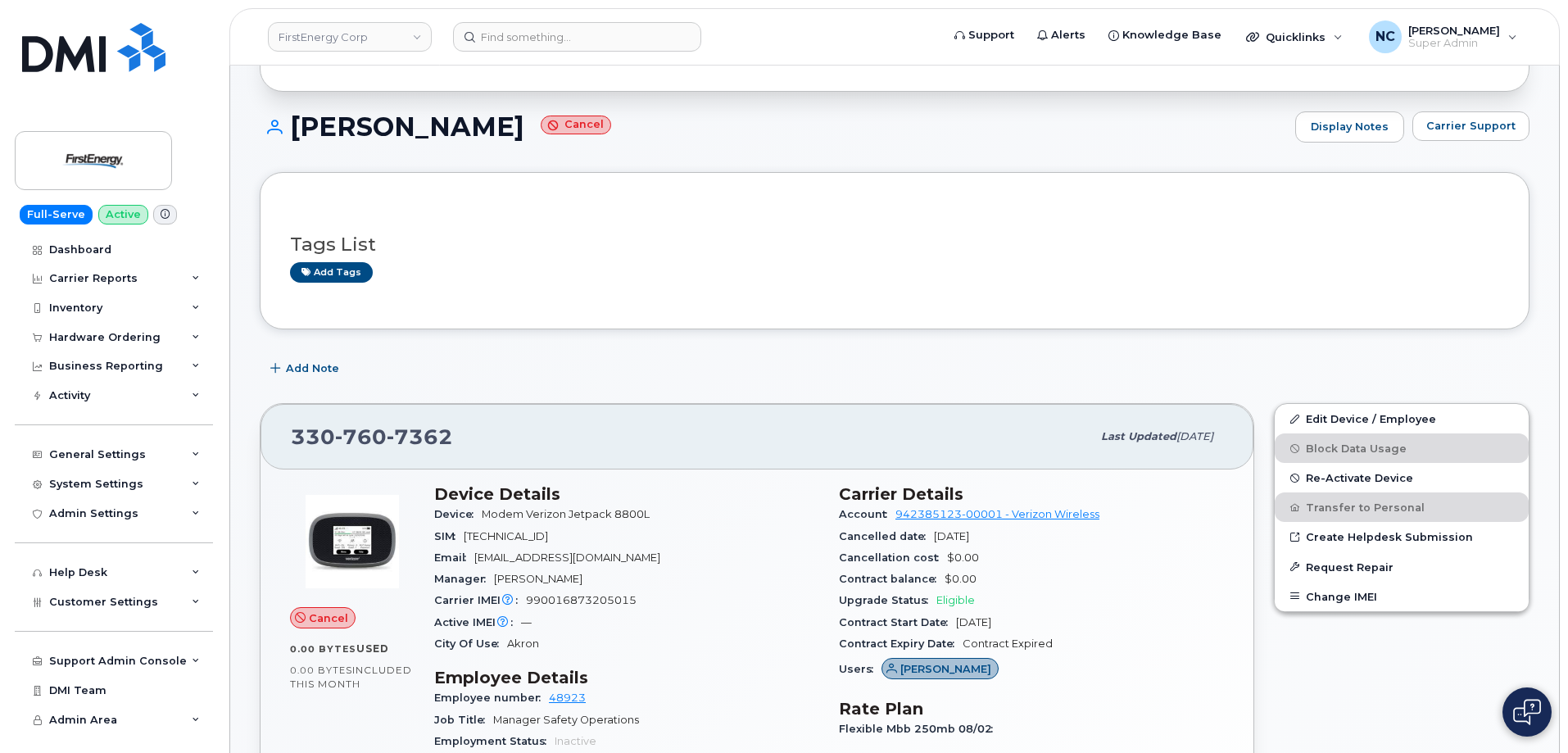
scroll to position [245, 0]
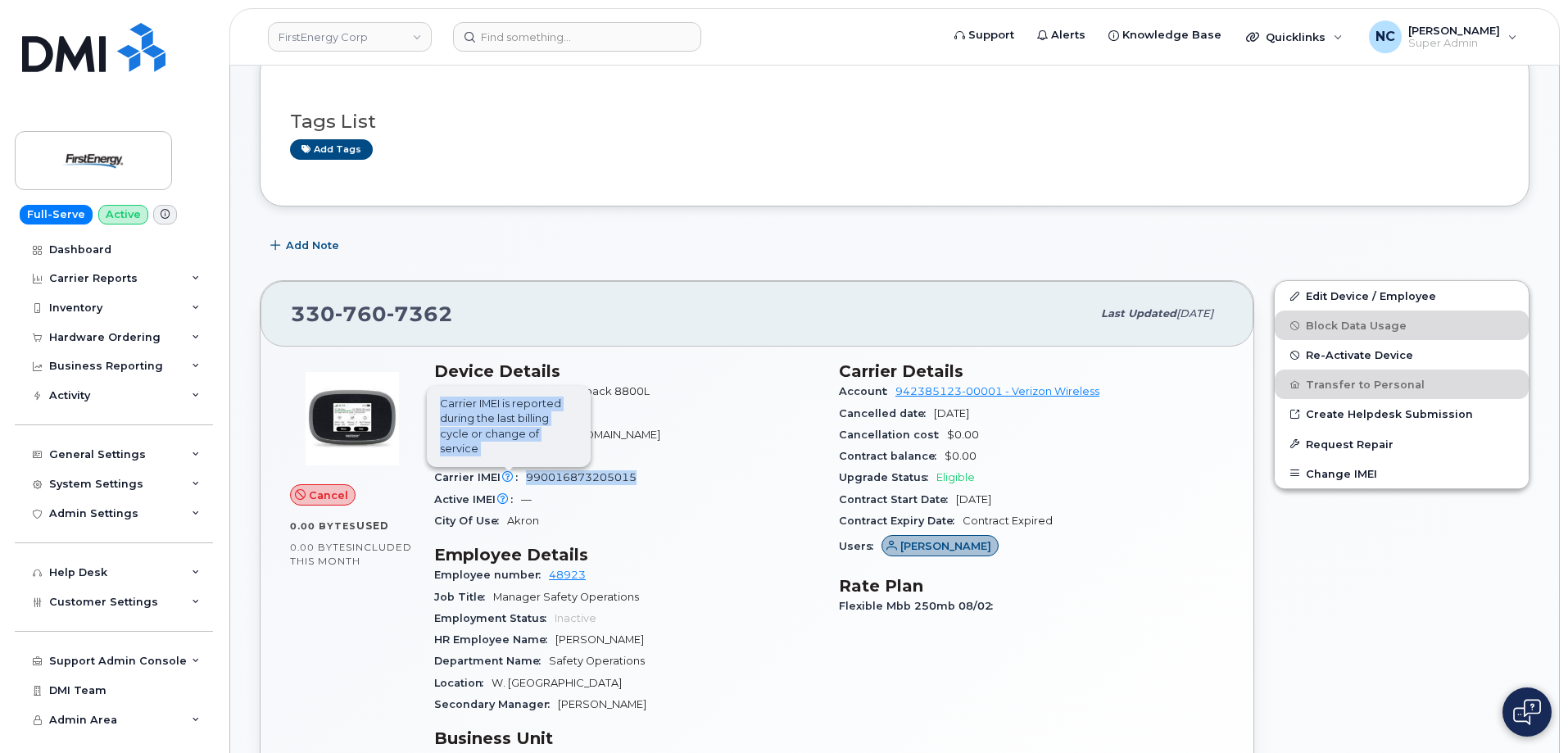
drag, startPoint x: 637, startPoint y: 472, endPoint x: 508, endPoint y: 481, distance: 129.3
click at [508, 481] on div "Carrier IMEI Carrier IMEI is reported during the last billing cycle or change o…" at bounding box center [626, 477] width 385 height 21
copy div "Carrier IMEI is reported during the last billing cycle or change of service 990…"
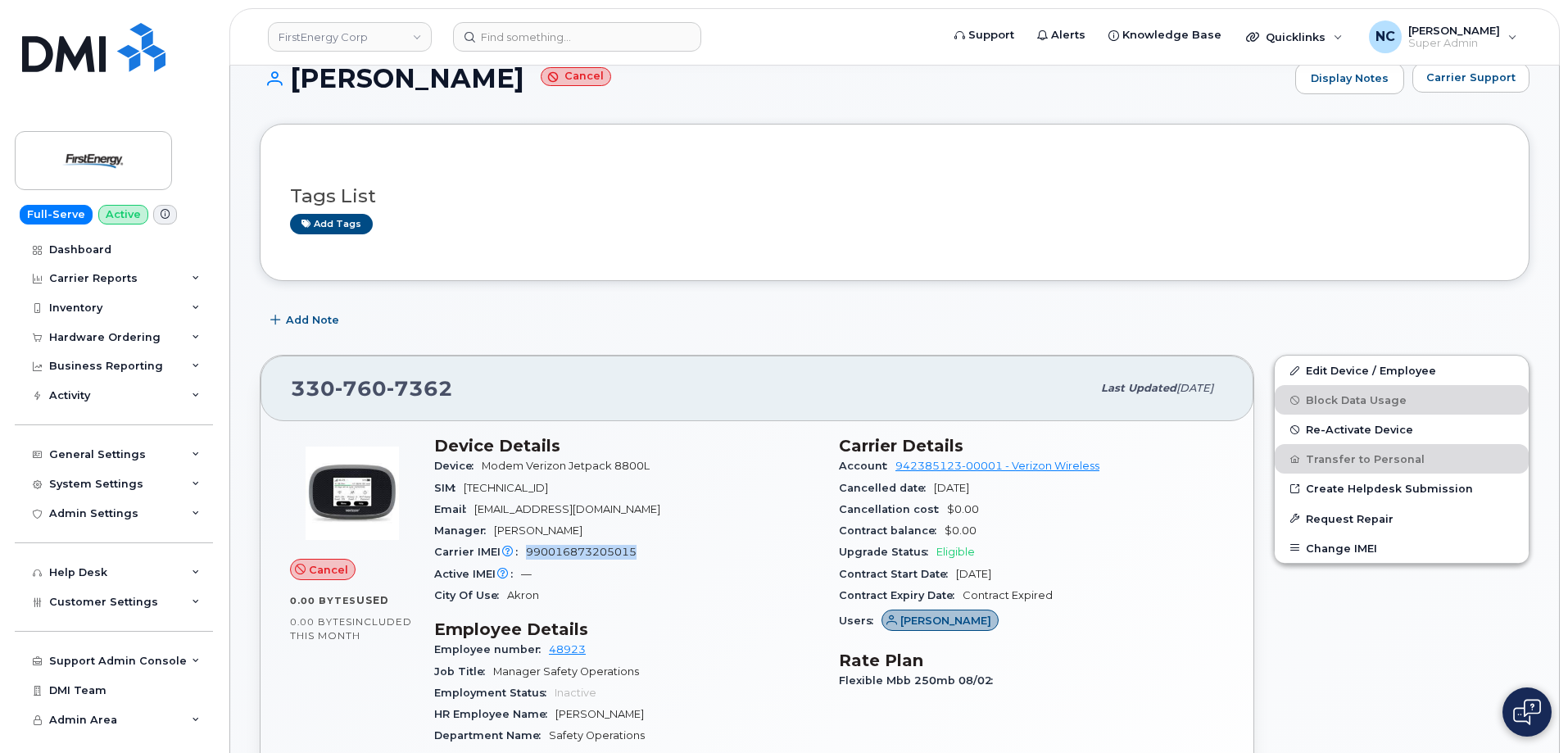
scroll to position [164, 0]
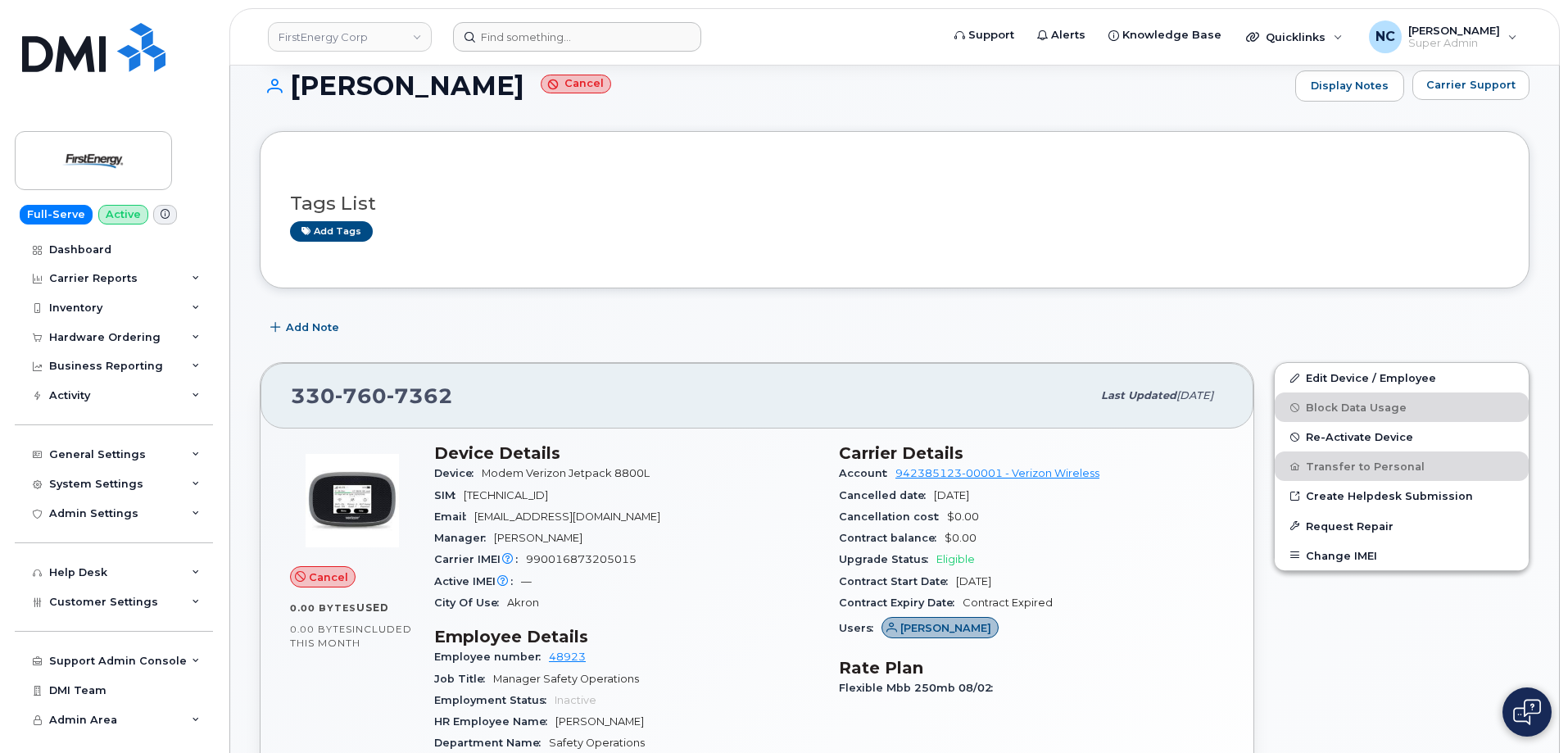
drag, startPoint x: 569, startPoint y: 54, endPoint x: 576, endPoint y: 45, distance: 11.4
click at [572, 50] on header "FirstEnergy Corp Support Alerts Knowledge Base Quicklinks Suspend / Cancel Devi…" at bounding box center [895, 36] width 1330 height 57
click at [576, 45] on input at bounding box center [577, 37] width 248 height 29
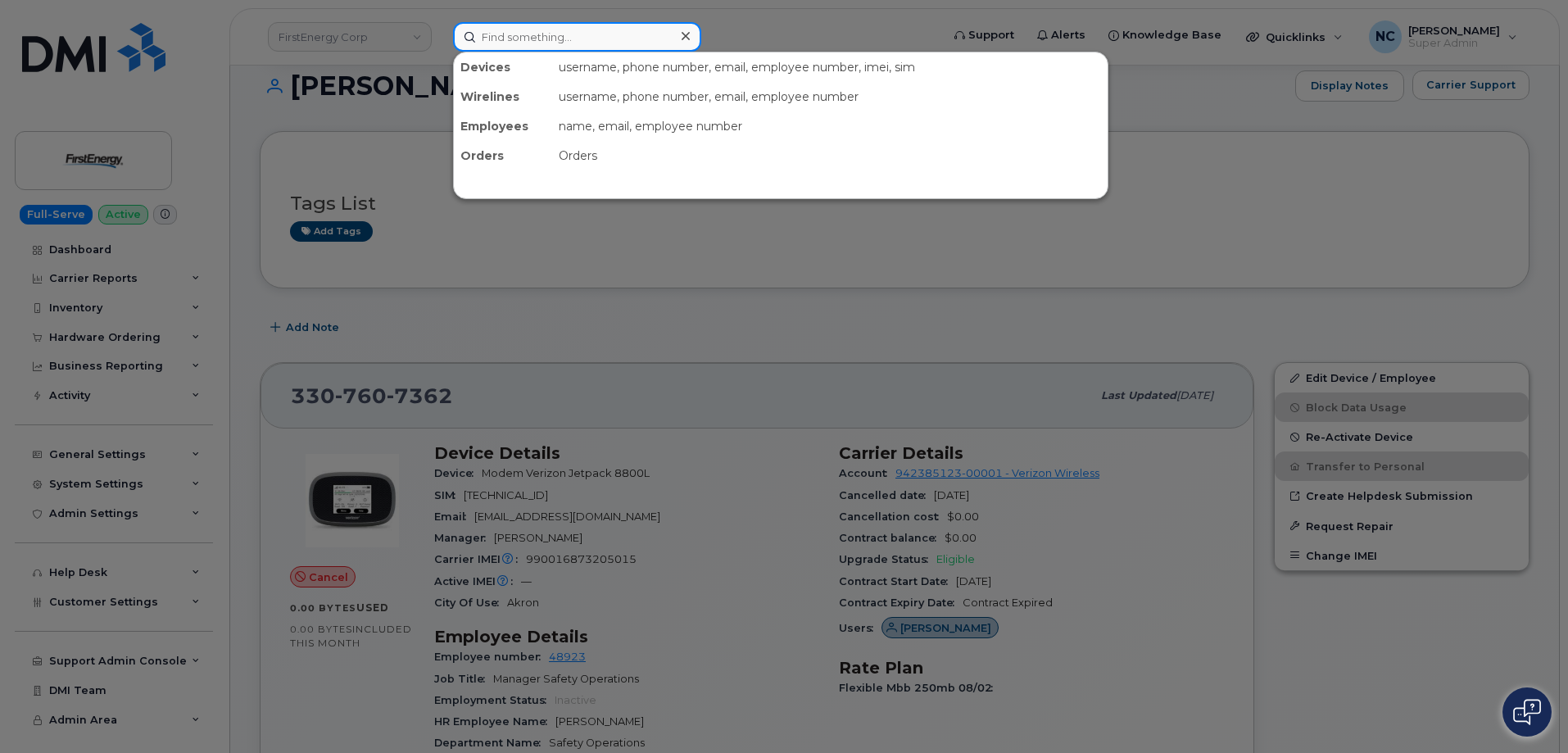
paste input "724-462-1969"
type input "724-462-1969"
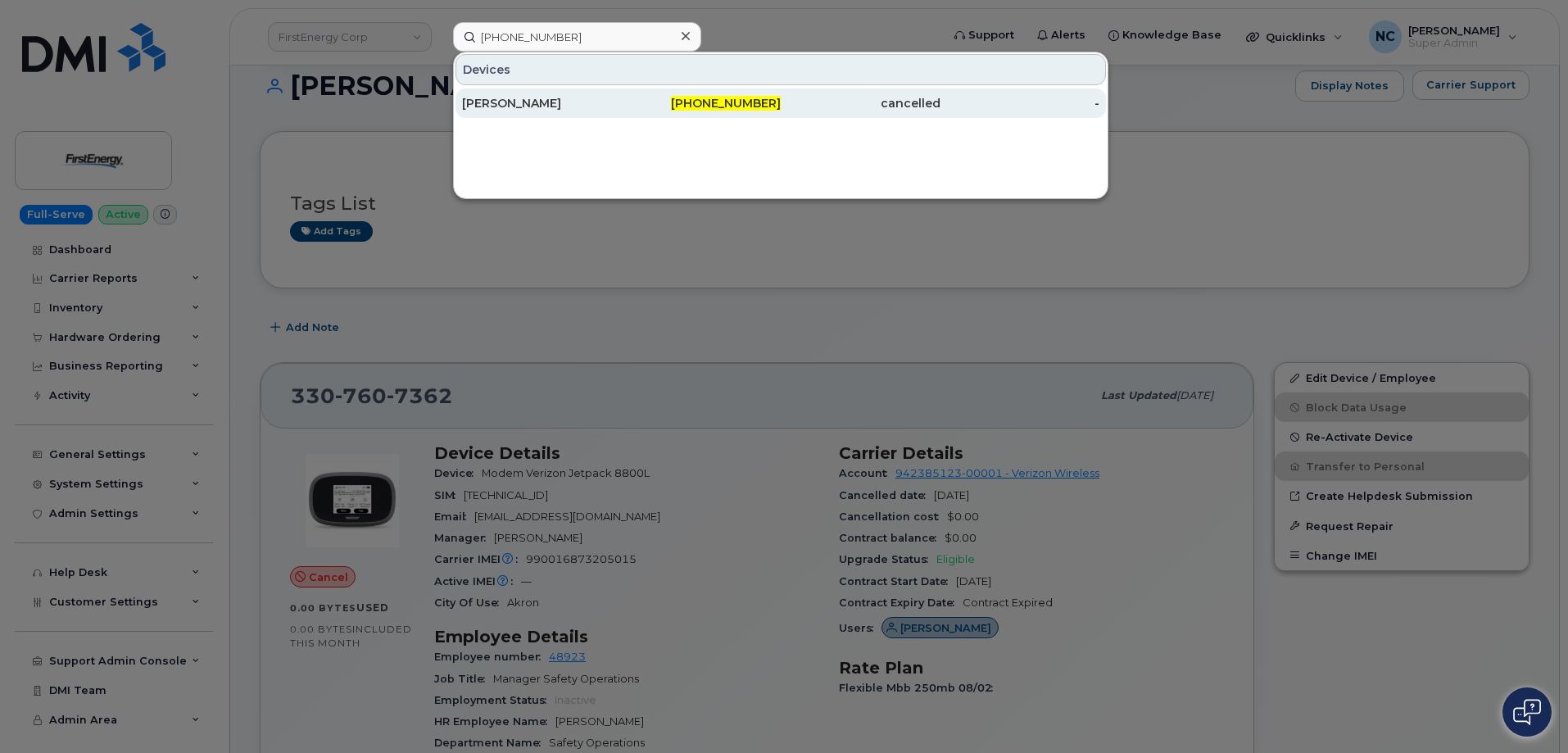
click at [552, 100] on div "[PERSON_NAME]" at bounding box center [541, 103] width 160 height 17
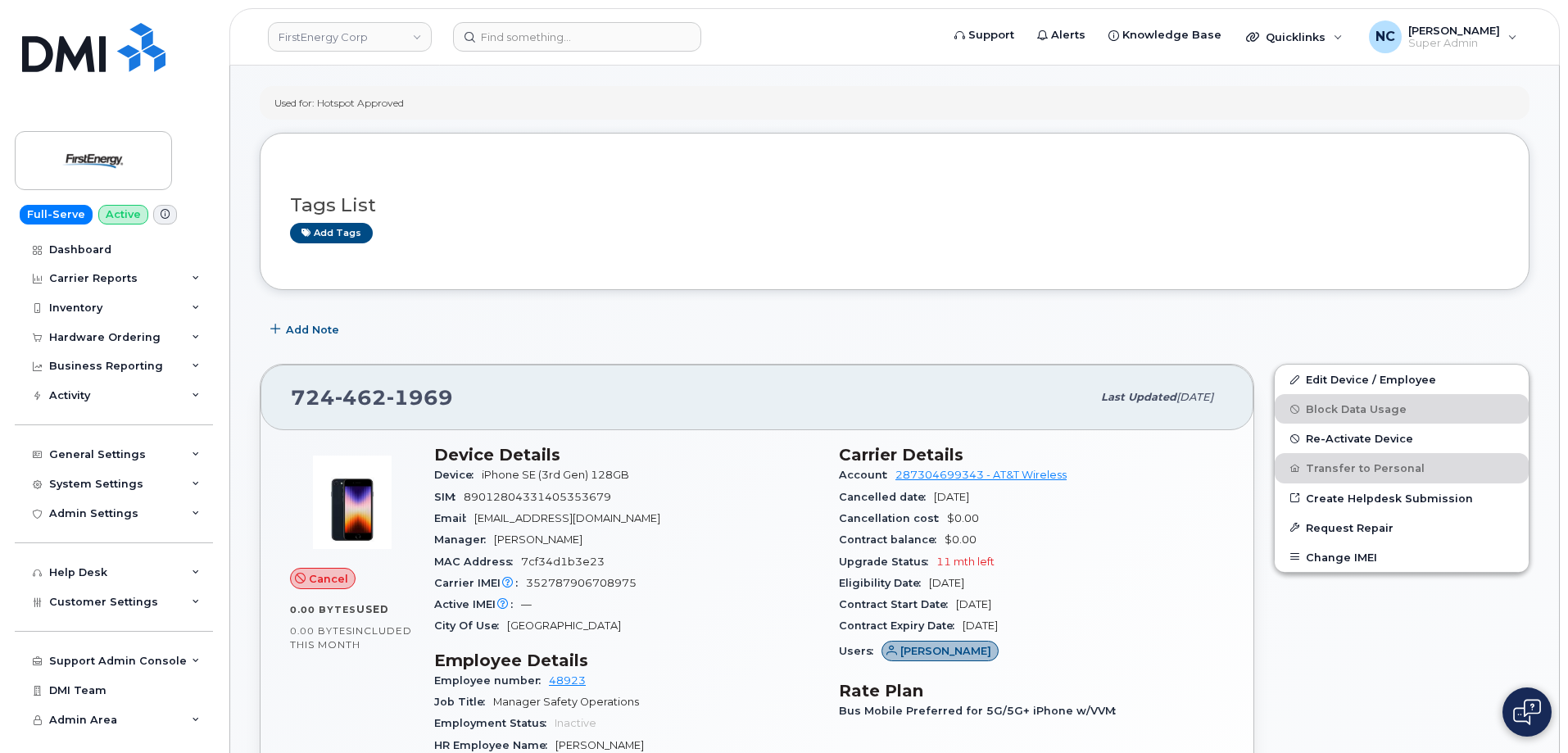
scroll to position [410, 0]
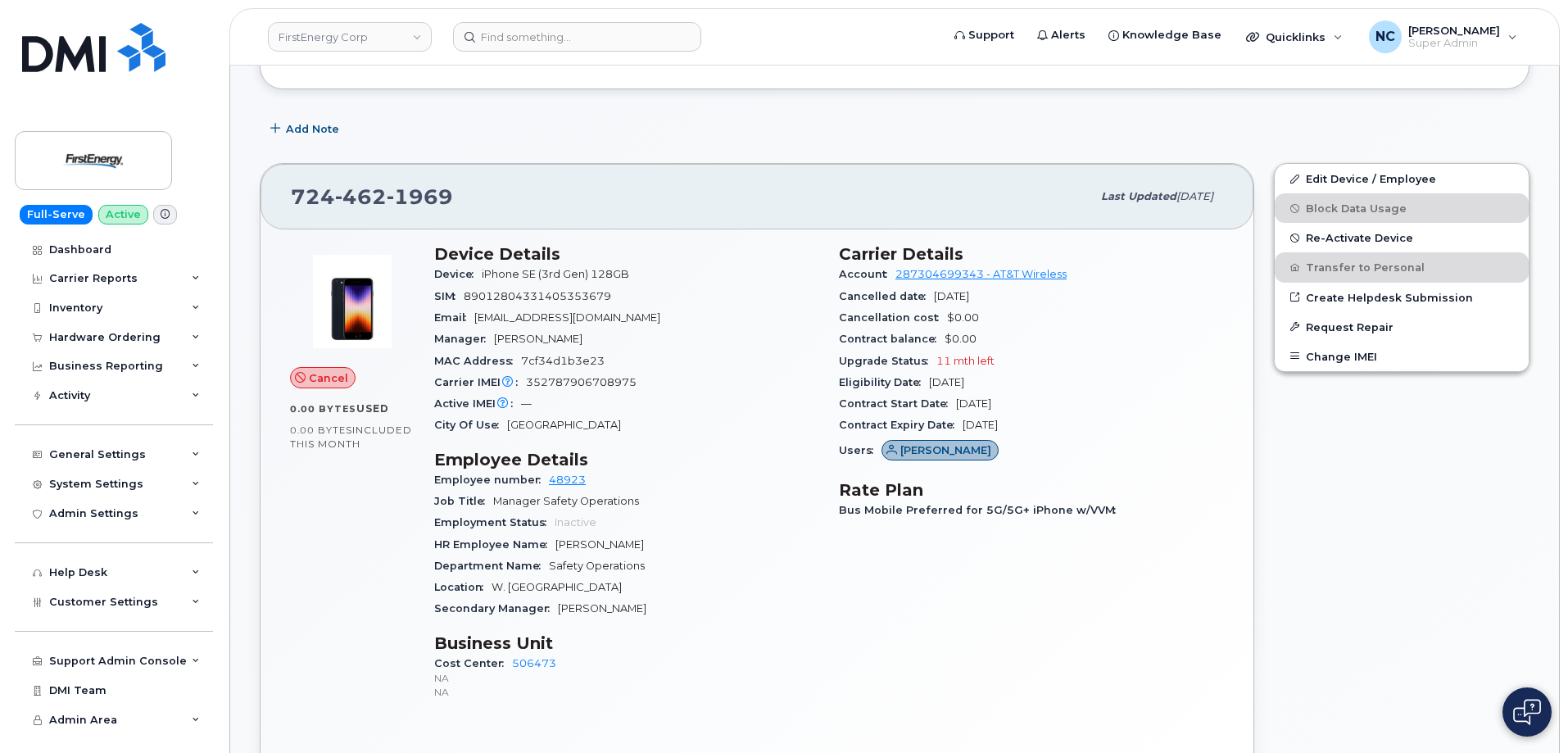
drag, startPoint x: 1163, startPoint y: 188, endPoint x: 1234, endPoint y: 192, distance: 71.1
click at [1234, 192] on div "[PHONE_NUMBER] Last updated [DATE]" at bounding box center [758, 196] width 993 height 65
click at [1101, 199] on span "Last updated" at bounding box center [1139, 196] width 75 height 13
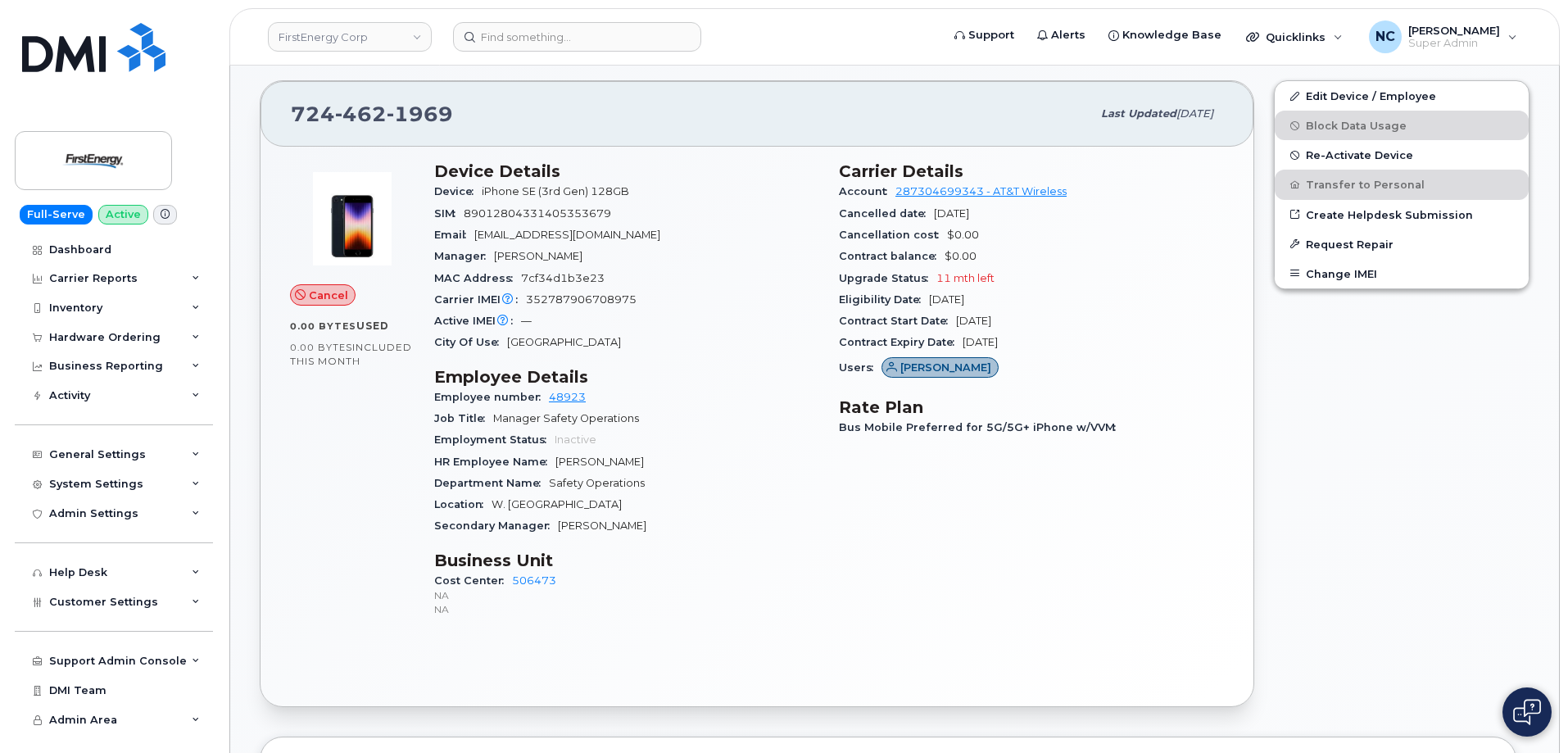
scroll to position [492, 0]
click at [1185, 112] on span "[DATE]" at bounding box center [1195, 114] width 37 height 13
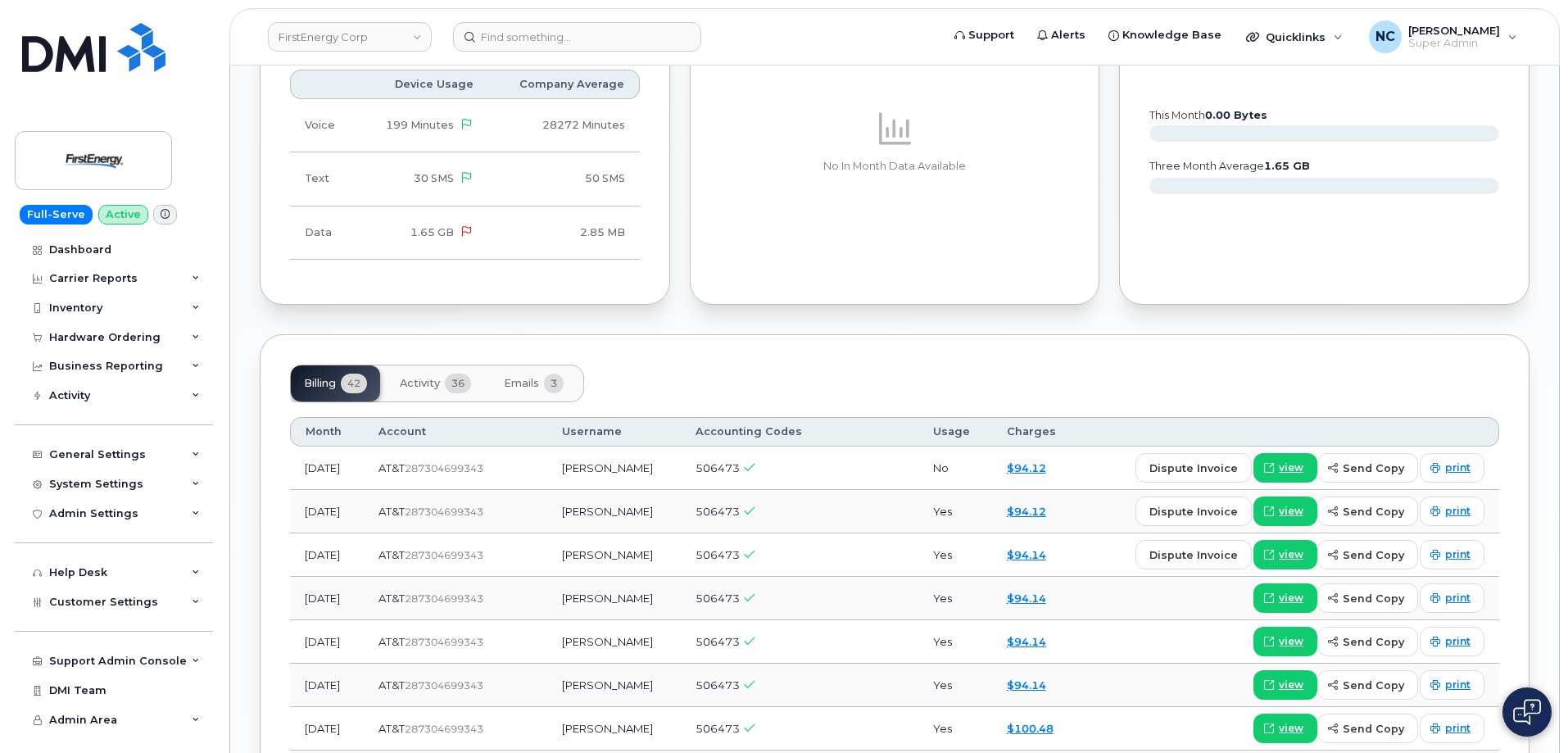
scroll to position [1638, 0]
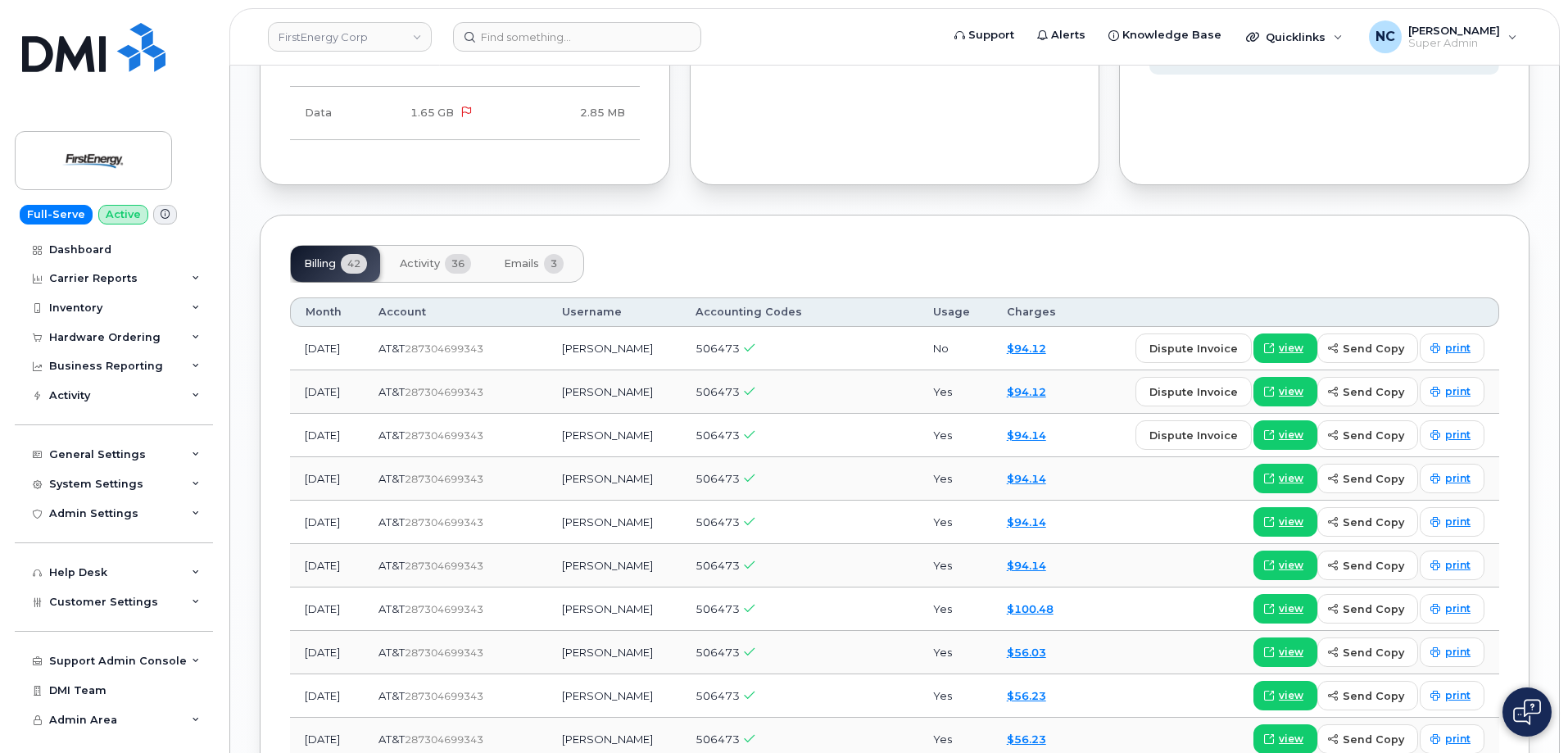
click at [436, 269] on span "Activity" at bounding box center [420, 263] width 40 height 13
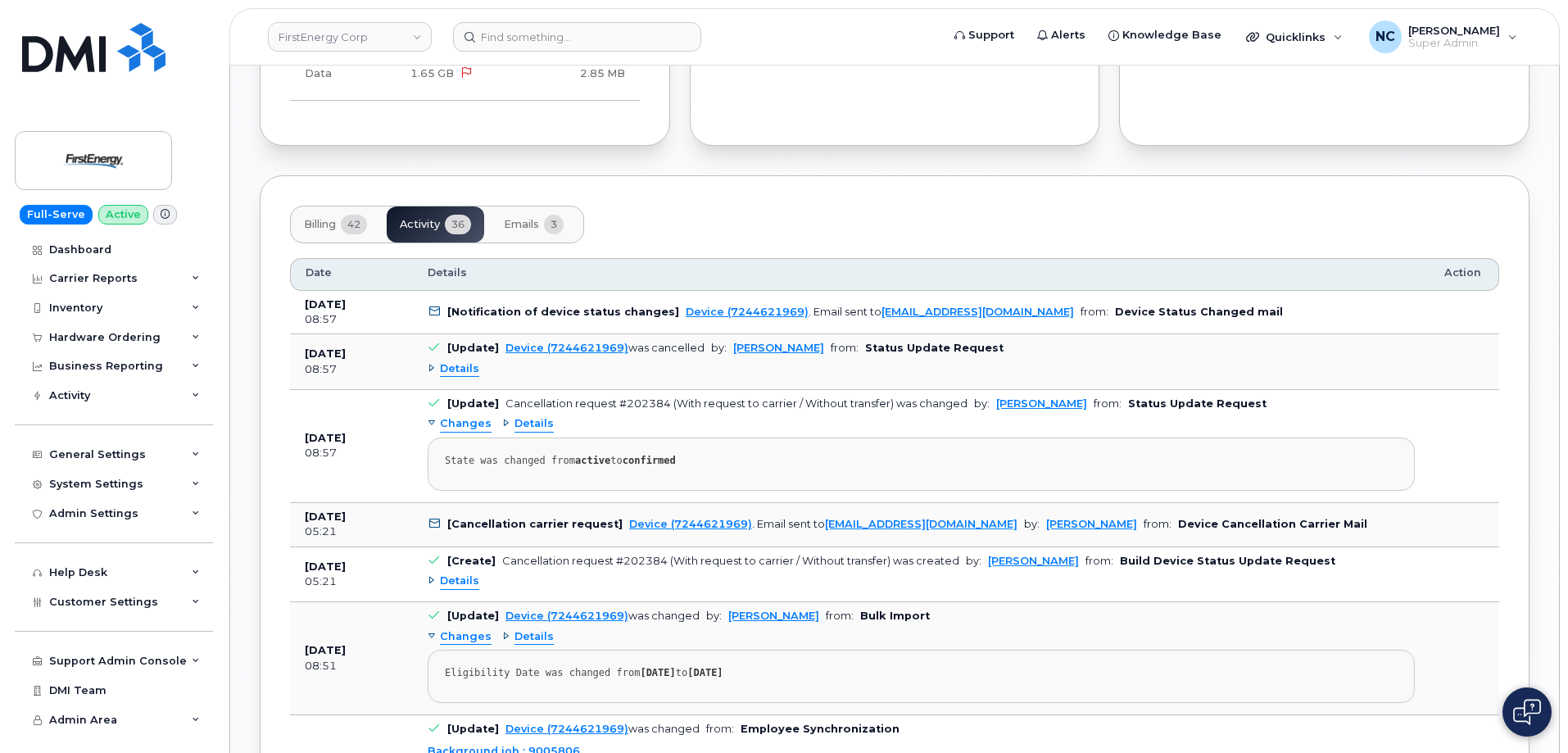
scroll to position [1393, 0]
